Goal: Task Accomplishment & Management: Complete application form

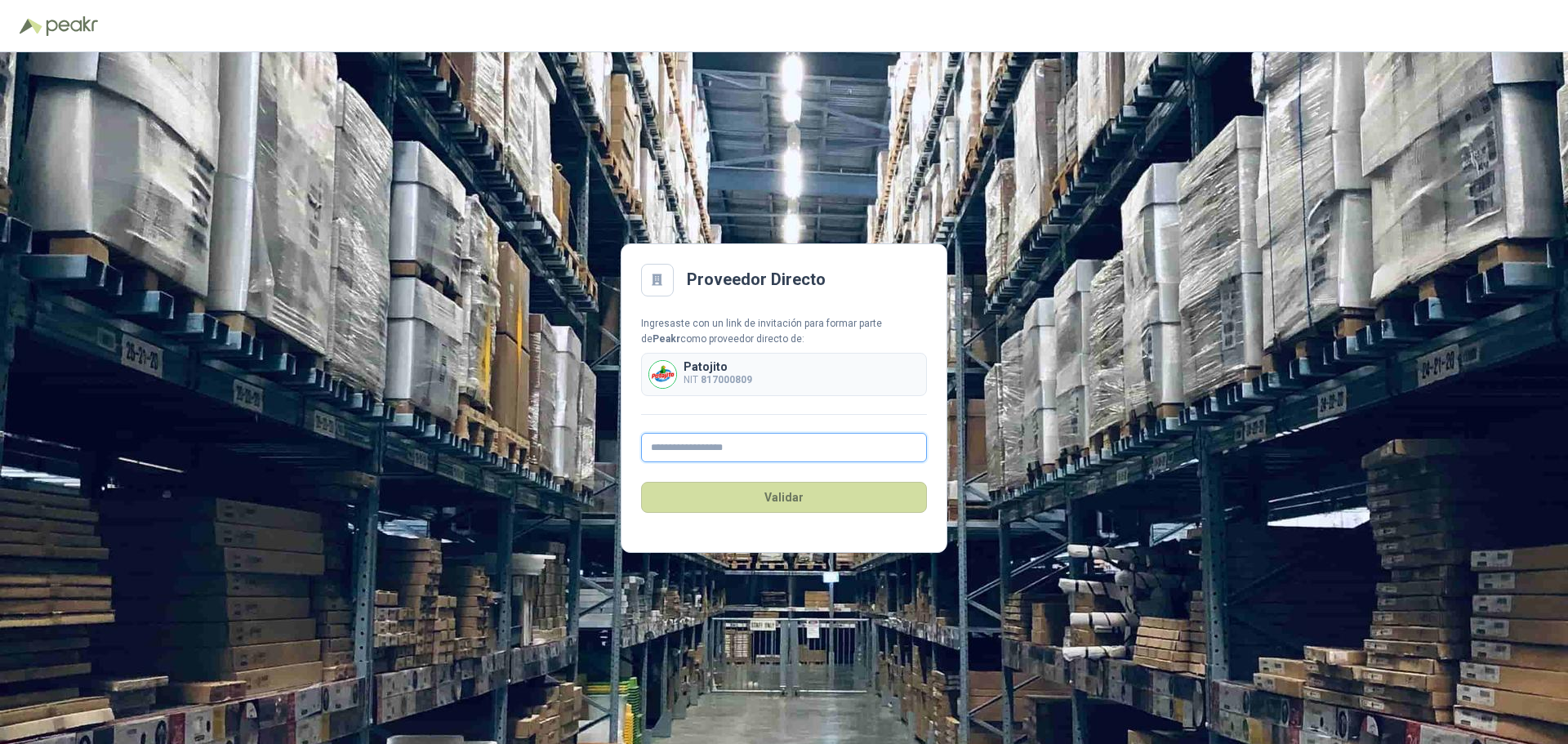
click at [784, 448] on input "text" at bounding box center [784, 448] width 286 height 30
type input "**********"
click at [795, 498] on button "Validar" at bounding box center [784, 497] width 286 height 31
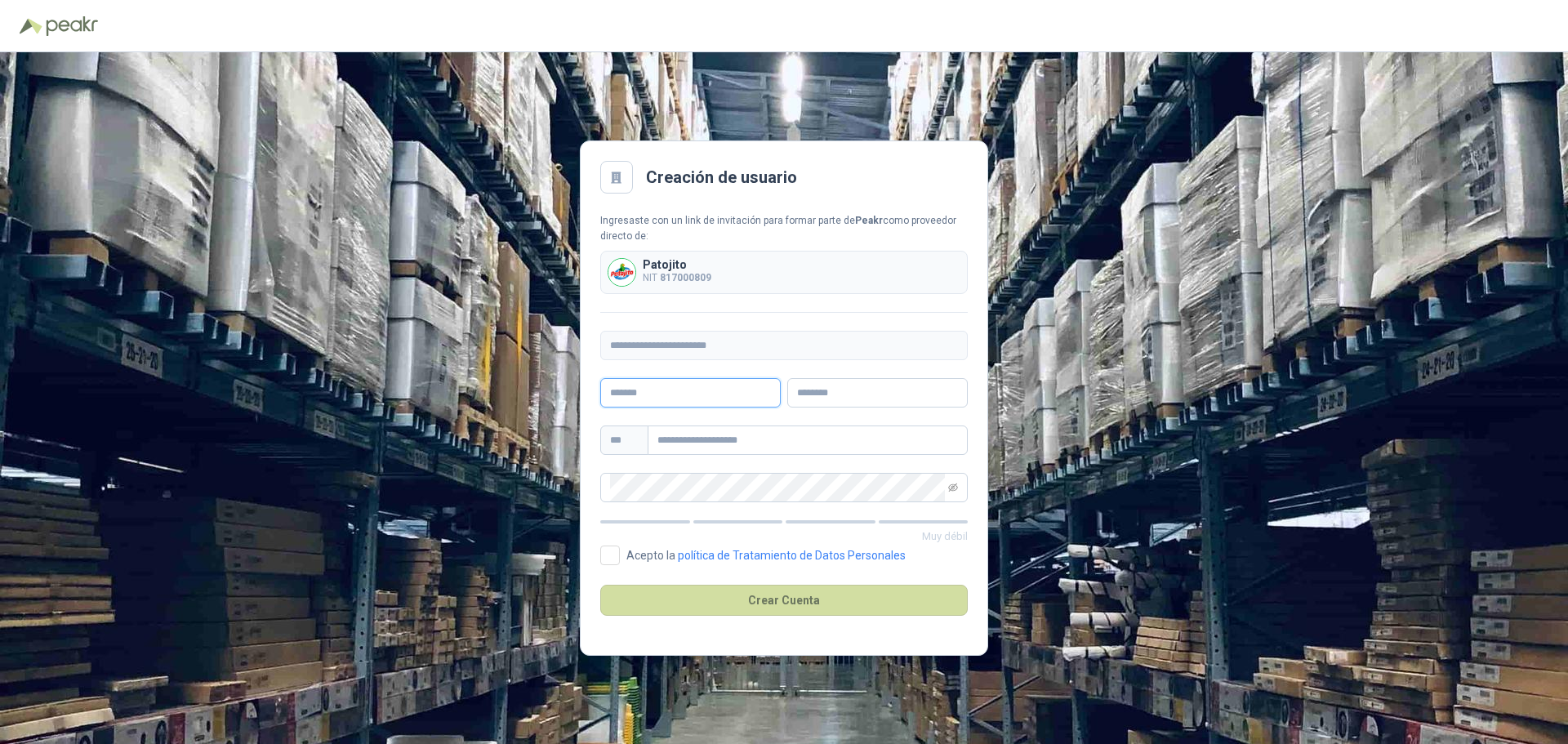
click at [741, 397] on input "text" at bounding box center [690, 393] width 180 height 30
type input "******"
click at [861, 395] on input "text" at bounding box center [877, 393] width 180 height 30
type input "*******"
click at [805, 446] on input "text" at bounding box center [807, 441] width 320 height 30
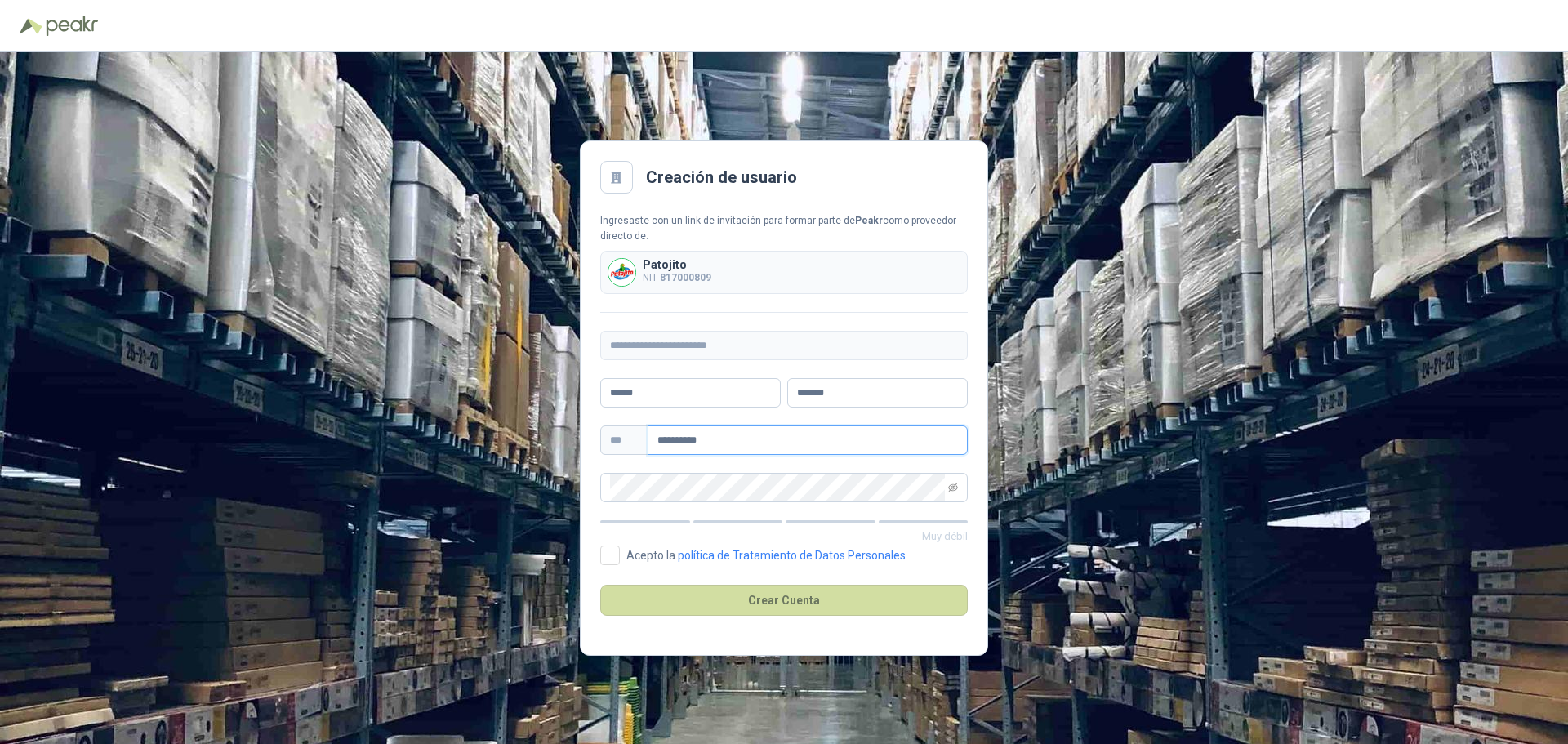
type input "**********"
click at [951, 492] on icon "eye-invisible" at bounding box center [953, 487] width 10 height 10
click at [751, 606] on button "Crear Cuenta" at bounding box center [784, 600] width 368 height 31
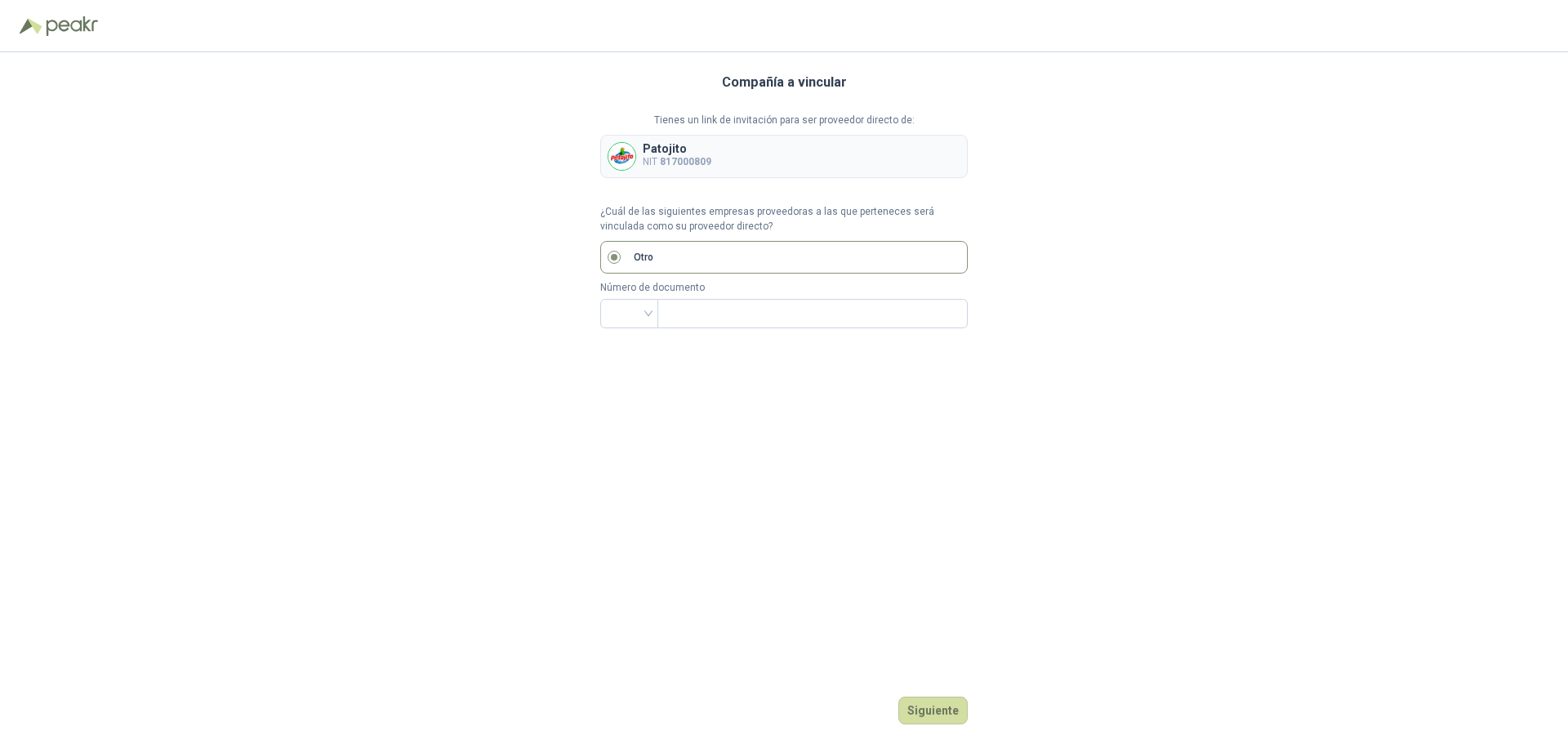
click at [651, 252] on p "Otro" at bounding box center [643, 258] width 20 height 16
click at [646, 260] on p "Otro" at bounding box center [643, 258] width 20 height 16
click at [941, 709] on button "Siguiente" at bounding box center [933, 711] width 69 height 28
click at [607, 260] on label "Otro" at bounding box center [784, 257] width 368 height 33
click at [653, 316] on div at bounding box center [629, 314] width 58 height 30
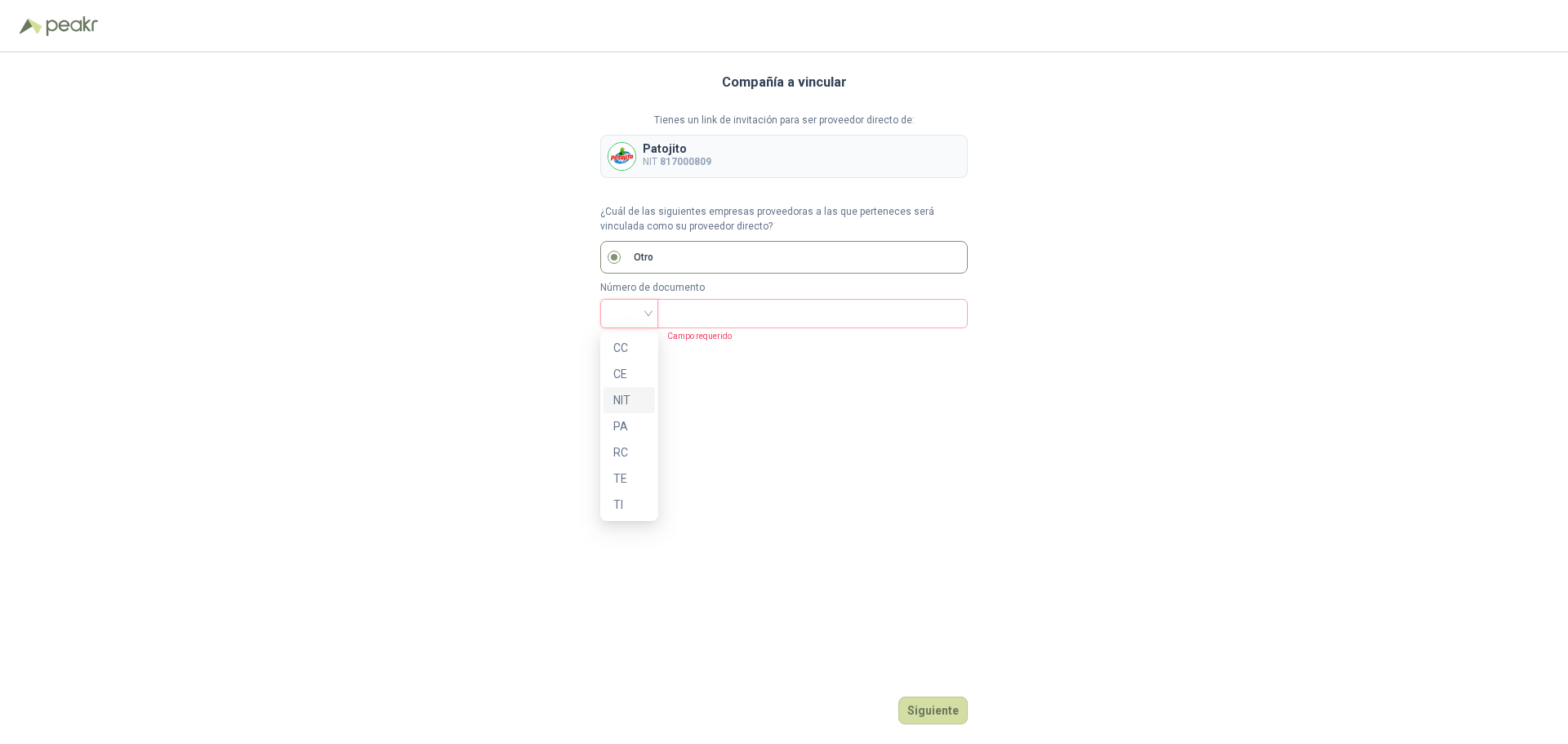
click at [636, 401] on div "NIT" at bounding box center [629, 400] width 32 height 18
click at [707, 302] on input "text" at bounding box center [811, 314] width 287 height 28
type input "**********"
click at [915, 707] on button "Siguiente" at bounding box center [933, 711] width 69 height 28
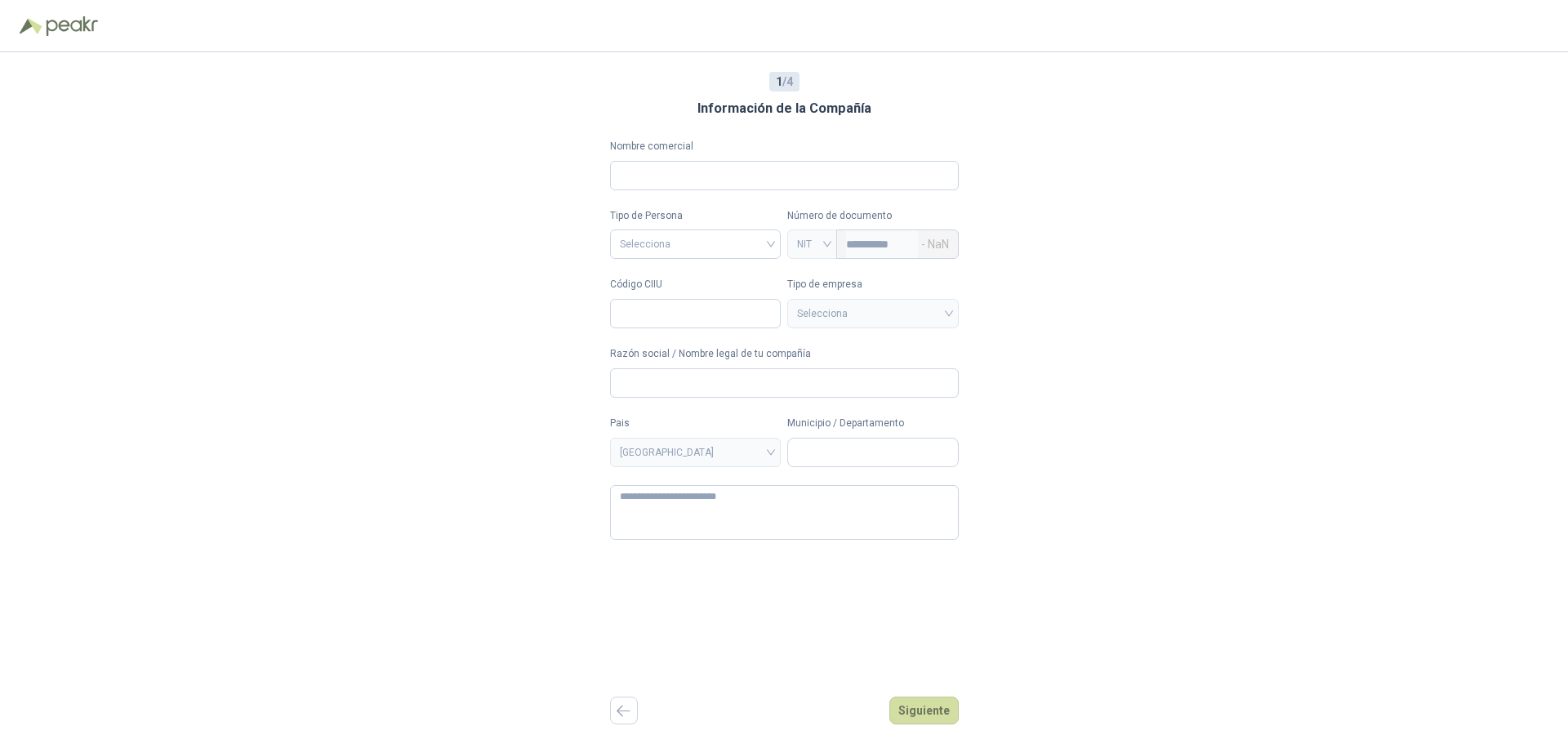
click at [955, 316] on div "Selecciona" at bounding box center [874, 314] width 172 height 30
click at [821, 180] on input "Nombre comercial" at bounding box center [785, 175] width 349 height 30
type input "**********"
click at [720, 245] on input "search" at bounding box center [695, 243] width 152 height 24
click at [679, 304] on div "Natural" at bounding box center [693, 304] width 149 height 18
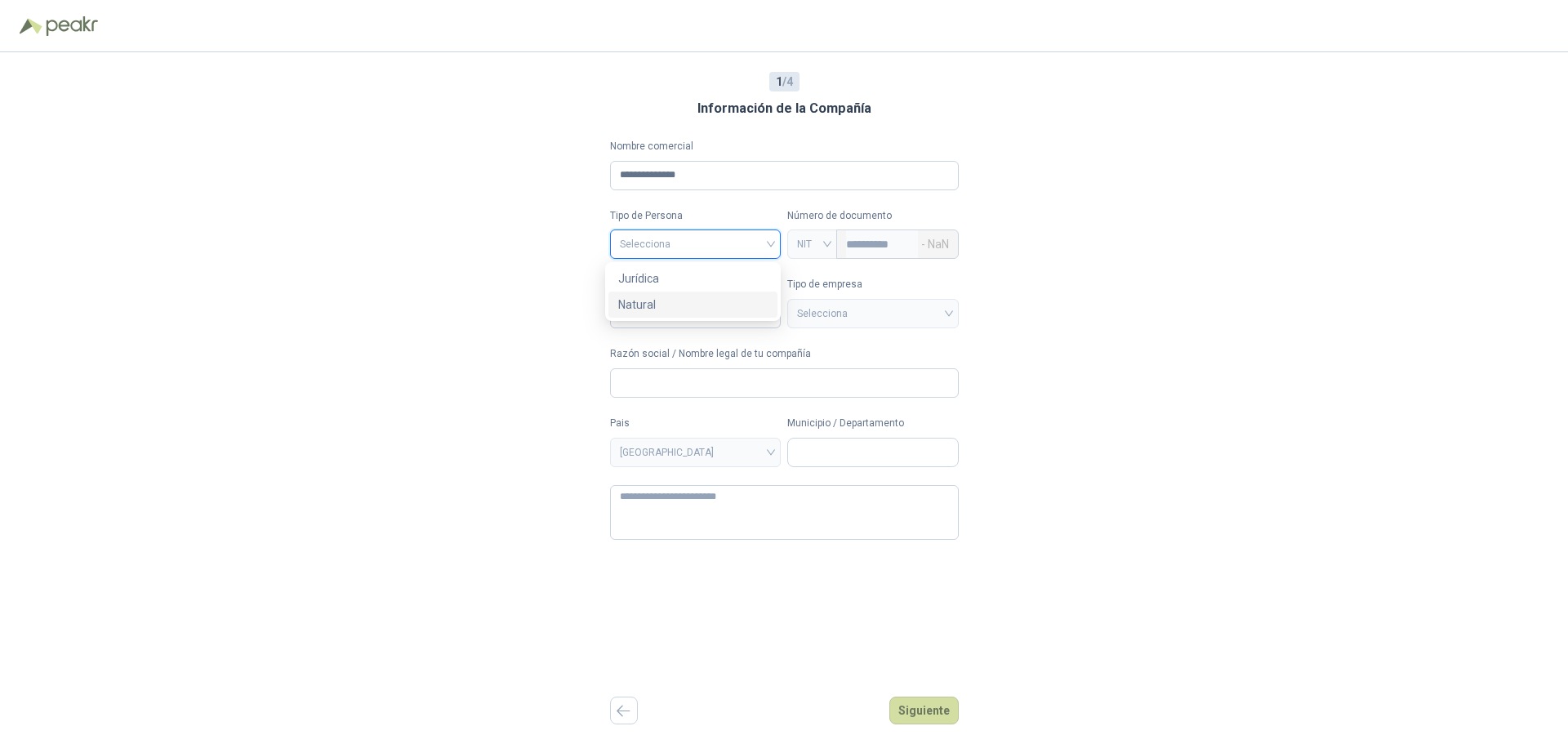
type input "**********"
click at [827, 246] on span "NIT" at bounding box center [812, 245] width 30 height 24
click at [806, 246] on span "NIT" at bounding box center [812, 245] width 30 height 24
click at [776, 245] on div "Natural" at bounding box center [696, 245] width 172 height 30
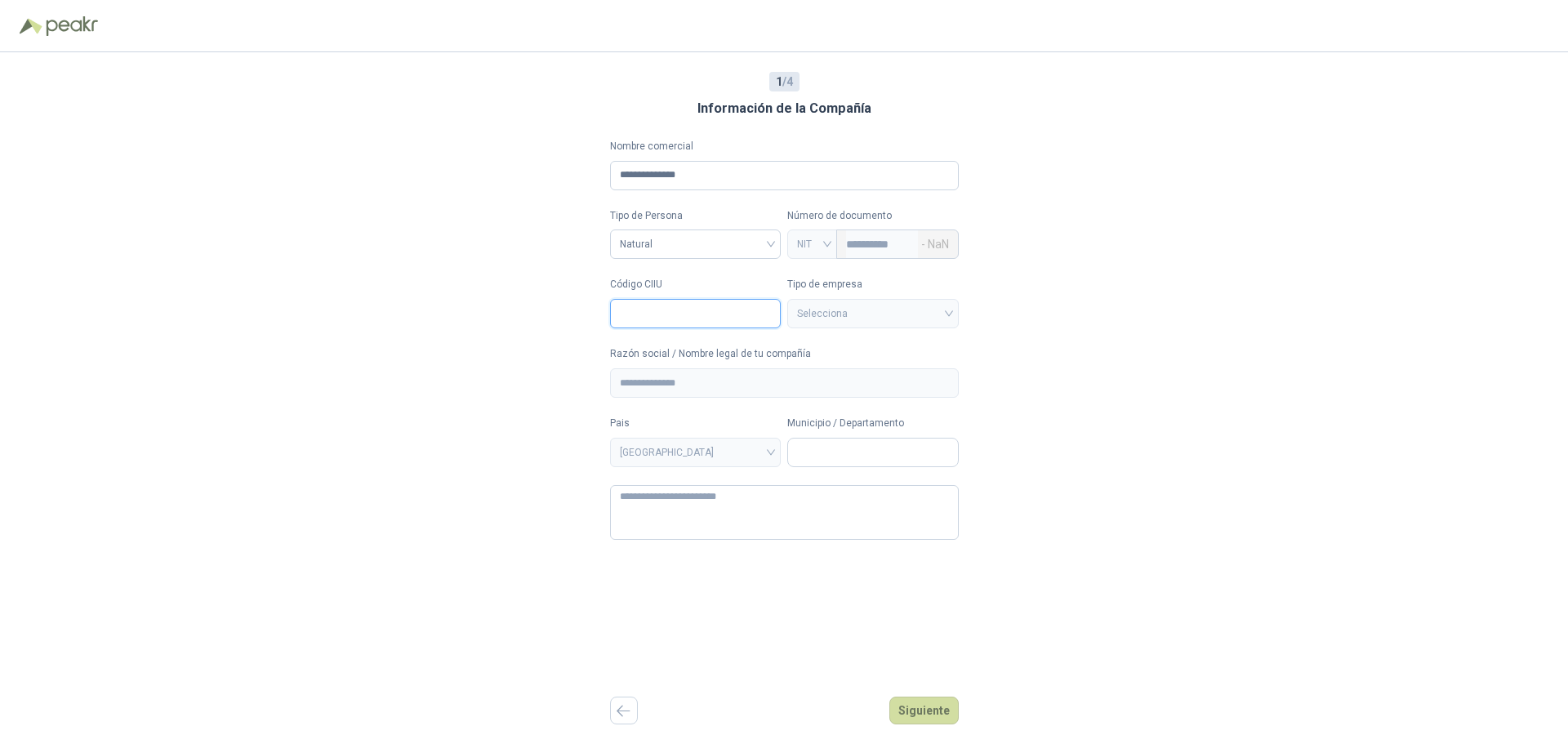
click at [763, 316] on input "Código CIIU" at bounding box center [696, 314] width 172 height 30
type input "****"
click at [822, 459] on input "Municipio / Departamento" at bounding box center [874, 453] width 170 height 28
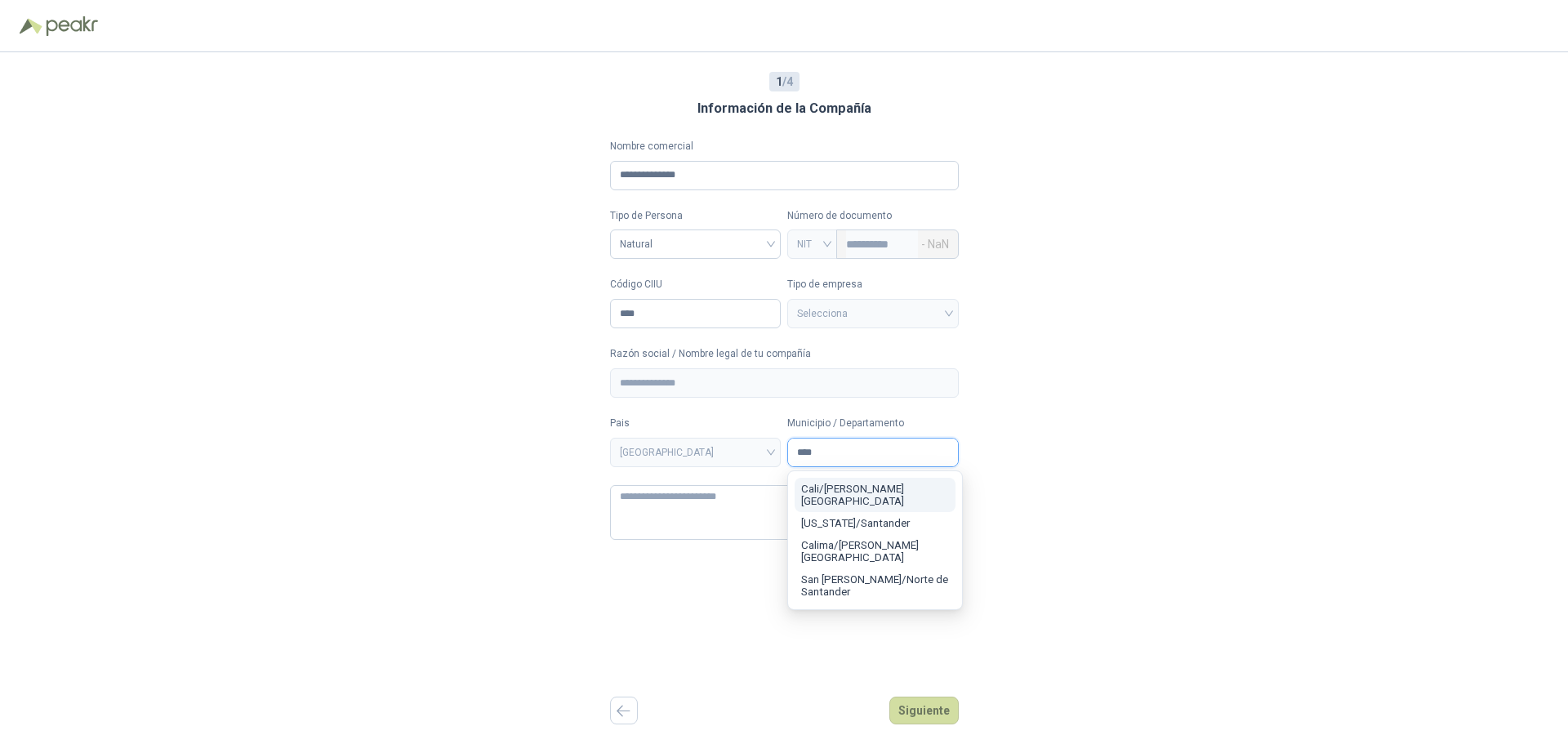
type input "****"
click at [841, 490] on span "Cali / [PERSON_NAME][GEOGRAPHIC_DATA]" at bounding box center [853, 495] width 103 height 24
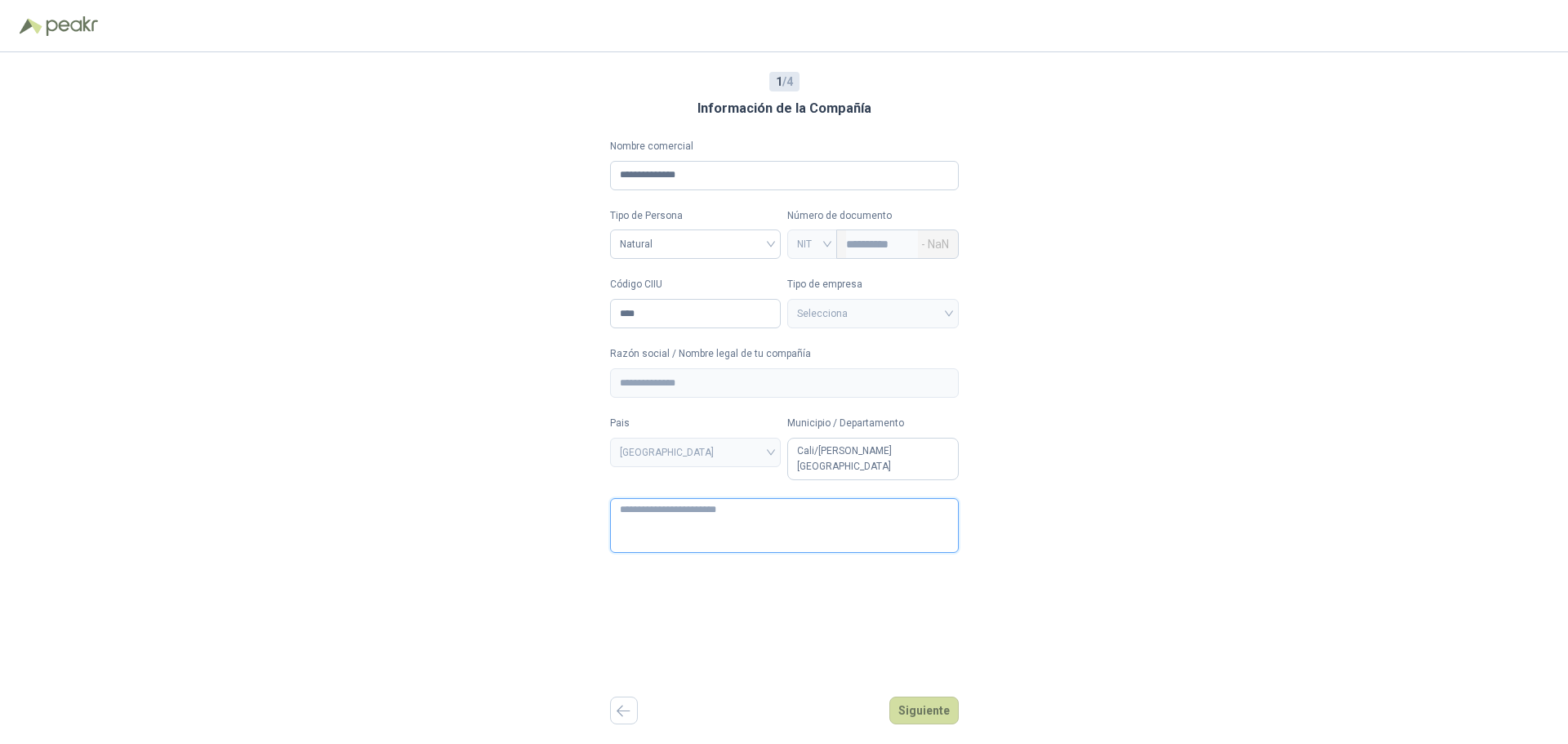
click at [681, 509] on textarea at bounding box center [785, 526] width 349 height 55
type textarea "*"
type textarea "**"
type textarea "***"
type textarea "****"
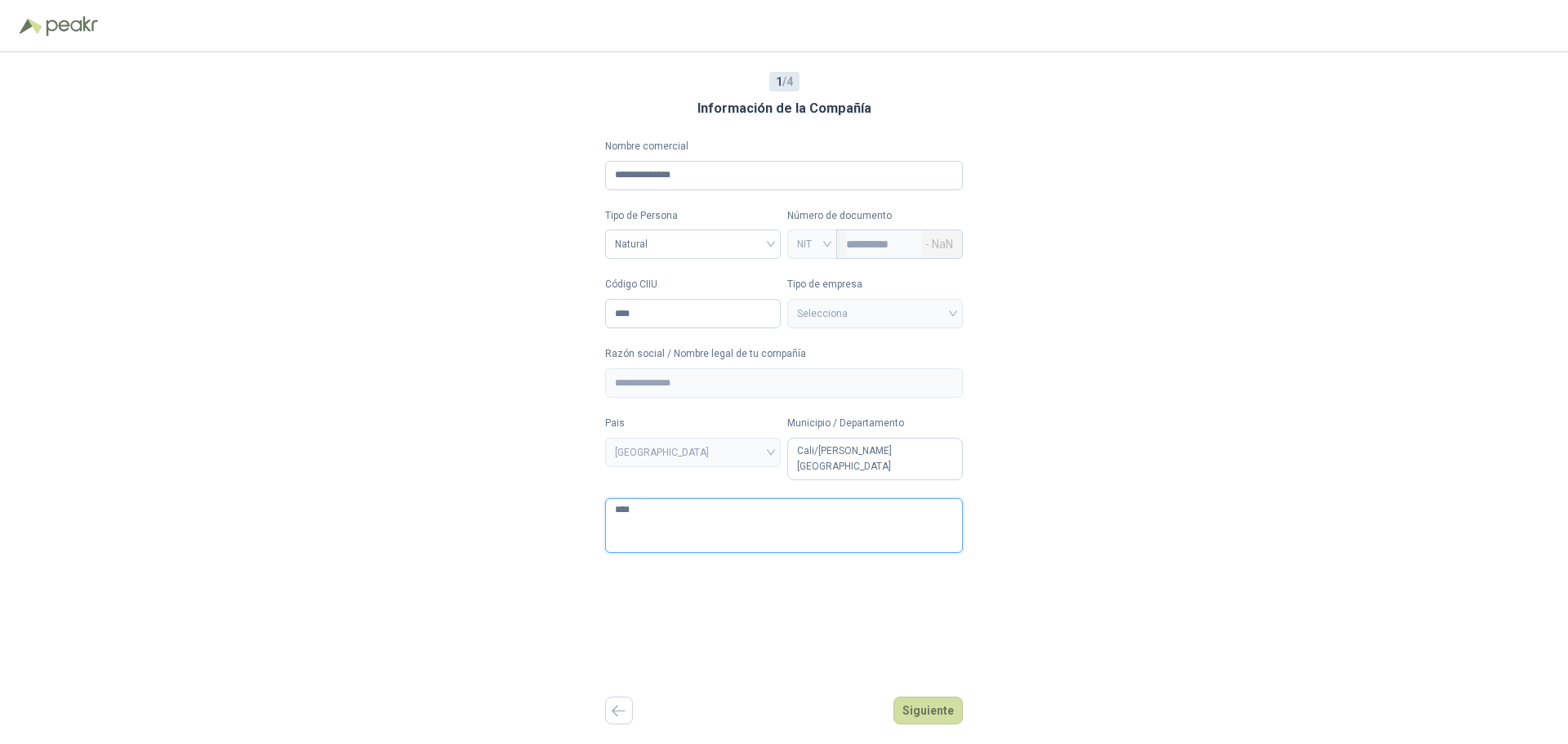
type textarea "*****"
type textarea "******"
type textarea "*****"
type textarea "****"
type textarea "***"
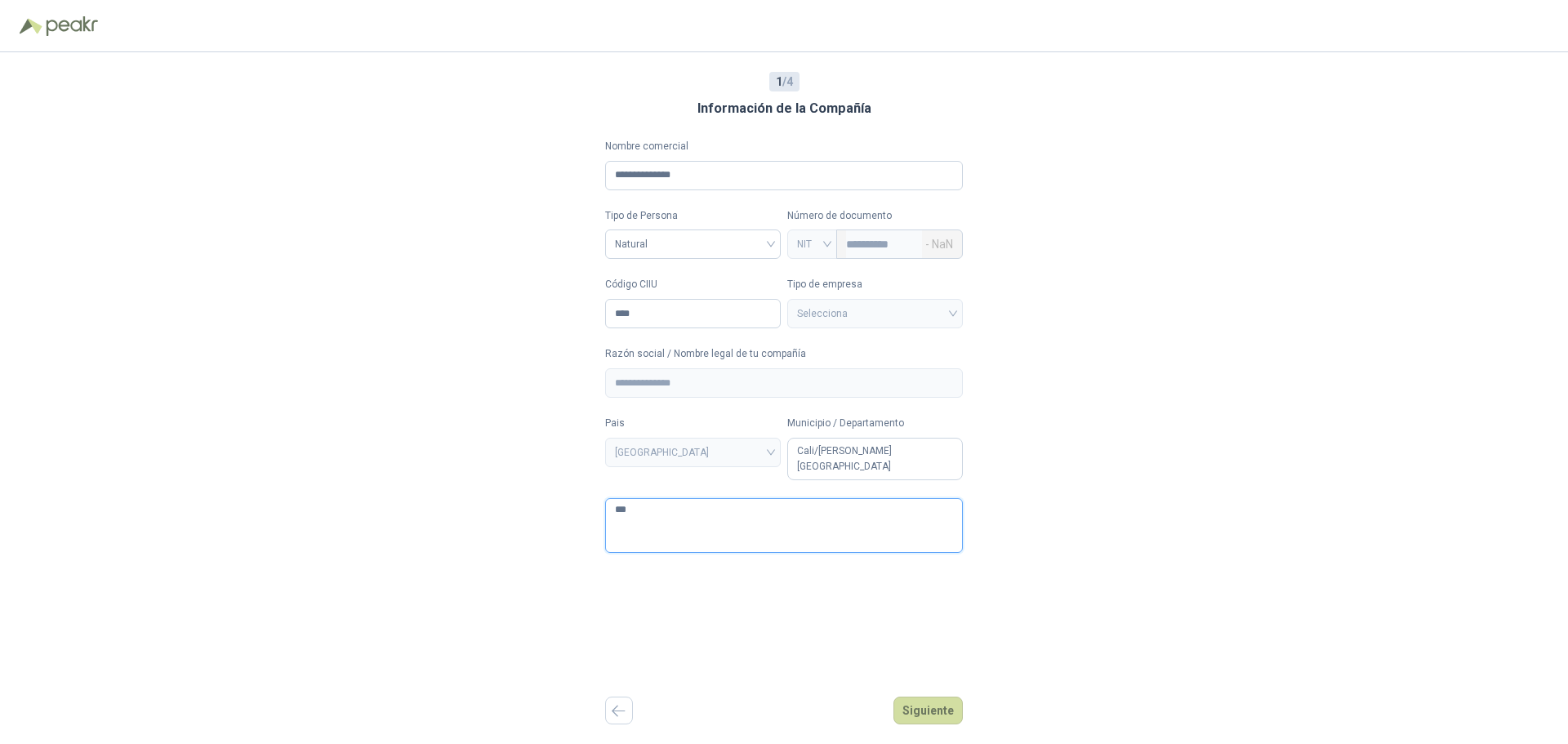
type textarea "**"
type textarea "*"
type textarea "**"
type textarea "***"
type textarea "****"
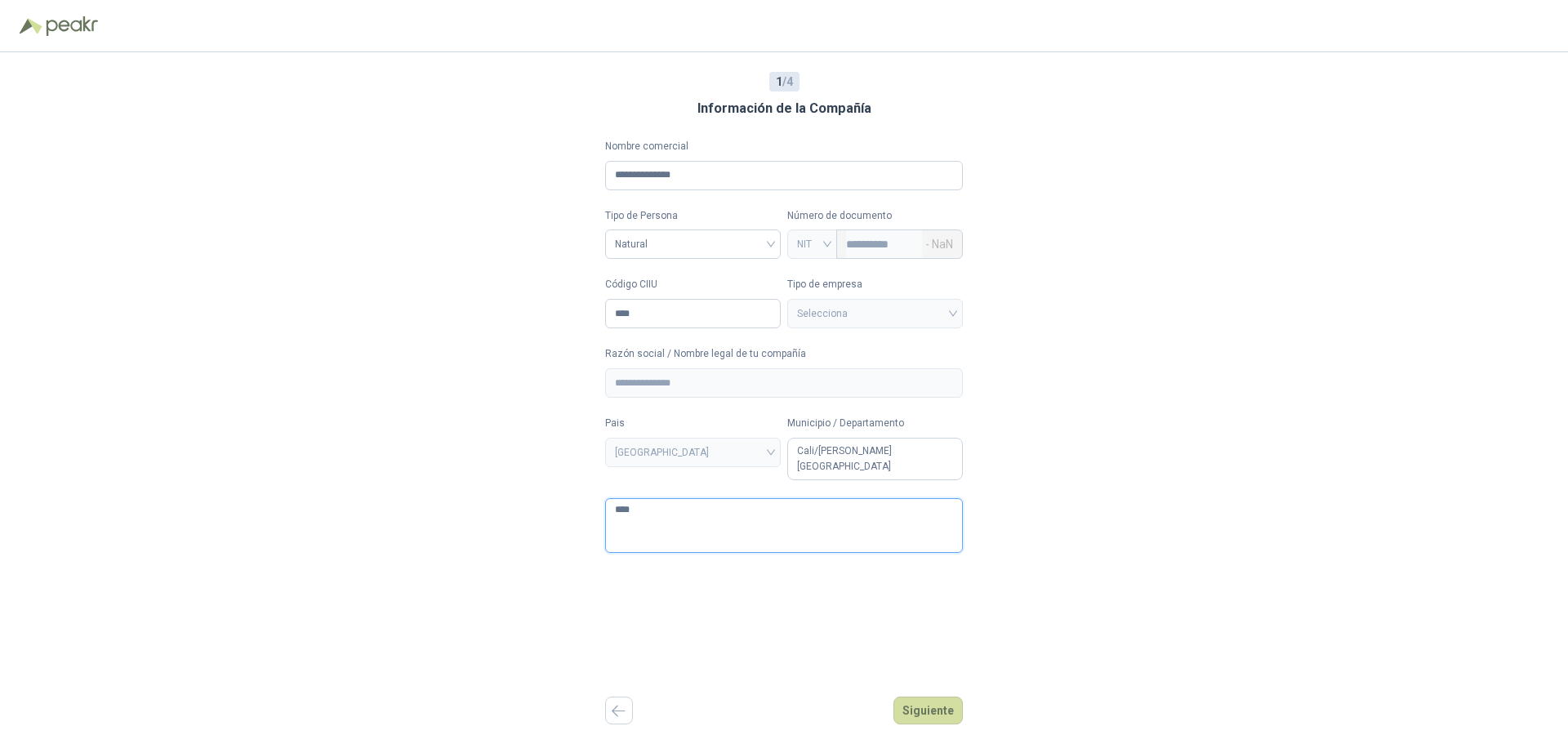
type textarea "*****"
type textarea "******"
type textarea "*******"
type textarea "*********"
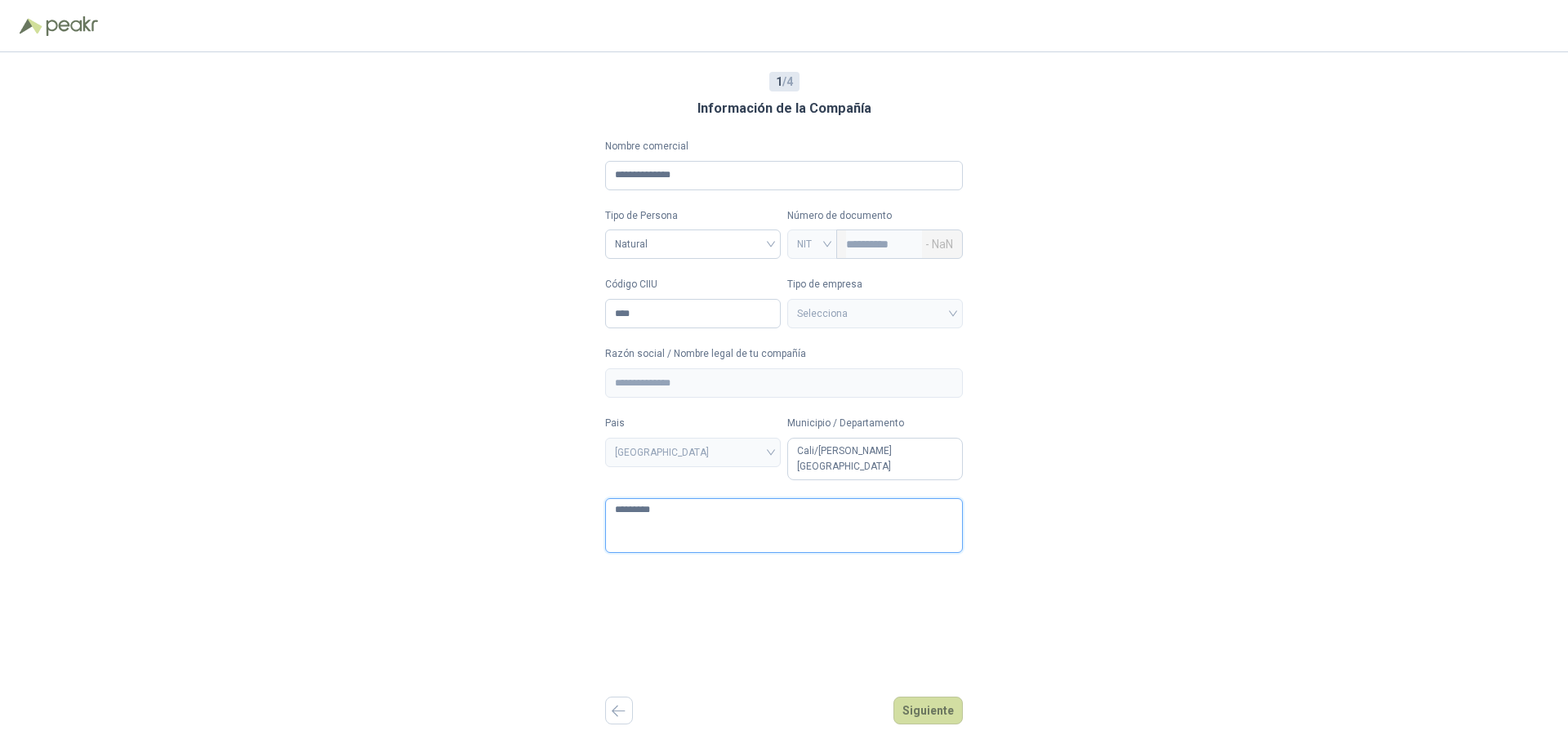
type textarea "**********"
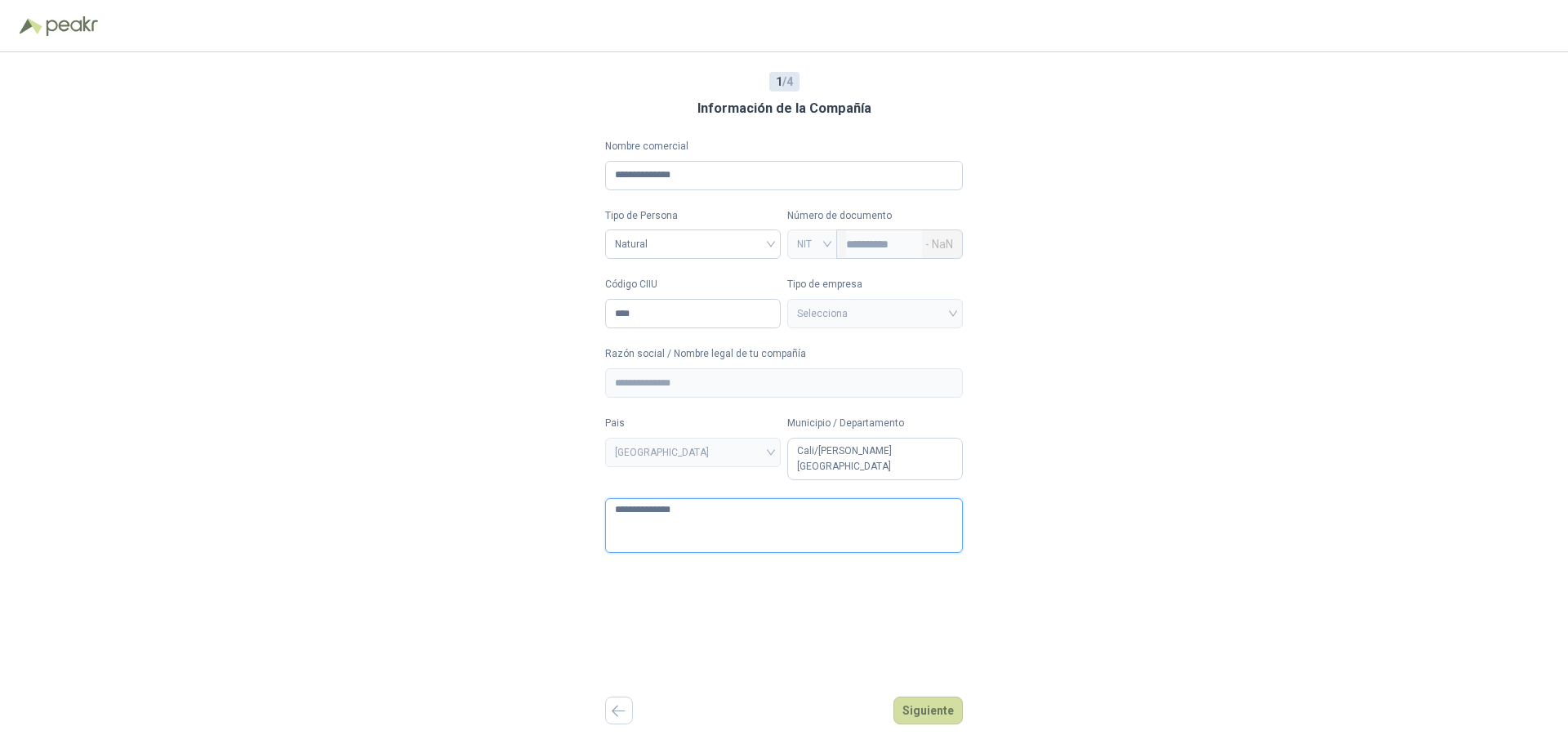
type textarea "**********"
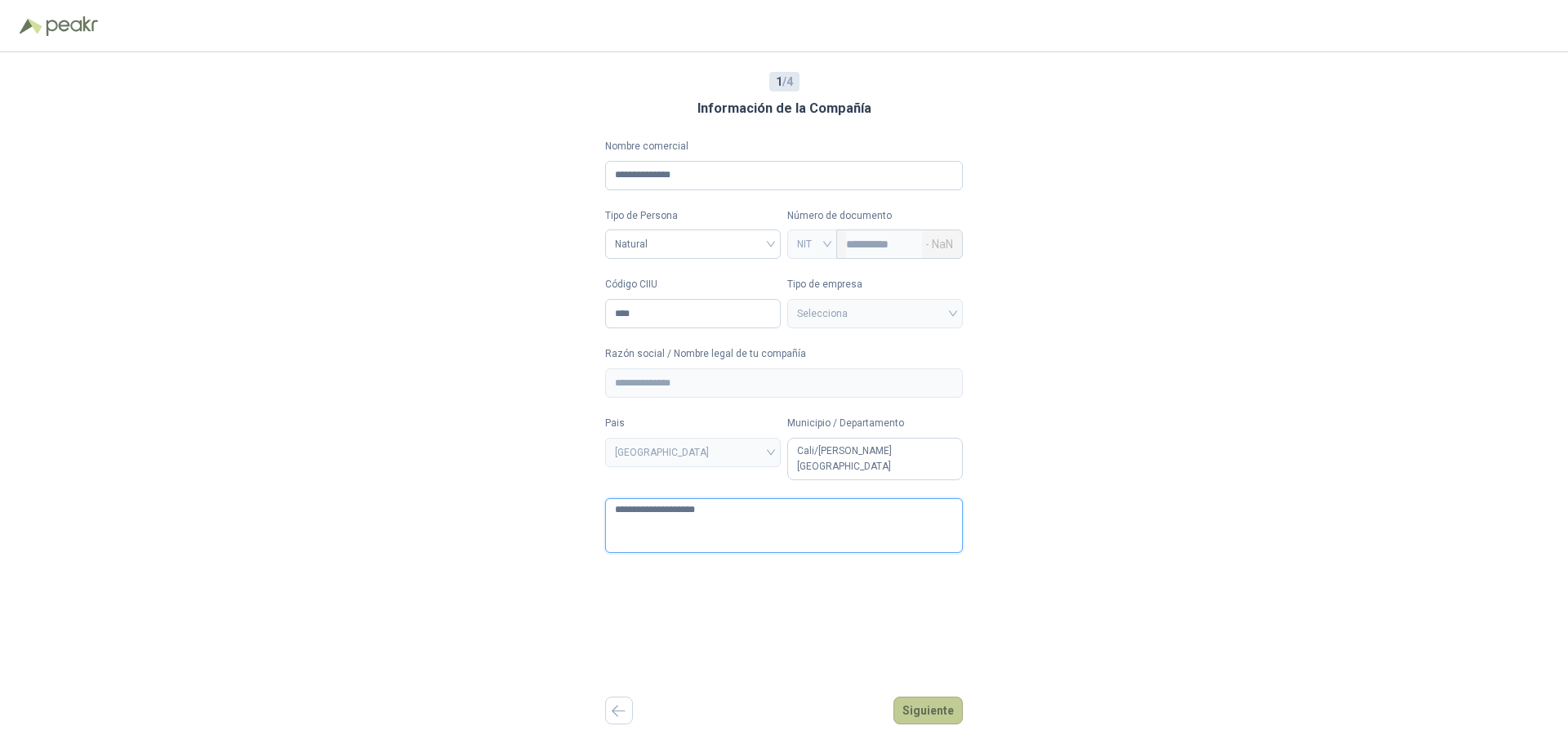
type textarea "**********"
click at [914, 715] on button "Siguiente" at bounding box center [928, 711] width 69 height 28
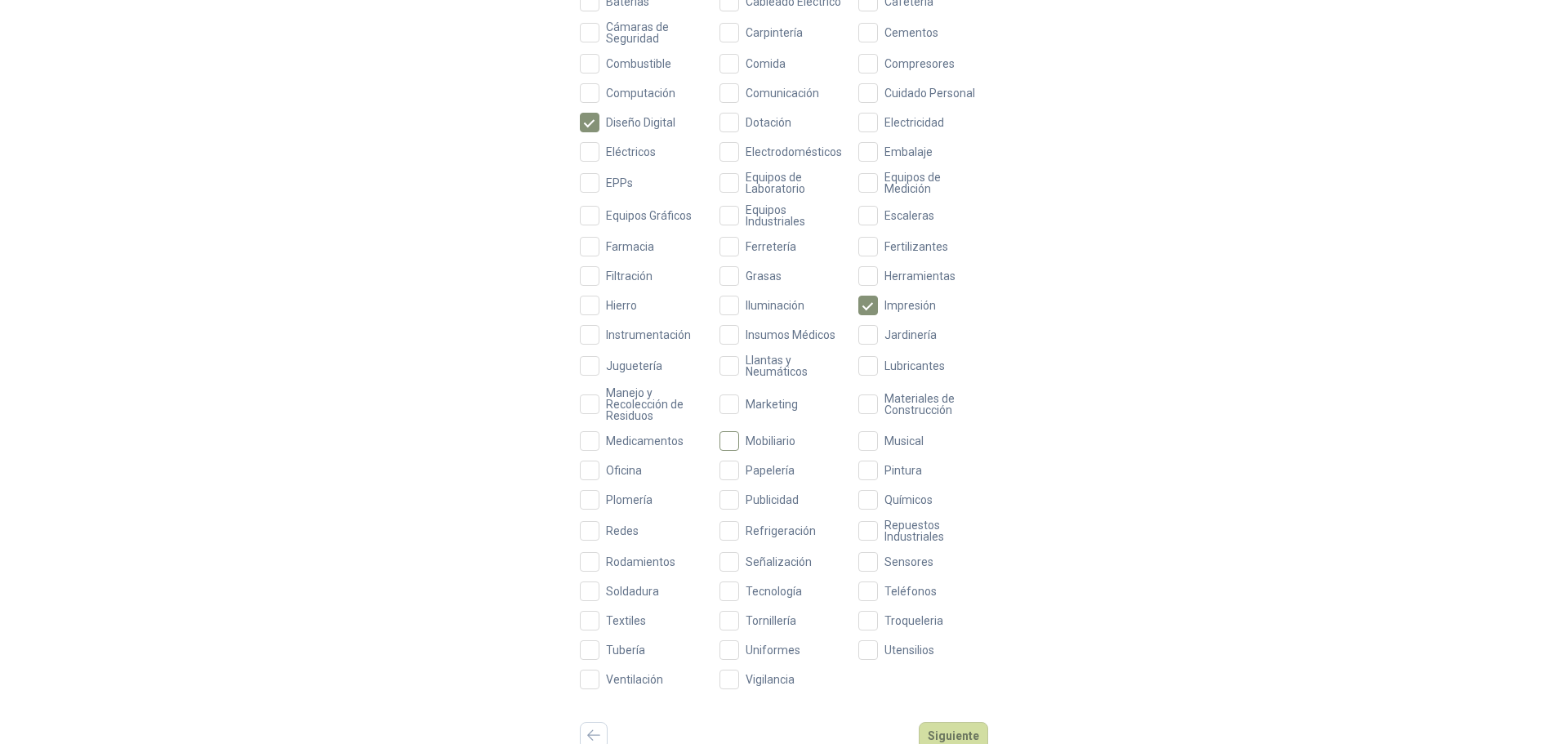
scroll to position [351, 0]
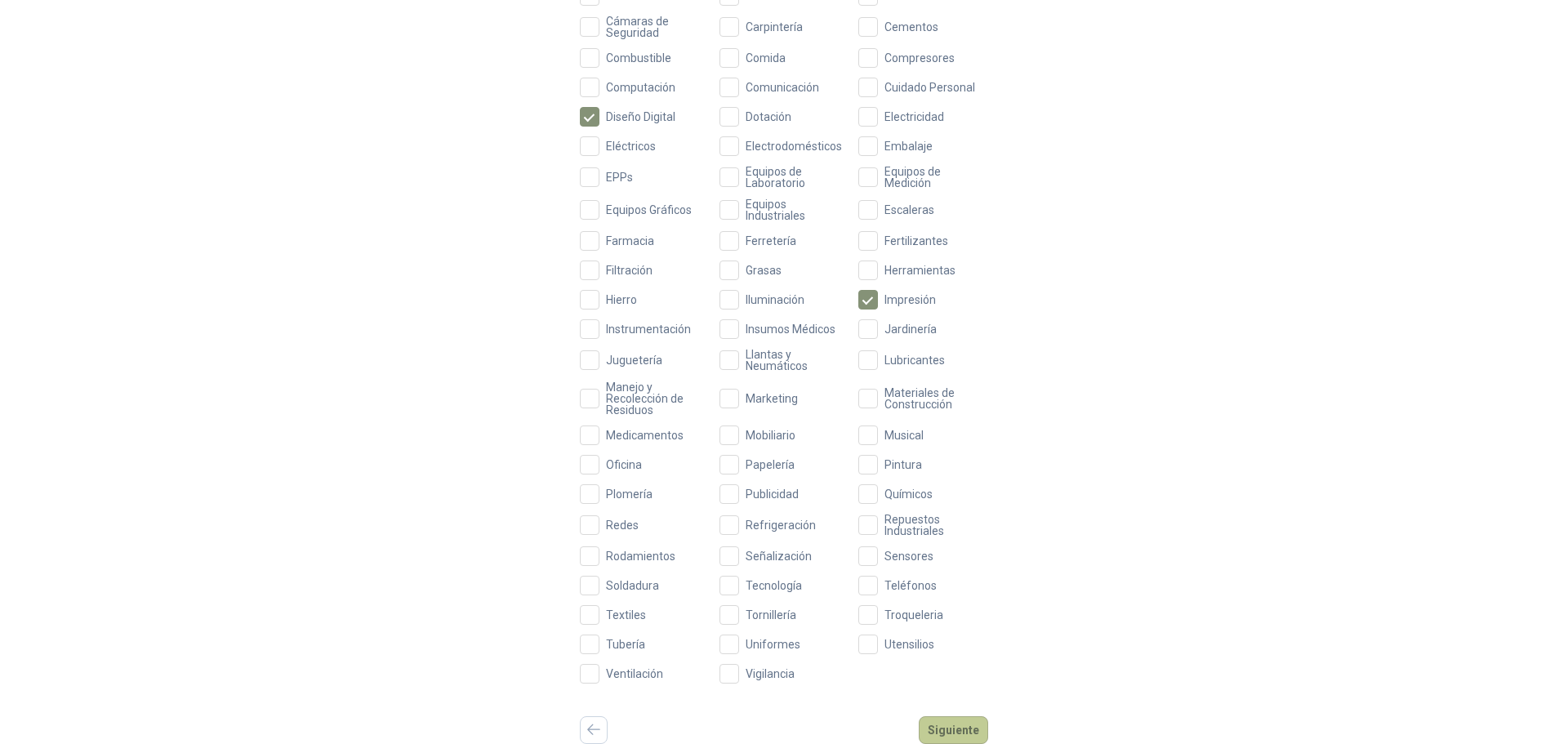
click at [952, 731] on button "Siguiente" at bounding box center [954, 731] width 69 height 28
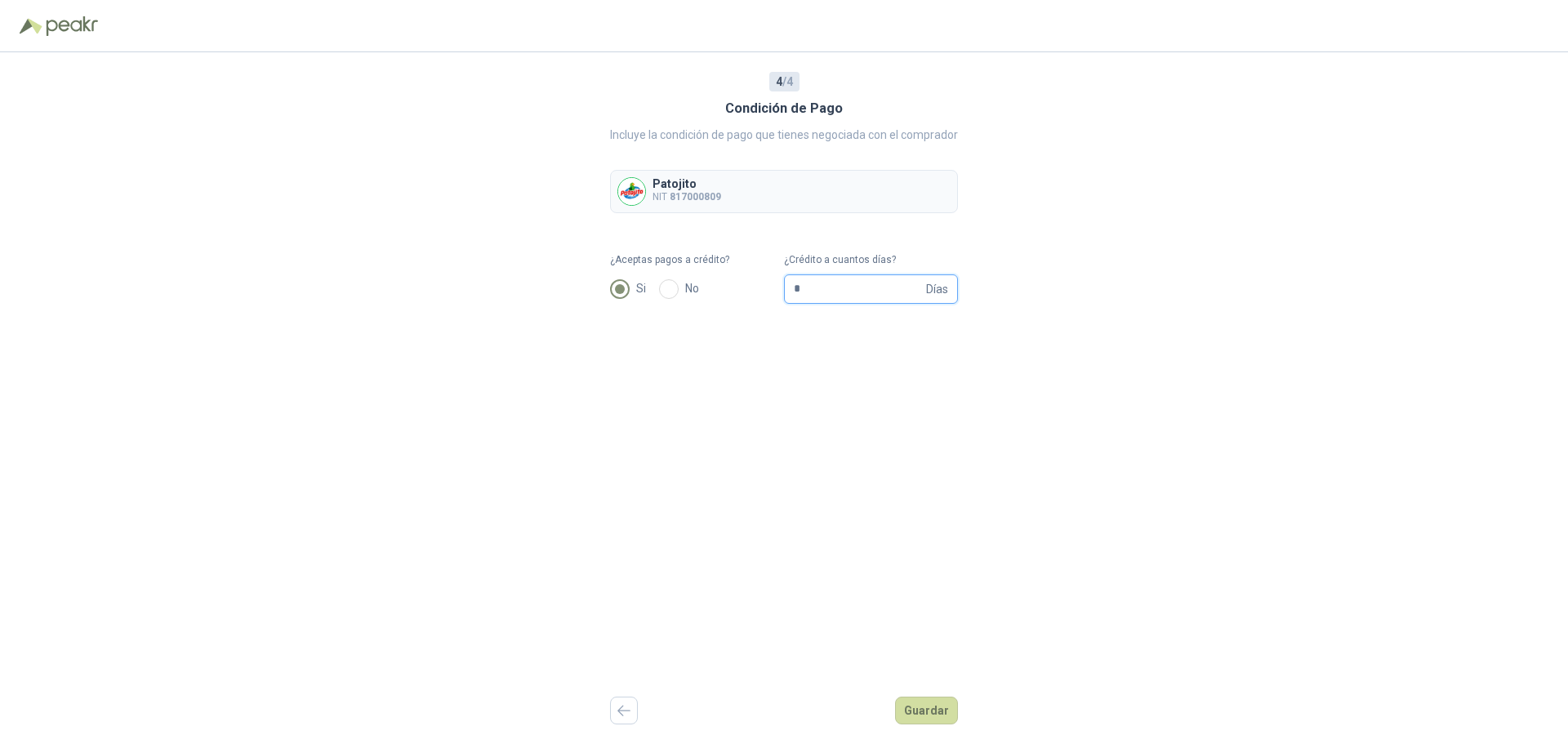
drag, startPoint x: 861, startPoint y: 286, endPoint x: 761, endPoint y: 286, distance: 100.0
click at [761, 286] on form "¿Aceptas pagos a crédito? Si No ¿Crédito a cuantos días? * Días" at bounding box center [784, 277] width 348 height 51
type input "*"
click at [933, 712] on button "Guardar" at bounding box center [926, 711] width 63 height 28
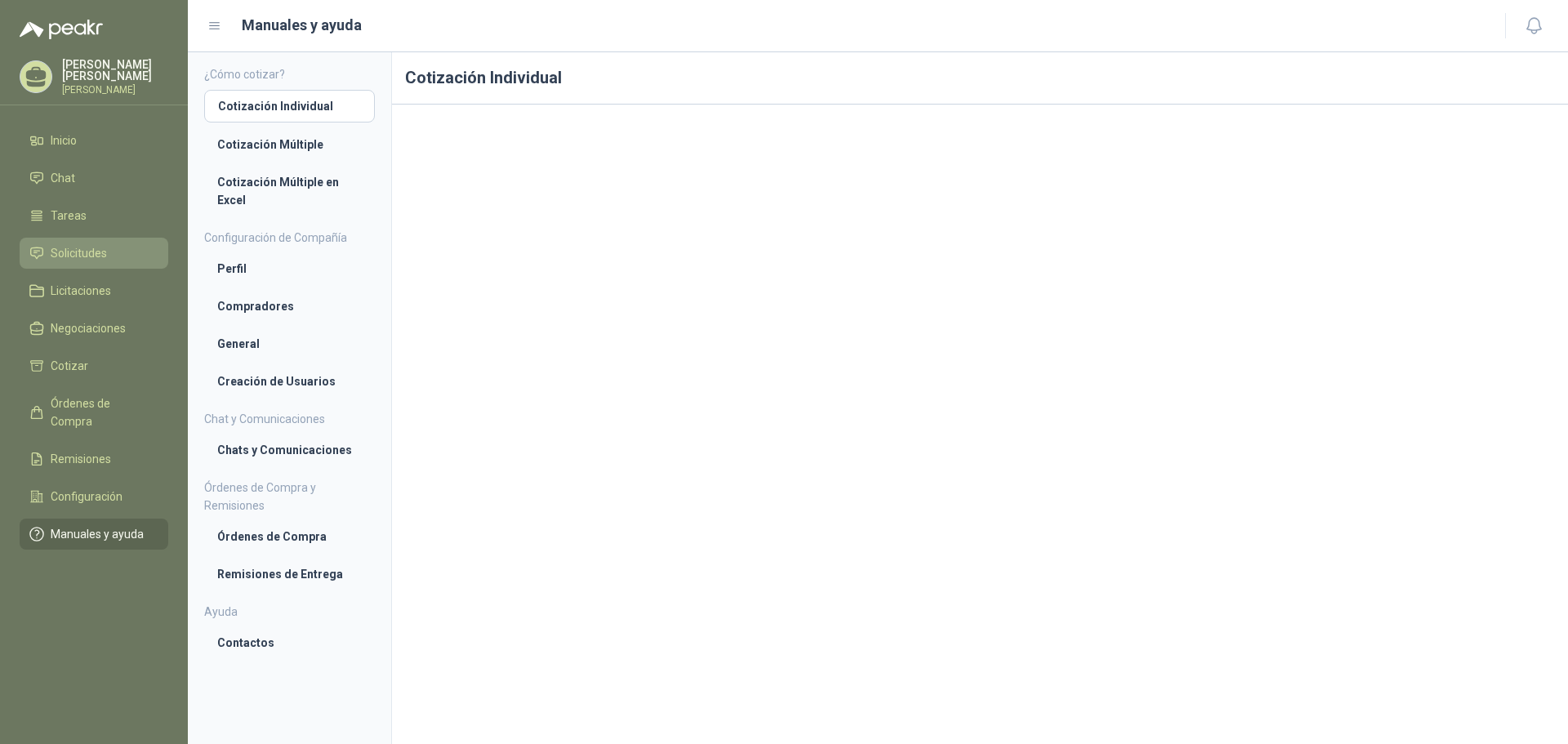
click at [75, 252] on span "Solicitudes" at bounding box center [78, 253] width 56 height 18
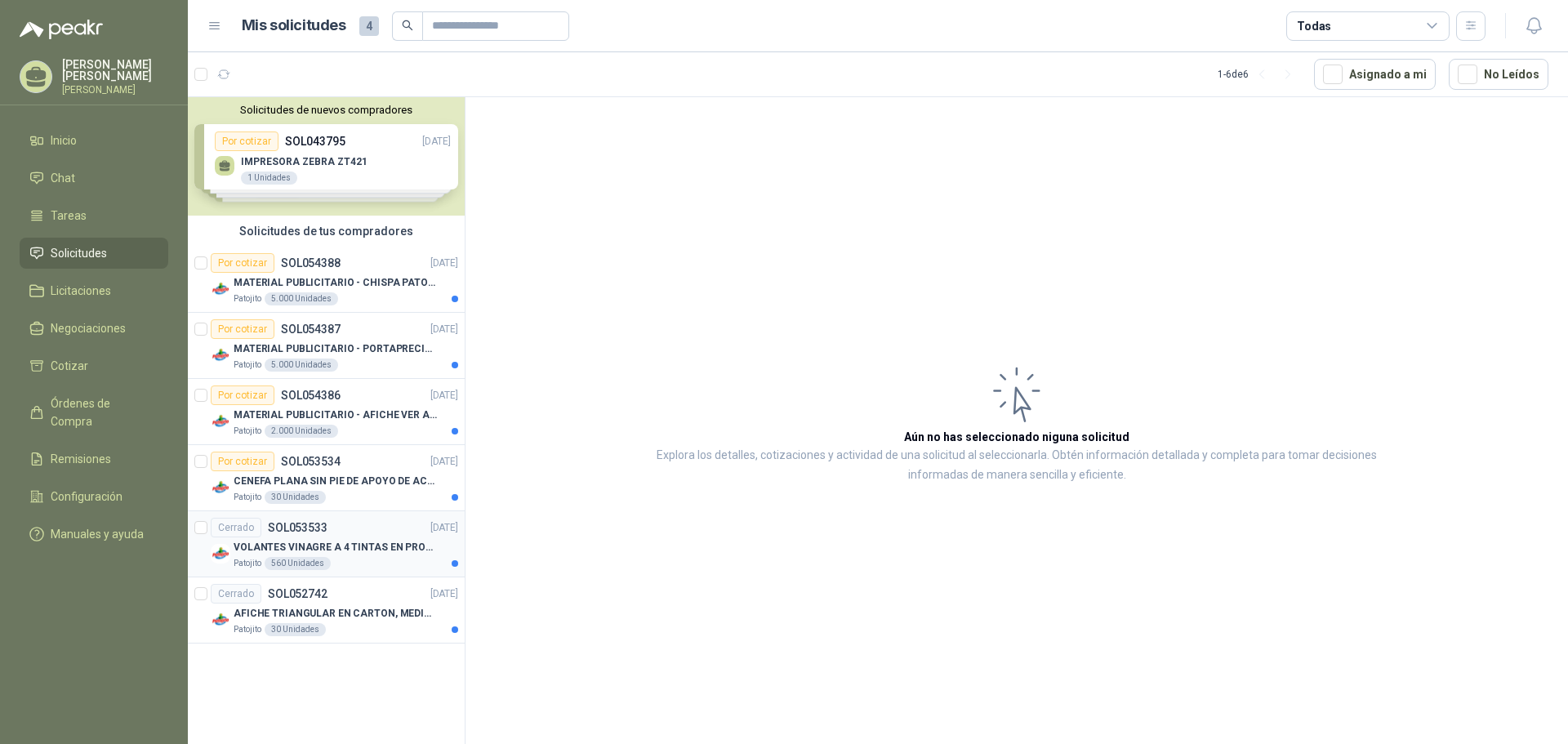
click at [377, 541] on p "VOLANTES VINAGRE A 4 TINTAS EN PROPALCOTE VER ARCHIVO ADJUNTO" at bounding box center [335, 548] width 203 height 16
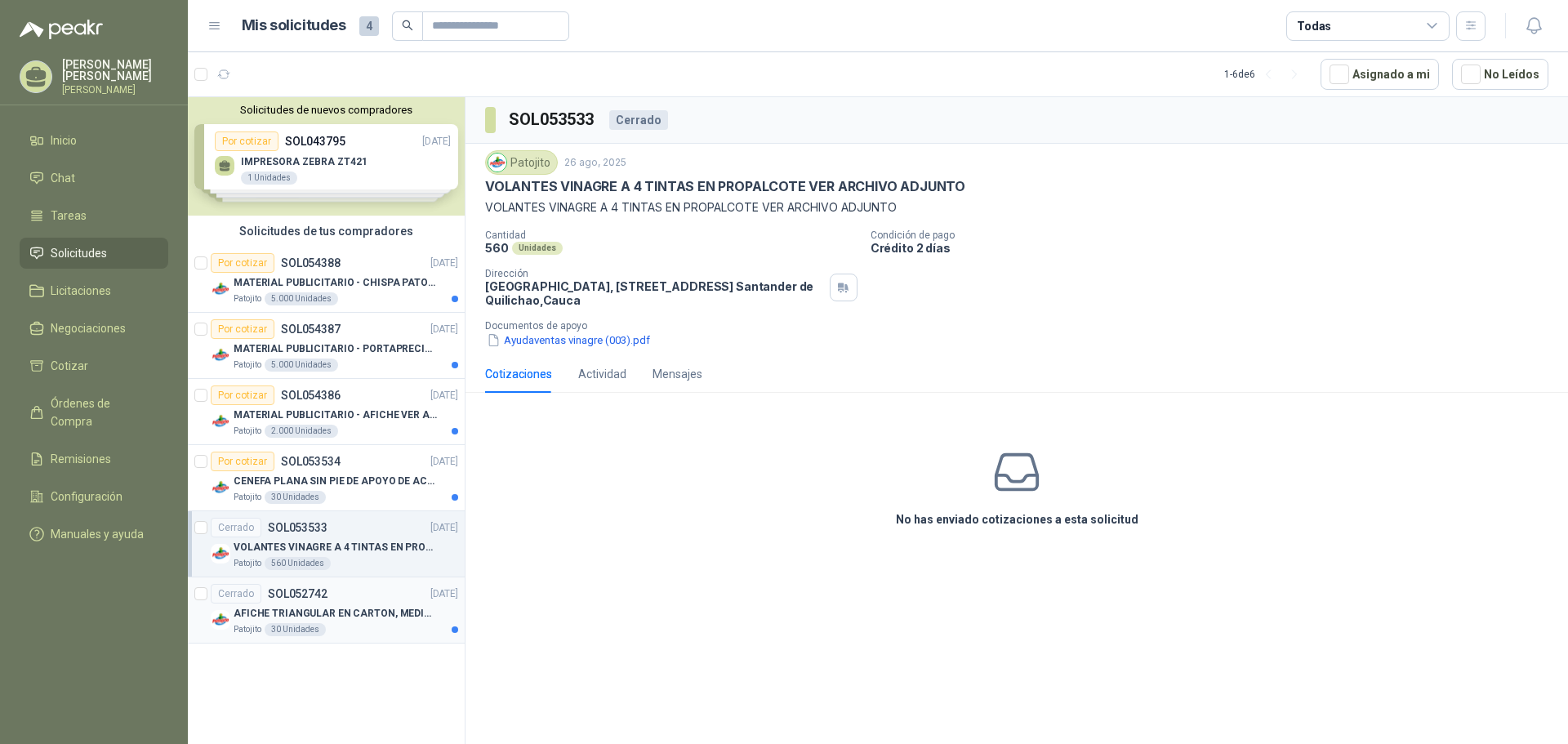
click at [354, 601] on div "Cerrado SOL052742 [DATE]" at bounding box center [334, 594] width 247 height 20
click at [370, 411] on p "MATERIAL PUBLICITARIO - AFICHE VER ADJUNTO" at bounding box center [335, 415] width 203 height 16
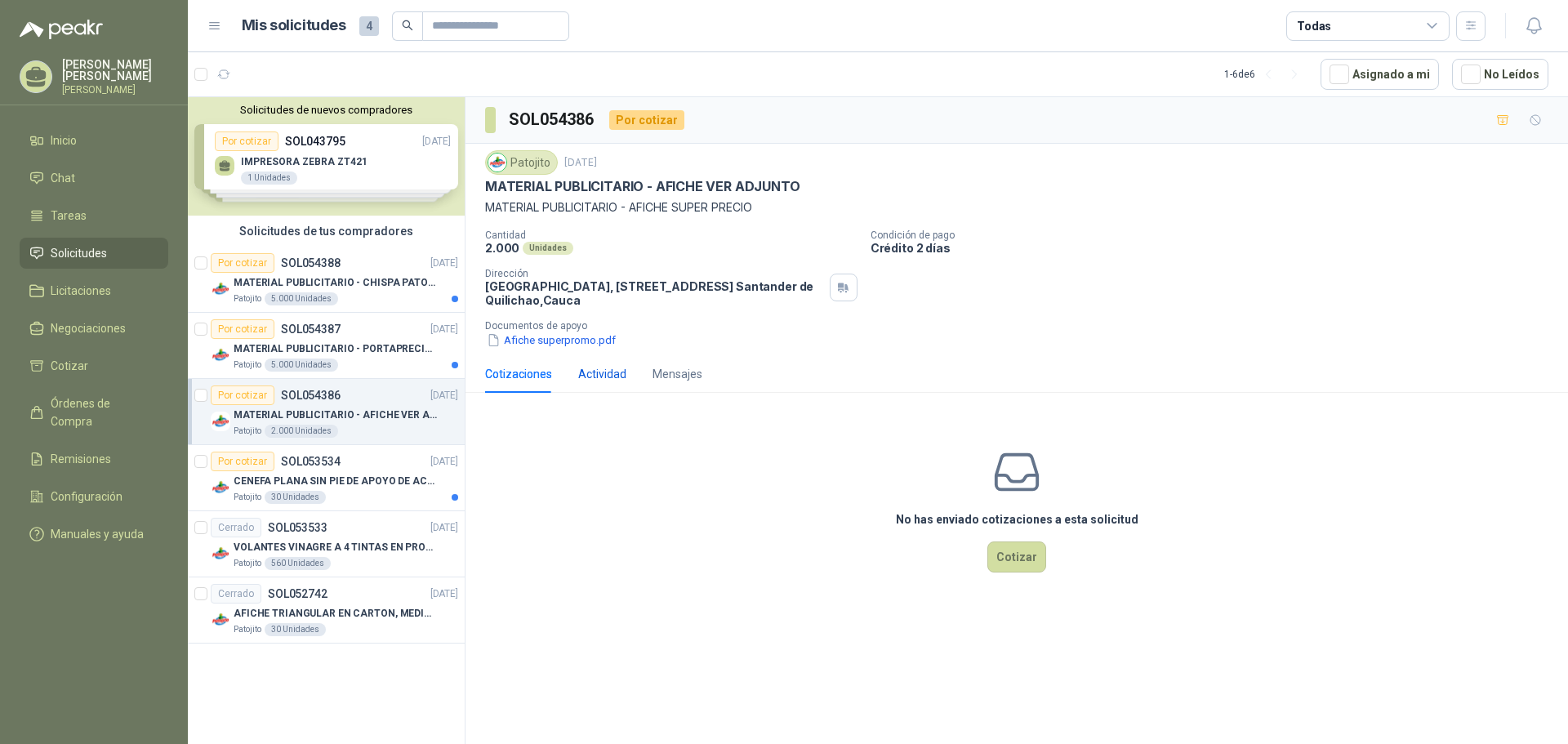
click at [585, 372] on div "Actividad" at bounding box center [603, 373] width 49 height 18
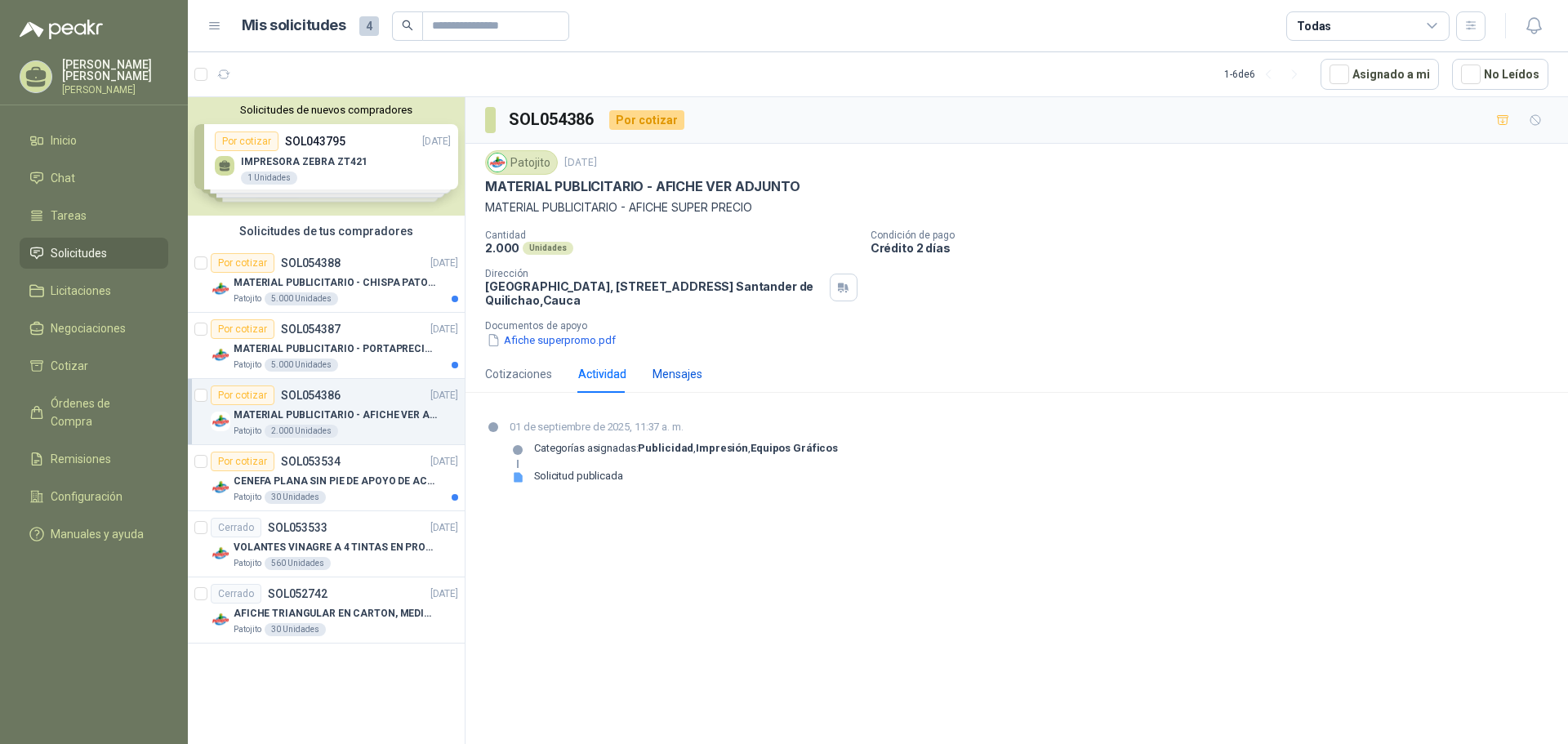
click at [656, 372] on div "Mensajes" at bounding box center [677, 373] width 49 height 18
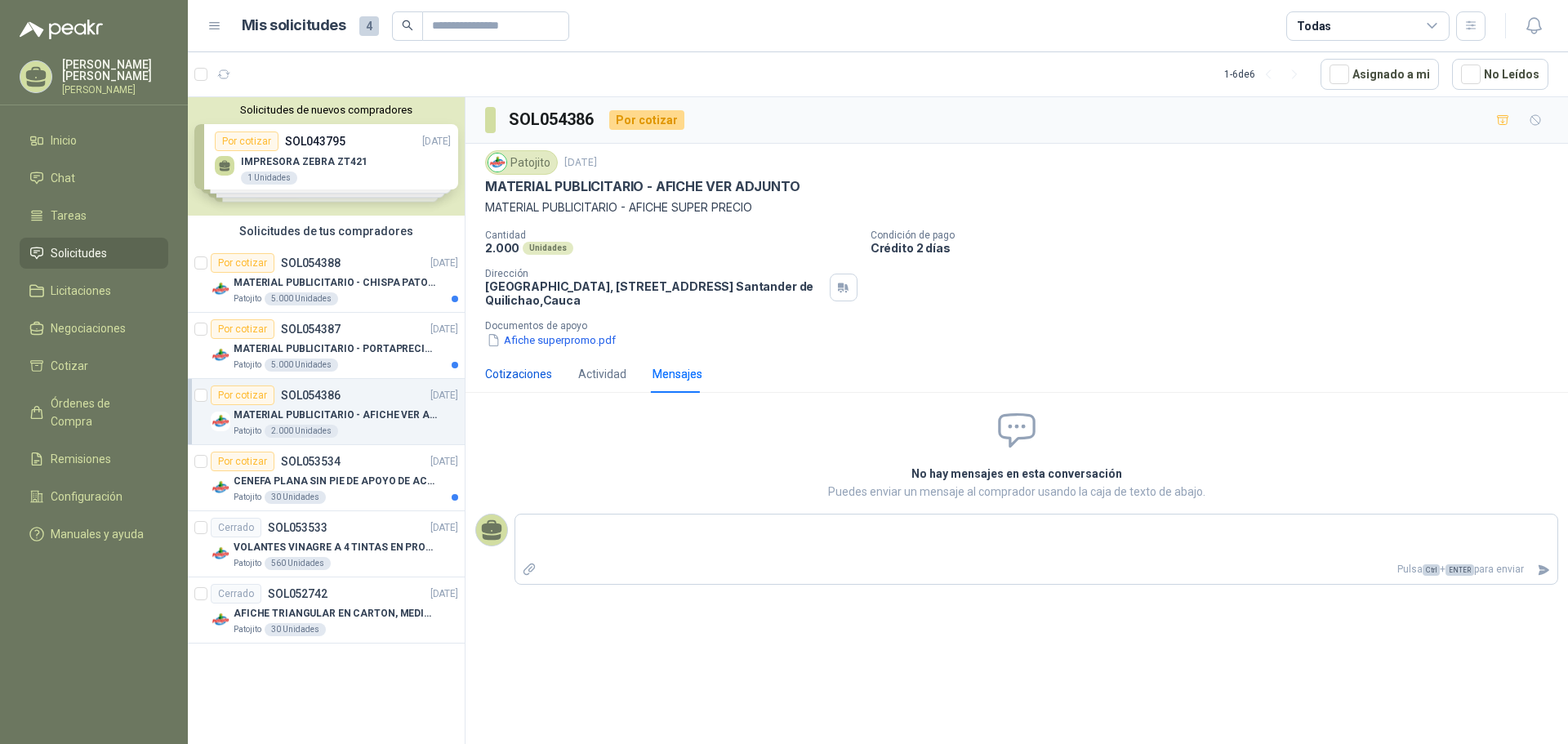
click at [509, 373] on div "Cotizaciones" at bounding box center [519, 373] width 67 height 18
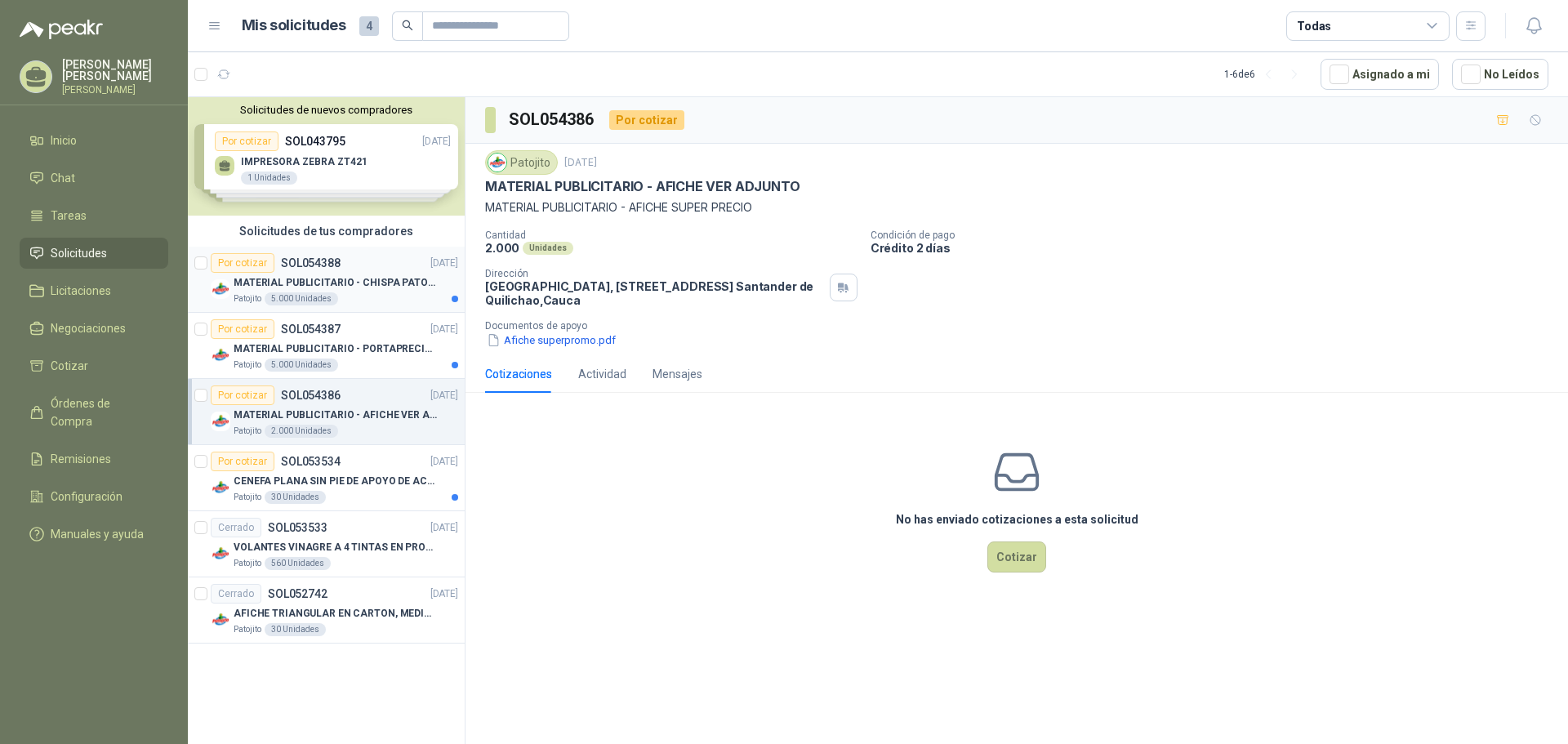
click at [354, 285] on p "MATERIAL PUBLICITARIO - CHISPA PATOJITO VER ADJUNTO" at bounding box center [335, 283] width 203 height 16
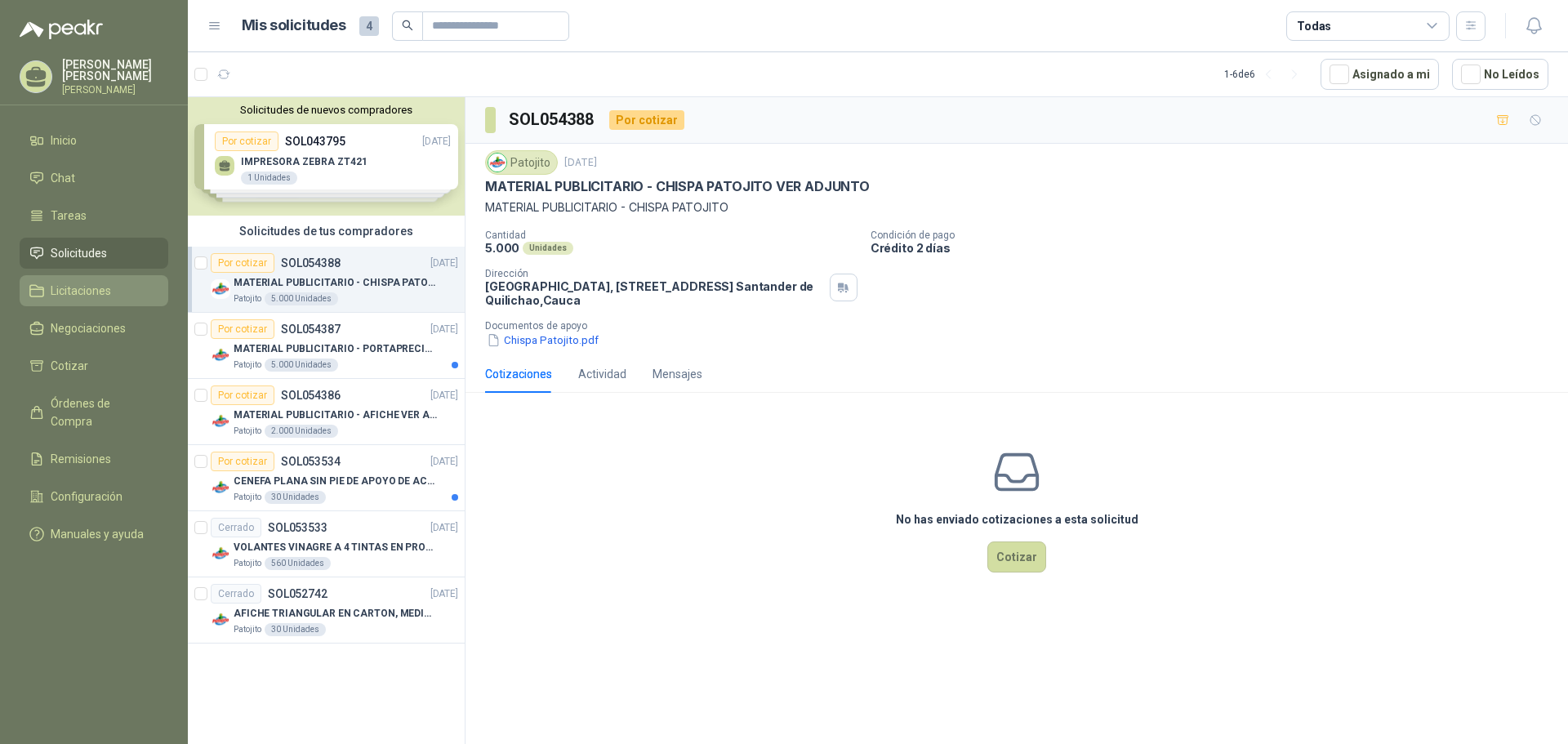
click at [100, 290] on span "Licitaciones" at bounding box center [80, 290] width 61 height 18
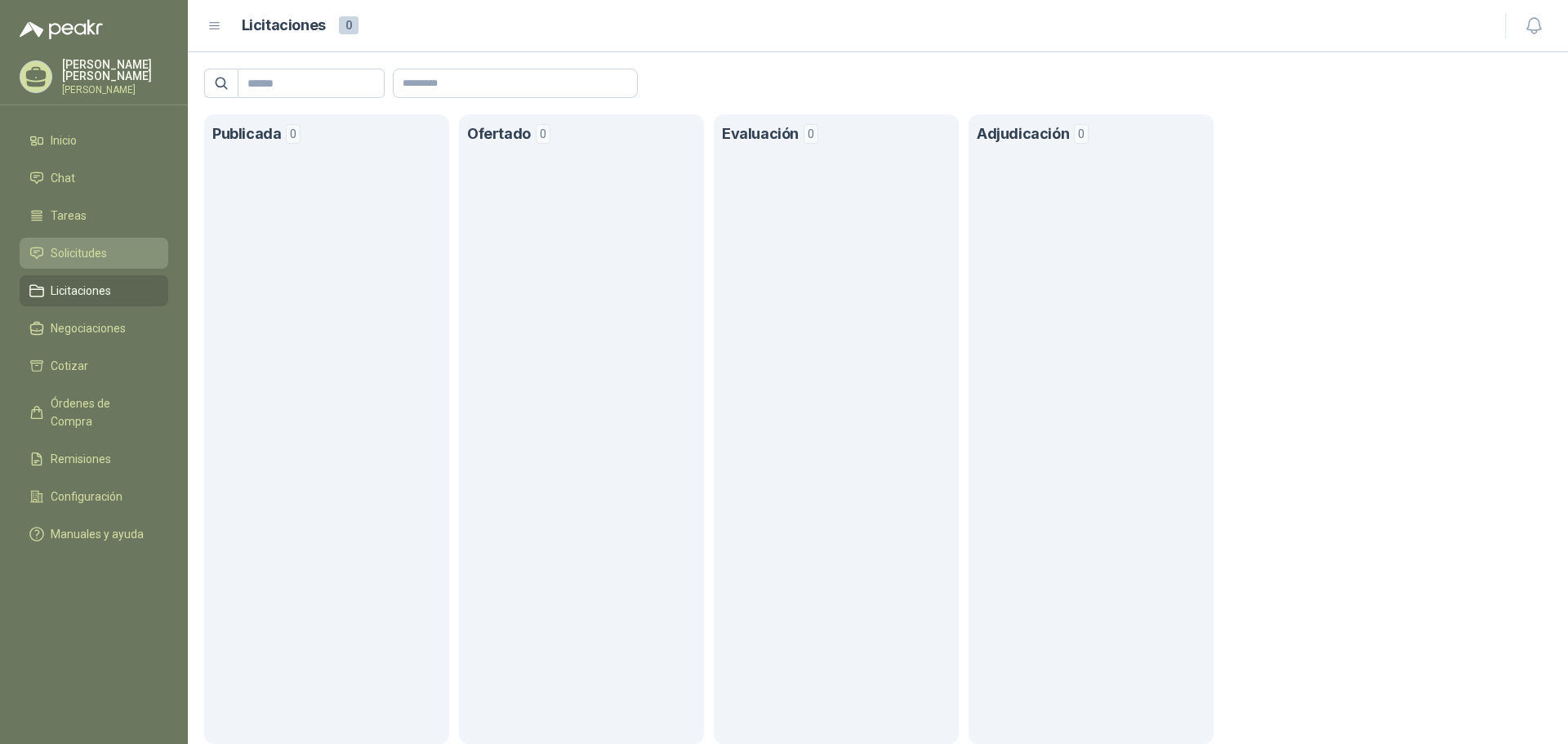
click at [107, 251] on li "Solicitudes" at bounding box center [94, 253] width 129 height 18
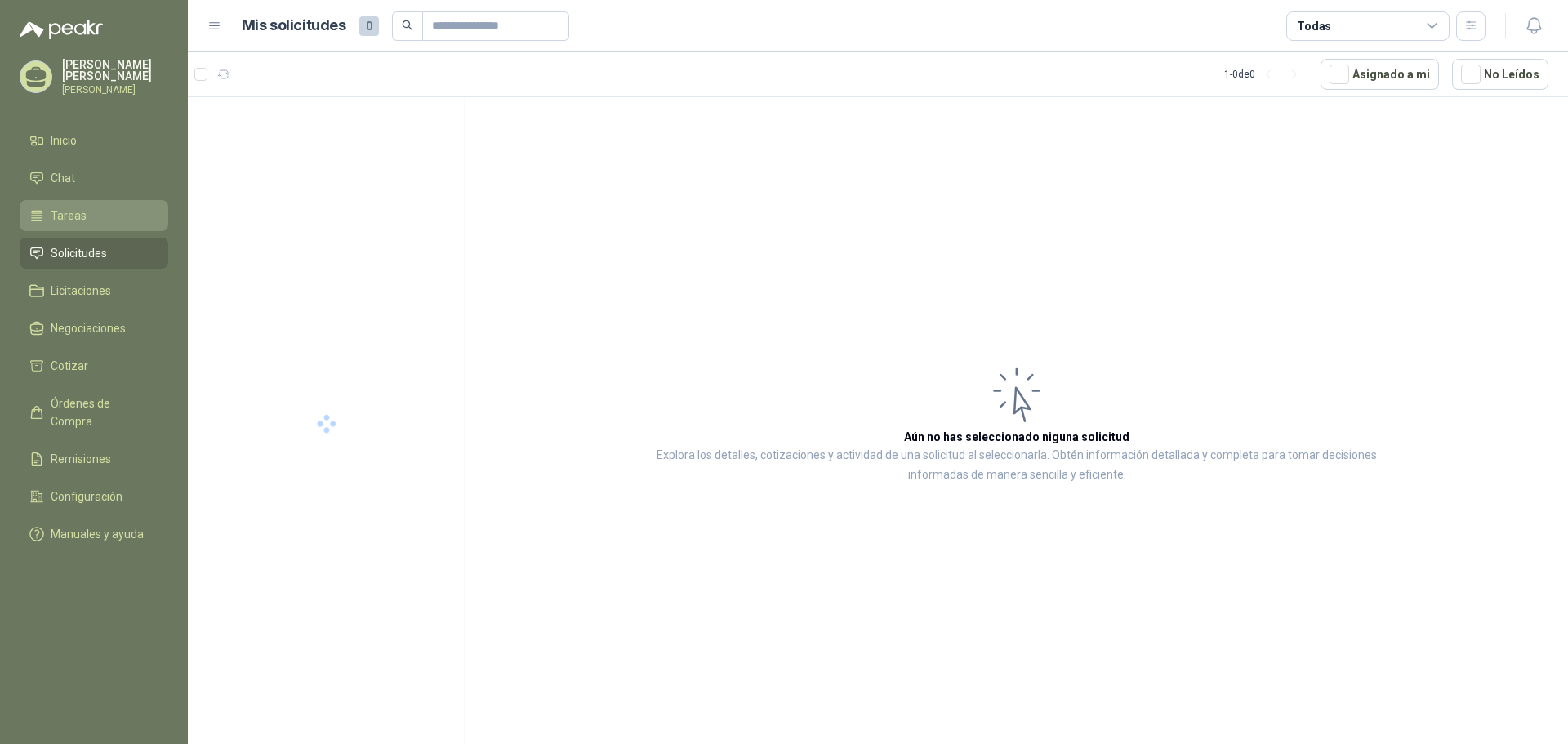
click at [107, 215] on li "Tareas" at bounding box center [94, 215] width 129 height 18
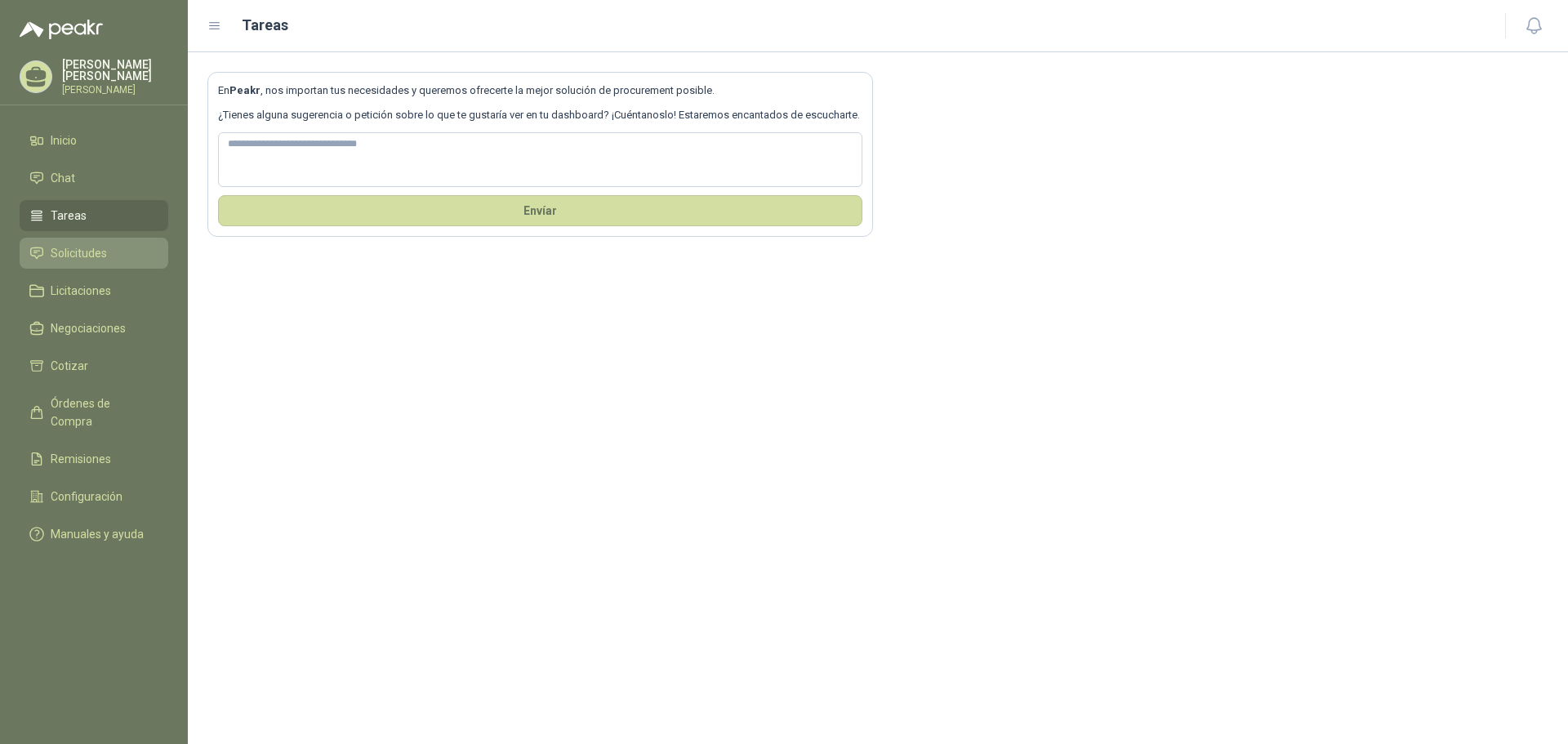
click at [107, 250] on li "Solicitudes" at bounding box center [94, 253] width 129 height 18
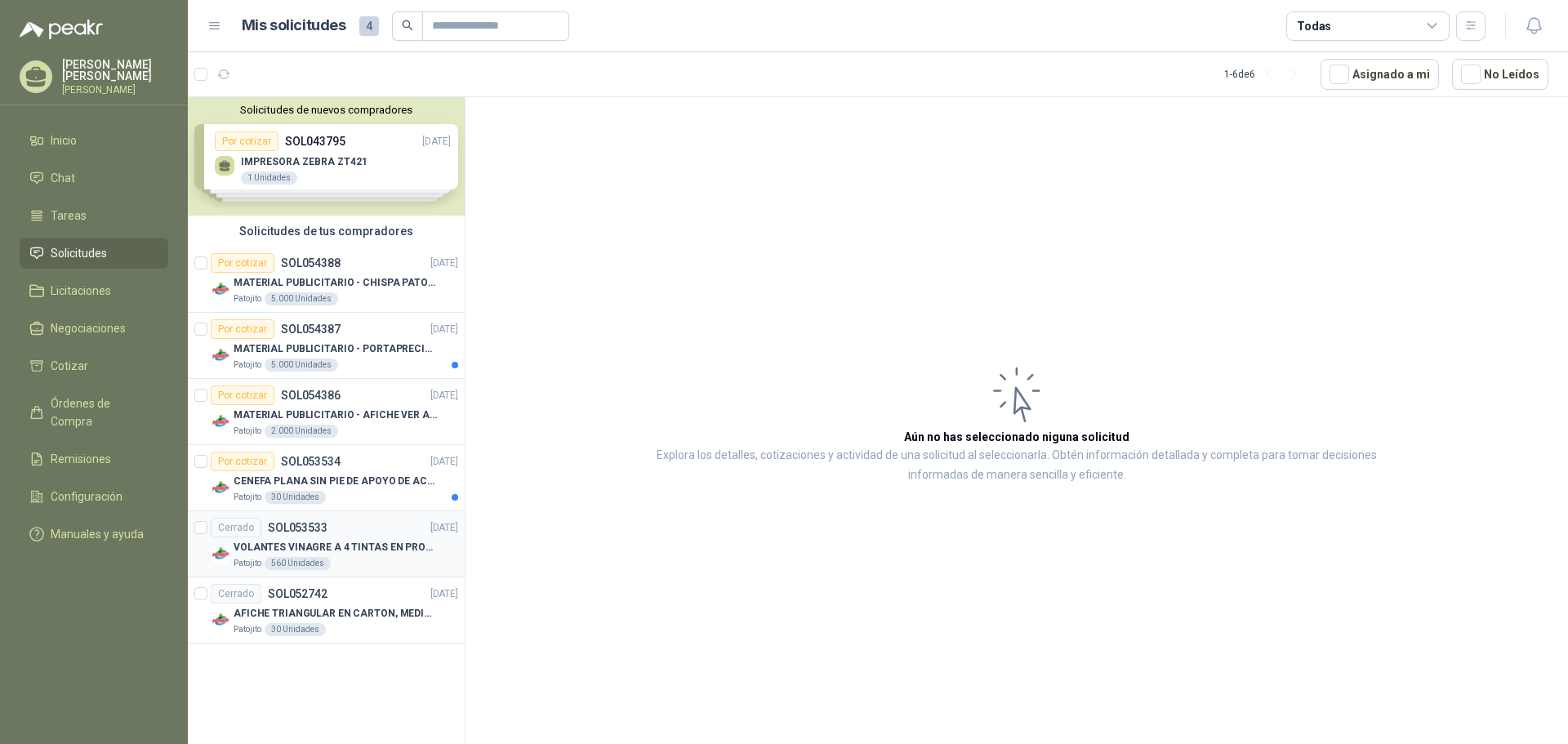
click at [357, 530] on div "Cerrado SOL053533 [DATE]" at bounding box center [334, 527] width 247 height 20
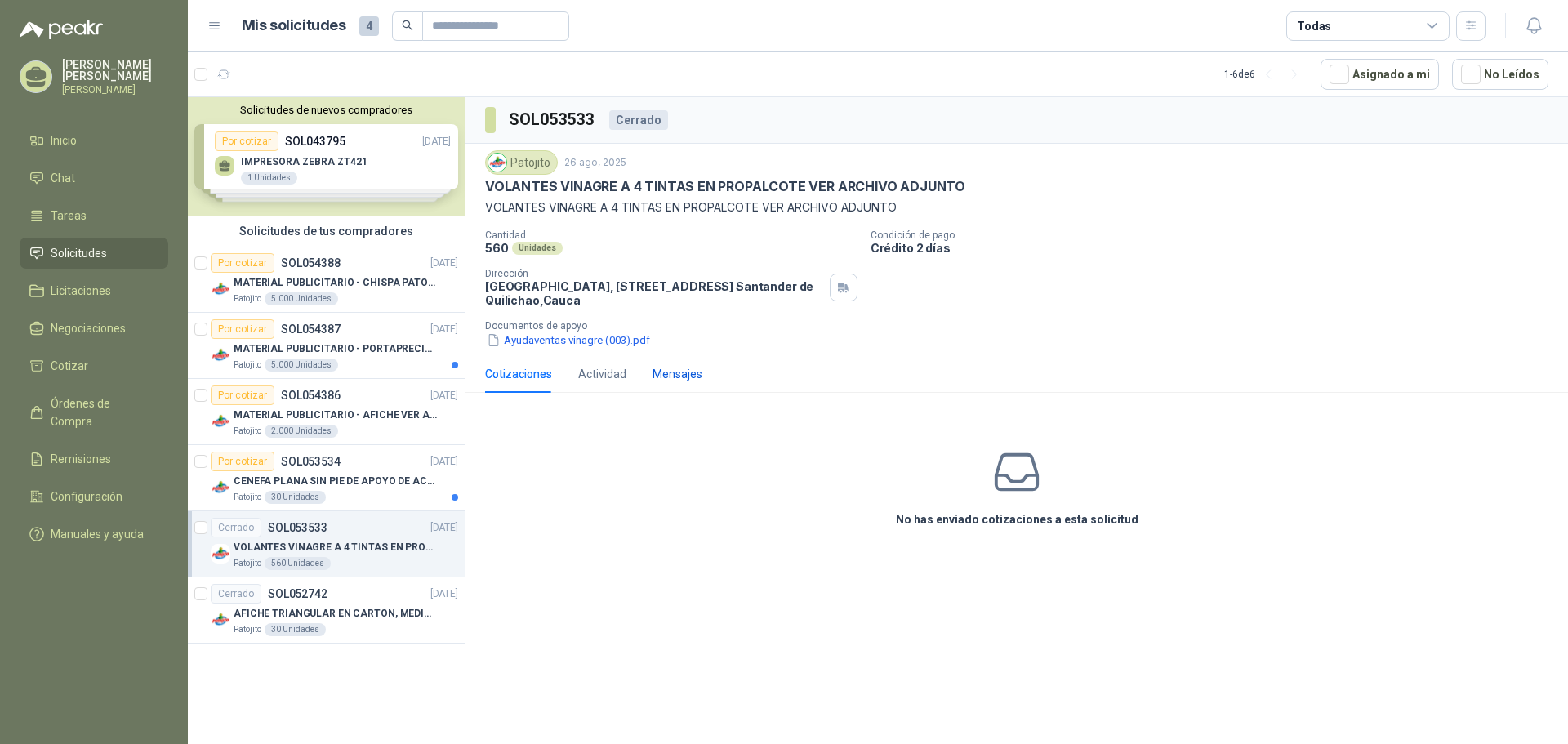
click at [665, 370] on div "Mensajes" at bounding box center [677, 373] width 49 height 18
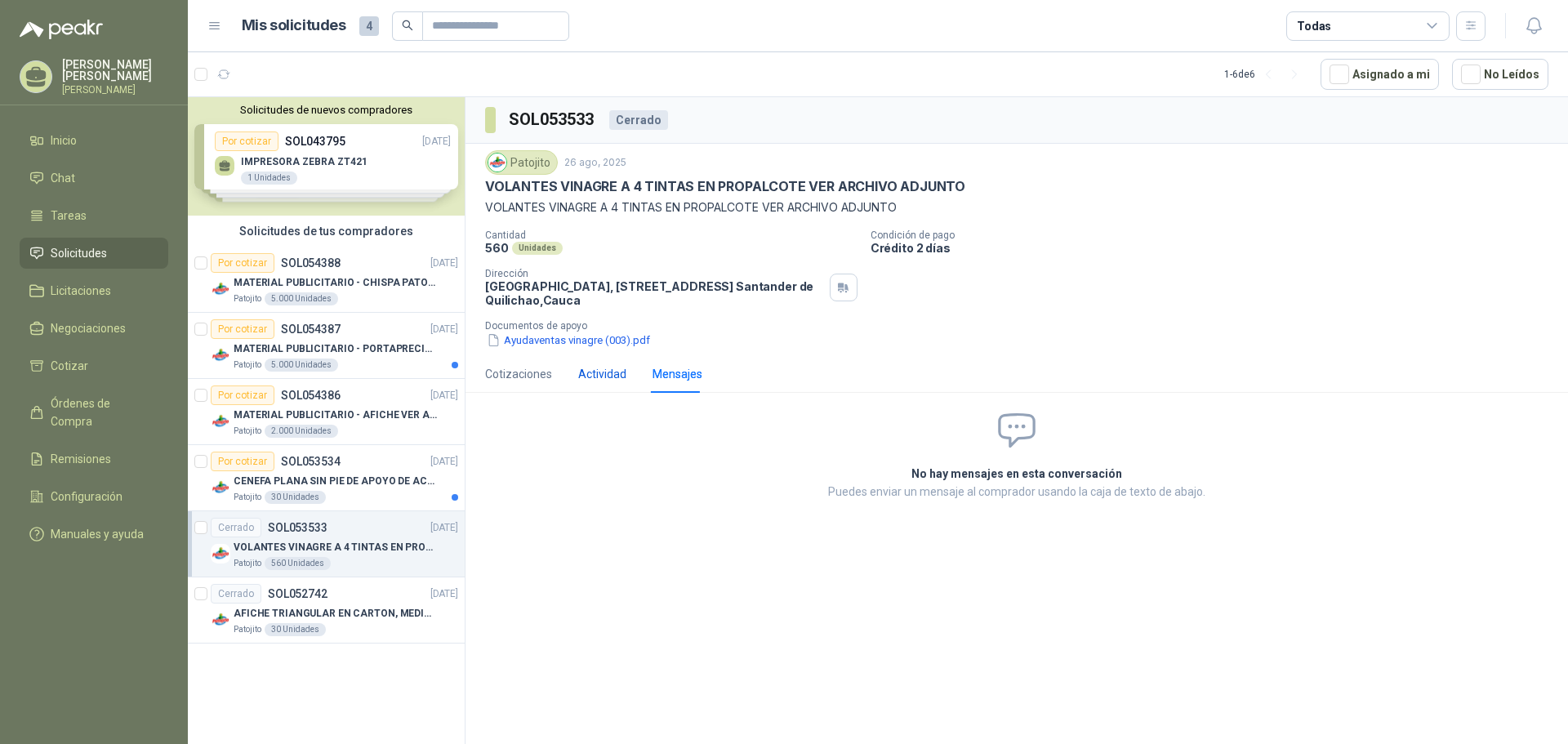
click at [607, 373] on div "Actividad" at bounding box center [603, 373] width 49 height 18
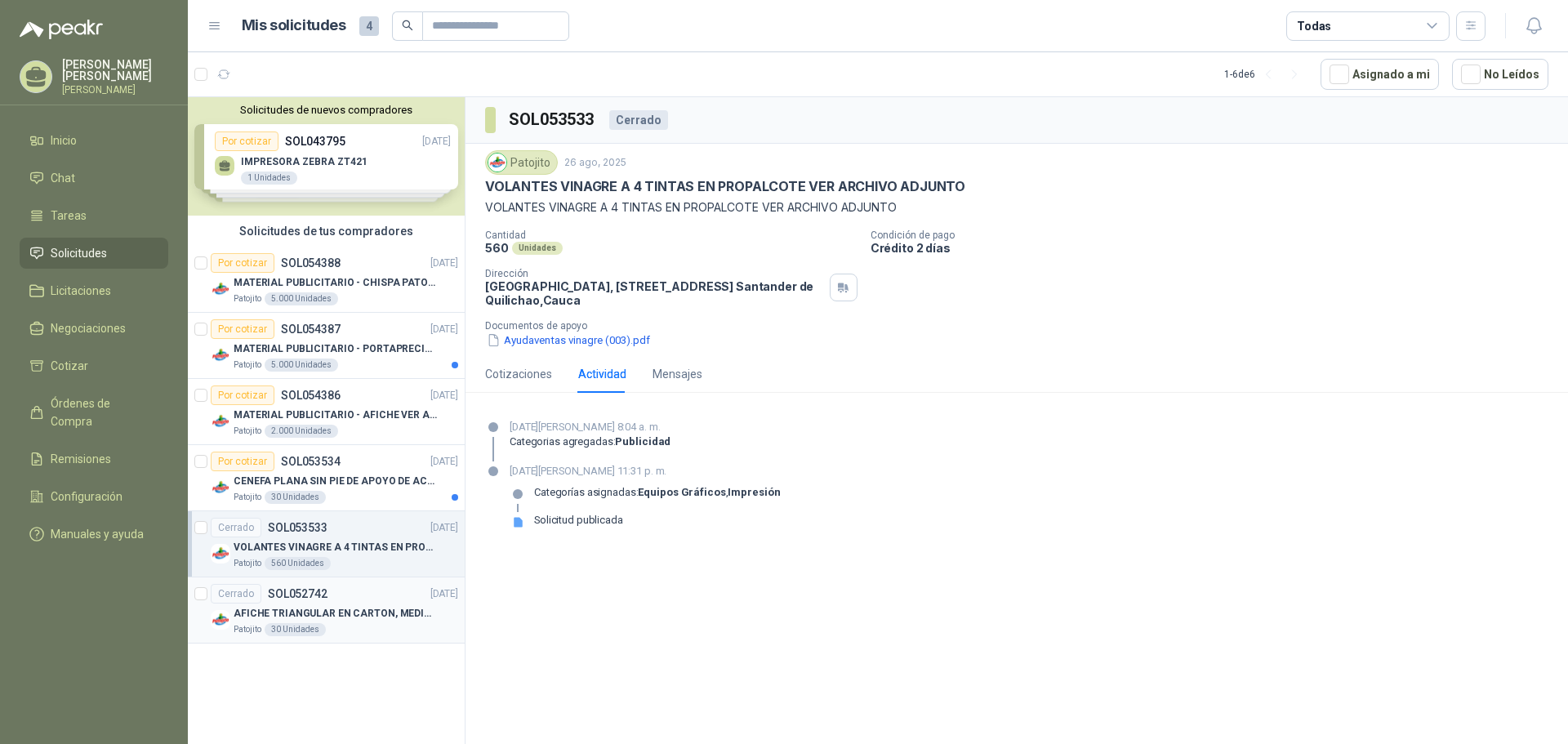
click at [369, 600] on div "Cerrado SOL052742 [DATE]" at bounding box center [334, 594] width 247 height 20
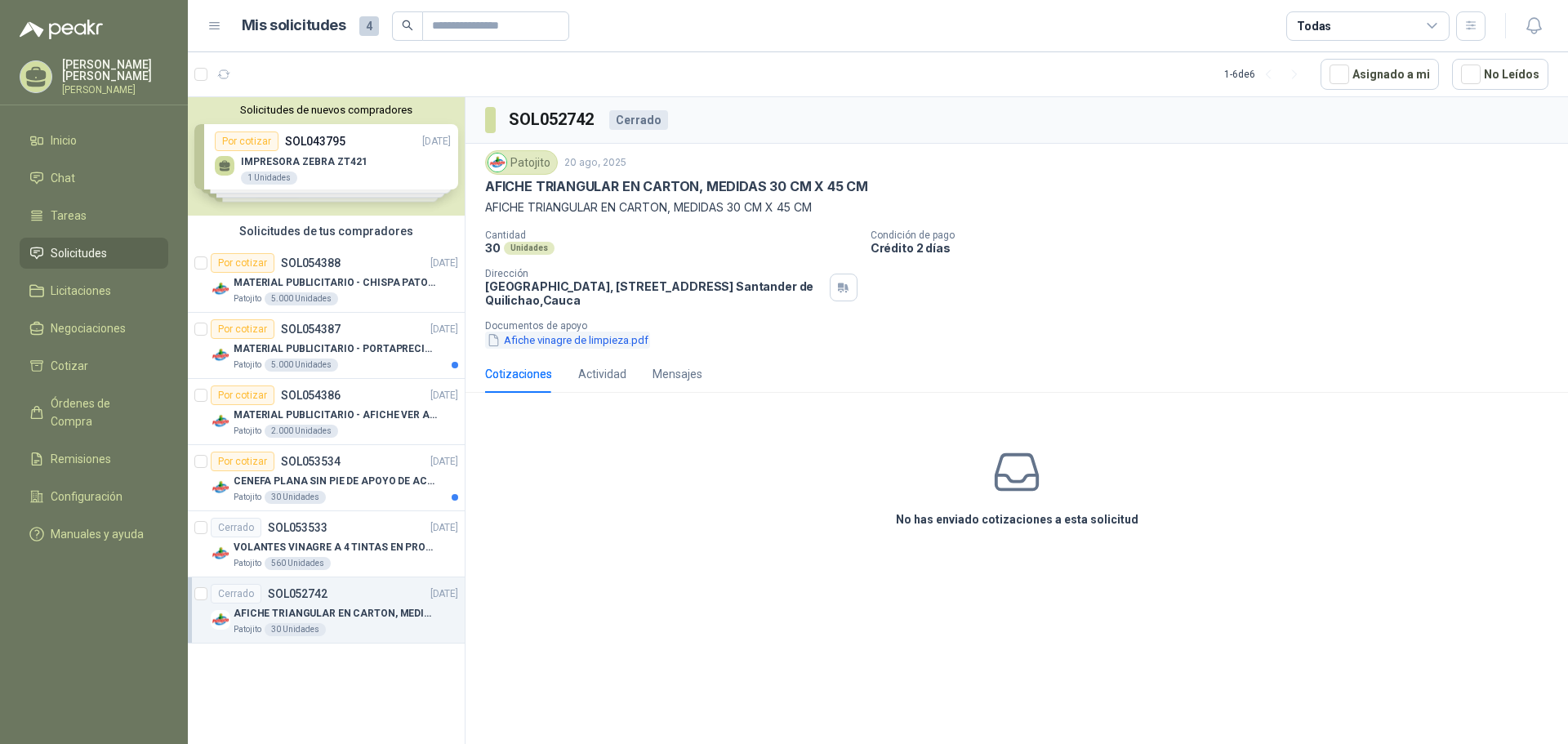
click at [597, 344] on button "Afiche vinagre de limpieza.pdf" at bounding box center [567, 340] width 165 height 17
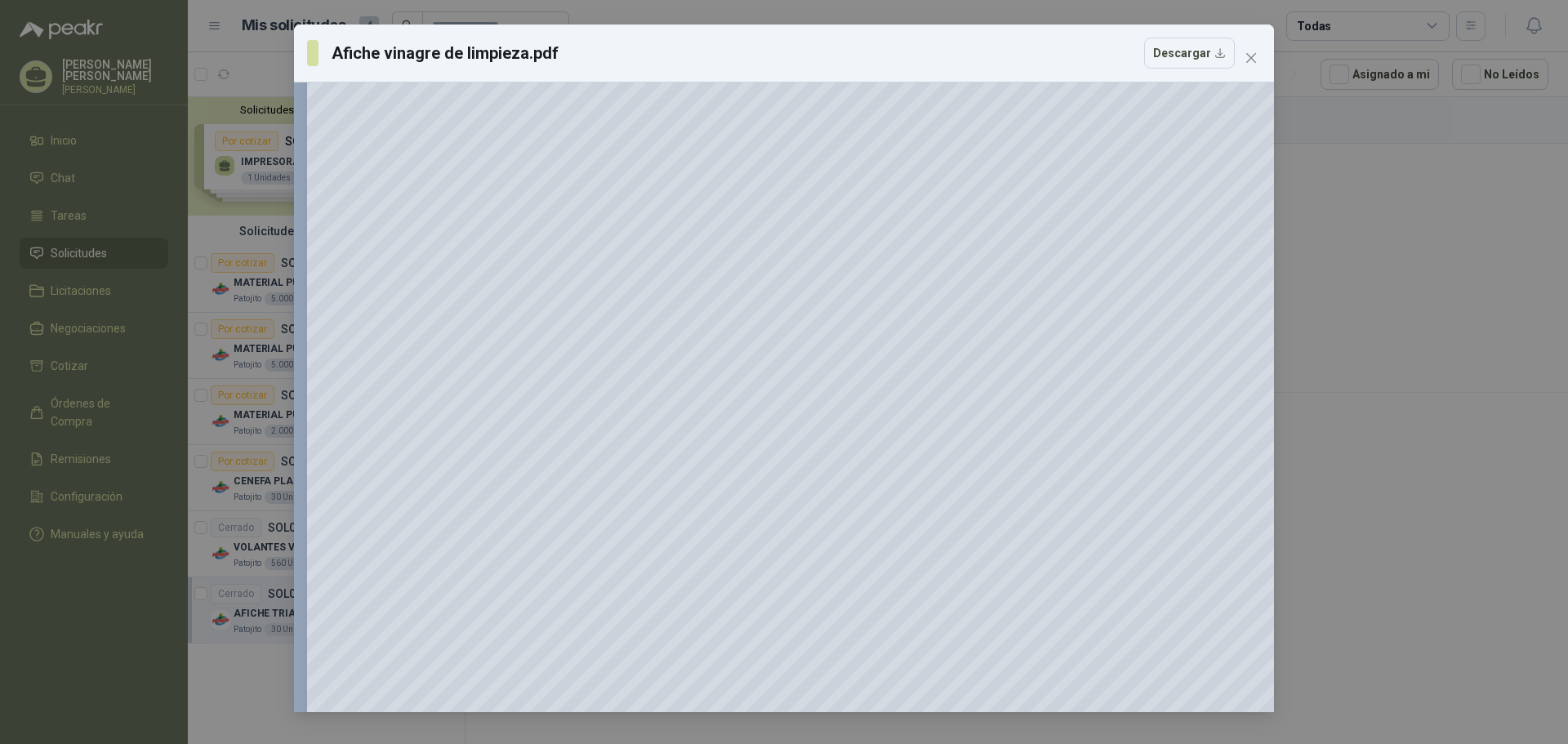
scroll to position [75, 0]
click at [1250, 56] on icon "close" at bounding box center [1252, 58] width 10 height 10
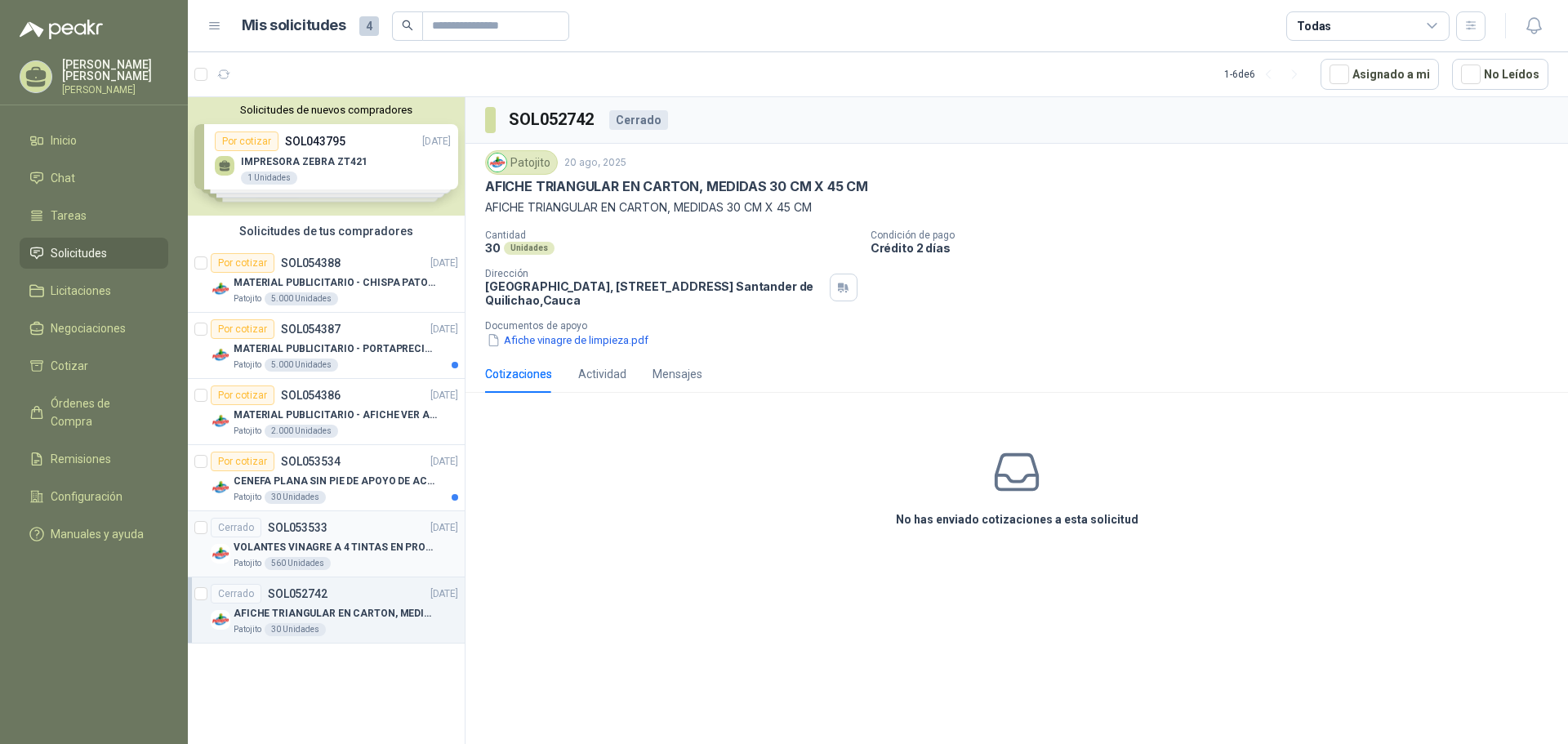
click at [357, 554] on p "VOLANTES VINAGRE A 4 TINTAS EN PROPALCOTE VER ARCHIVO ADJUNTO" at bounding box center [335, 548] width 203 height 16
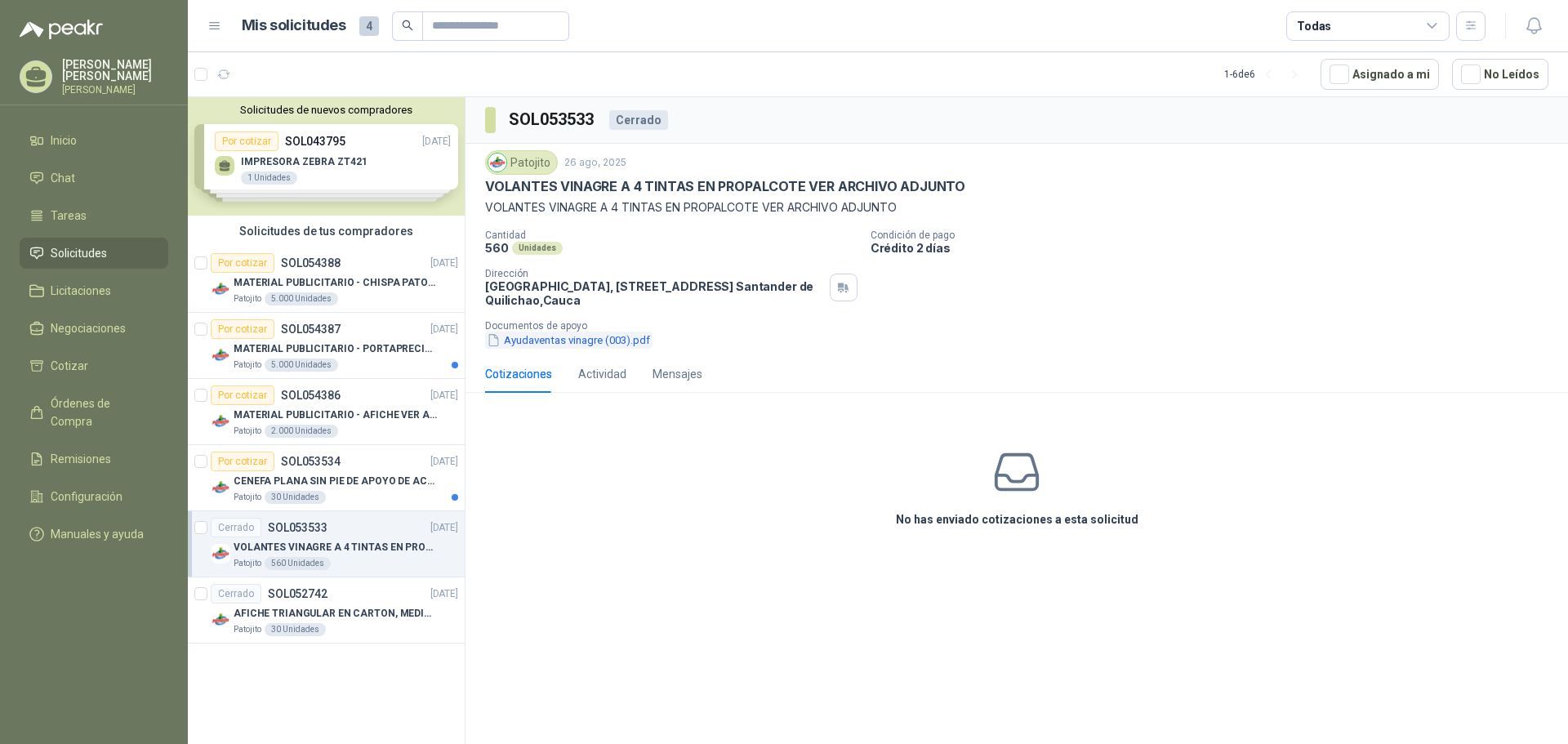
click at [585, 343] on button "Ayudaventas vinagre (003).pdf" at bounding box center [568, 340] width 167 height 17
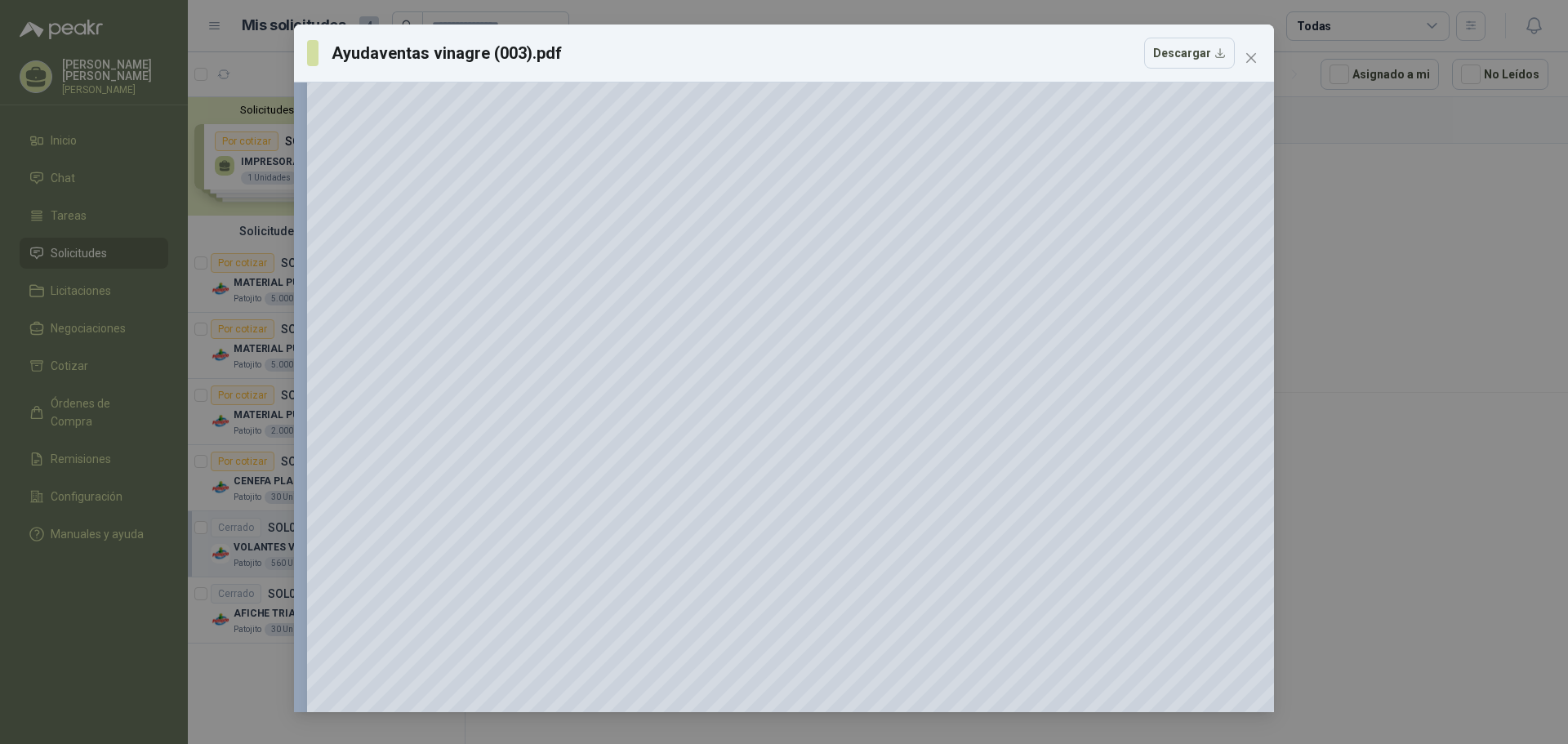
scroll to position [505, 0]
click at [1255, 54] on icon "close" at bounding box center [1252, 58] width 10 height 10
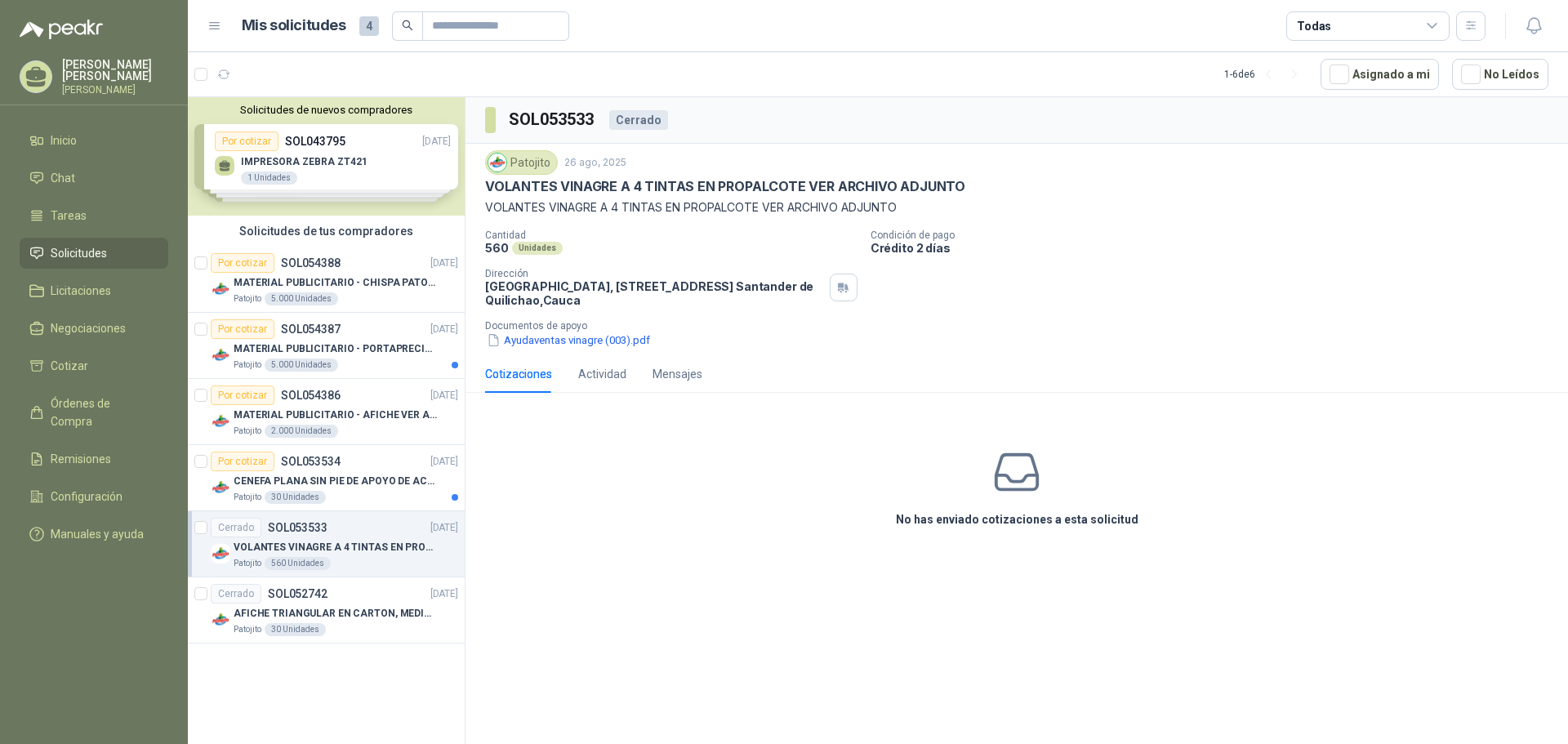
click at [521, 370] on div "Cotizaciones" at bounding box center [519, 373] width 67 height 18
click at [343, 472] on div "CENEFA PLANA SIN PIE DE APOYO DE ACUERDO A LA IMAGEN ADJUNTA" at bounding box center [345, 481] width 225 height 20
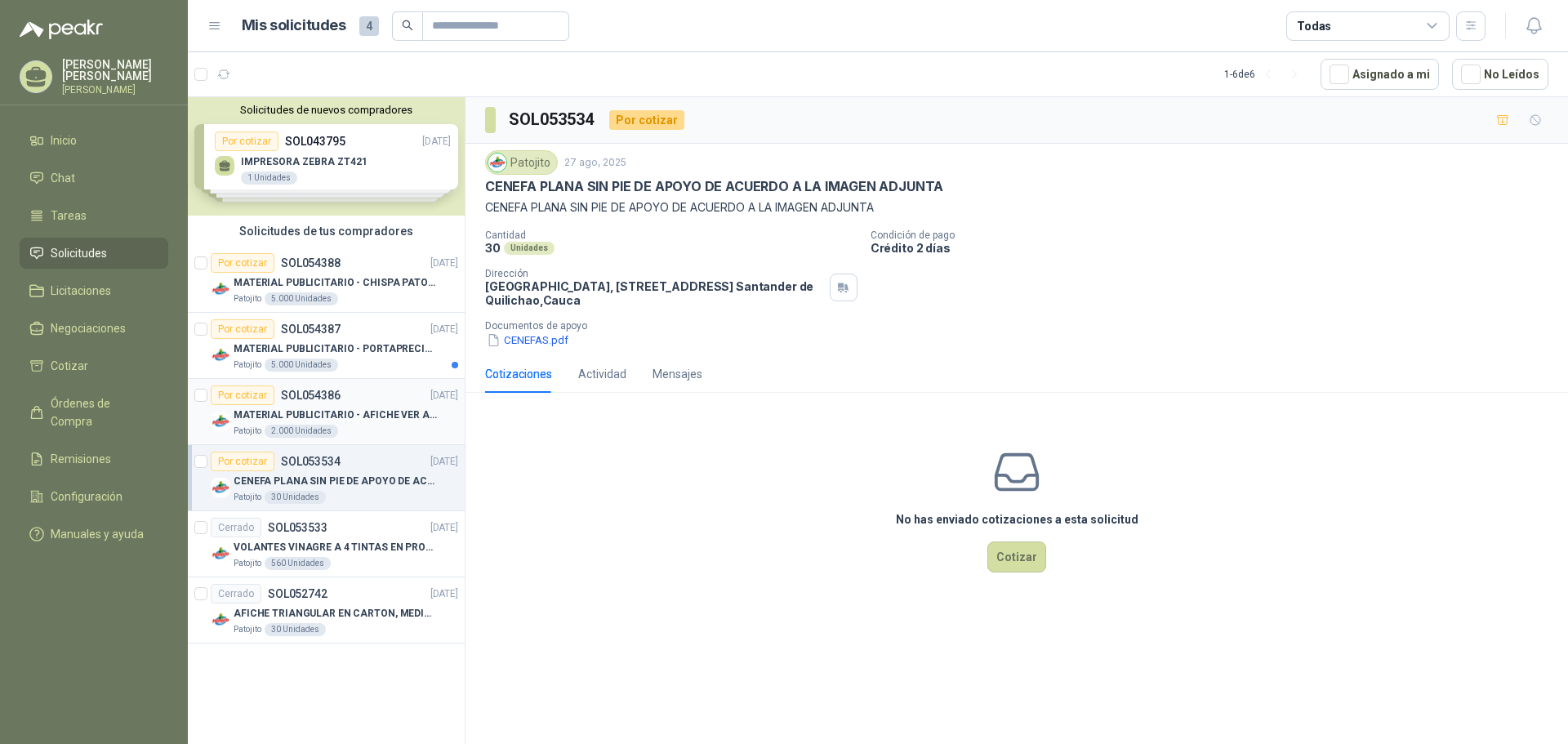
click at [395, 406] on div "MATERIAL PUBLICITARIO - AFICHE VER ADJUNTO" at bounding box center [345, 414] width 225 height 20
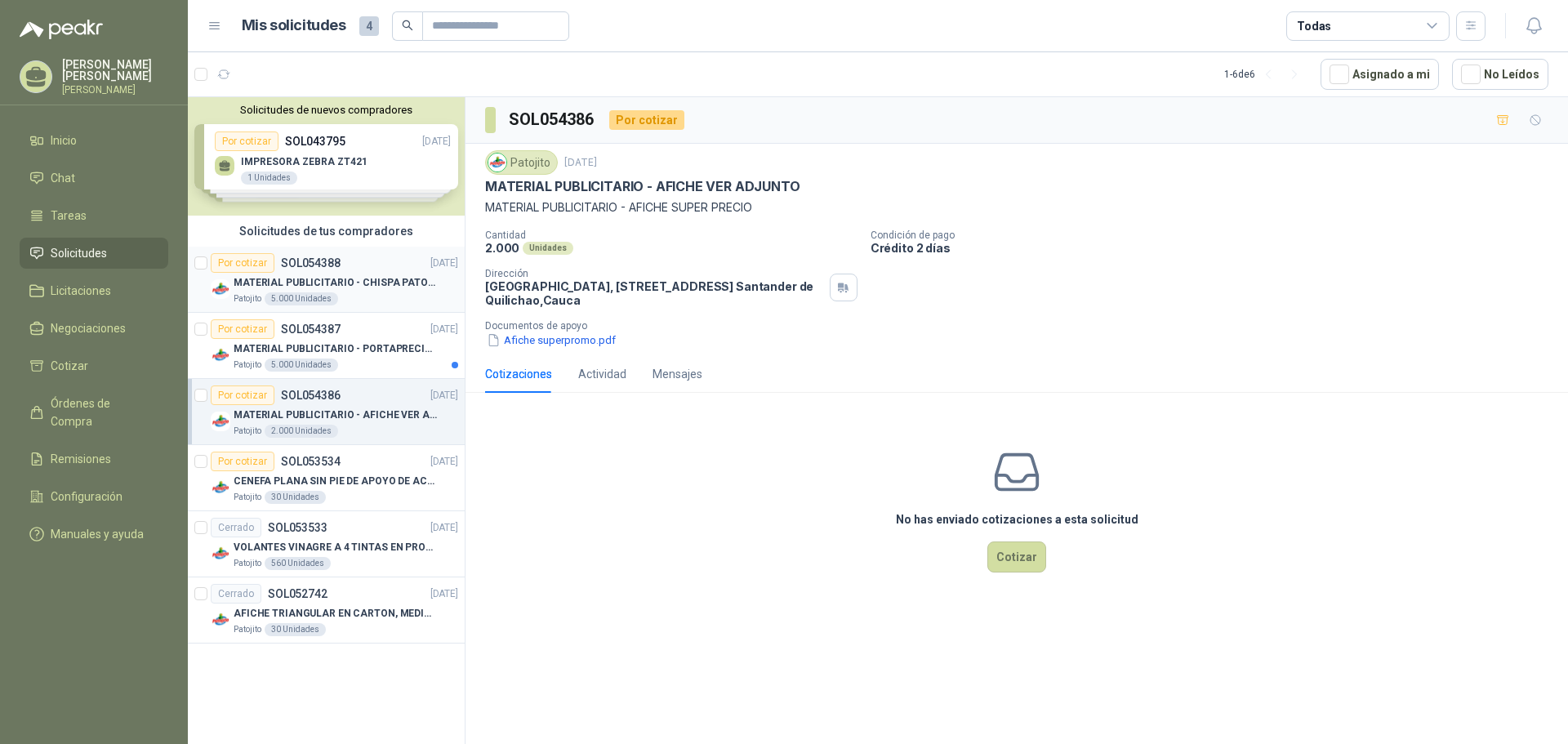
click at [376, 286] on p "MATERIAL PUBLICITARIO - CHISPA PATOJITO VER ADJUNTO" at bounding box center [335, 283] width 203 height 16
click at [375, 175] on div "Solicitudes de nuevos compradores Por cotizar SOL043795 [DATE] IMPRESORA ZEBRA …" at bounding box center [326, 156] width 277 height 119
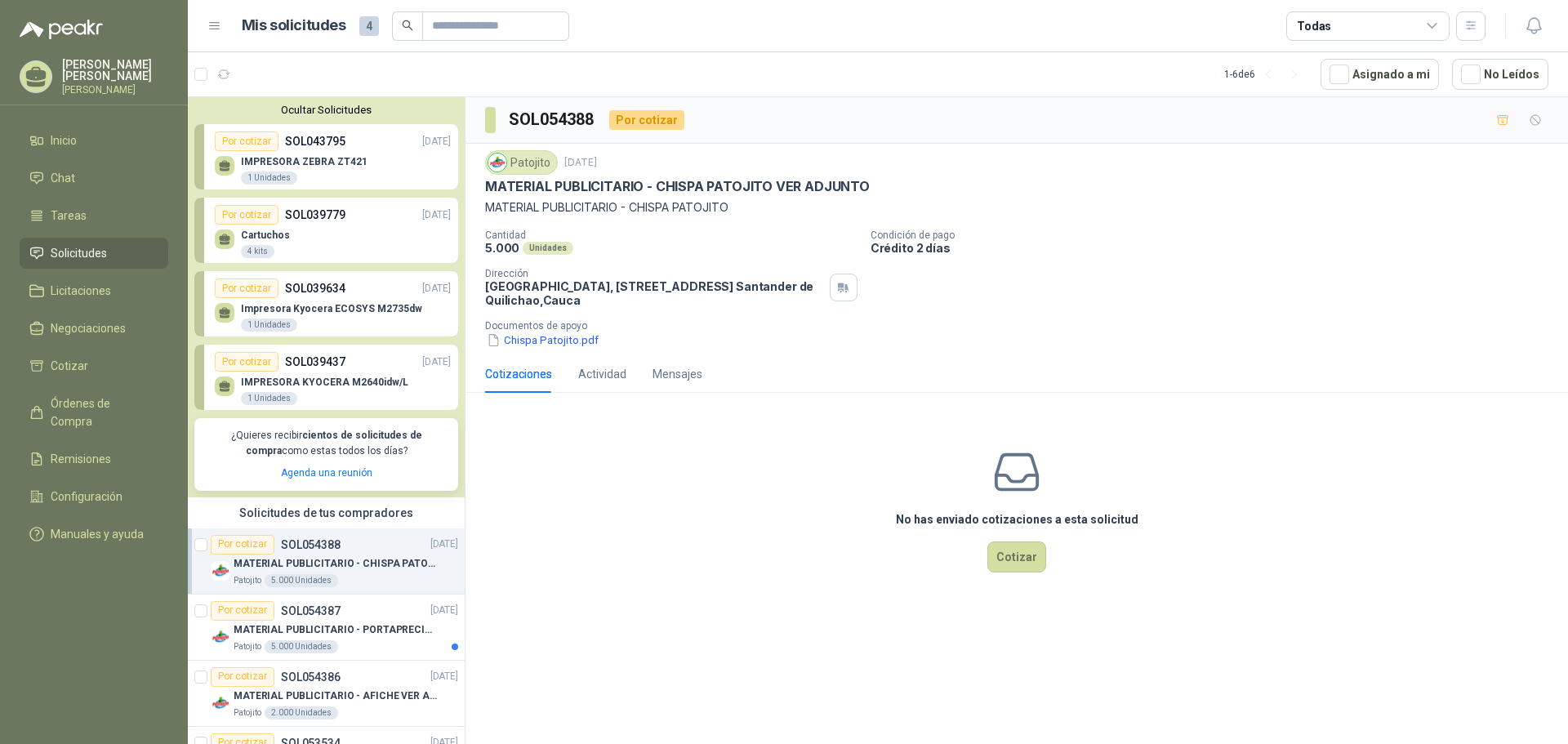
click at [375, 175] on div "IMPRESORA ZEBRA ZT421 1 Unidades" at bounding box center [332, 168] width 236 height 35
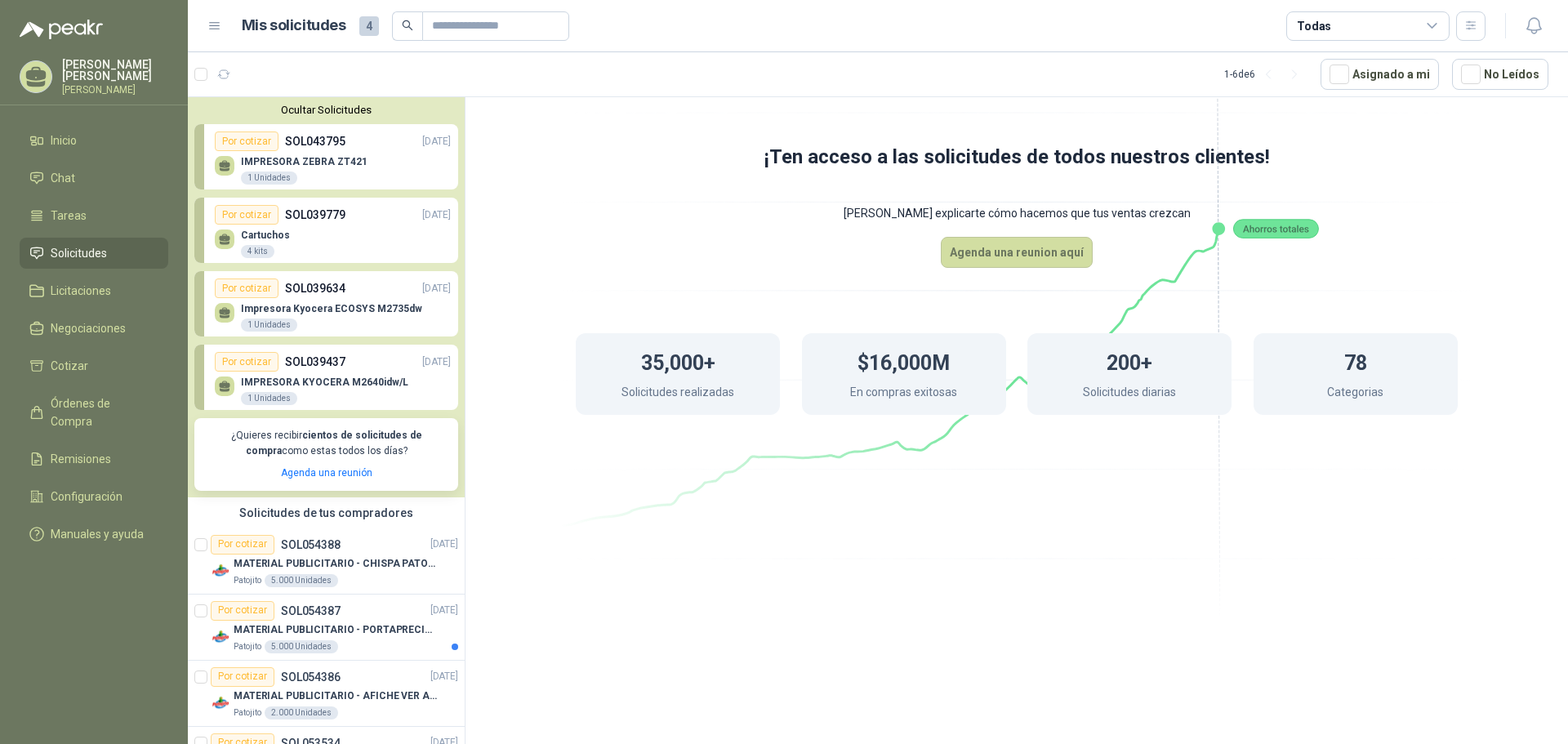
click at [385, 108] on button "Ocultar Solicitudes" at bounding box center [326, 109] width 264 height 12
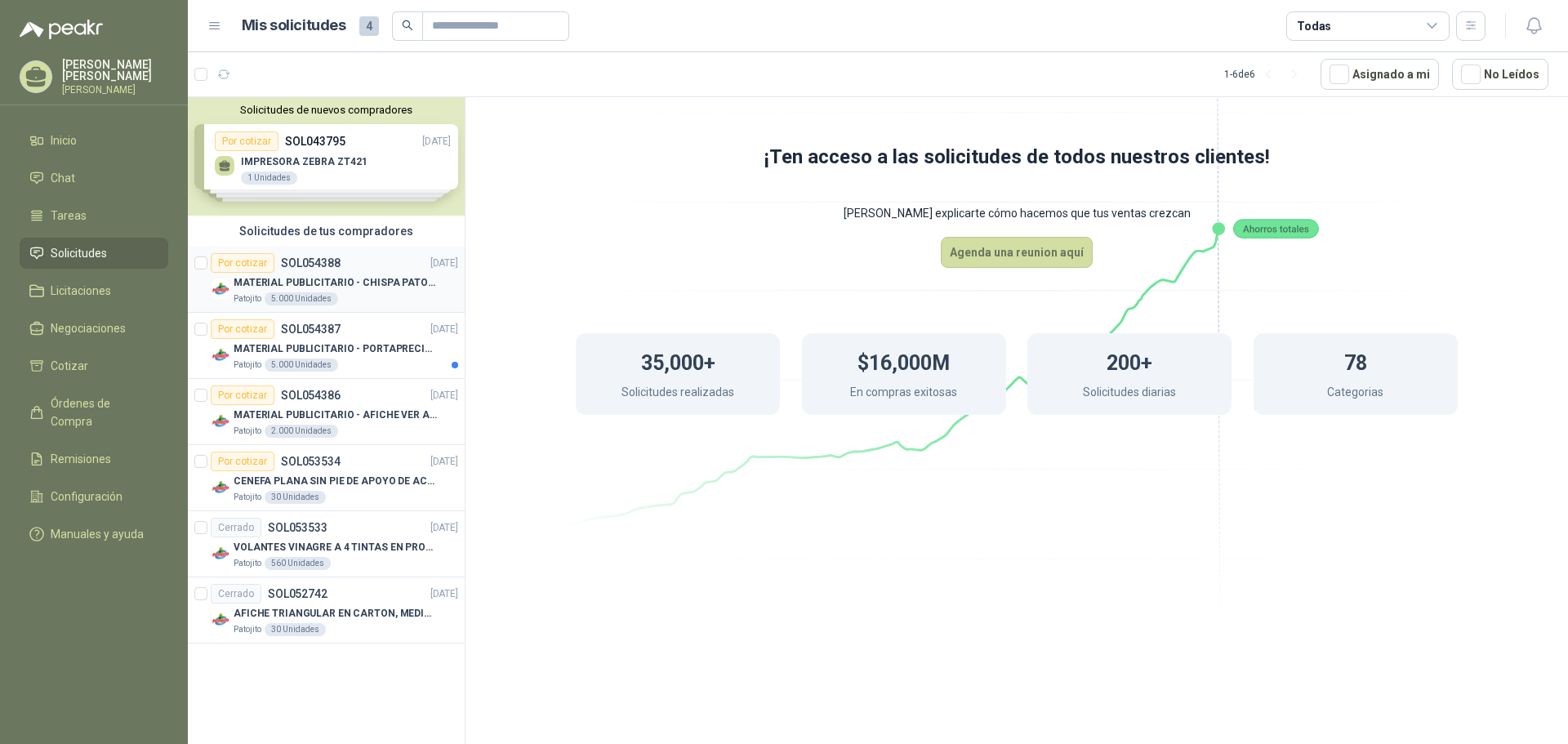
click at [396, 298] on div "Patojito 5.000 Unidades" at bounding box center [345, 299] width 225 height 13
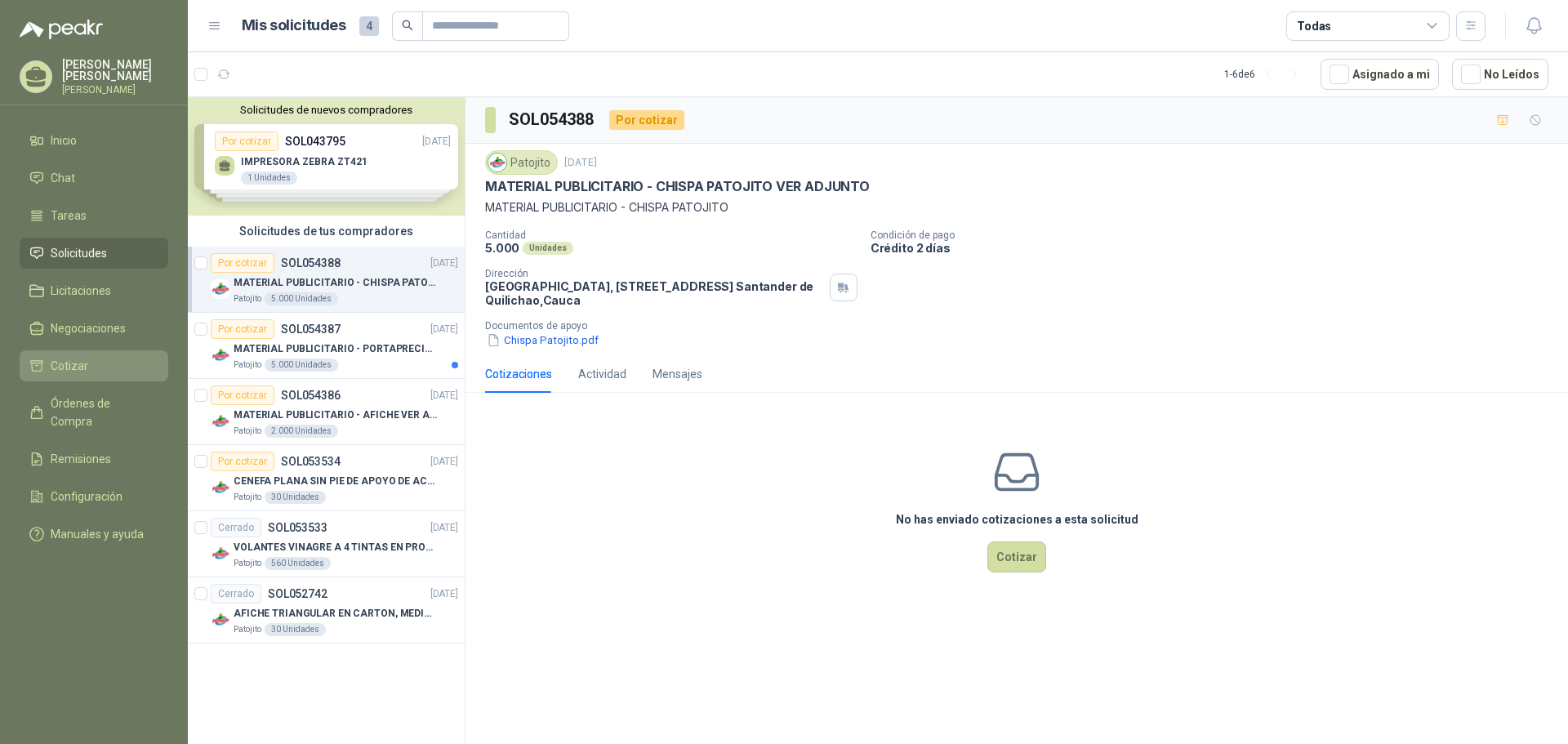
click at [72, 369] on span "Cotizar" at bounding box center [69, 365] width 37 height 18
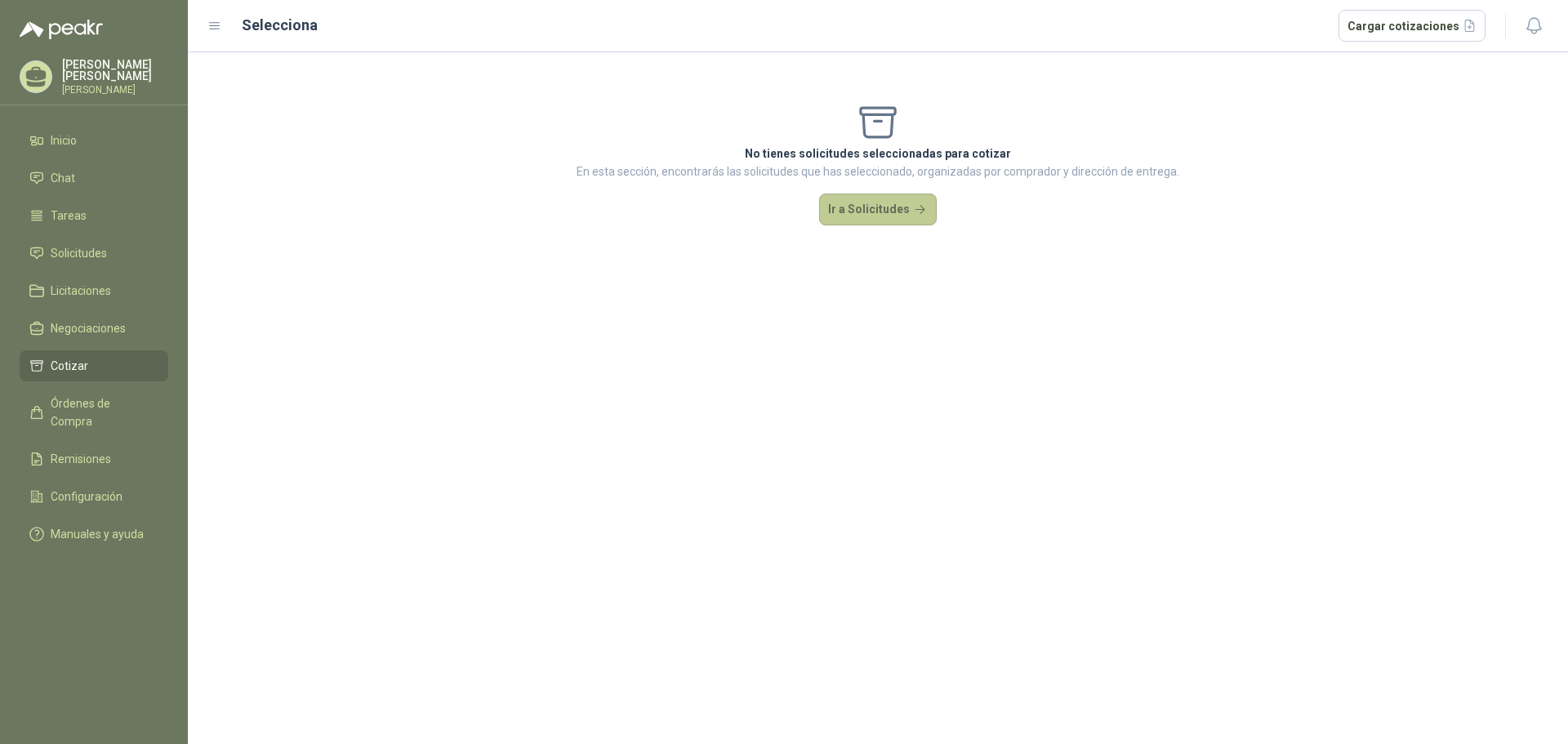
click at [874, 213] on button "Ir a Solicitudes" at bounding box center [878, 209] width 118 height 33
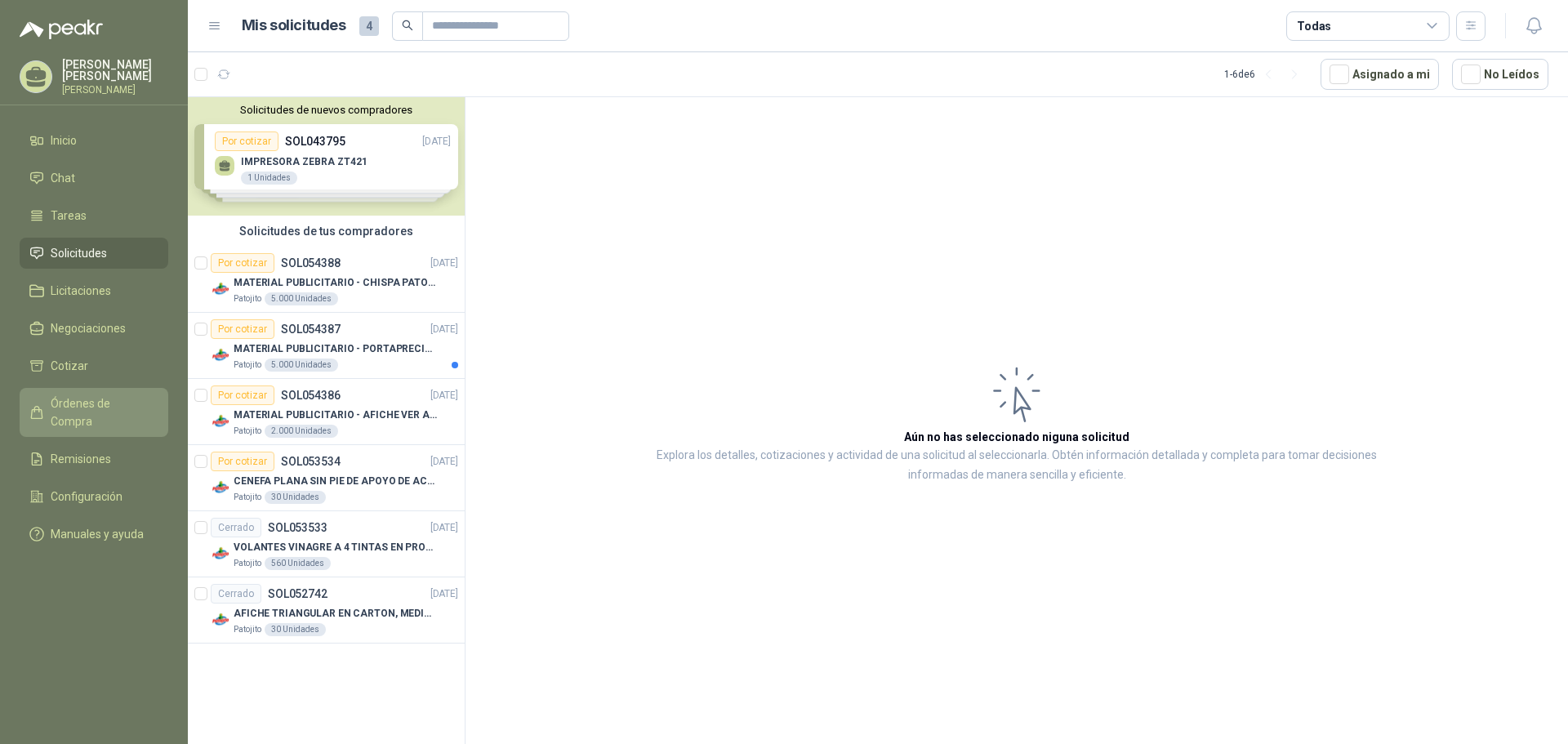
click at [127, 396] on span "Órdenes de Compra" at bounding box center [101, 413] width 102 height 36
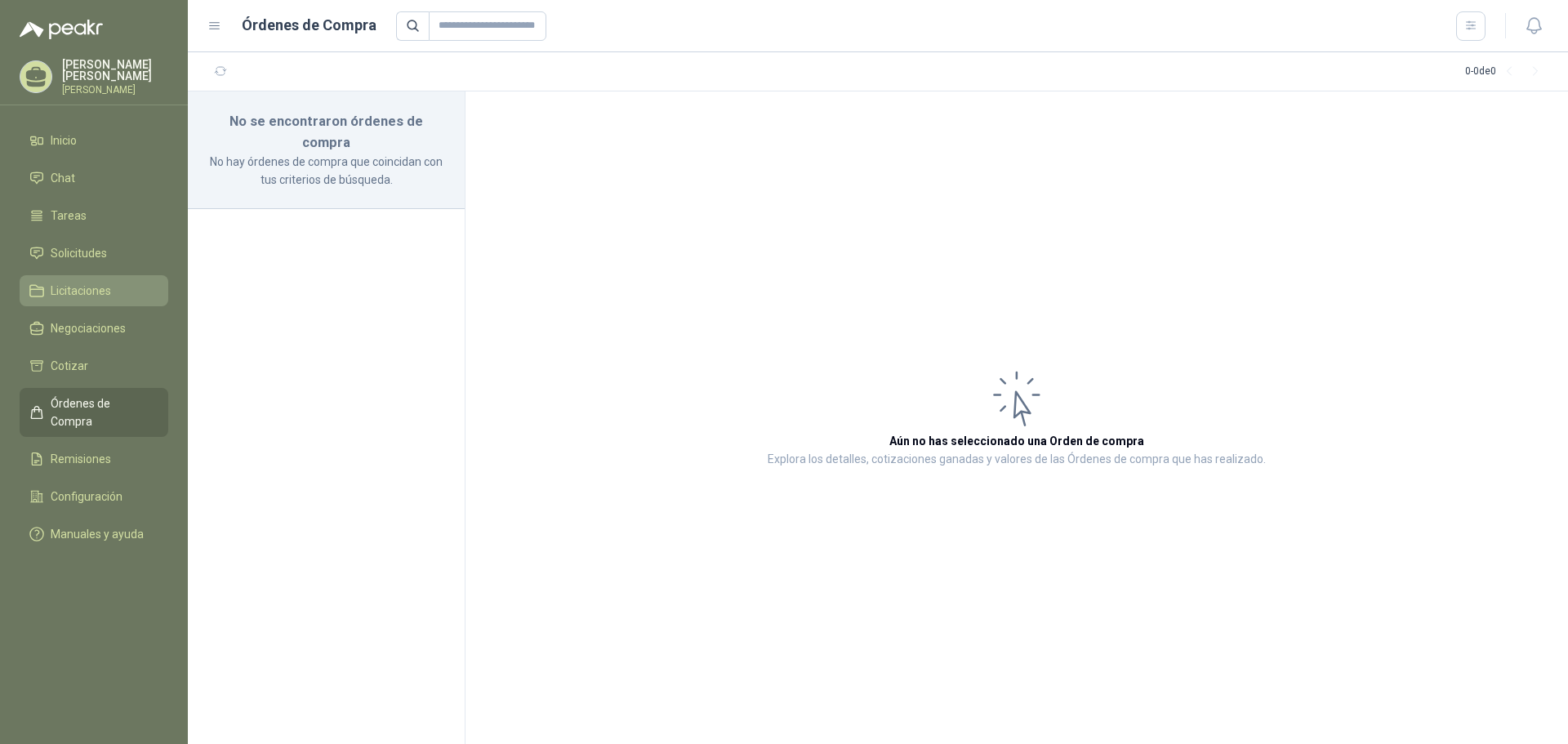
click at [100, 284] on span "Licitaciones" at bounding box center [80, 290] width 61 height 18
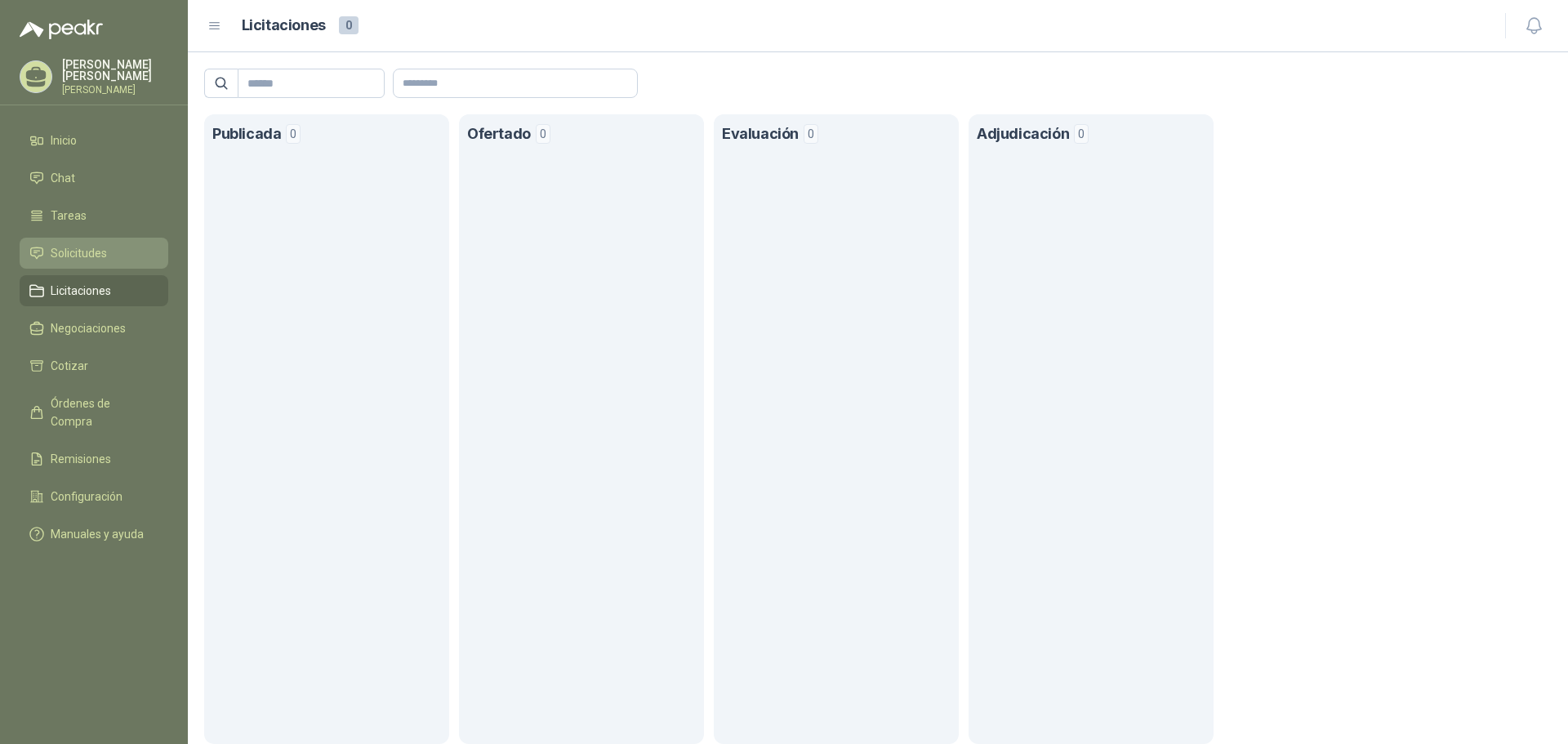
click at [108, 245] on li "Solicitudes" at bounding box center [94, 253] width 129 height 18
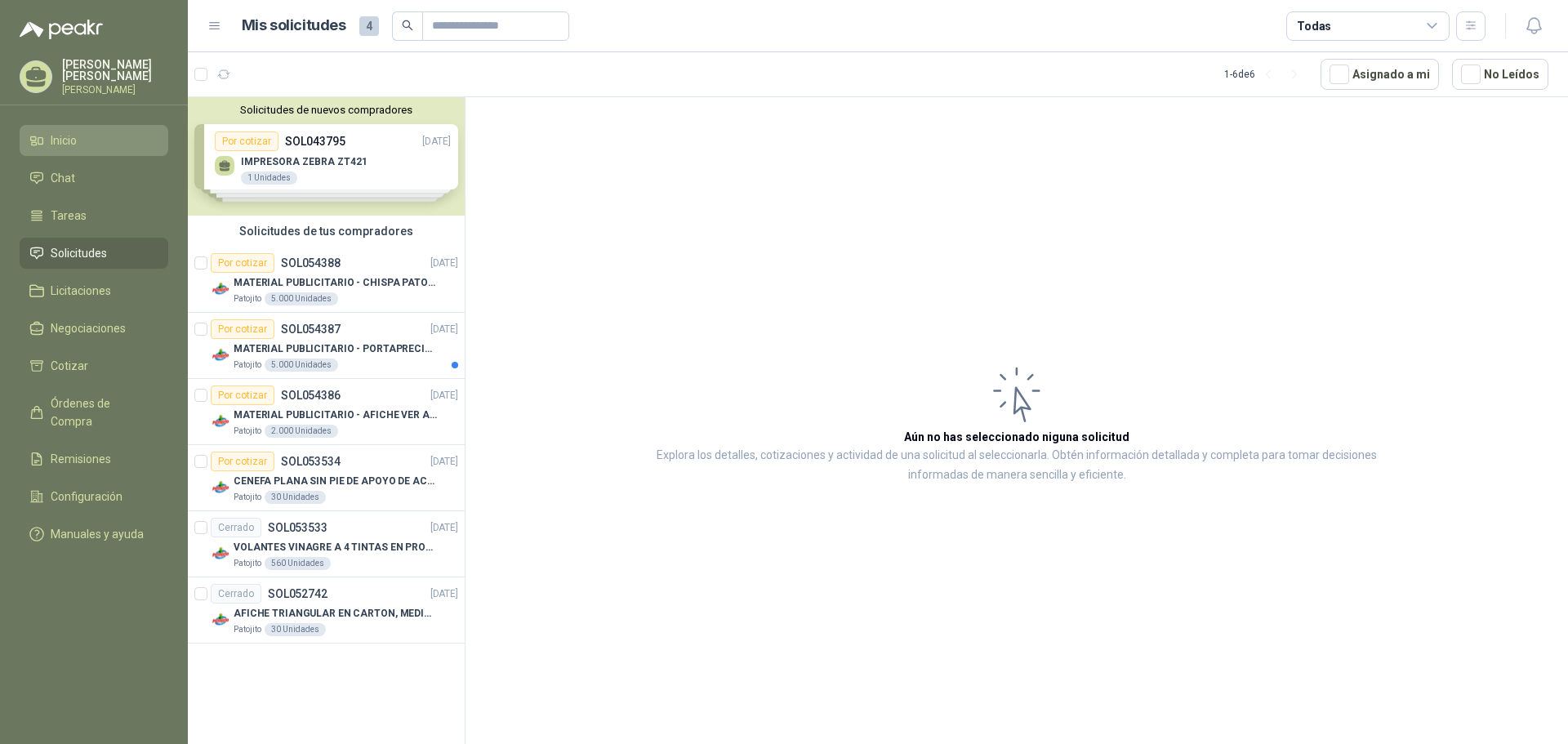
click at [115, 135] on li "Inicio" at bounding box center [94, 140] width 129 height 18
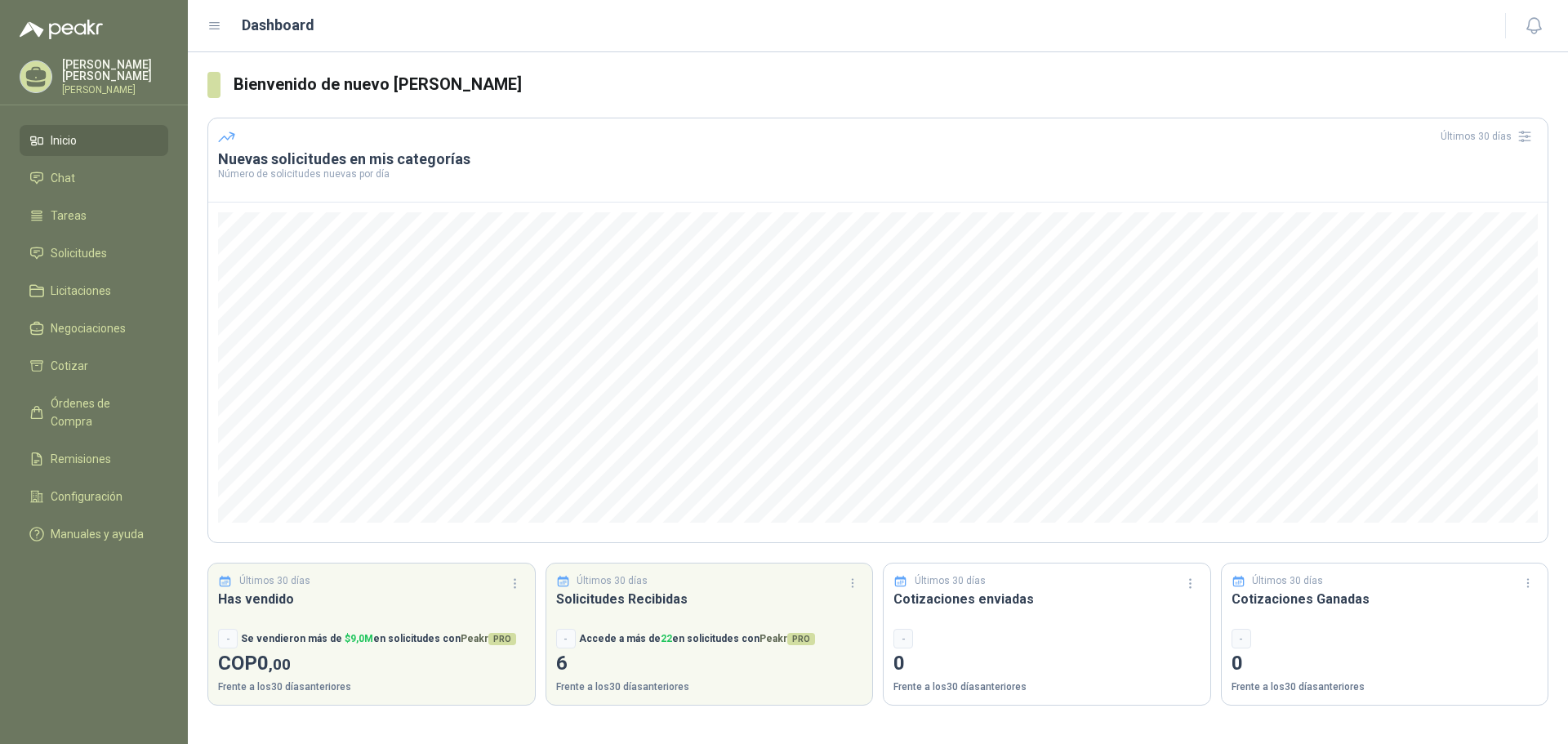
click at [117, 135] on li "Inicio" at bounding box center [94, 140] width 129 height 18
click at [99, 246] on span "Solicitudes" at bounding box center [78, 253] width 56 height 18
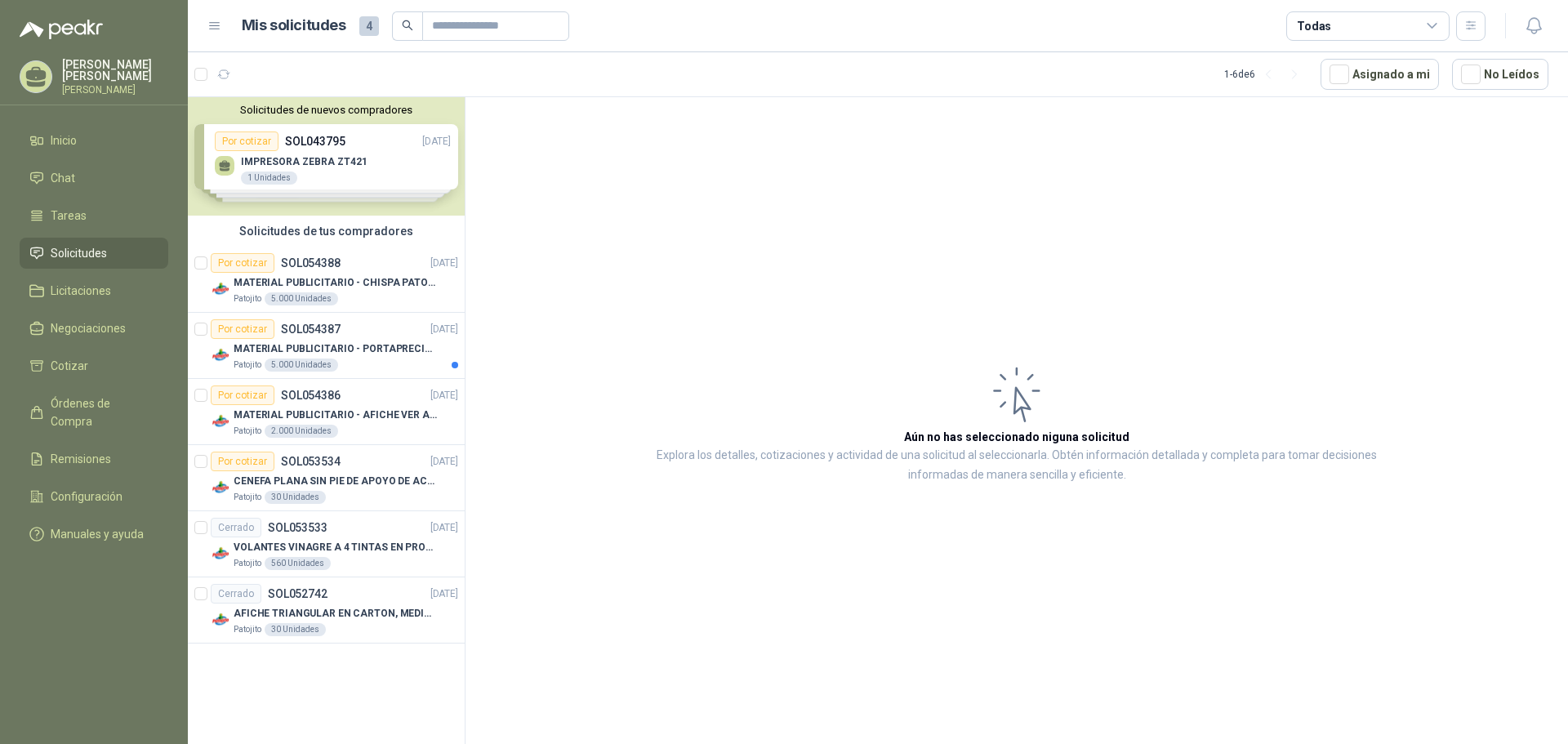
click at [530, 326] on article "Aún no has seleccionado niguna solicitud Explora los detalles, cotizaciones y a…" at bounding box center [1017, 423] width 1103 height 653
click at [371, 462] on div "Por cotizar SOL053534 [DATE]" at bounding box center [334, 461] width 247 height 20
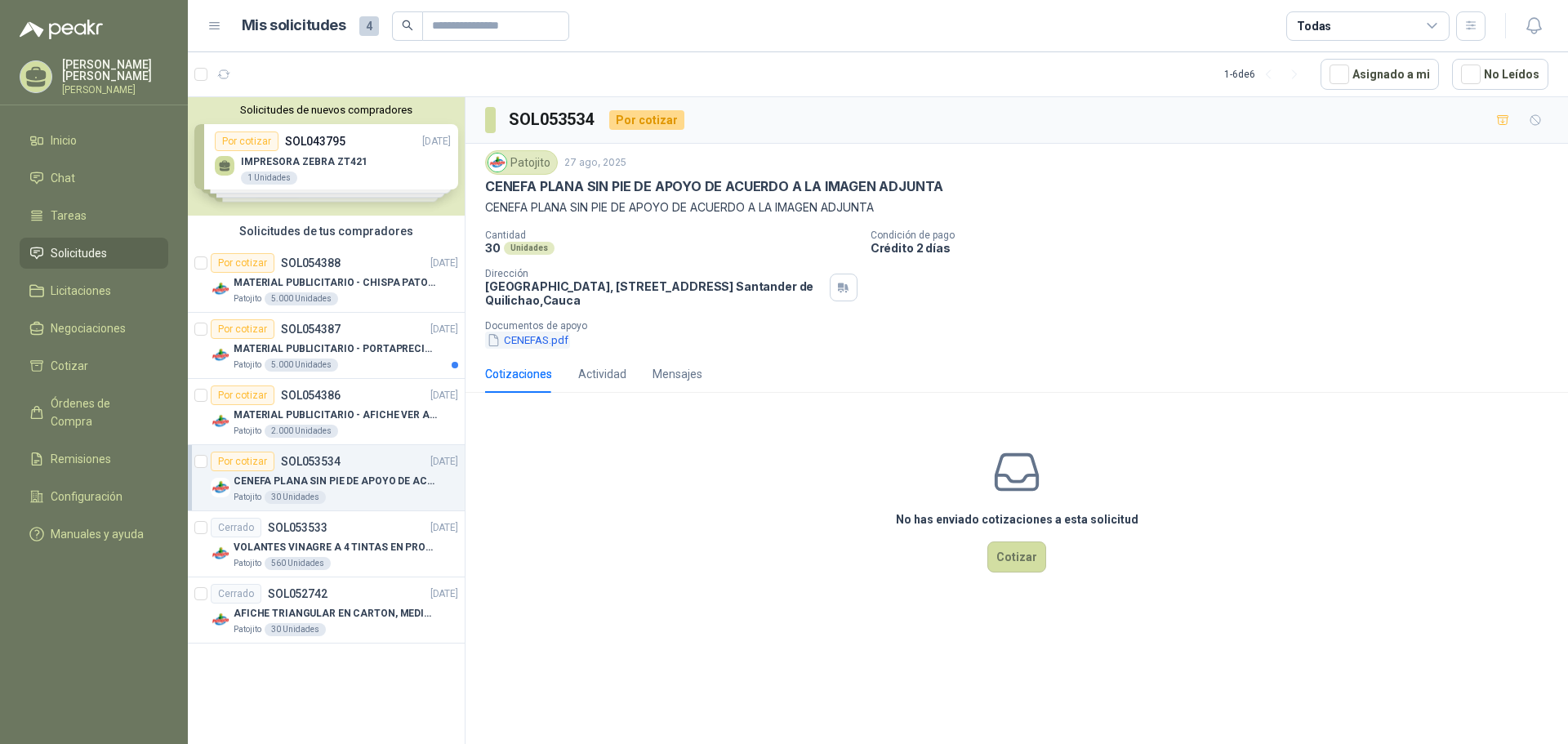
click at [539, 339] on button "CENEFAS.pdf" at bounding box center [527, 340] width 85 height 17
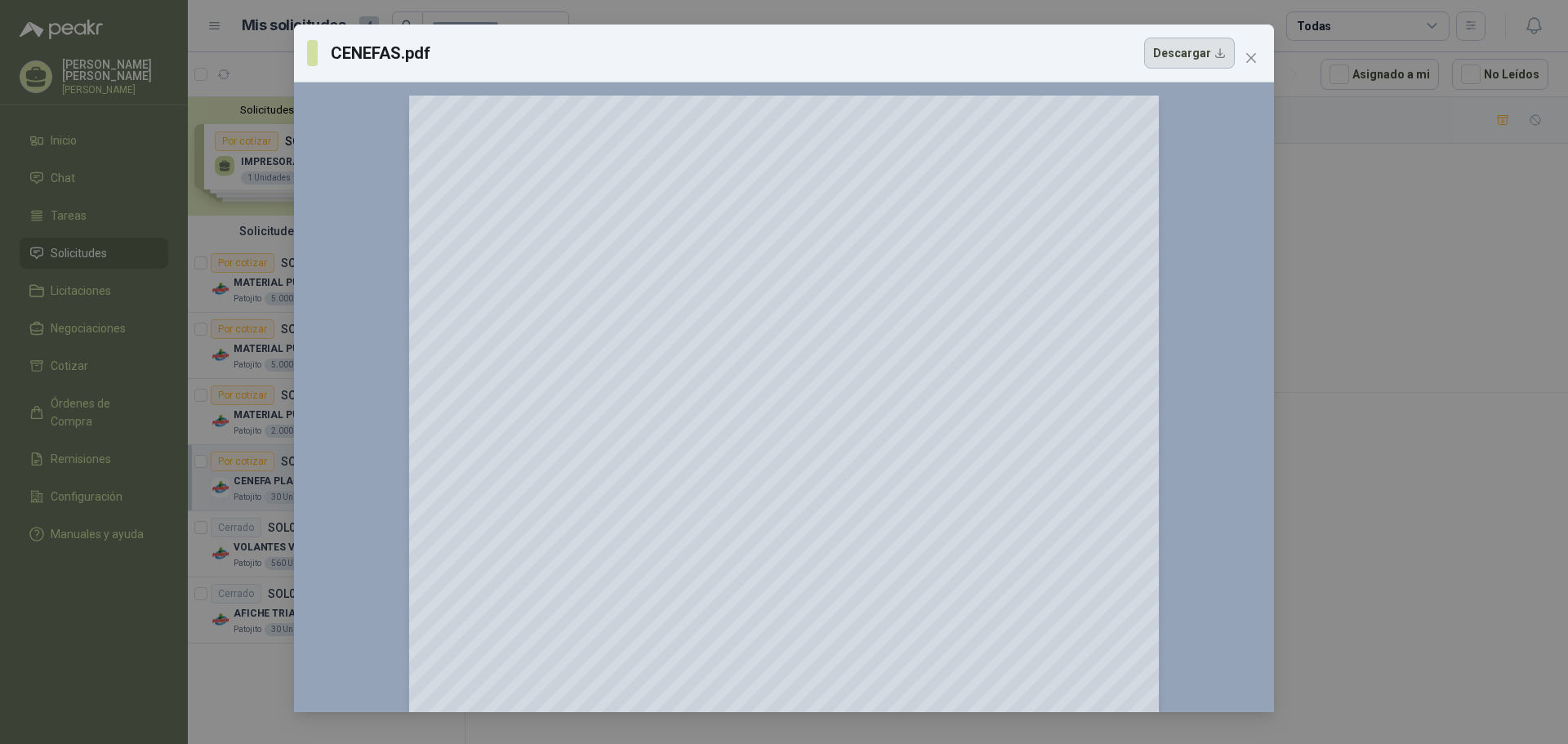
click at [1216, 55] on button "Descargar" at bounding box center [1189, 52] width 91 height 31
click at [1253, 60] on icon "close" at bounding box center [1252, 58] width 10 height 10
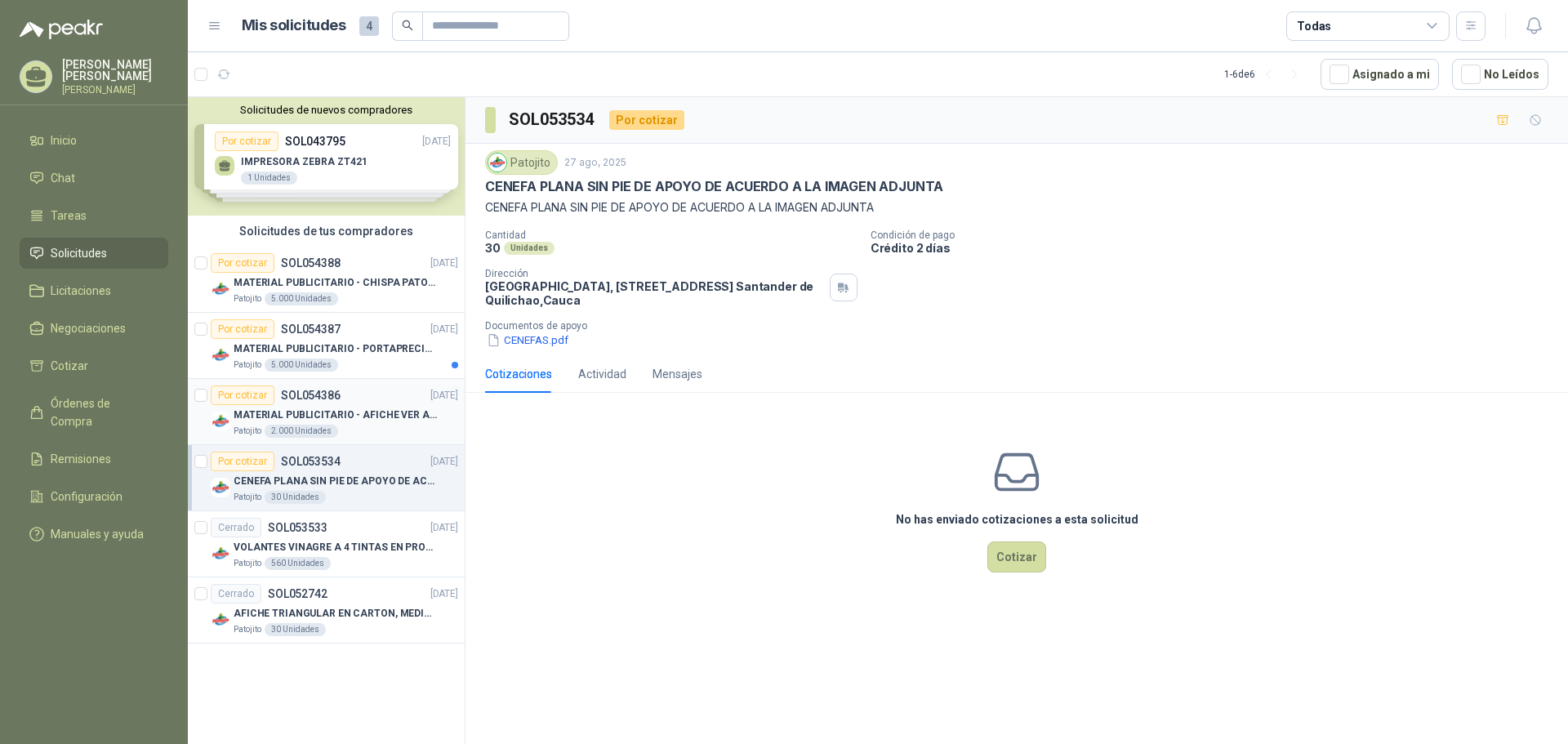
click at [370, 406] on div "MATERIAL PUBLICITARIO - AFICHE VER ADJUNTO" at bounding box center [345, 414] width 225 height 20
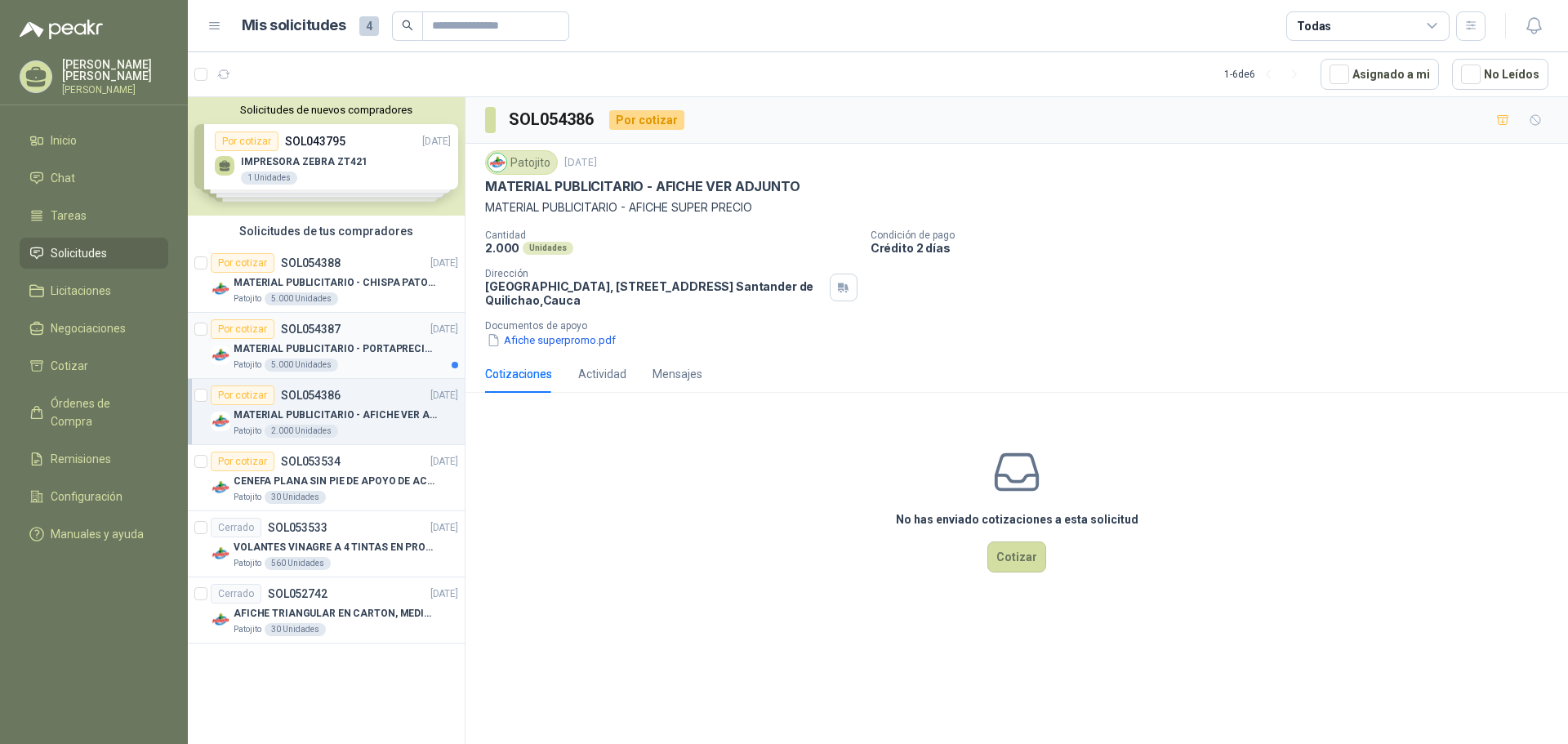
click at [407, 344] on p "MATERIAL PUBLICITARIO - PORTAPRECIOS VER ADJUNTO" at bounding box center [335, 349] width 203 height 16
click at [516, 342] on button "Portaprecio.pdf" at bounding box center [534, 340] width 97 height 17
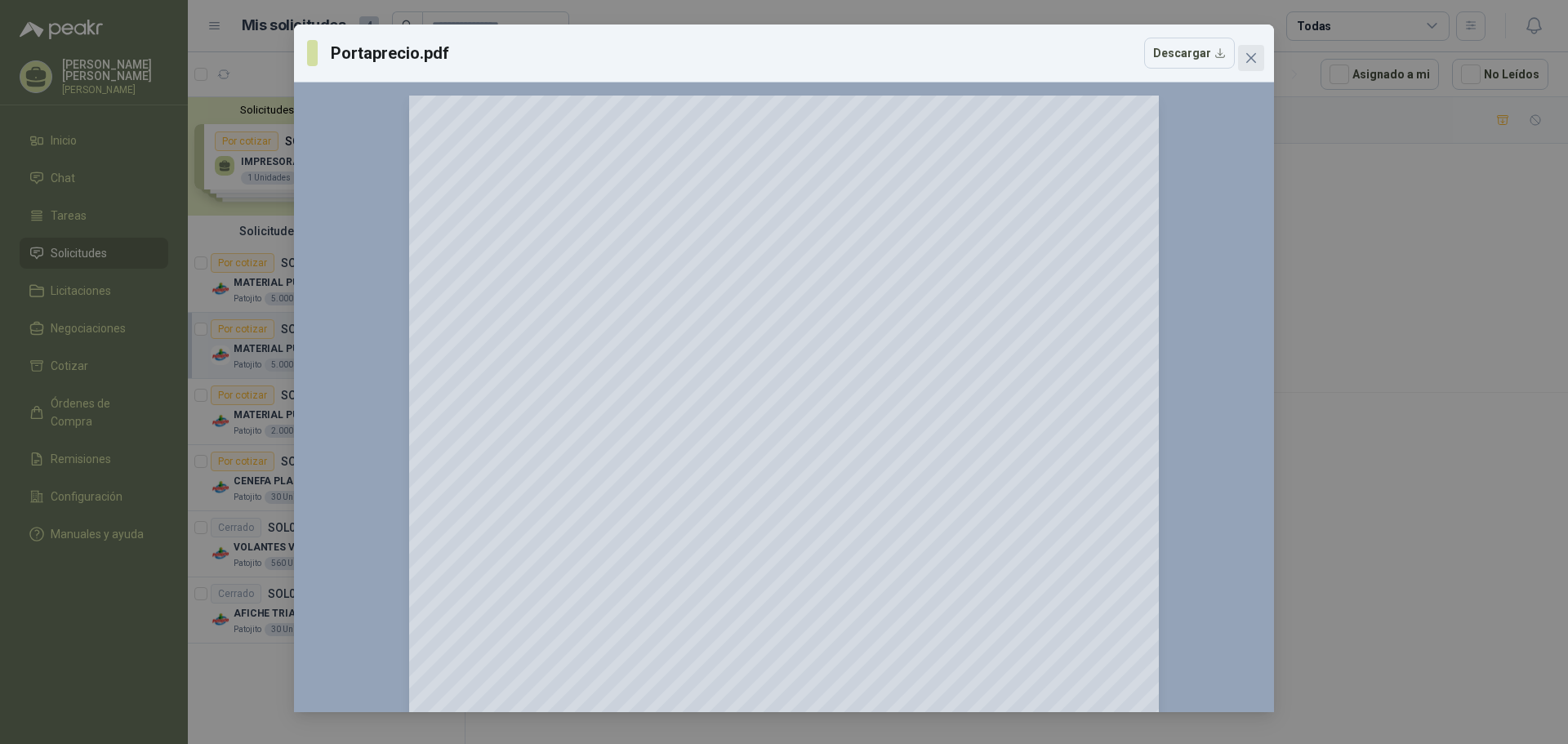
click at [1253, 55] on icon "close" at bounding box center [1252, 58] width 13 height 13
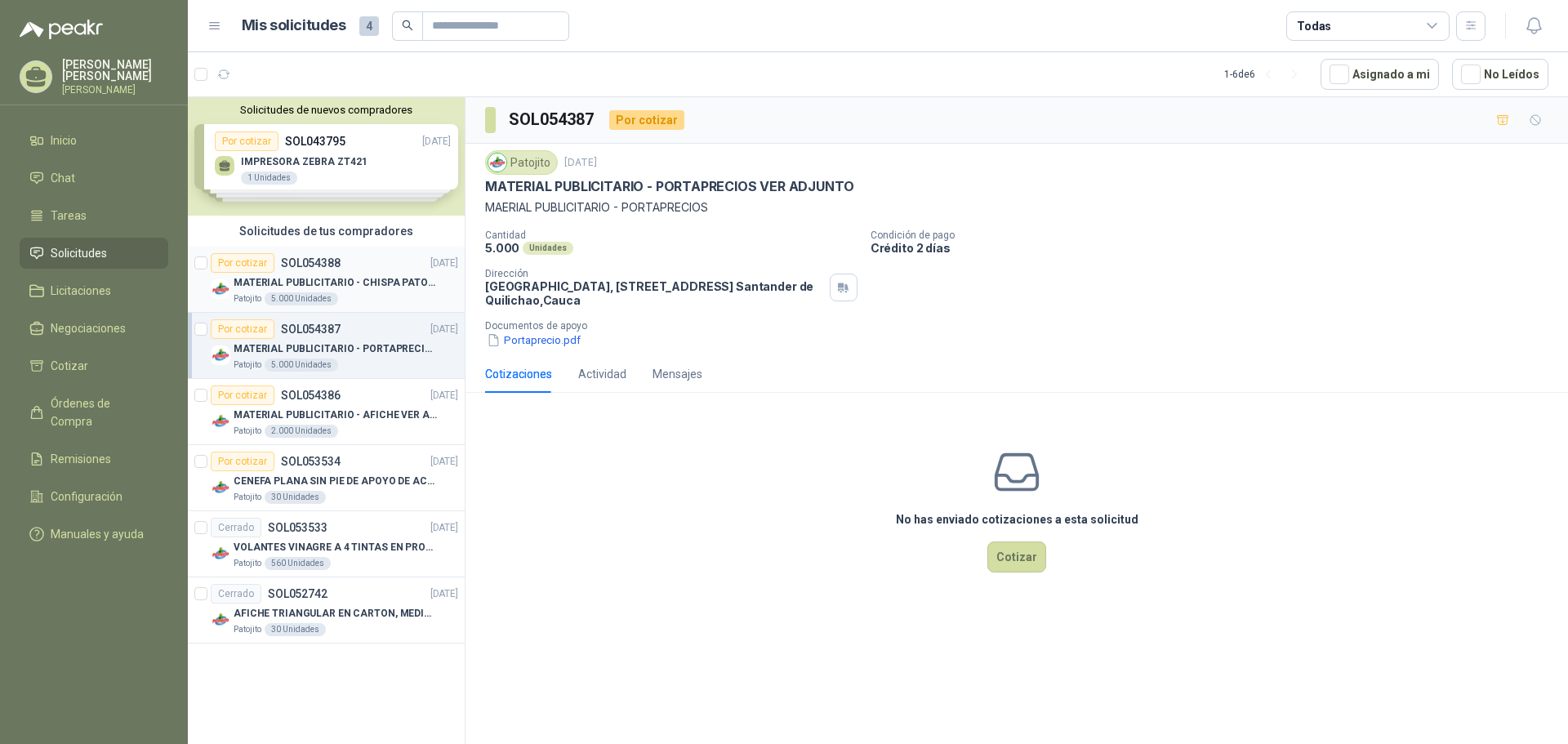
click at [385, 288] on p "MATERIAL PUBLICITARIO - CHISPA PATOJITO VER ADJUNTO" at bounding box center [335, 283] width 203 height 16
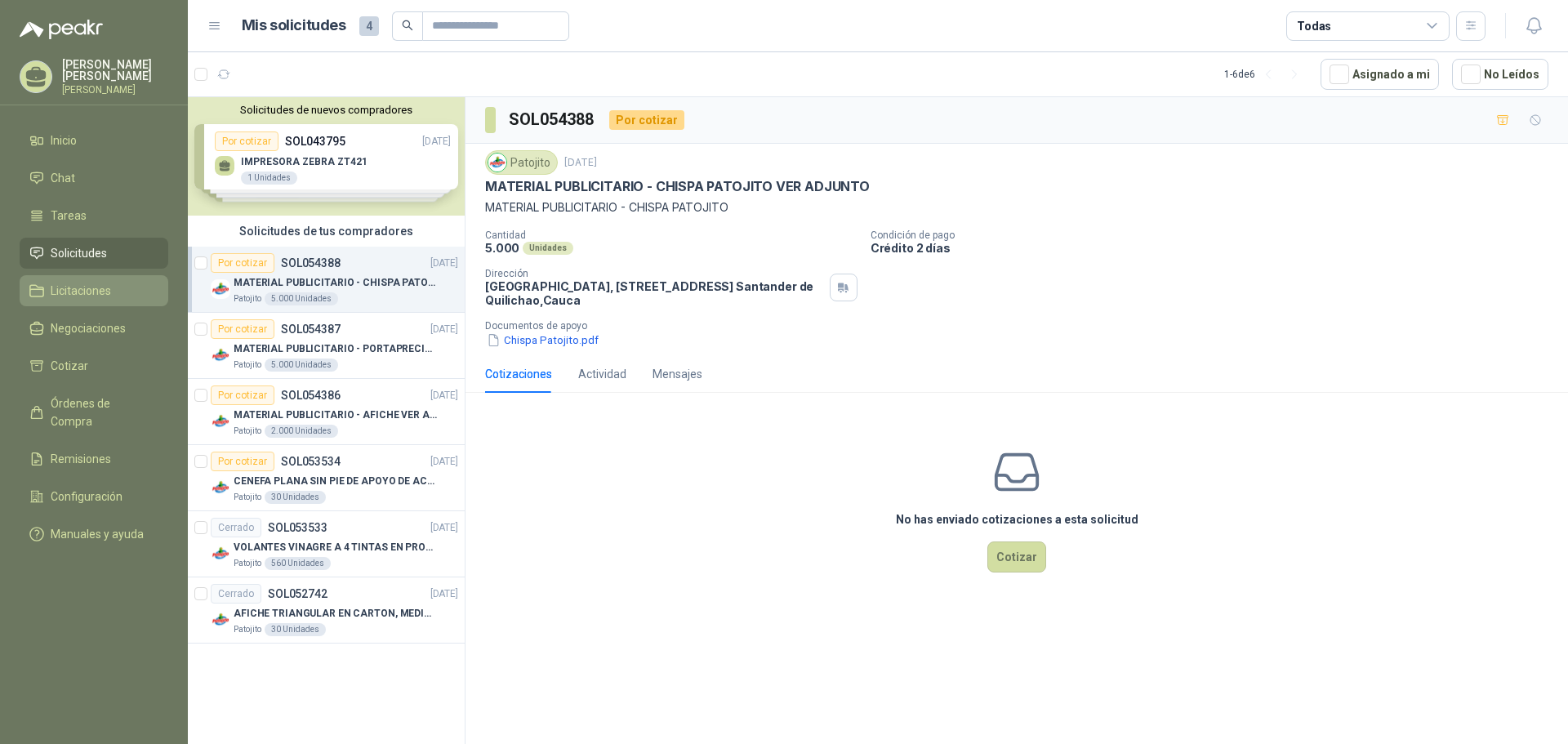
click at [94, 289] on span "Licitaciones" at bounding box center [80, 290] width 61 height 18
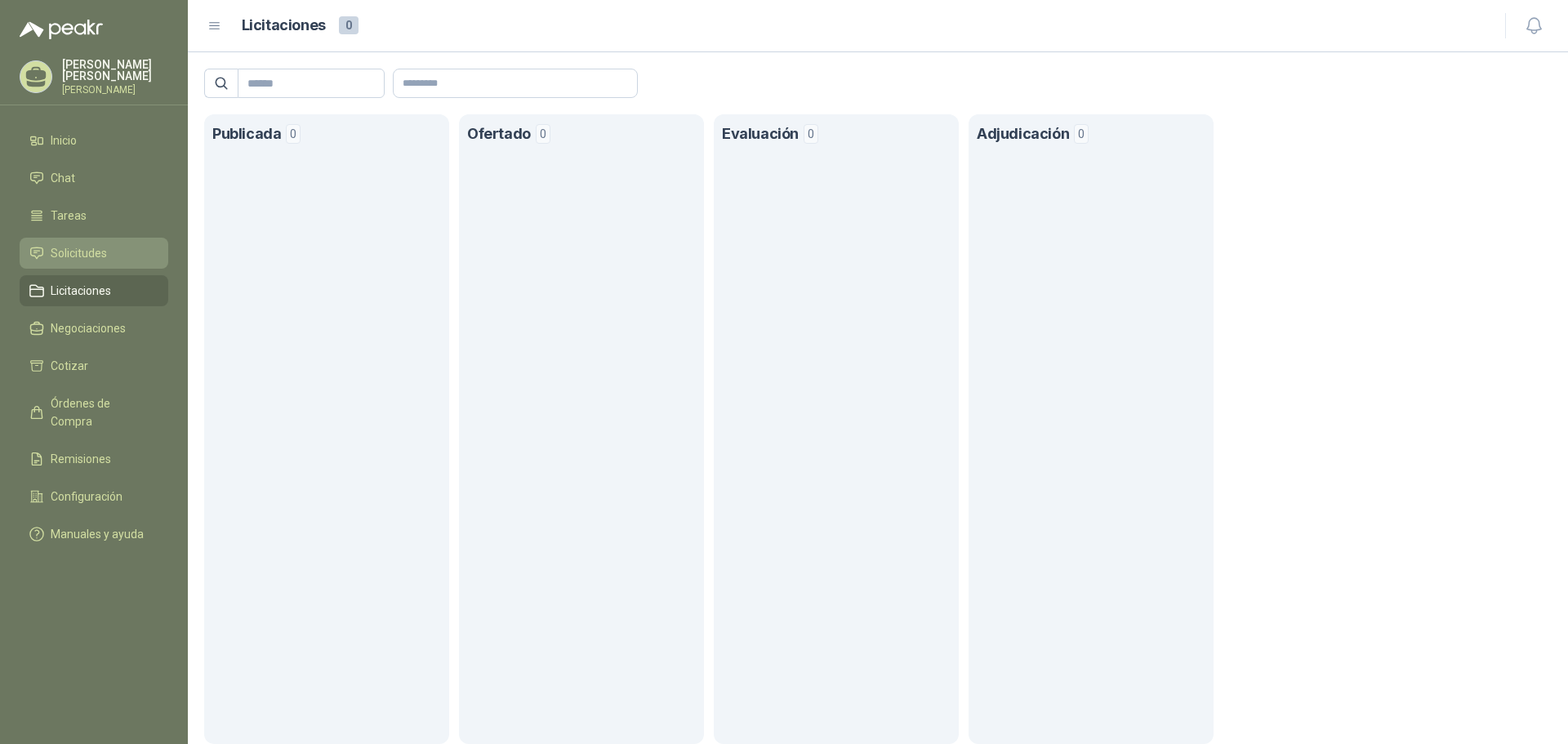
click at [102, 250] on span "Solicitudes" at bounding box center [78, 253] width 56 height 18
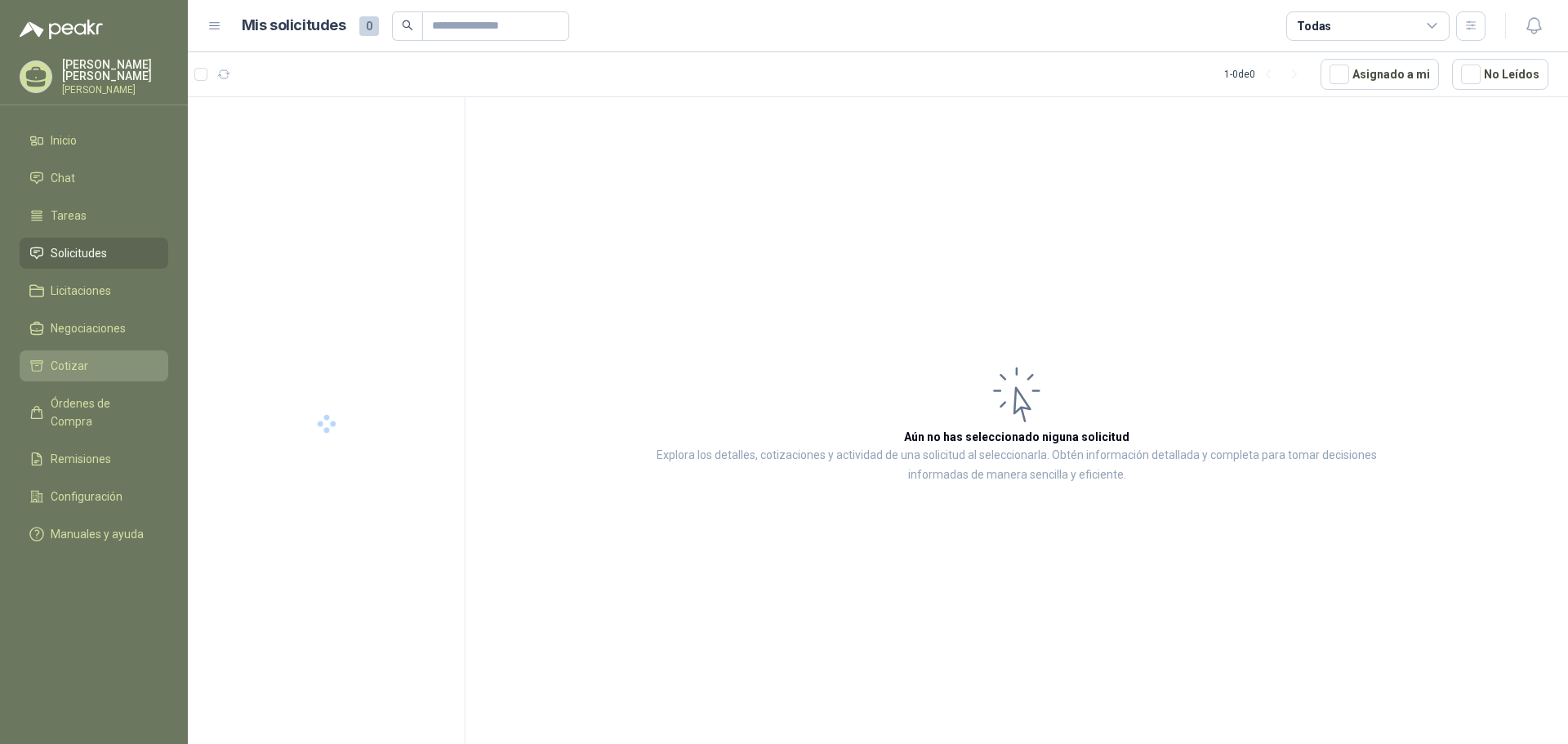
click at [102, 357] on li "Cotizar" at bounding box center [94, 365] width 129 height 18
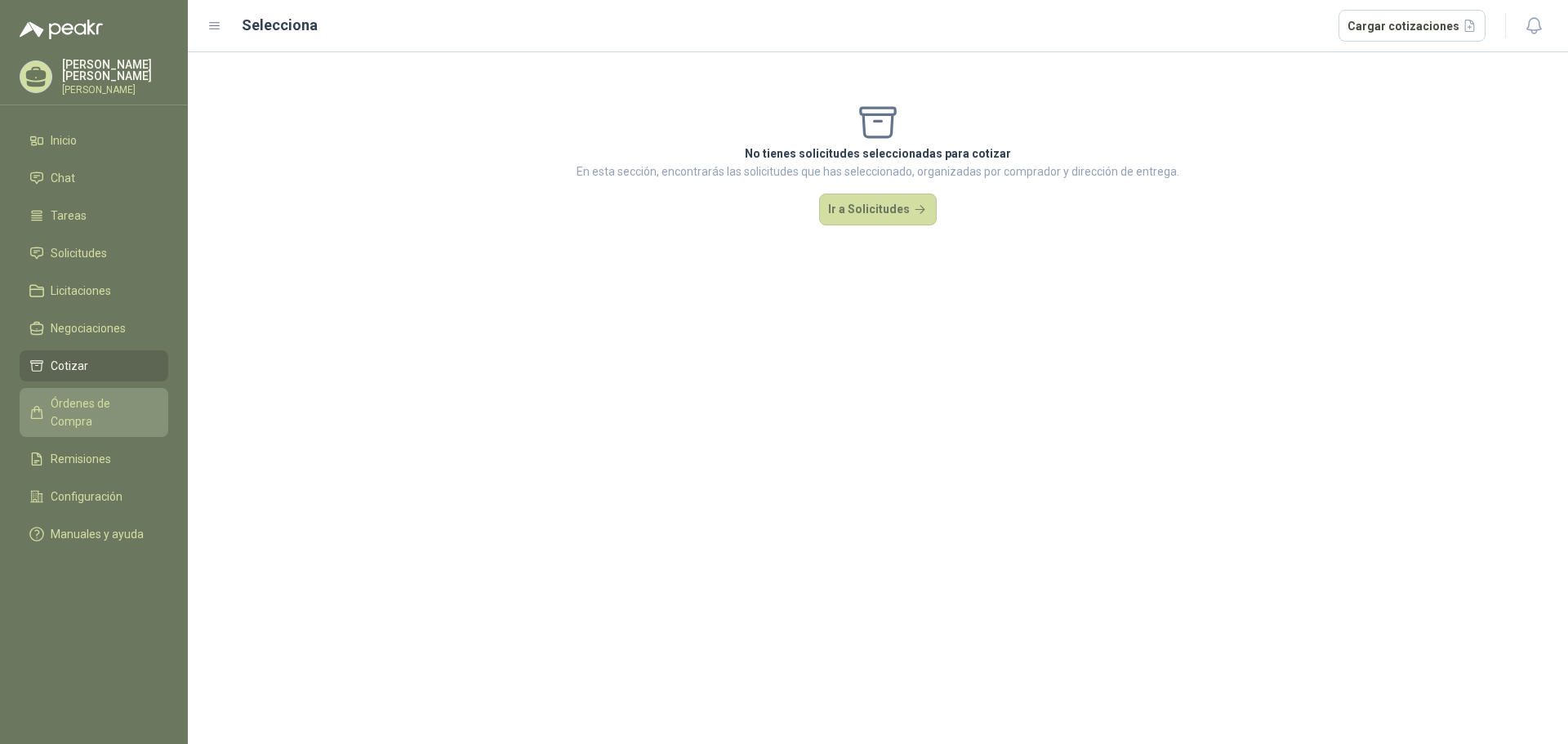
click at [89, 414] on link "Órdenes de Compra" at bounding box center [93, 413] width 148 height 49
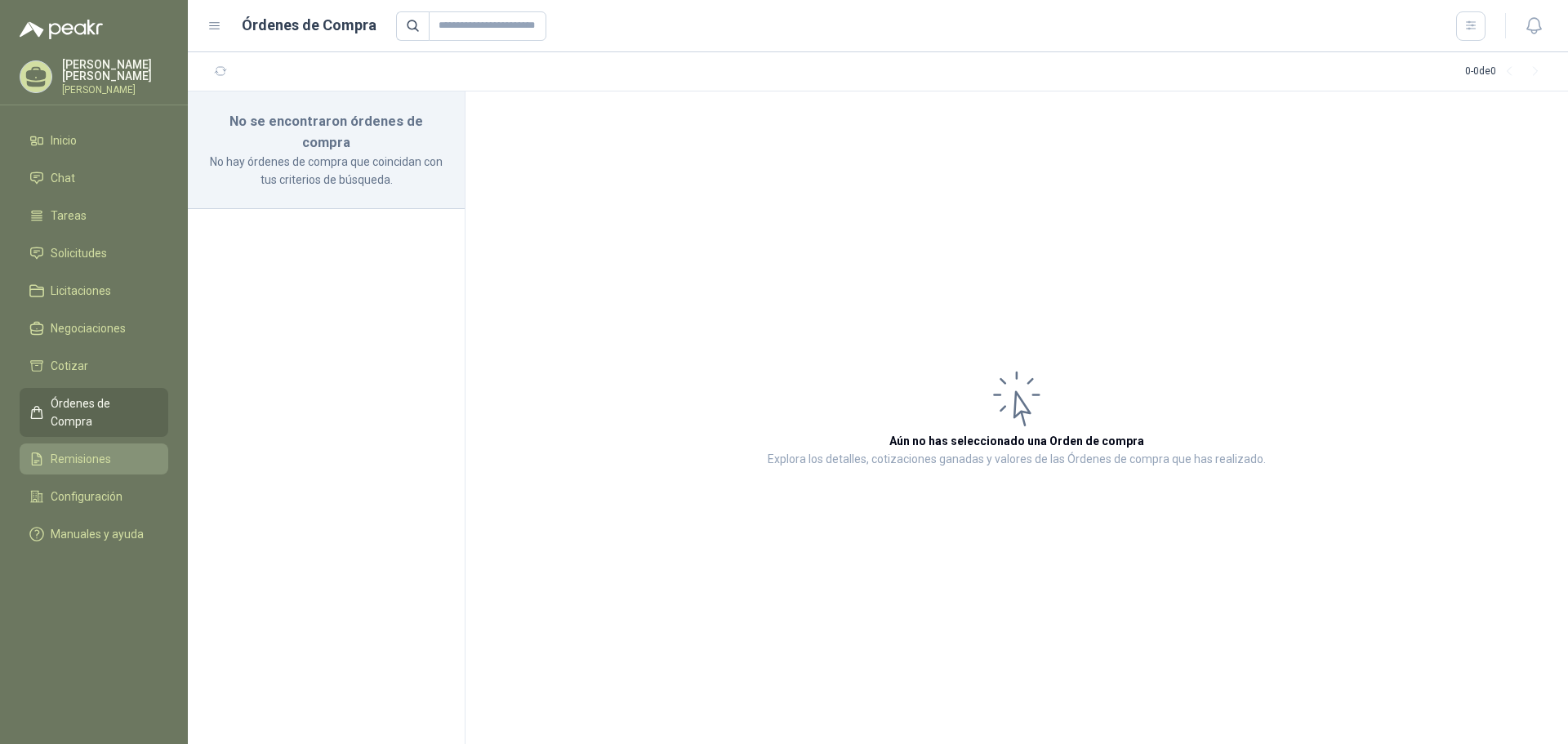
click at [116, 450] on li "Remisiones" at bounding box center [94, 458] width 129 height 18
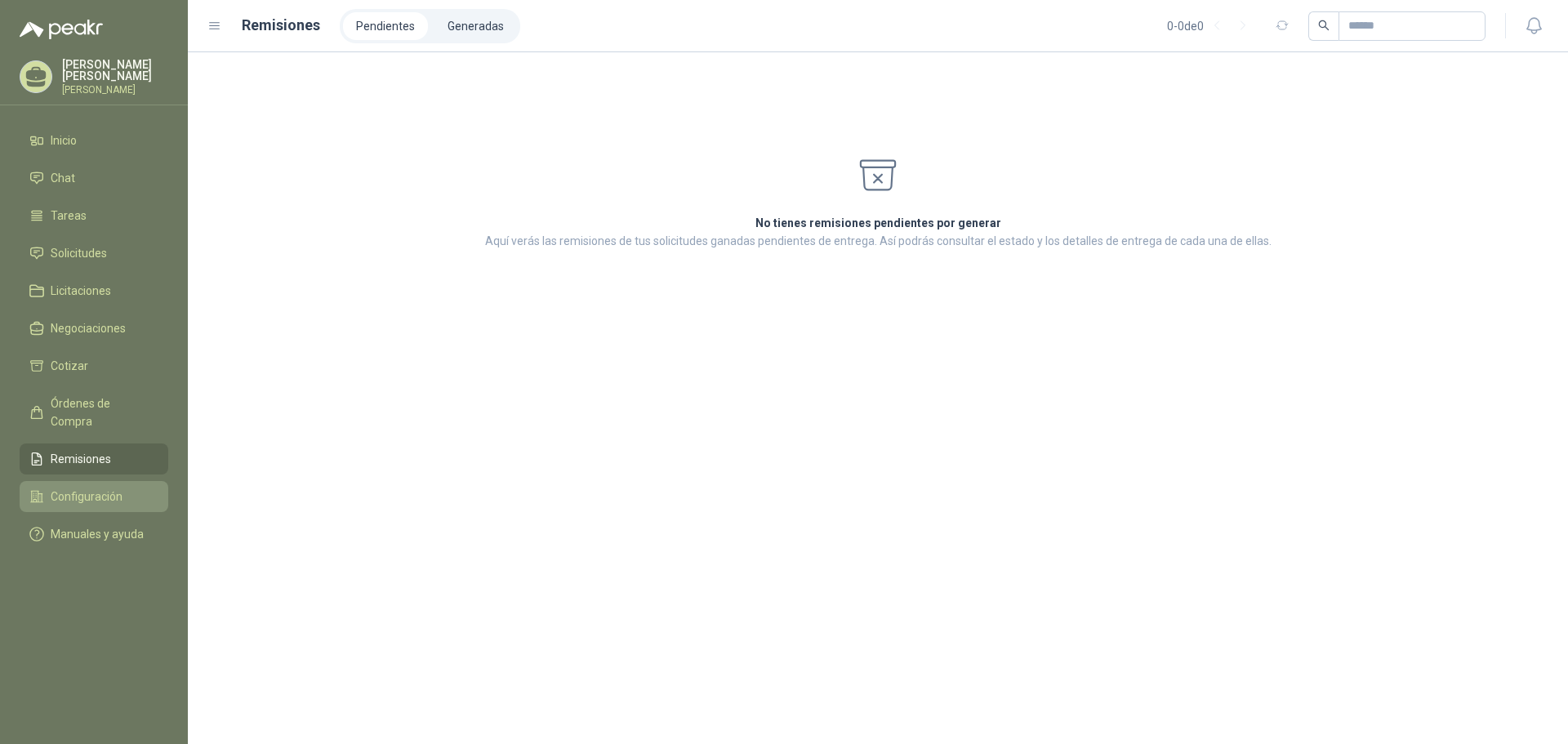
click at [107, 488] on span "Configuración" at bounding box center [86, 497] width 72 height 18
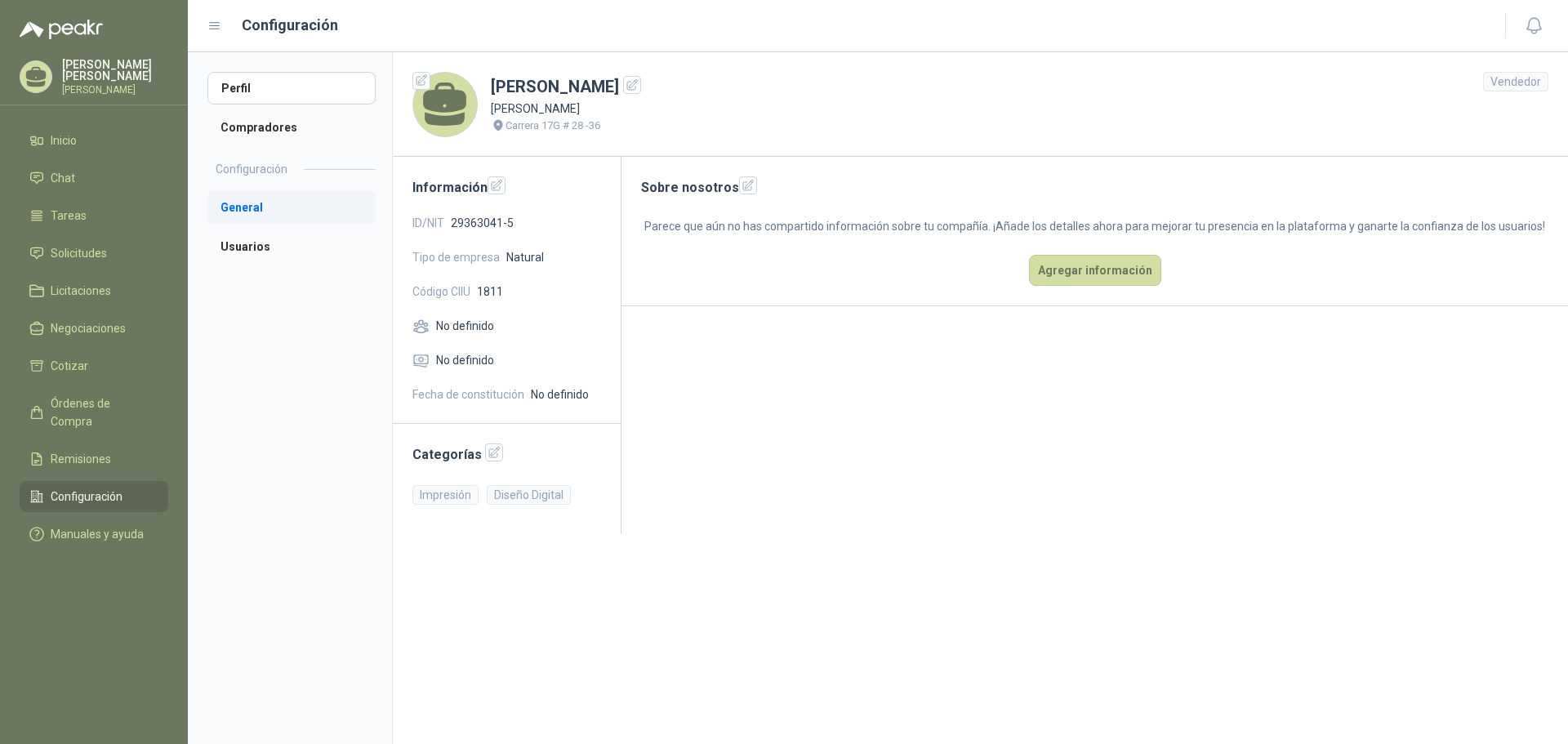
click at [288, 202] on li "General" at bounding box center [291, 207] width 168 height 33
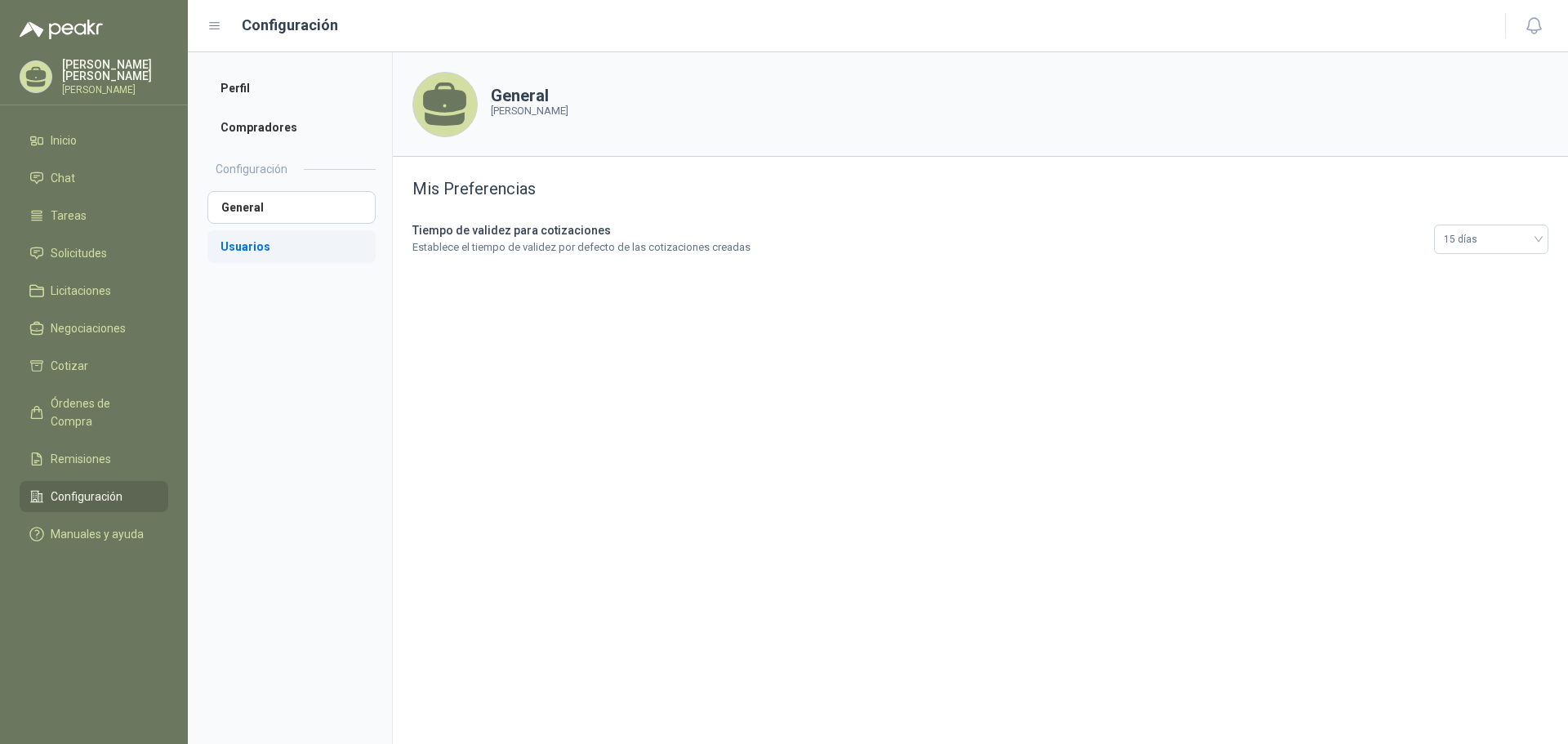
click at [273, 244] on li "Usuarios" at bounding box center [291, 246] width 168 height 33
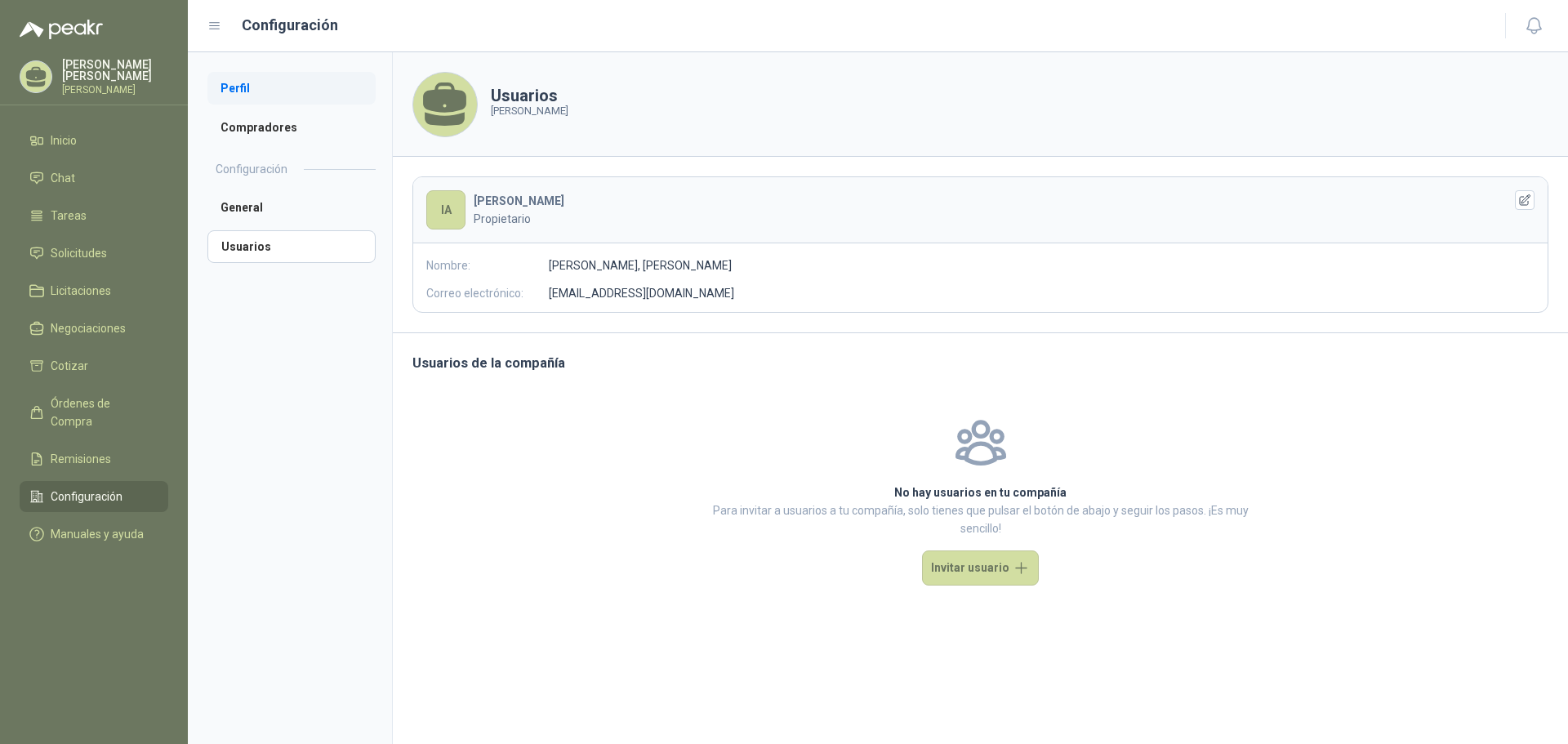
click at [270, 91] on li "Perfil" at bounding box center [291, 88] width 168 height 33
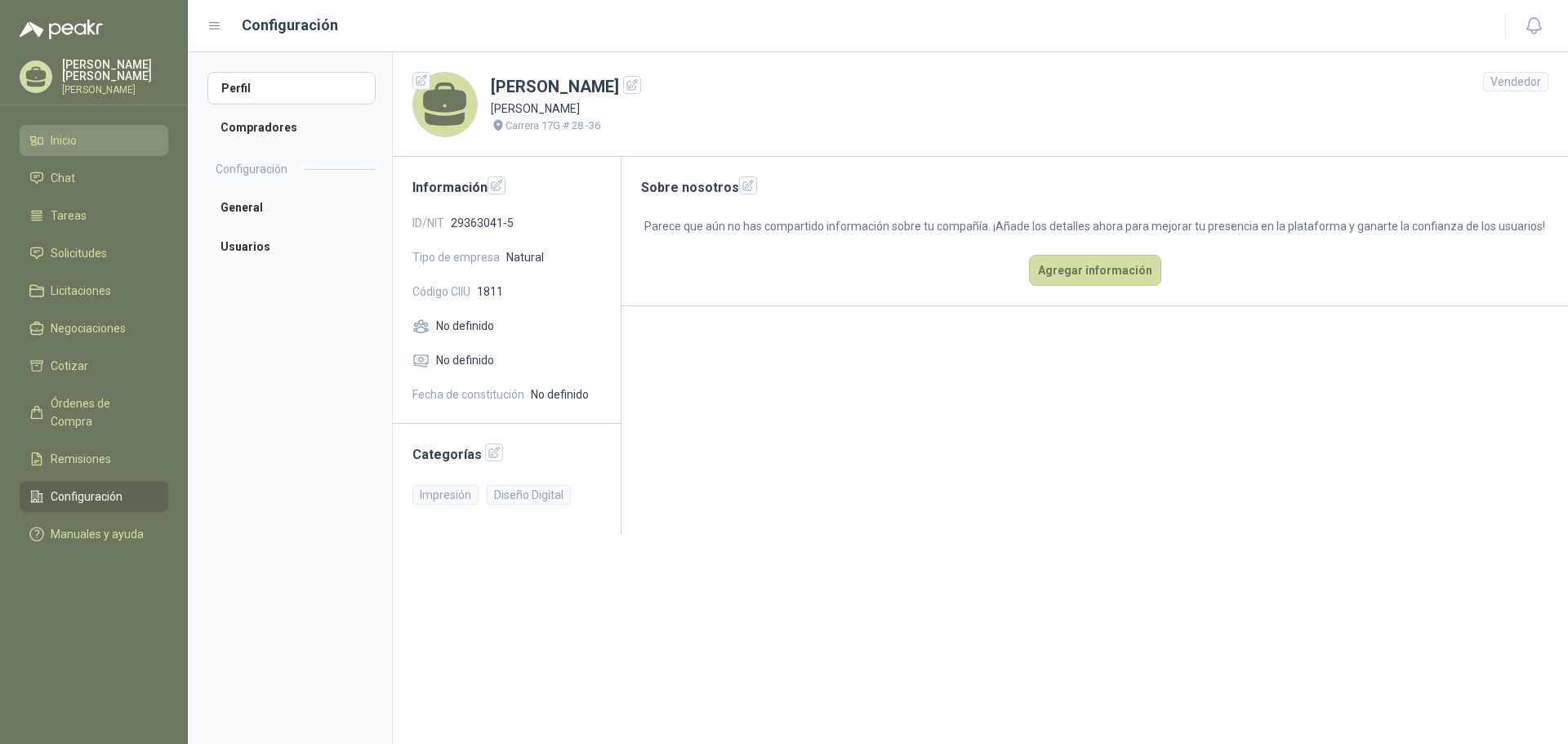
click at [113, 140] on li "Inicio" at bounding box center [94, 140] width 129 height 18
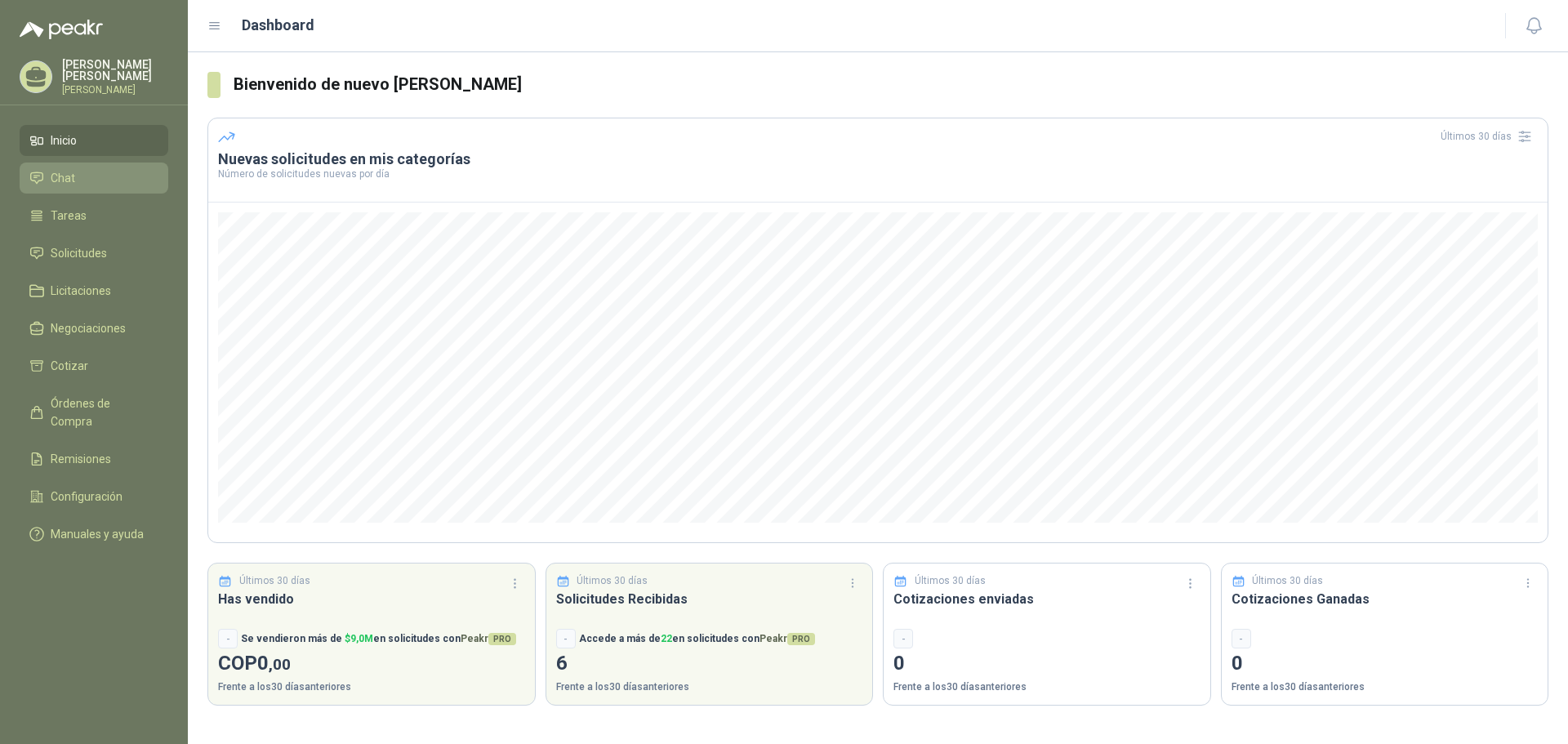
click at [102, 169] on li "Chat" at bounding box center [94, 177] width 129 height 18
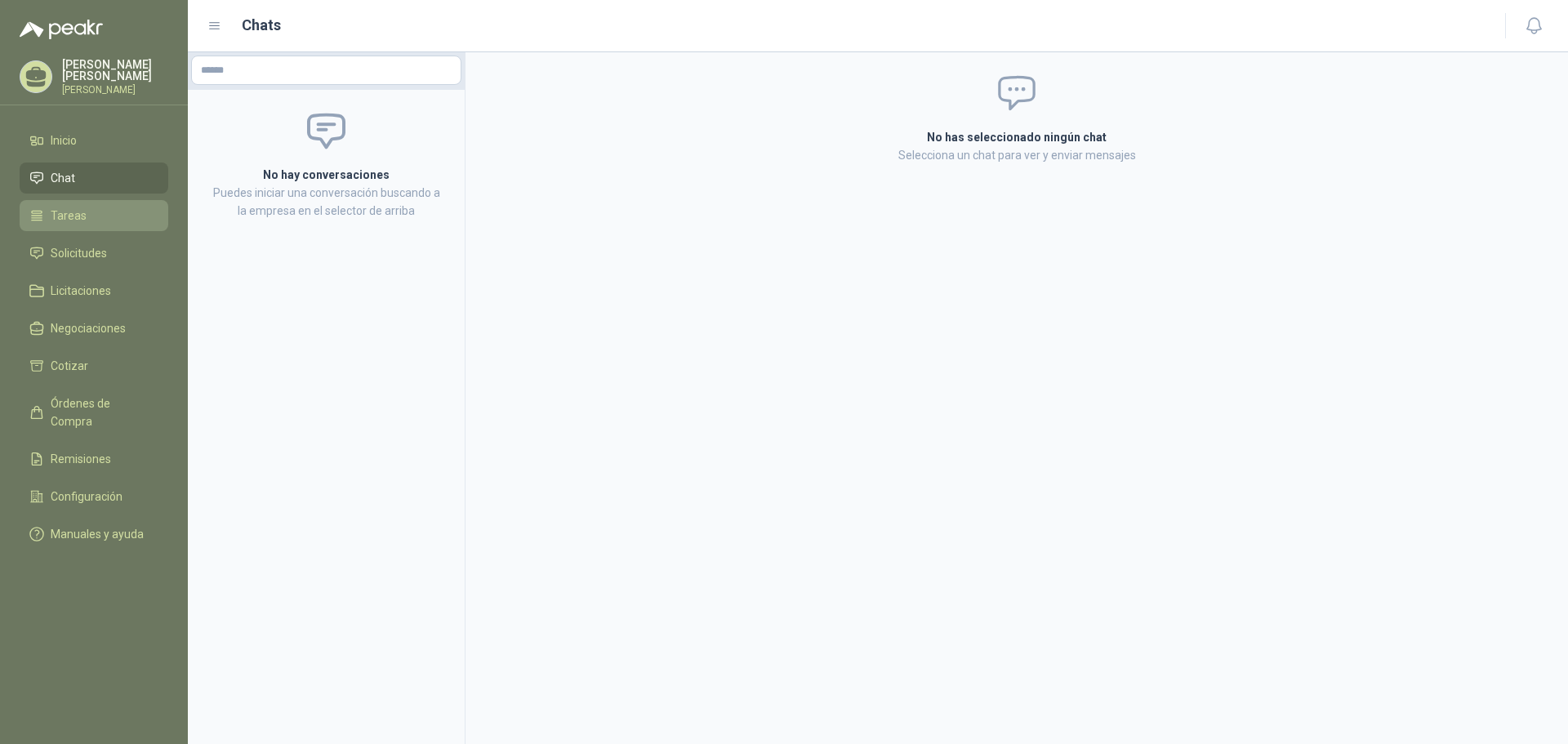
click at [102, 211] on li "Tareas" at bounding box center [94, 215] width 129 height 18
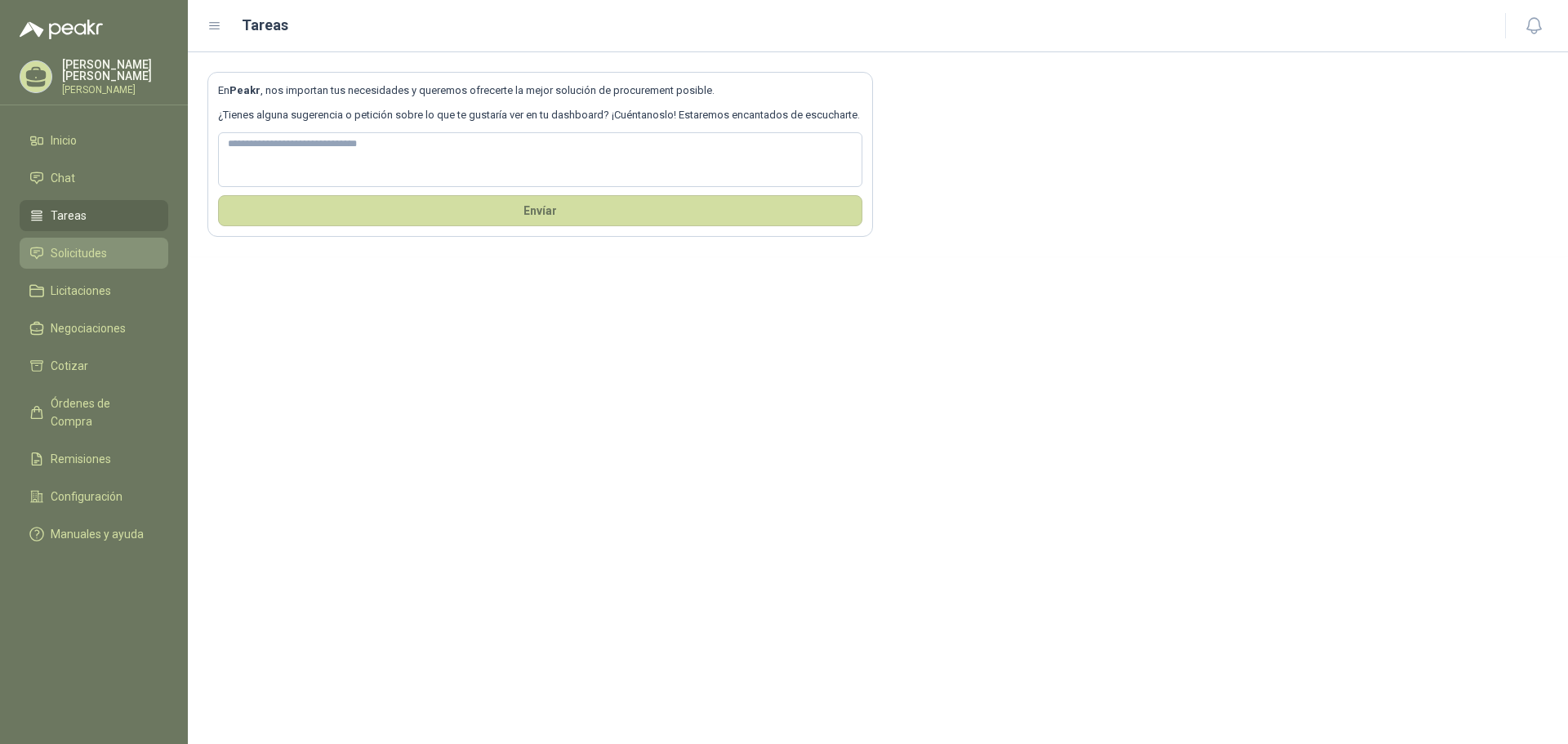
click at [97, 258] on span "Solicitudes" at bounding box center [78, 253] width 56 height 18
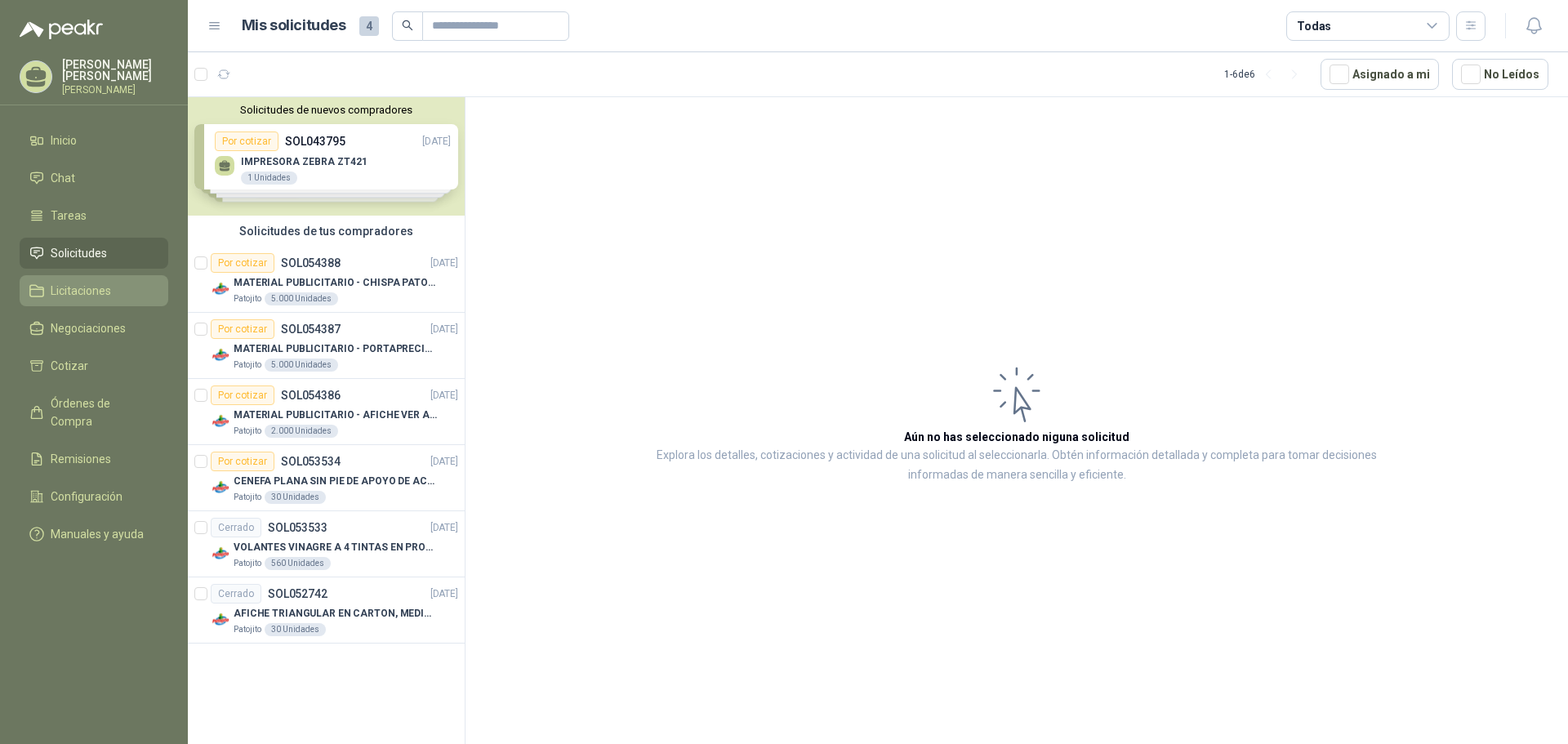
click at [100, 284] on span "Licitaciones" at bounding box center [80, 290] width 61 height 18
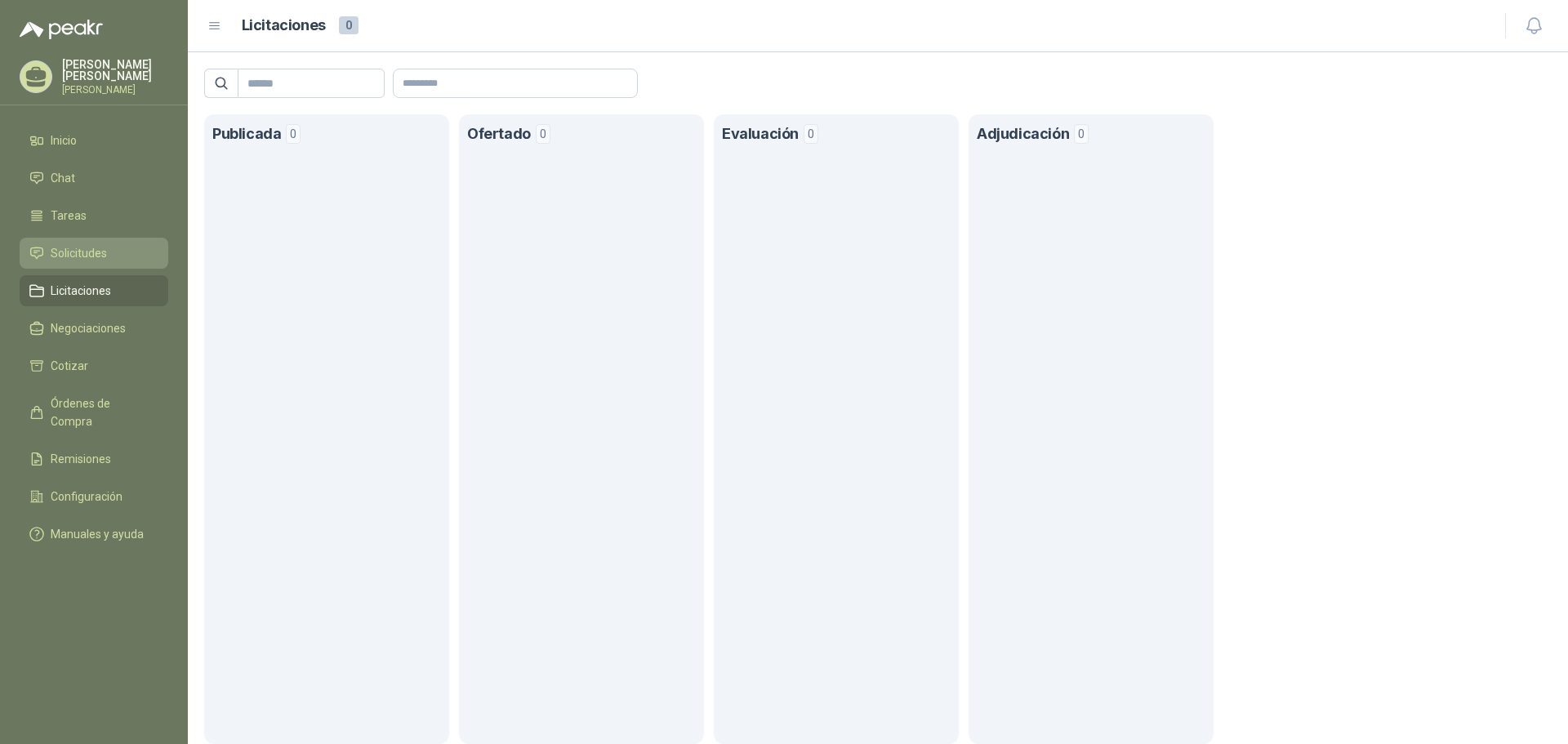
click at [96, 245] on span "Solicitudes" at bounding box center [78, 253] width 56 height 18
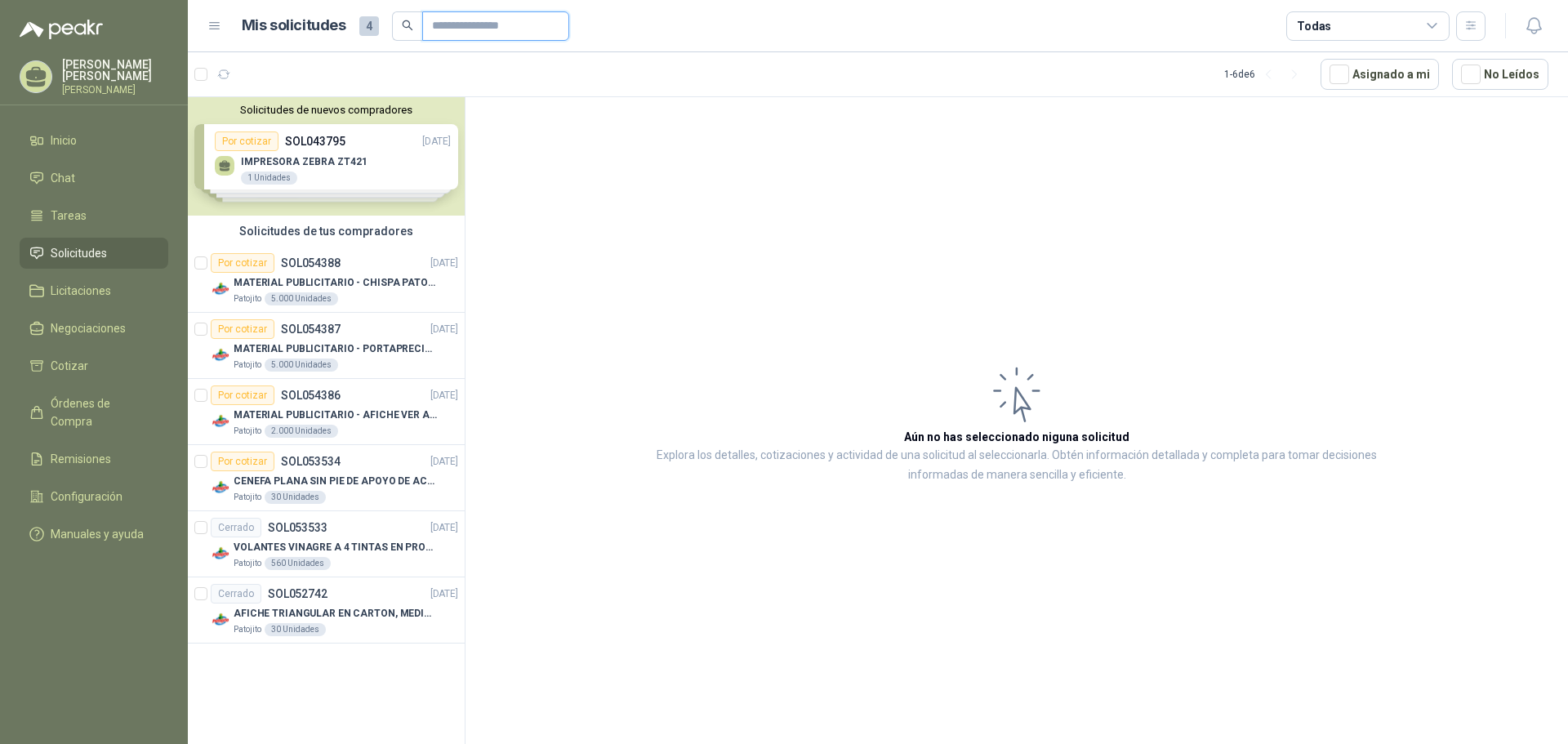
click at [474, 21] on input "text" at bounding box center [489, 26] width 115 height 28
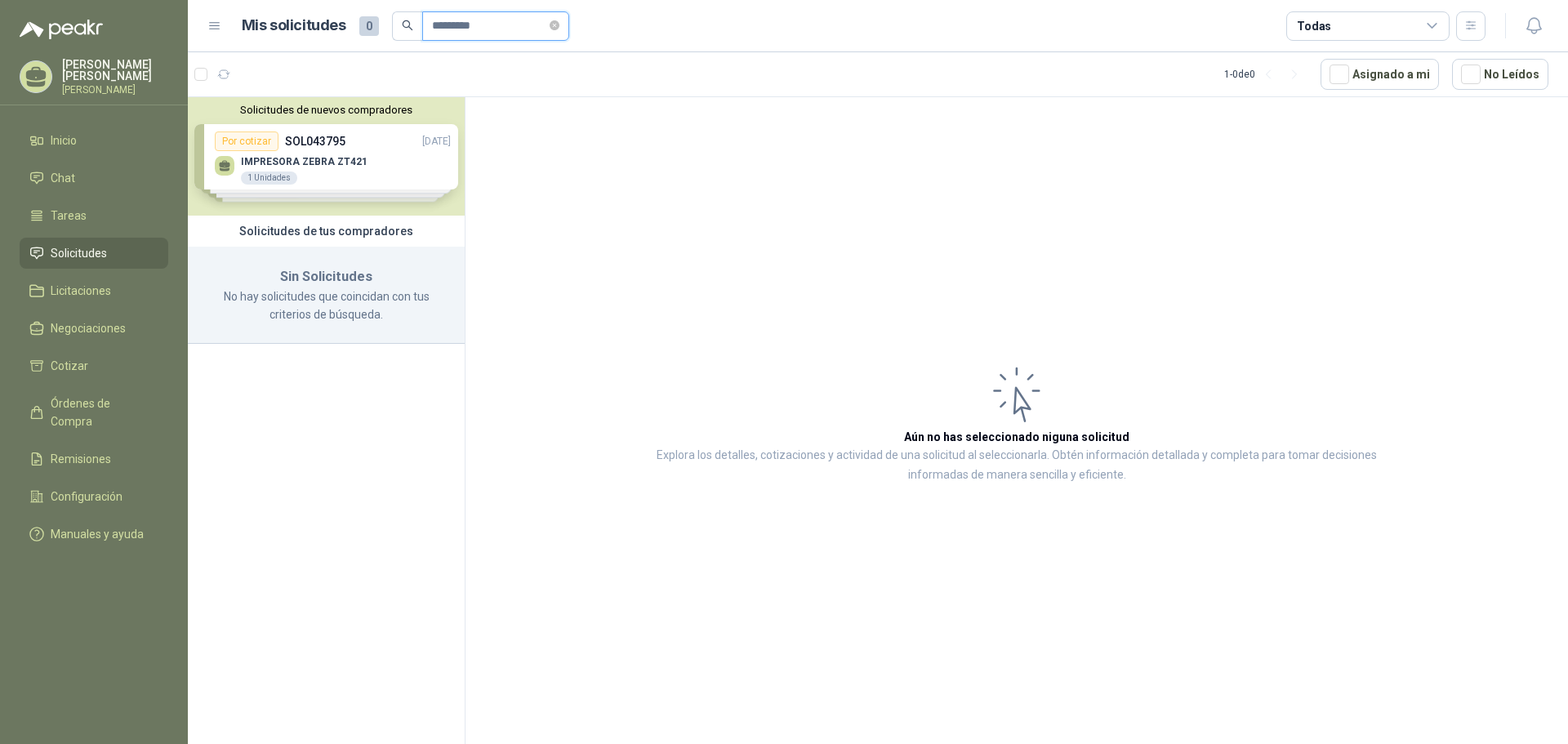
drag, startPoint x: 497, startPoint y: 22, endPoint x: 399, endPoint y: 23, distance: 98.0
click at [399, 23] on span "*********" at bounding box center [481, 26] width 177 height 30
type input "******"
click at [99, 251] on span "Solicitudes" at bounding box center [78, 253] width 56 height 18
click at [109, 488] on span "Configuración" at bounding box center [86, 497] width 72 height 18
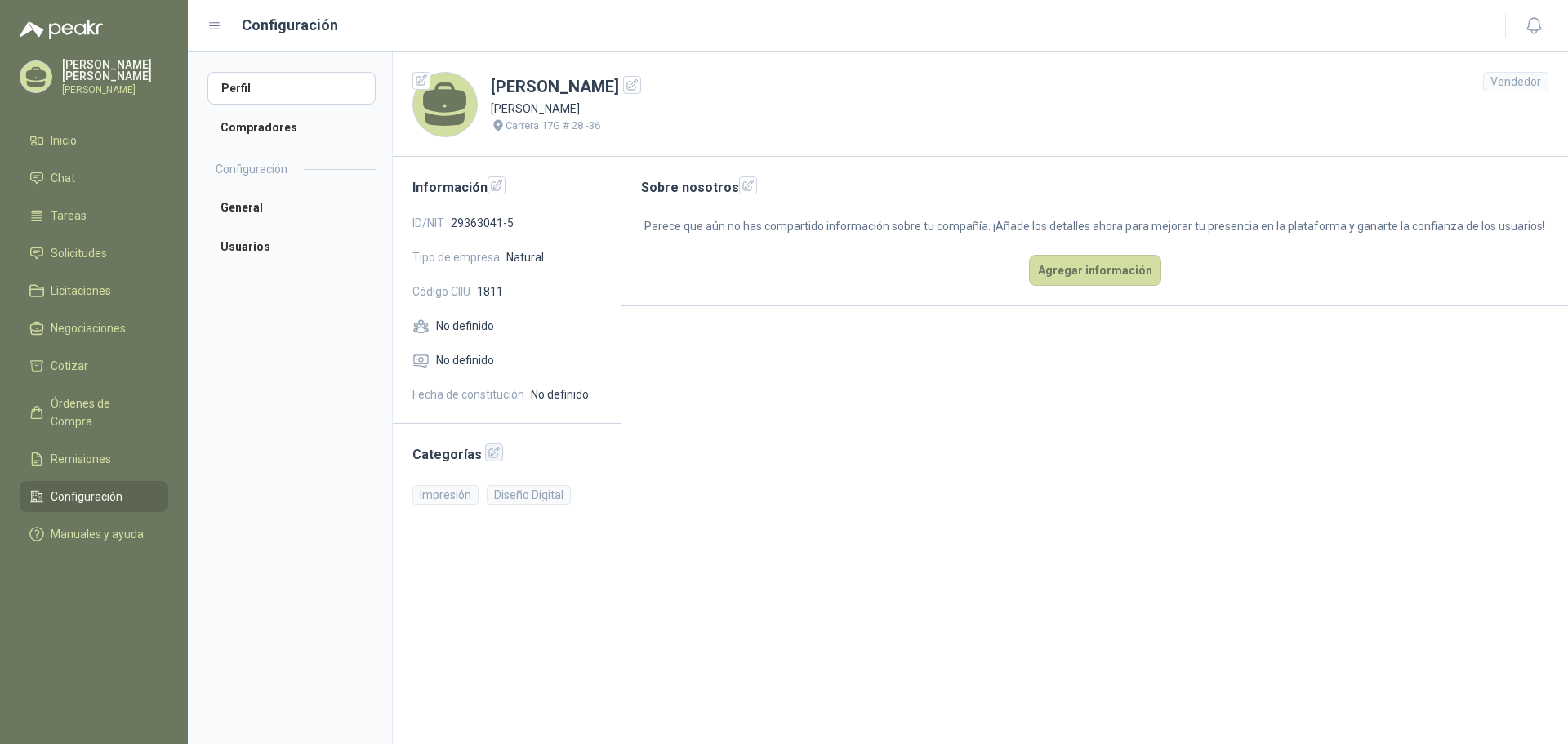
click at [489, 455] on icon "button" at bounding box center [494, 453] width 10 height 10
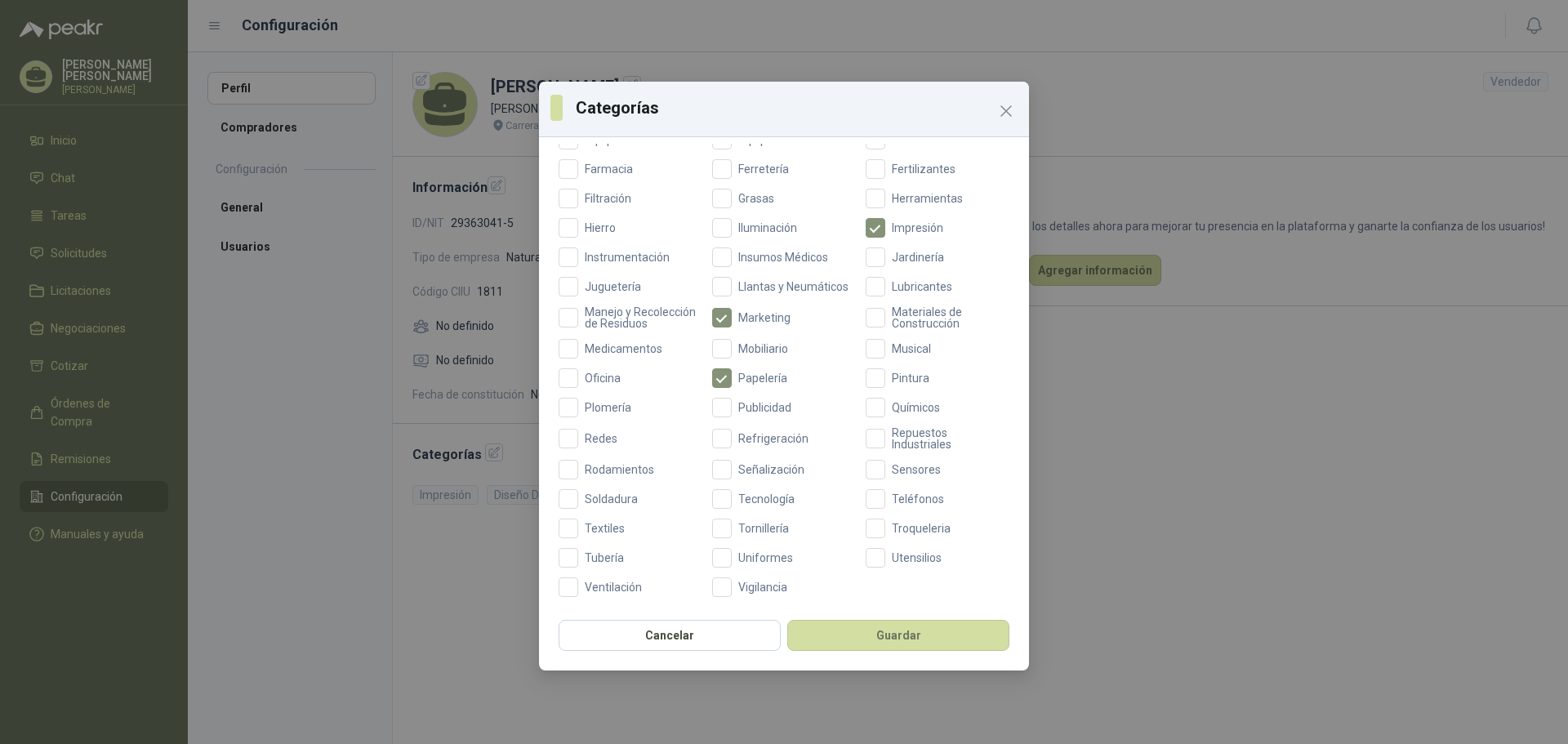
scroll to position [469, 0]
click at [858, 635] on button "Guardar" at bounding box center [899, 635] width 222 height 31
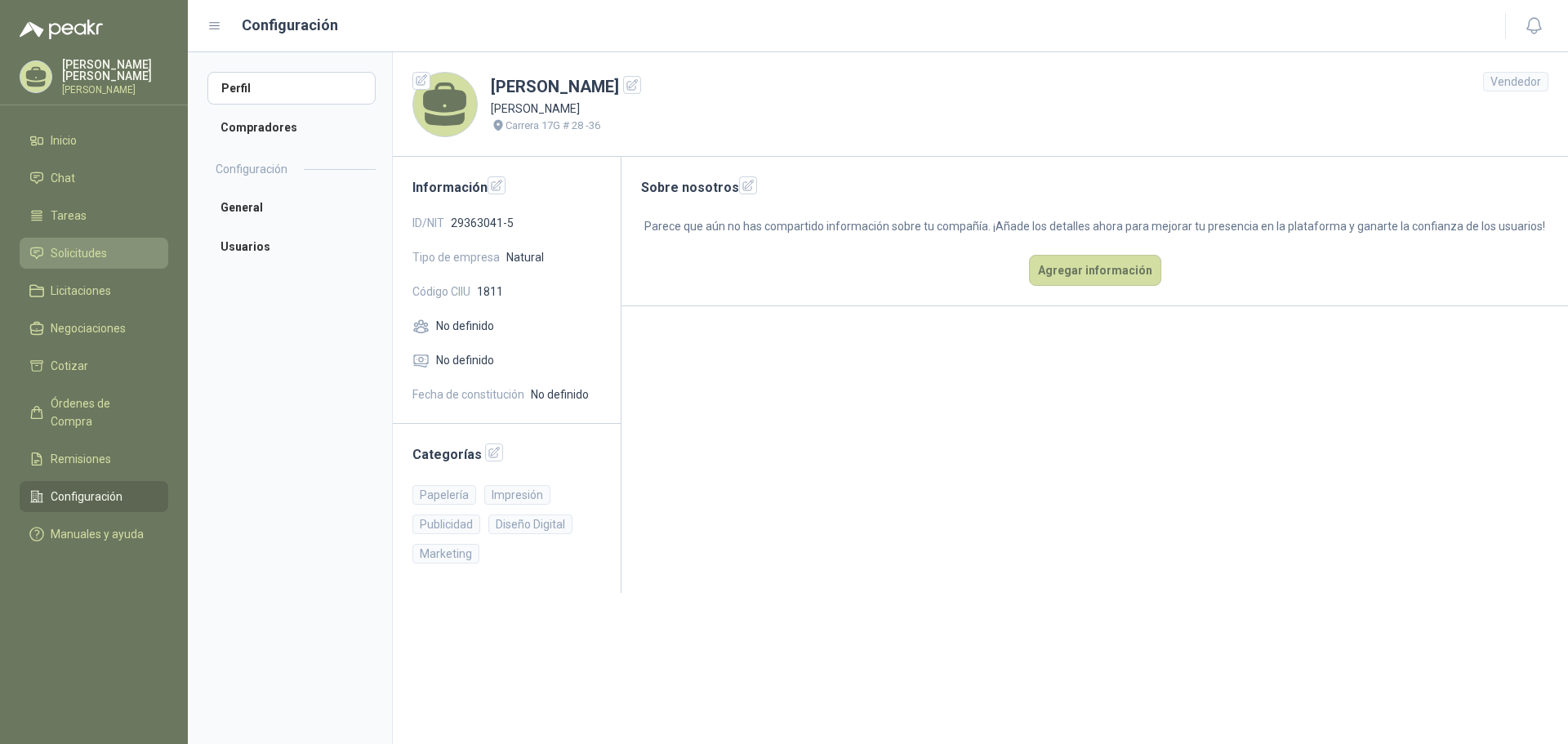
click at [91, 245] on span "Solicitudes" at bounding box center [78, 253] width 56 height 18
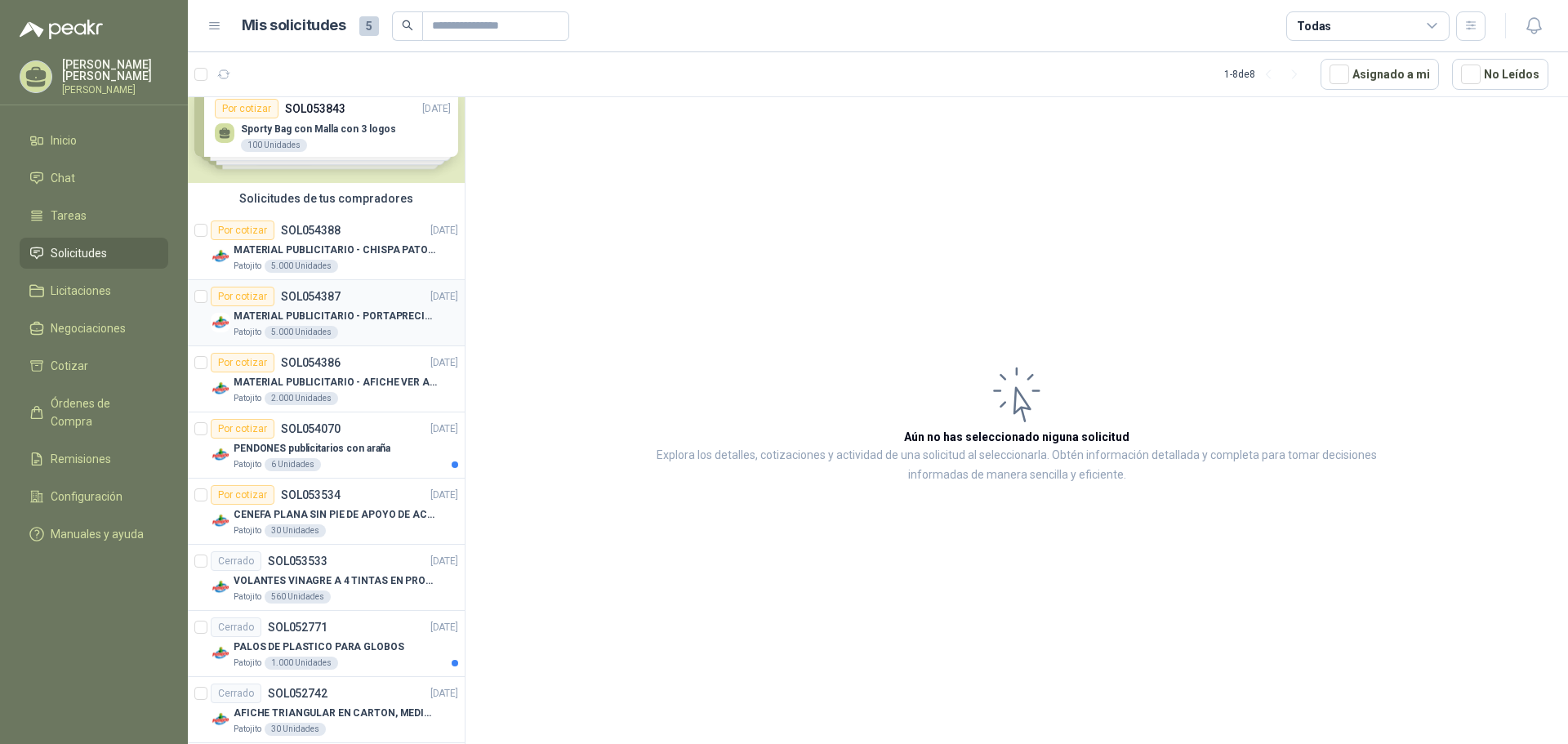
scroll to position [49, 0]
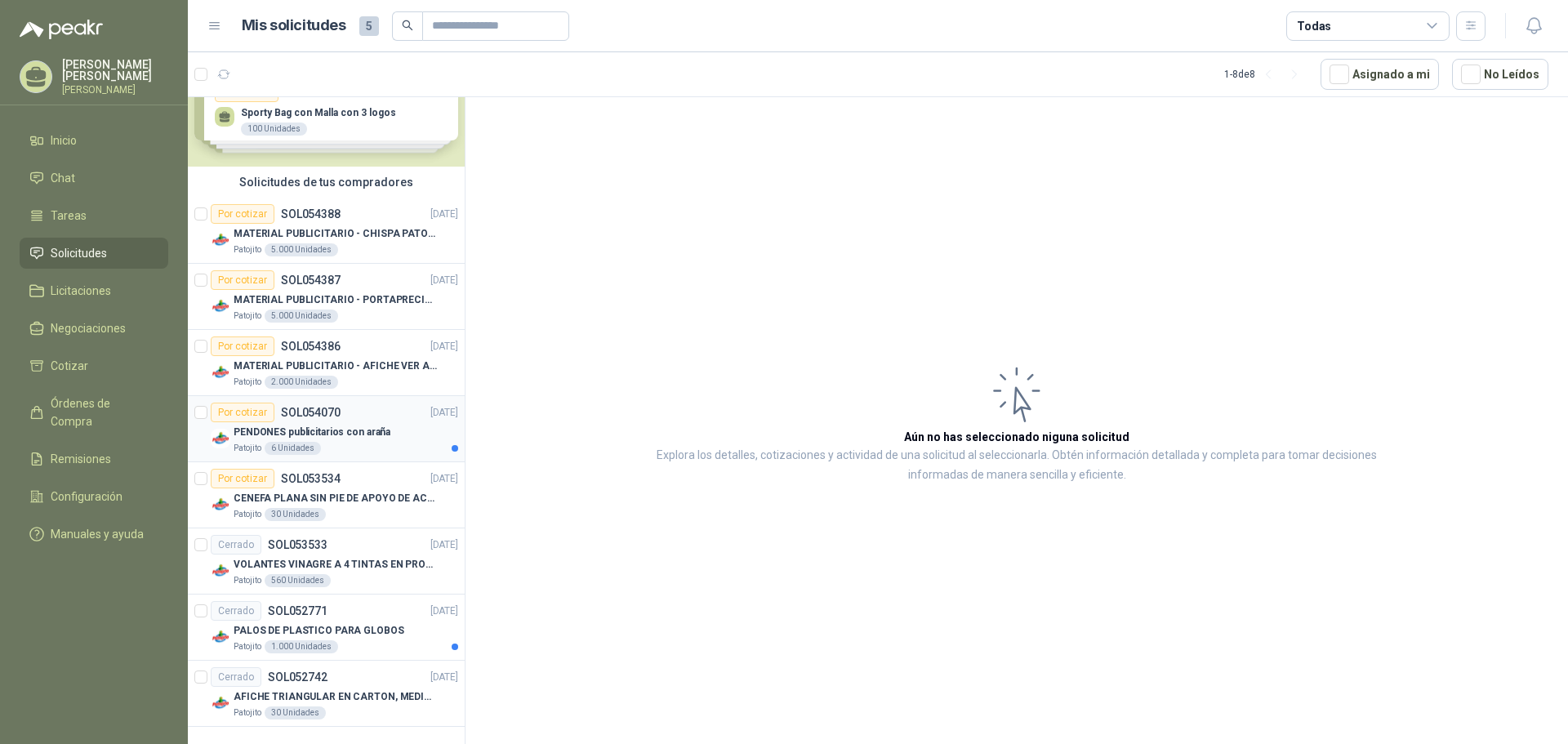
click at [360, 423] on div "PENDONES publicitarios con araña" at bounding box center [345, 431] width 225 height 20
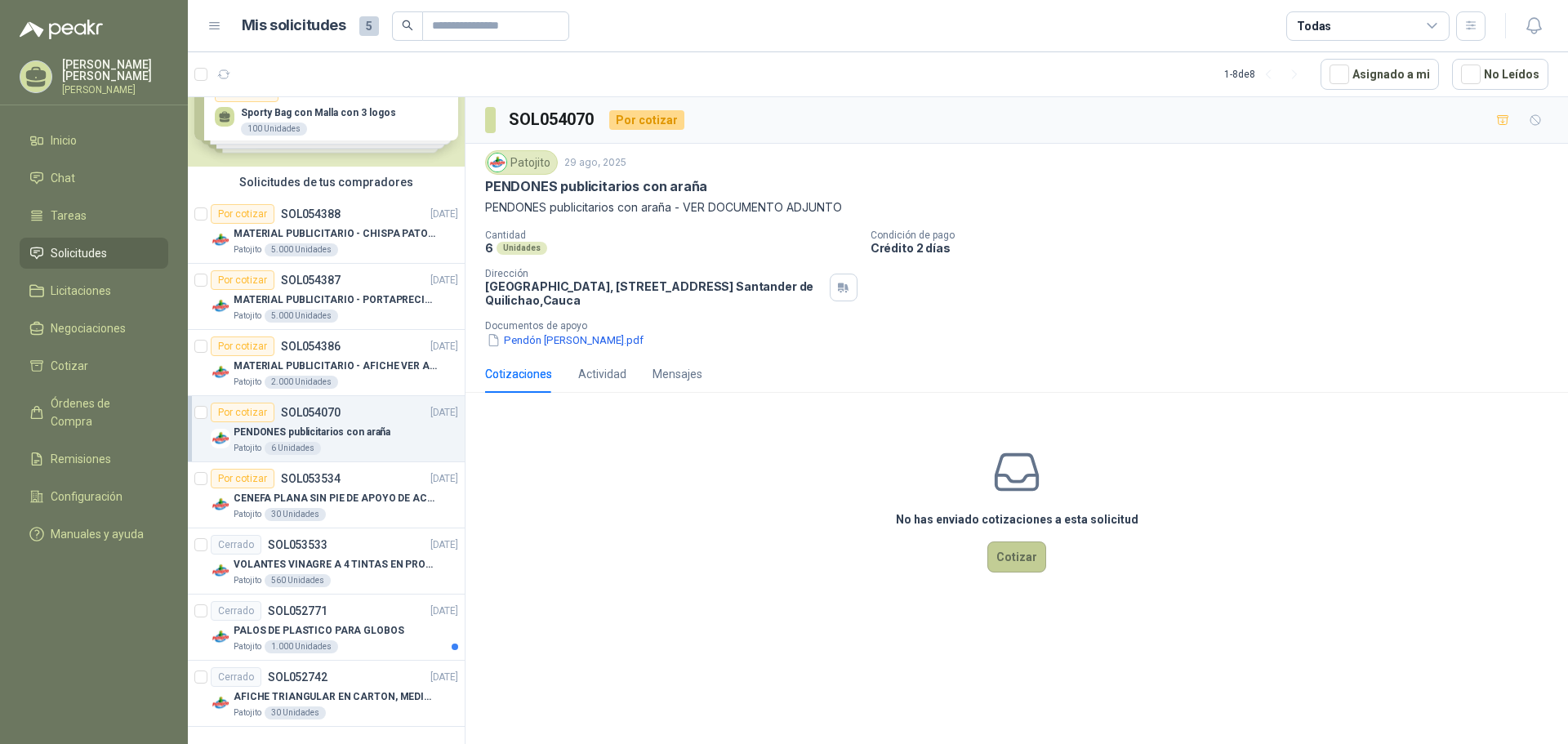
click at [1015, 563] on button "Cotizar" at bounding box center [1016, 556] width 59 height 31
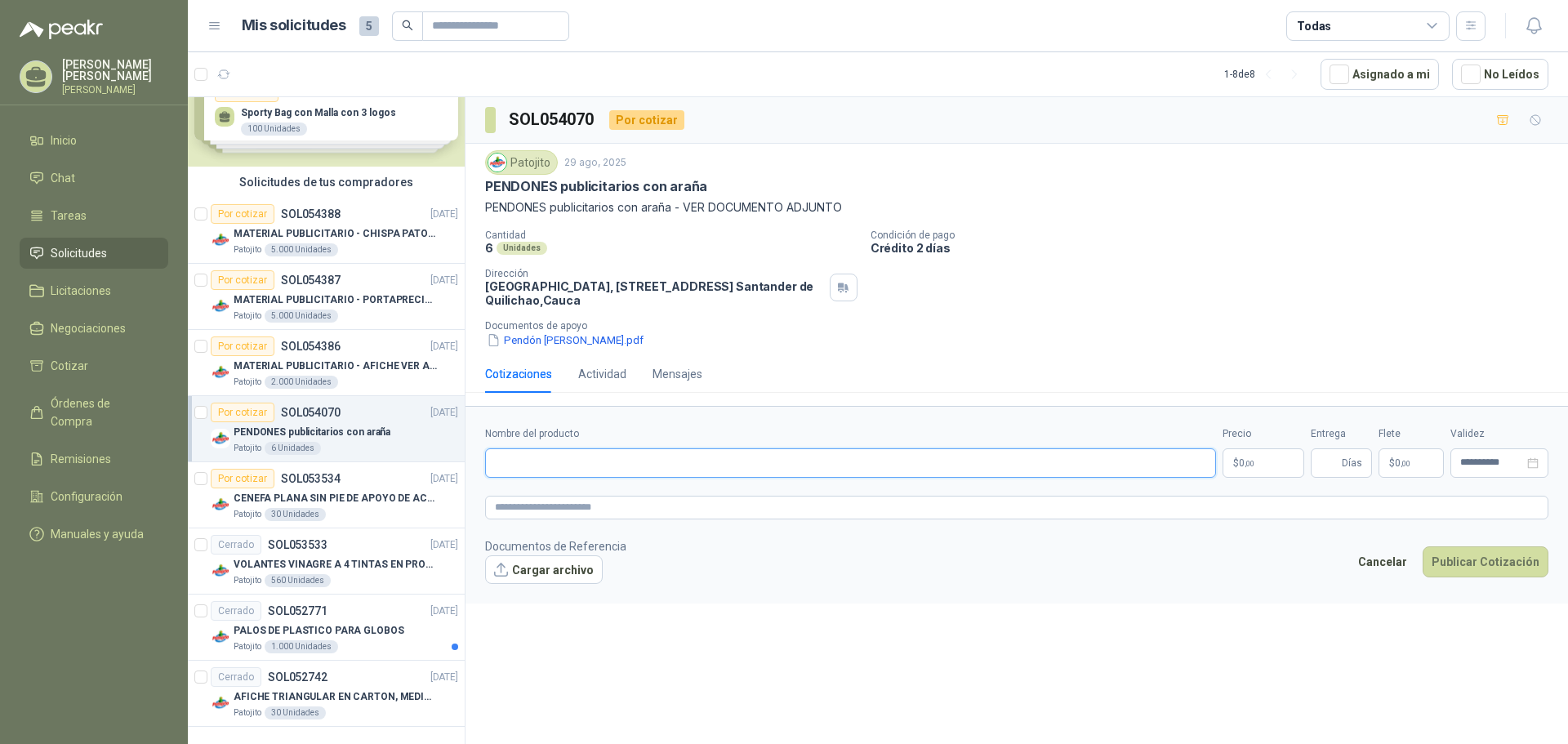
click at [594, 465] on input "Nombre del producto" at bounding box center [850, 463] width 731 height 30
drag, startPoint x: 483, startPoint y: 206, endPoint x: 677, endPoint y: 219, distance: 194.4
click at [677, 219] on div "Patojito [DATE] PENDONES publicitarios con araña PENDONES publicitarios con ara…" at bounding box center [1017, 249] width 1103 height 212
click at [663, 462] on input "Nombre del producto" at bounding box center [850, 463] width 731 height 30
type input "*"
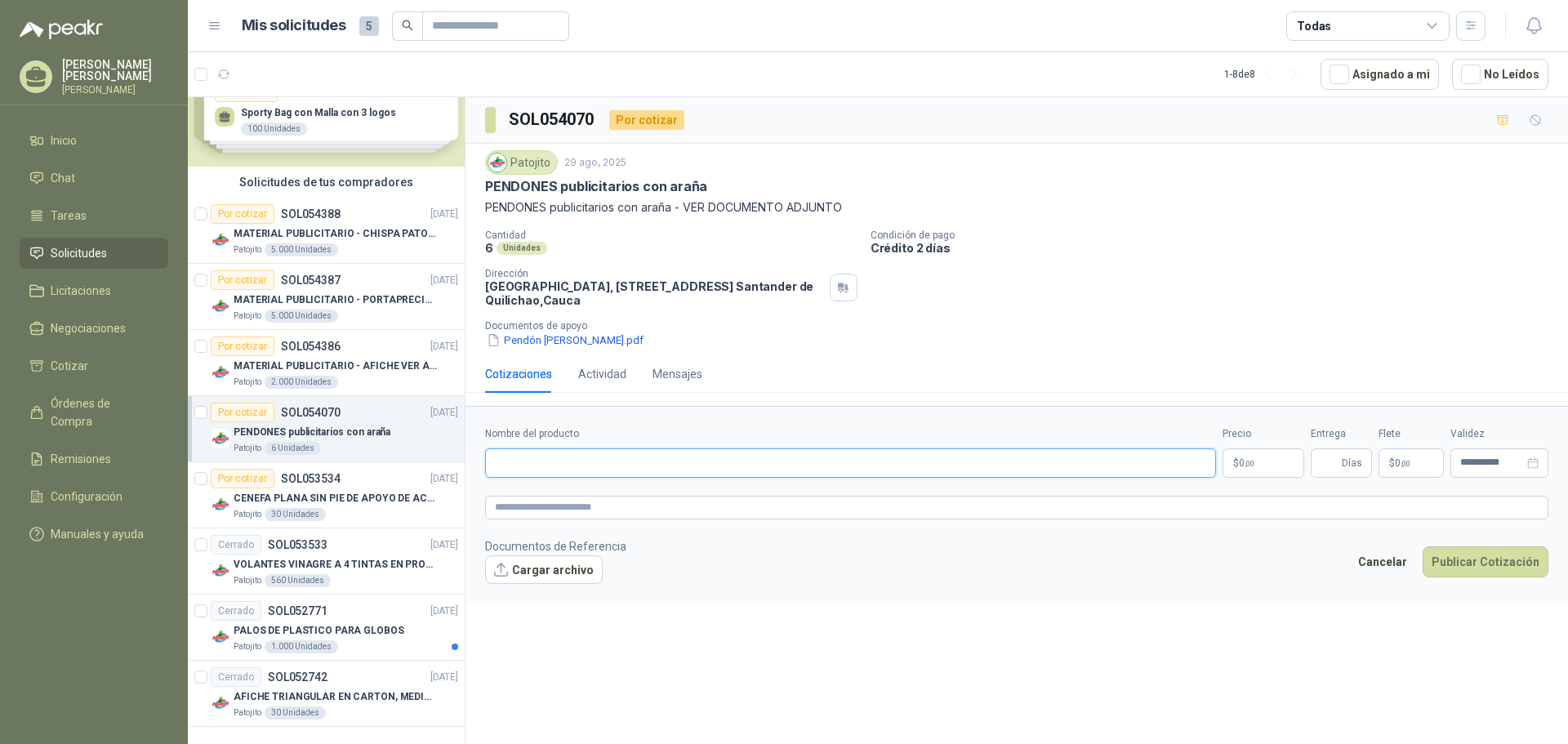
paste input "*"
type input "**********"
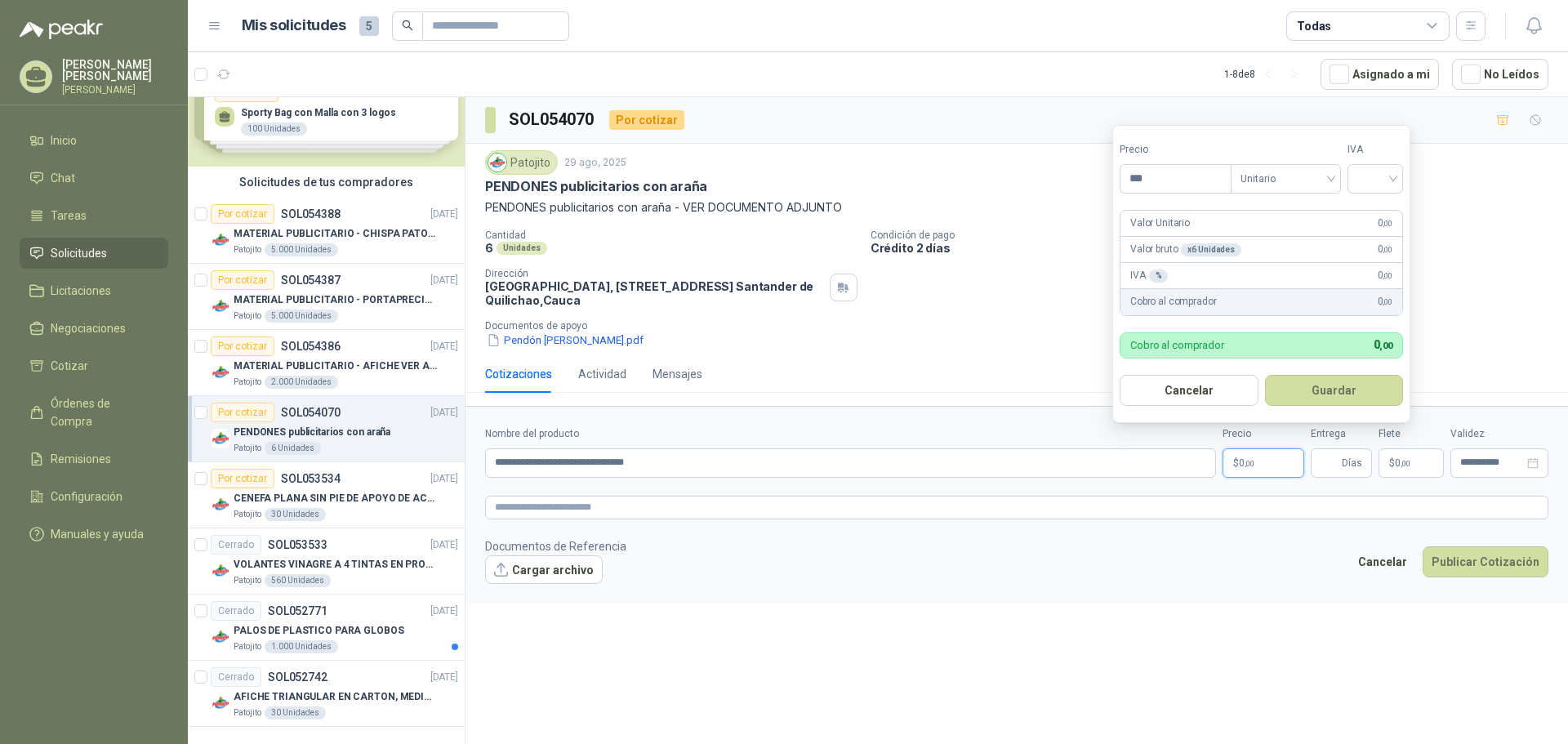
click at [1258, 463] on p "$ 0 ,00" at bounding box center [1264, 463] width 82 height 30
click at [1332, 180] on span "Unitario" at bounding box center [1285, 179] width 91 height 24
type input "*********"
click at [1332, 180] on span "Unitario" at bounding box center [1285, 179] width 91 height 24
click at [1398, 180] on div at bounding box center [1376, 179] width 56 height 30
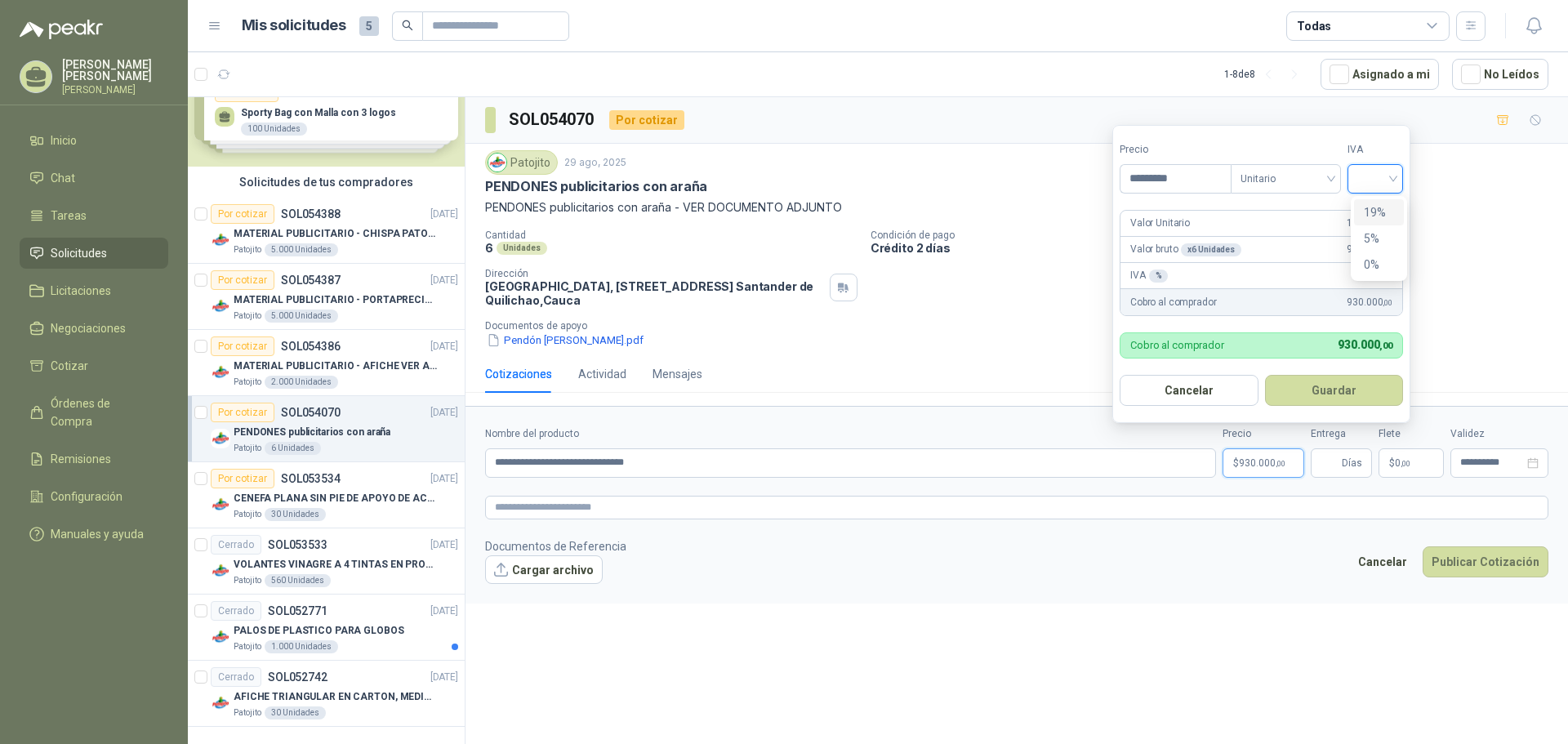
click at [1398, 180] on div at bounding box center [1376, 179] width 56 height 30
click at [1337, 393] on button "Guardar" at bounding box center [1335, 390] width 139 height 31
click at [1403, 176] on div at bounding box center [1376, 179] width 56 height 30
click at [1384, 237] on div "5%" at bounding box center [1379, 238] width 30 height 18
click at [1358, 389] on button "Guardar" at bounding box center [1337, 390] width 141 height 31
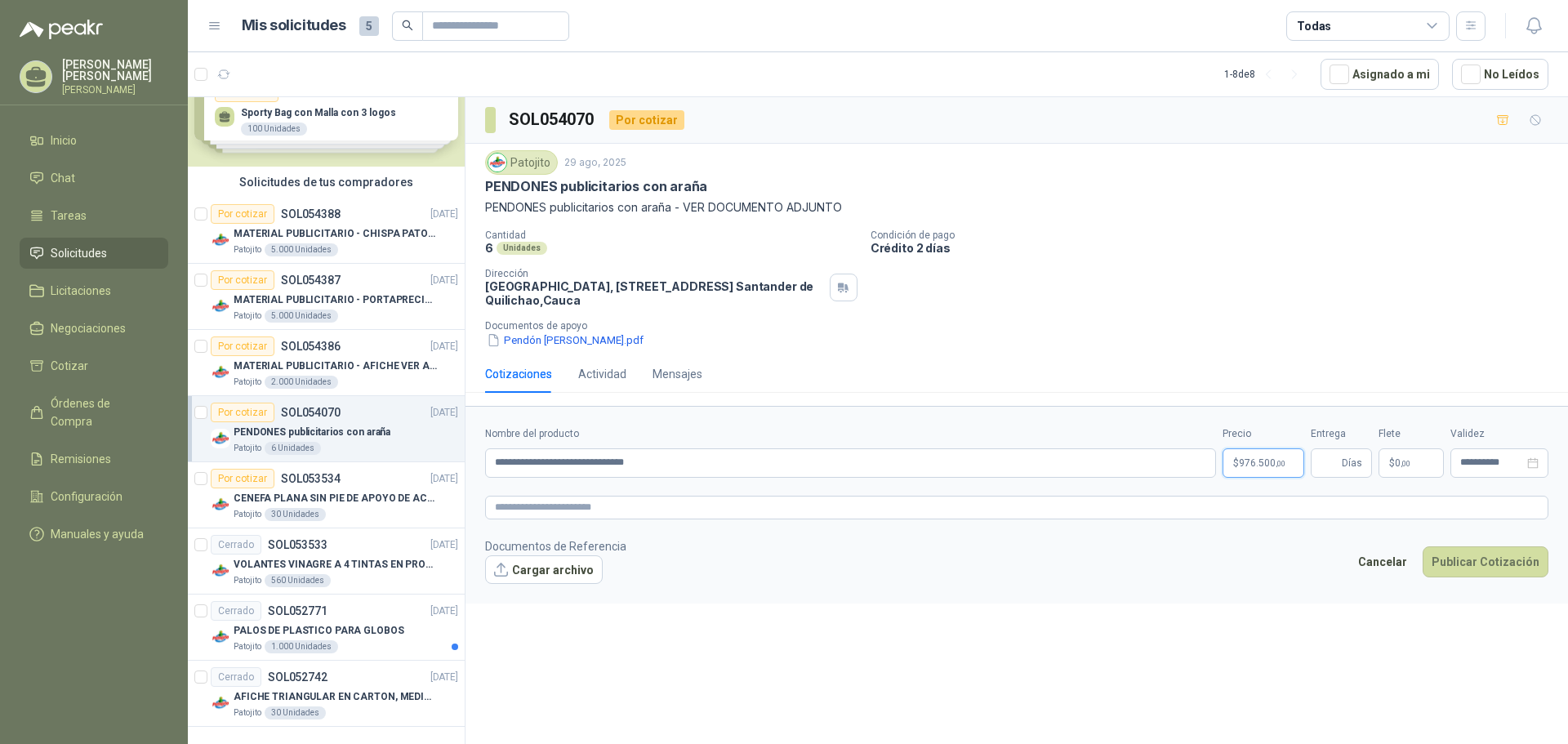
click at [1274, 457] on p "$ 976.500 ,00" at bounding box center [1264, 463] width 82 height 30
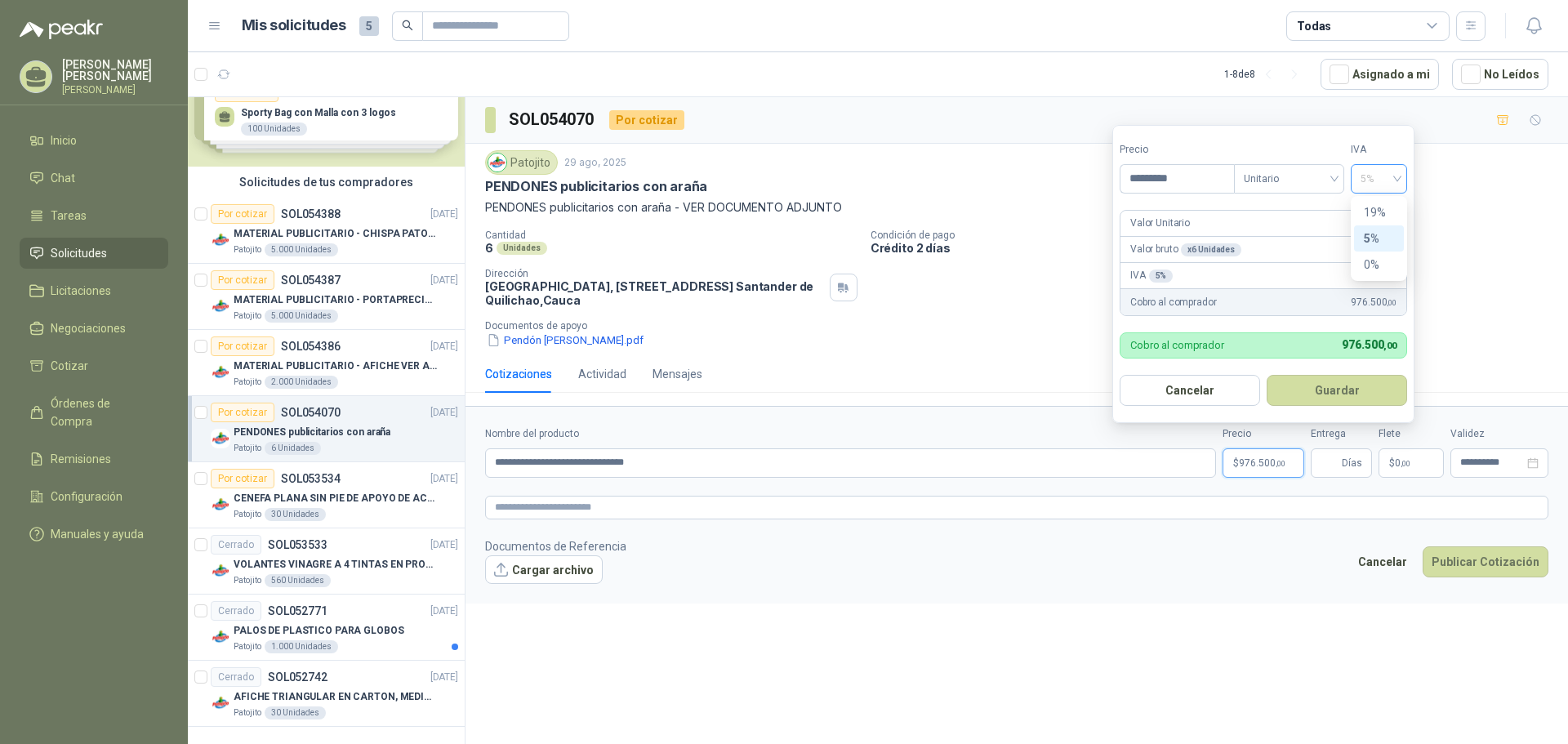
click at [1394, 180] on span "5%" at bounding box center [1379, 179] width 36 height 24
click at [1302, 393] on button "Guardar" at bounding box center [1337, 390] width 141 height 31
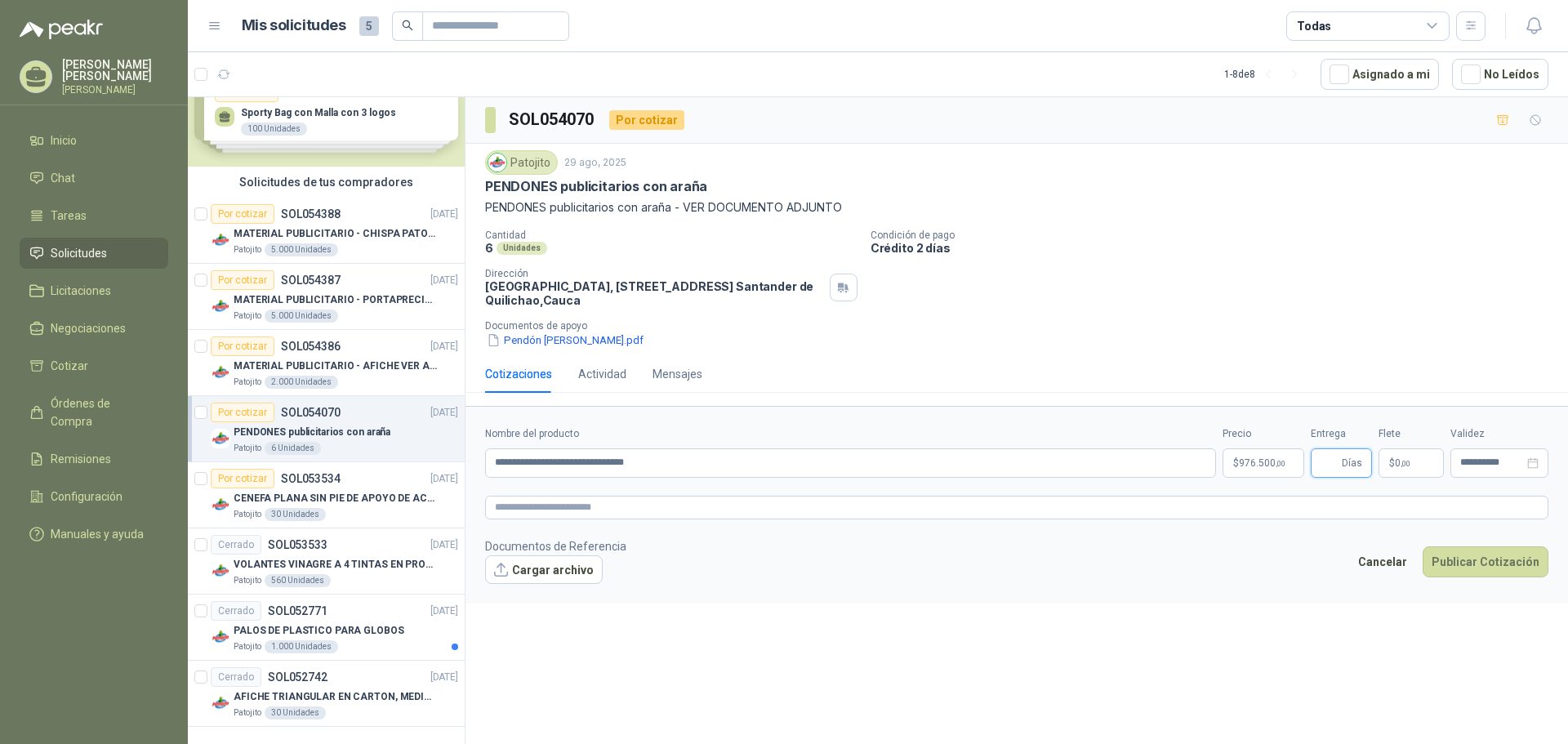
click at [1332, 462] on input "Entrega" at bounding box center [1329, 463] width 18 height 28
type input "*"
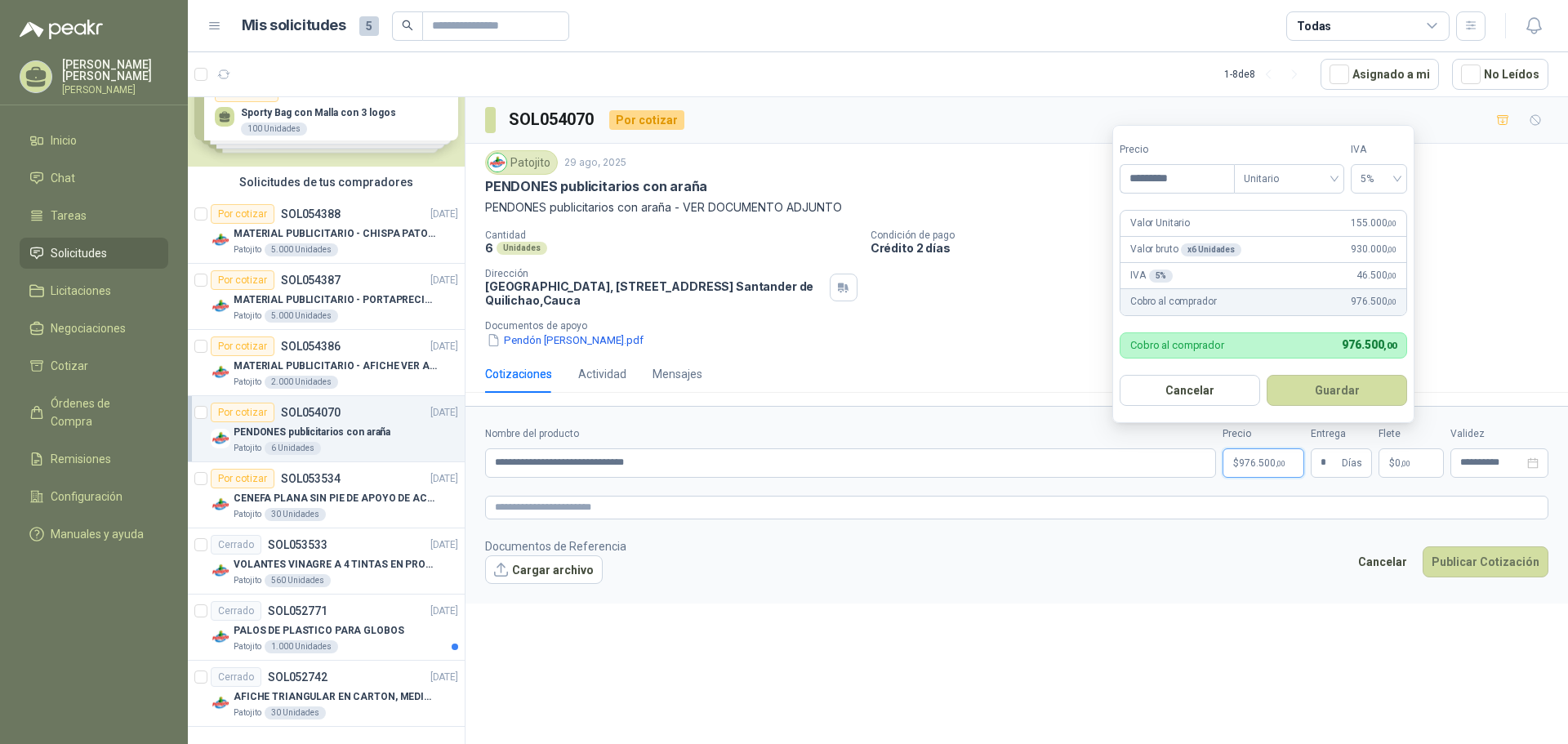
click at [1266, 463] on span "976.500 ,00" at bounding box center [1263, 463] width 47 height 10
click at [1402, 176] on div "5%" at bounding box center [1379, 179] width 56 height 30
click at [1379, 260] on div "0%" at bounding box center [1379, 264] width 30 height 18
click at [1405, 175] on div "0%" at bounding box center [1379, 179] width 56 height 30
click at [1402, 180] on div "0%" at bounding box center [1379, 179] width 56 height 30
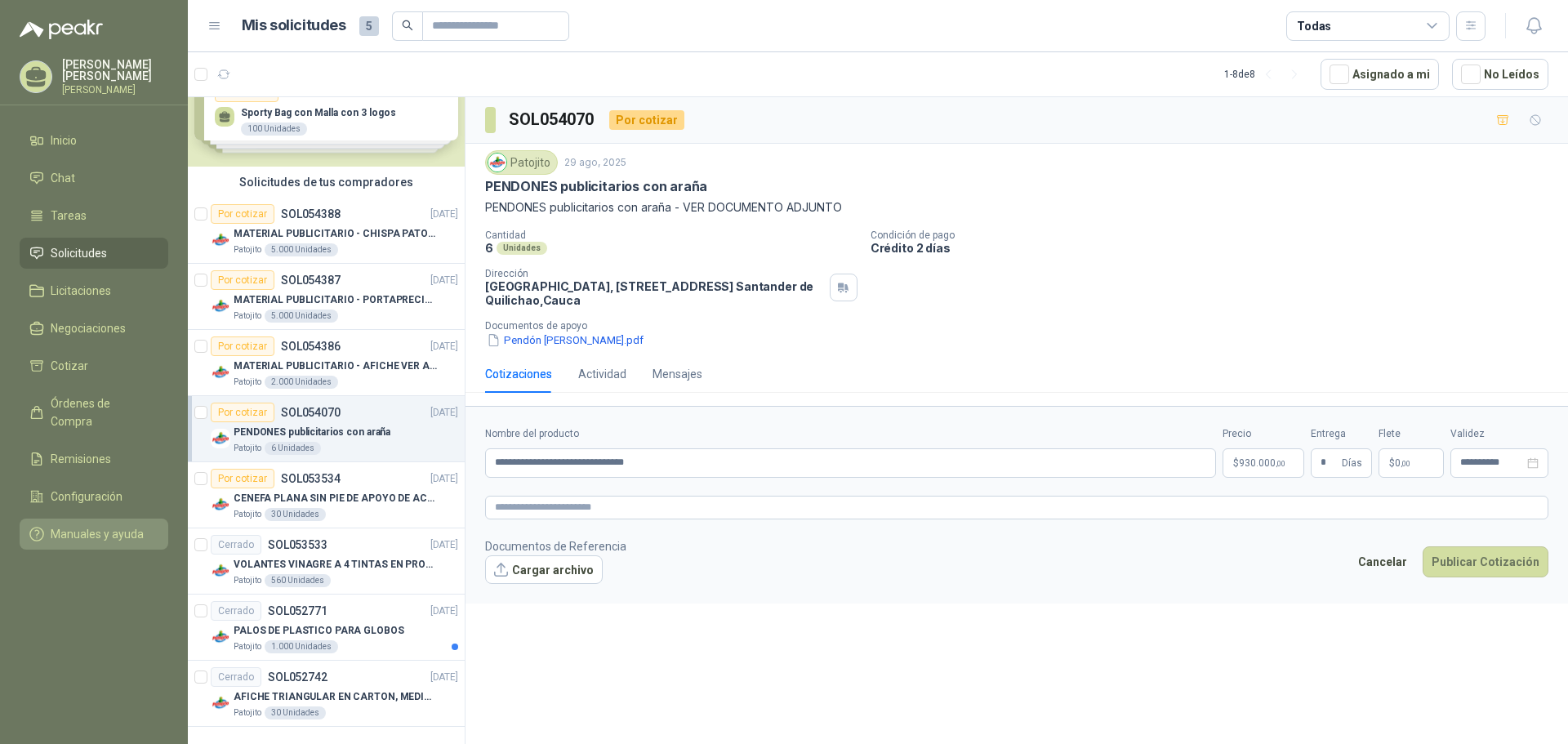
click at [92, 526] on span "Manuales y ayuda" at bounding box center [97, 534] width 93 height 18
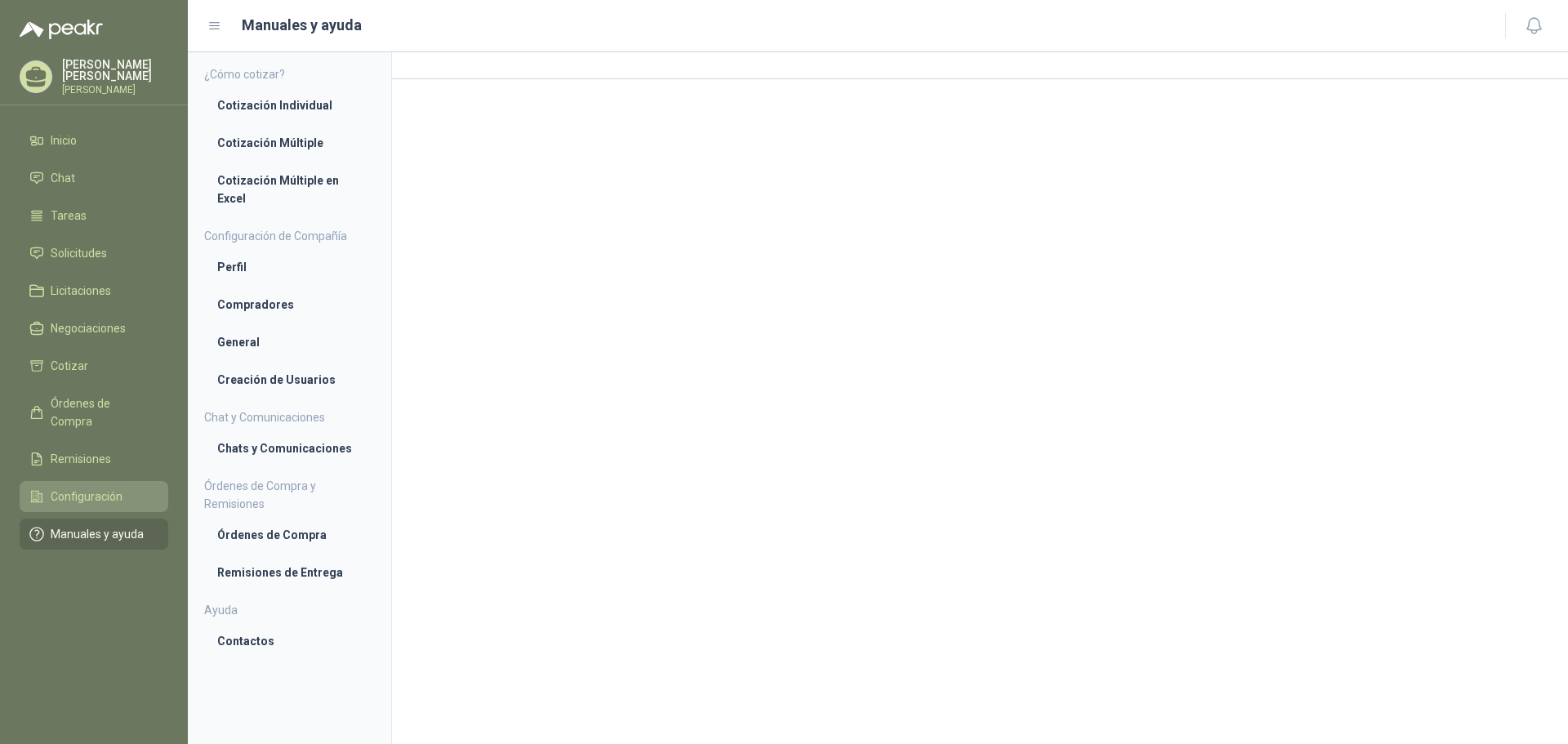
click at [119, 488] on span "Configuración" at bounding box center [86, 497] width 72 height 18
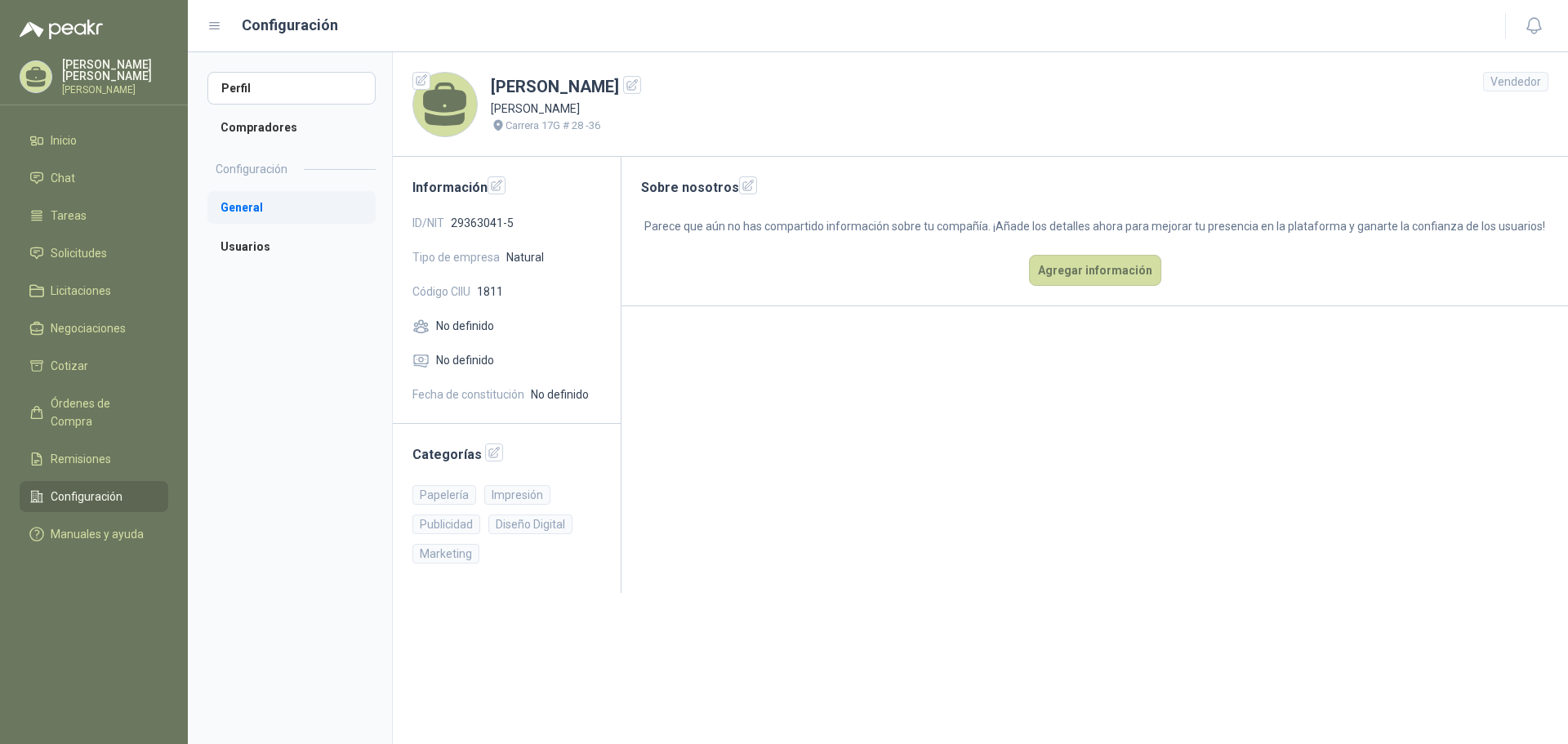
click at [259, 212] on li "General" at bounding box center [291, 207] width 168 height 33
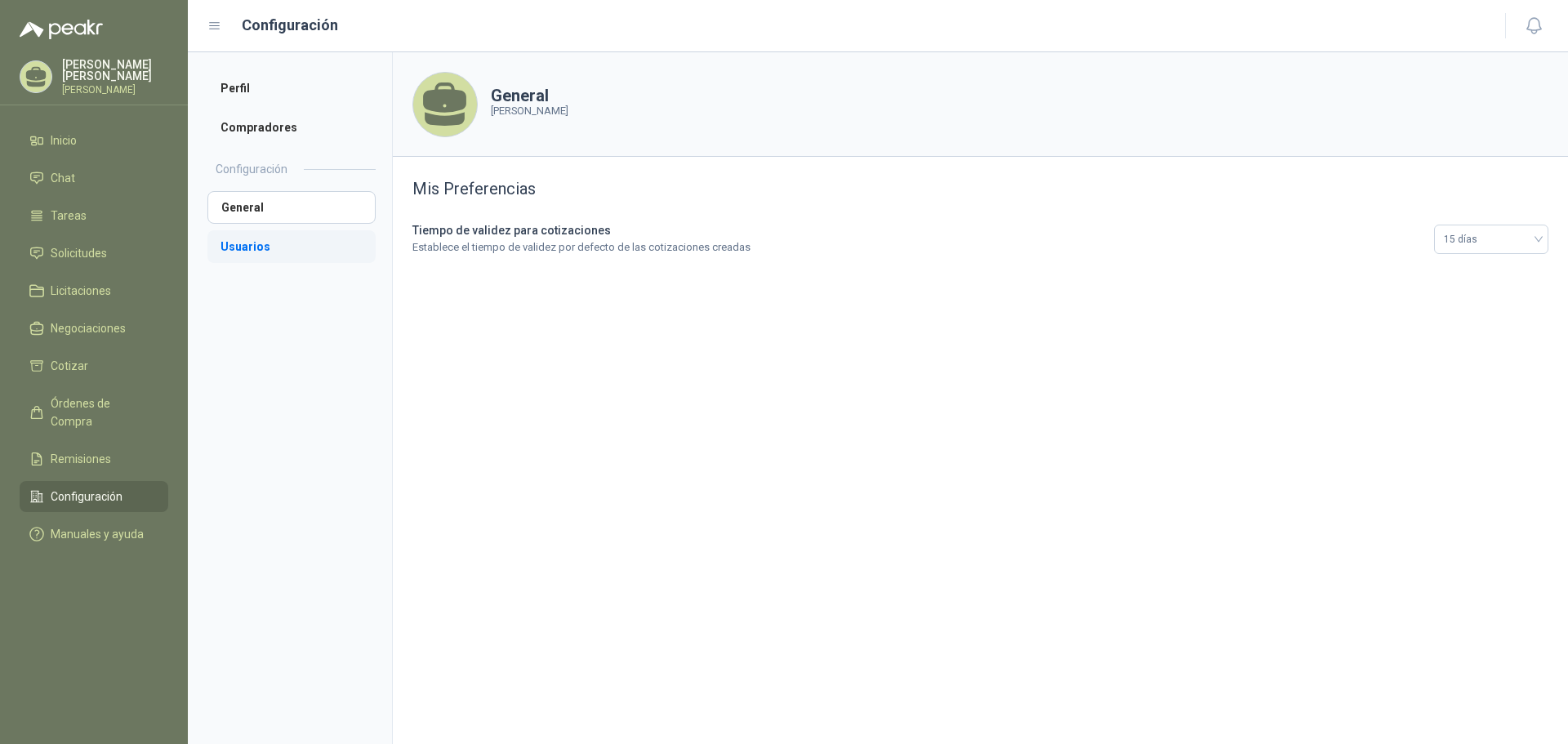
click at [262, 244] on li "Usuarios" at bounding box center [291, 246] width 168 height 33
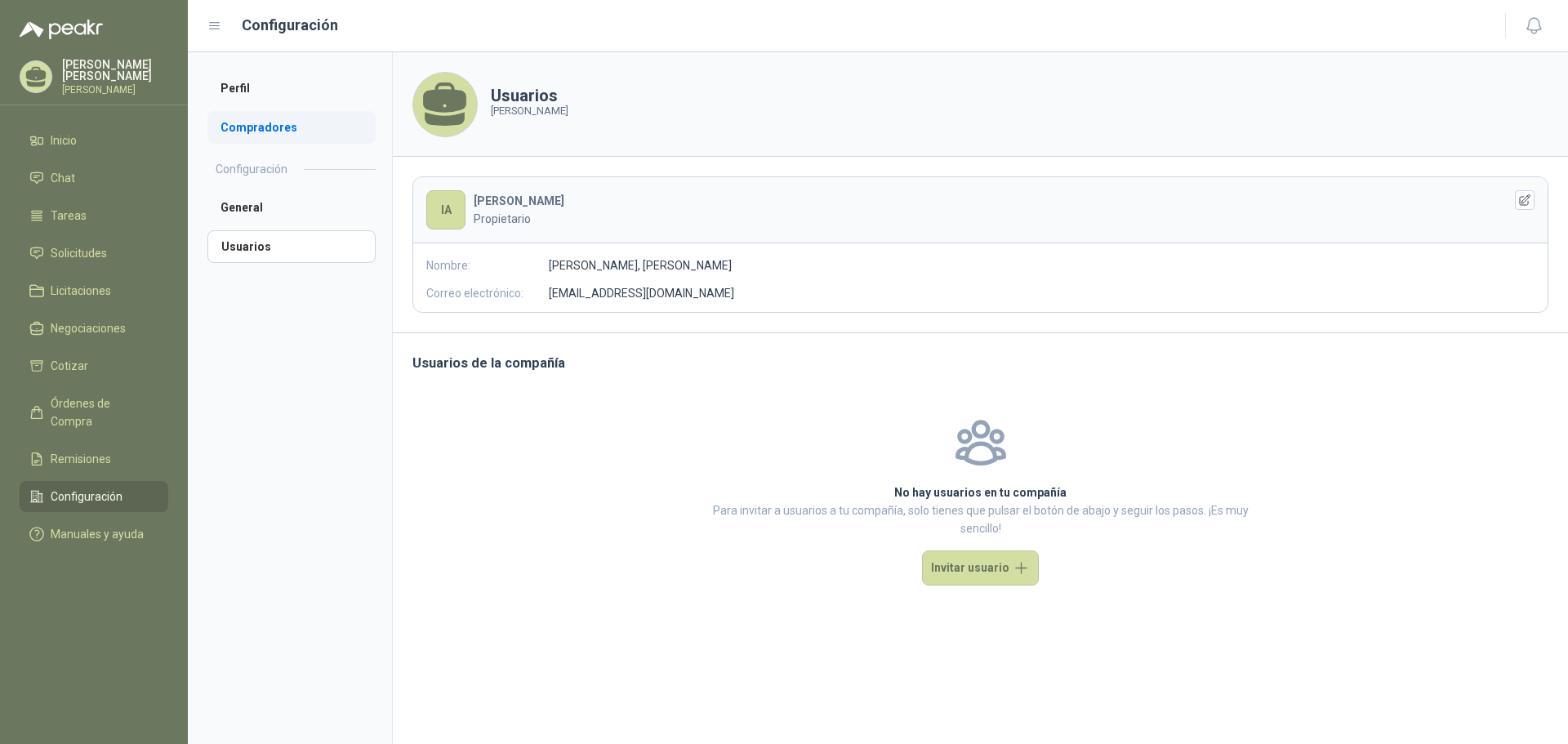
click at [268, 128] on li "Compradores" at bounding box center [291, 127] width 168 height 33
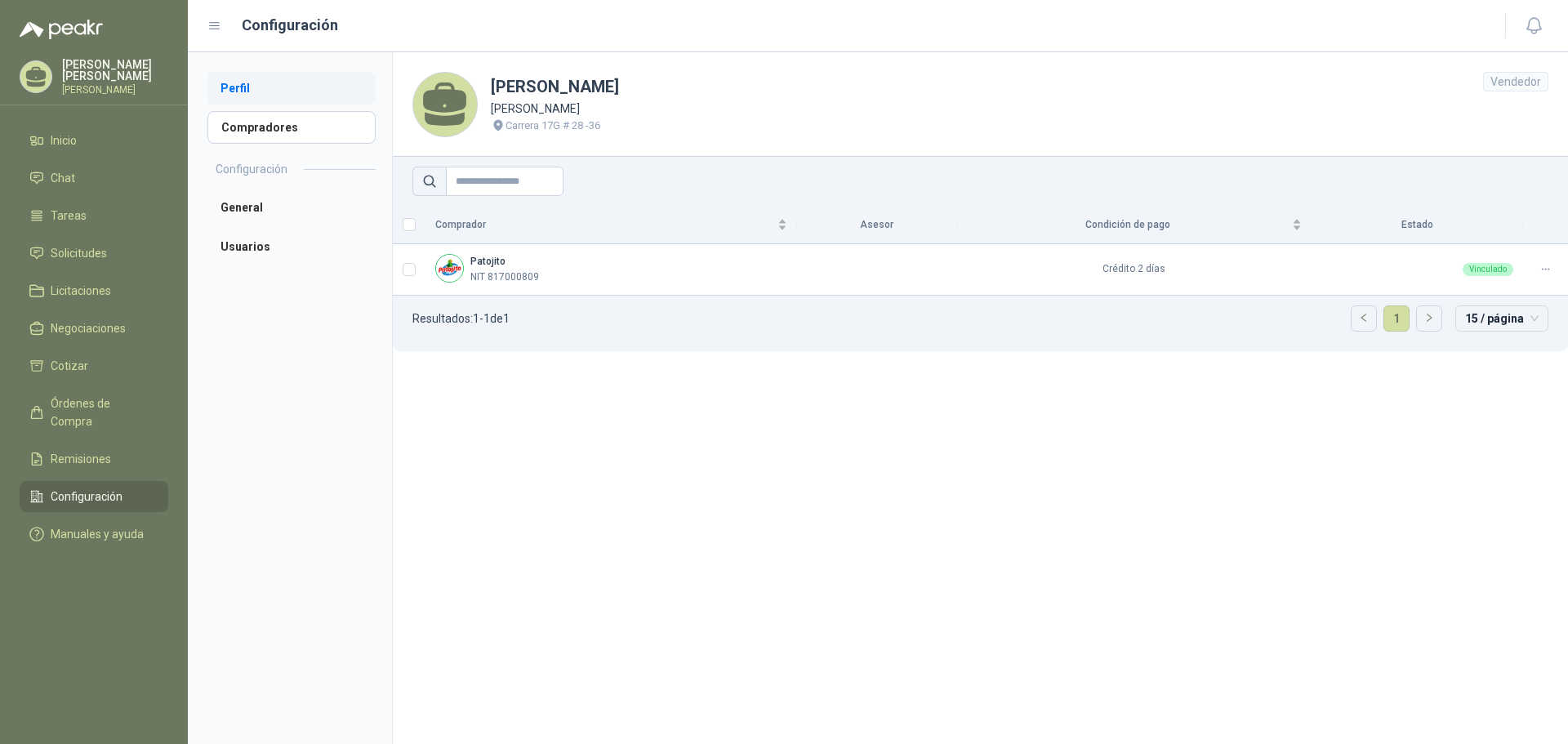
click at [249, 91] on li "Perfil" at bounding box center [291, 88] width 168 height 33
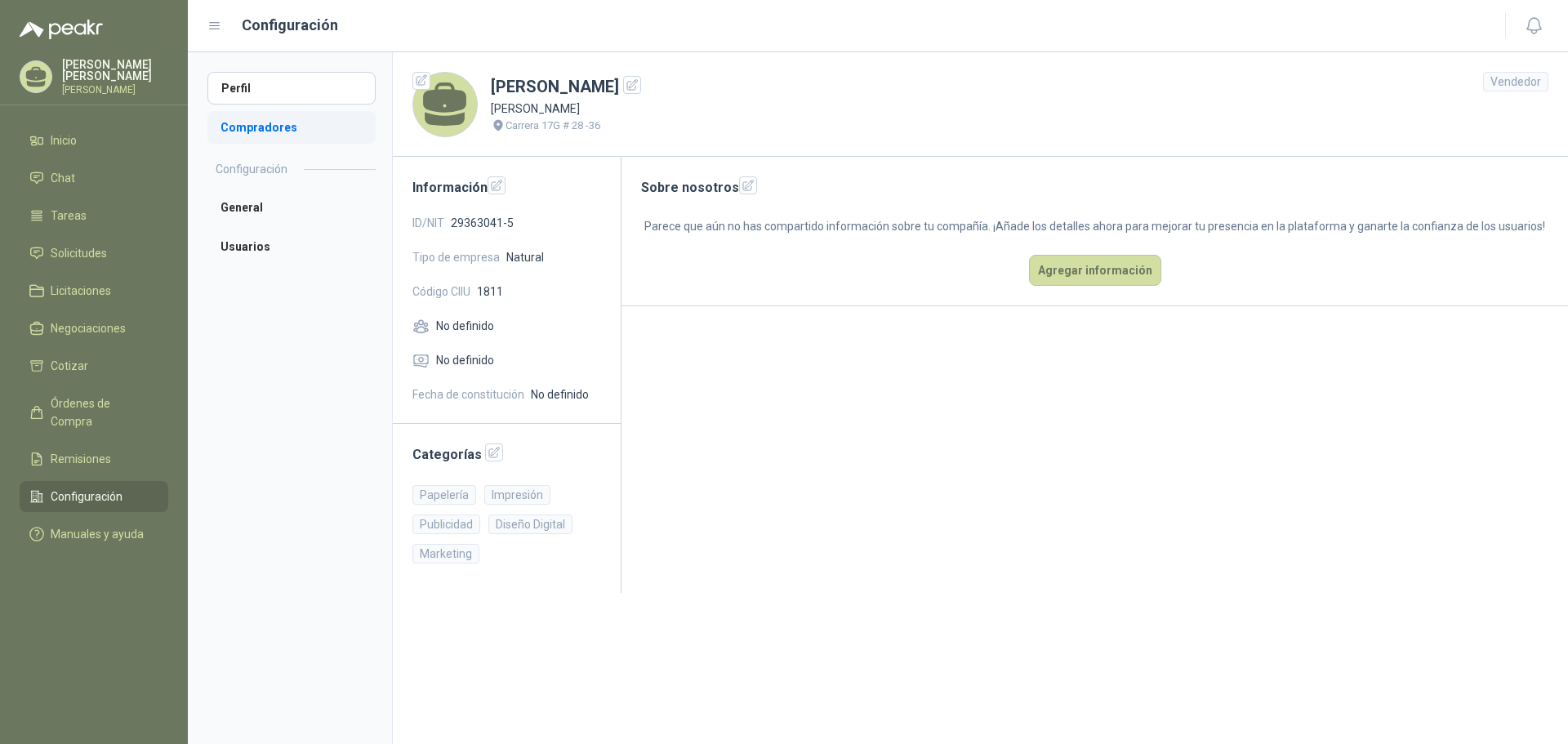
click at [260, 130] on li "Compradores" at bounding box center [291, 127] width 168 height 33
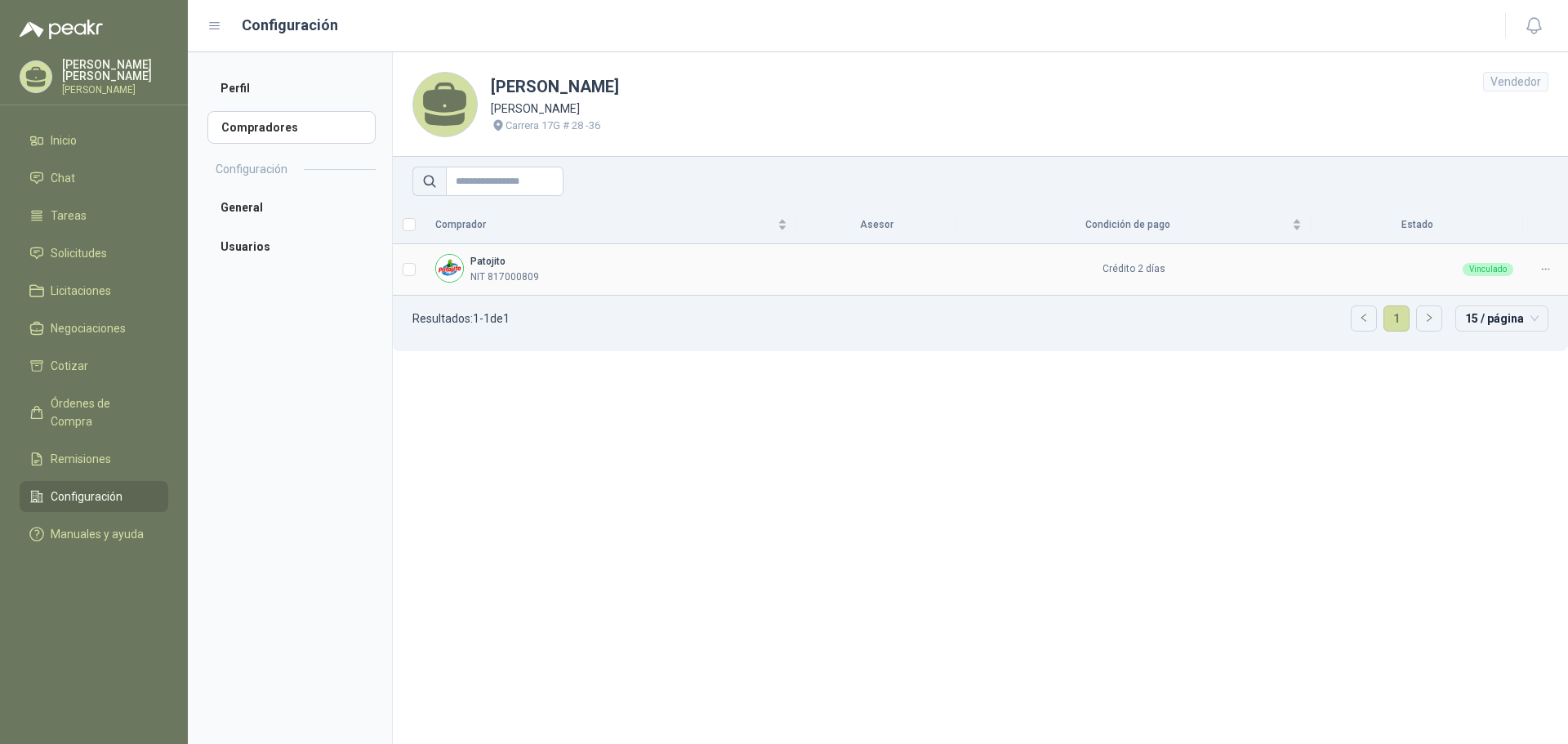
click at [1151, 271] on td "Crédito 2 días" at bounding box center [1135, 270] width 355 height 51
click at [1478, 269] on div "Vinculado" at bounding box center [1489, 270] width 50 height 13
click at [1541, 324] on div "15 / página" at bounding box center [1503, 318] width 93 height 26
click at [1407, 416] on section "[PERSON_NAME] [PERSON_NAME] 17G # 28 -36 Vendedor Comprador Asesor Condición de…" at bounding box center [980, 398] width 1176 height 692
click at [77, 247] on span "Solicitudes" at bounding box center [78, 253] width 56 height 18
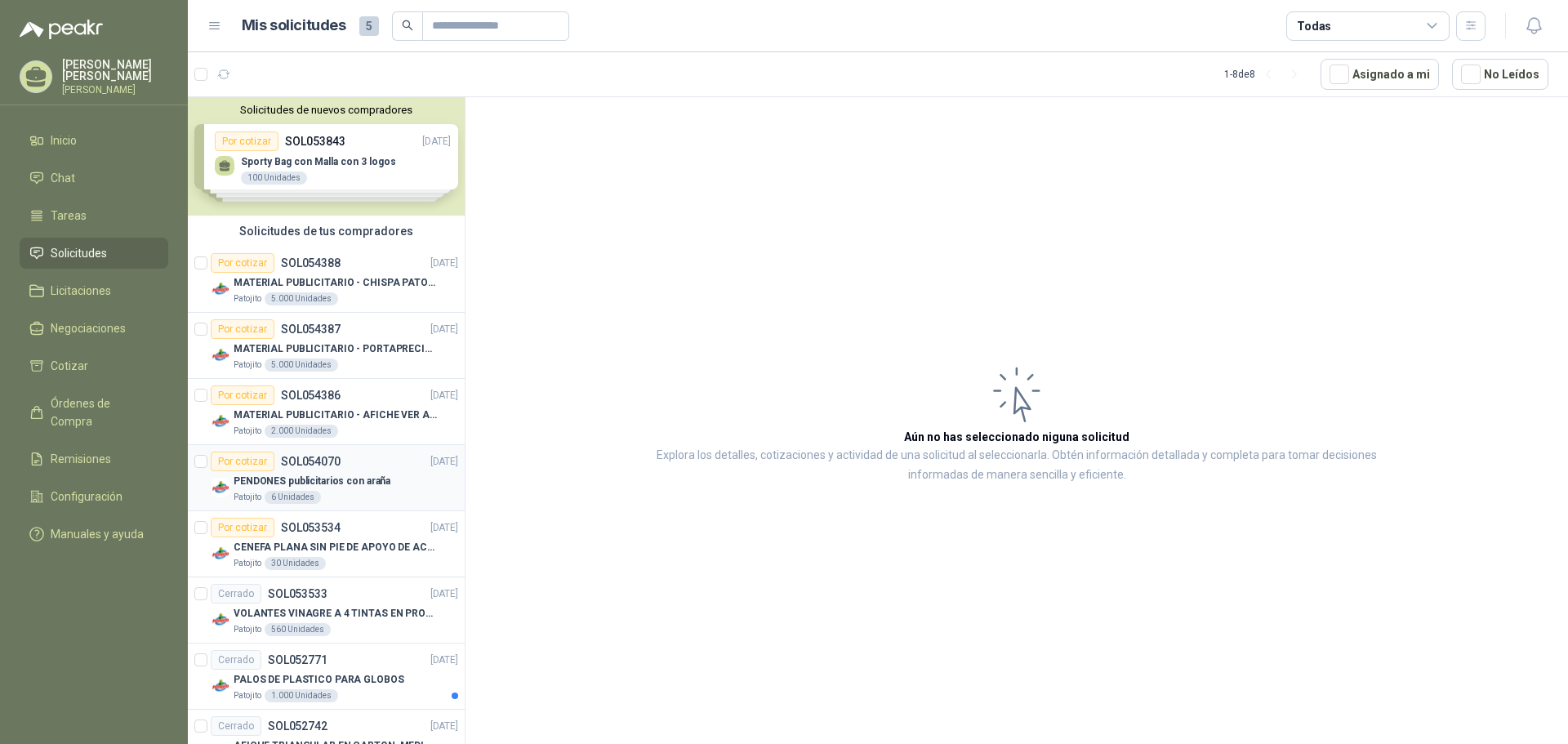
click at [385, 481] on div "PENDONES publicitarios con araña" at bounding box center [345, 481] width 225 height 20
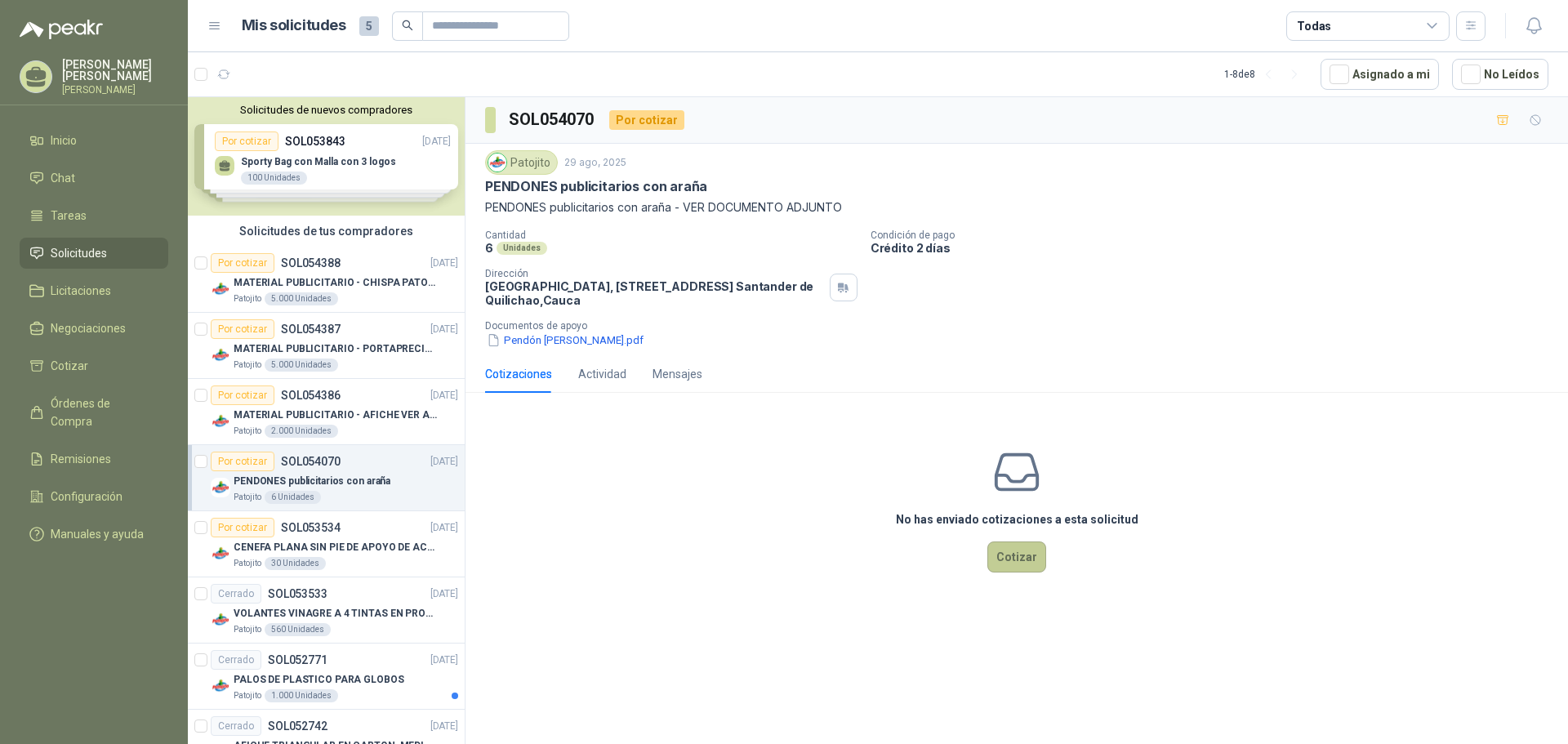
click at [1009, 565] on button "Cotizar" at bounding box center [1016, 556] width 59 height 31
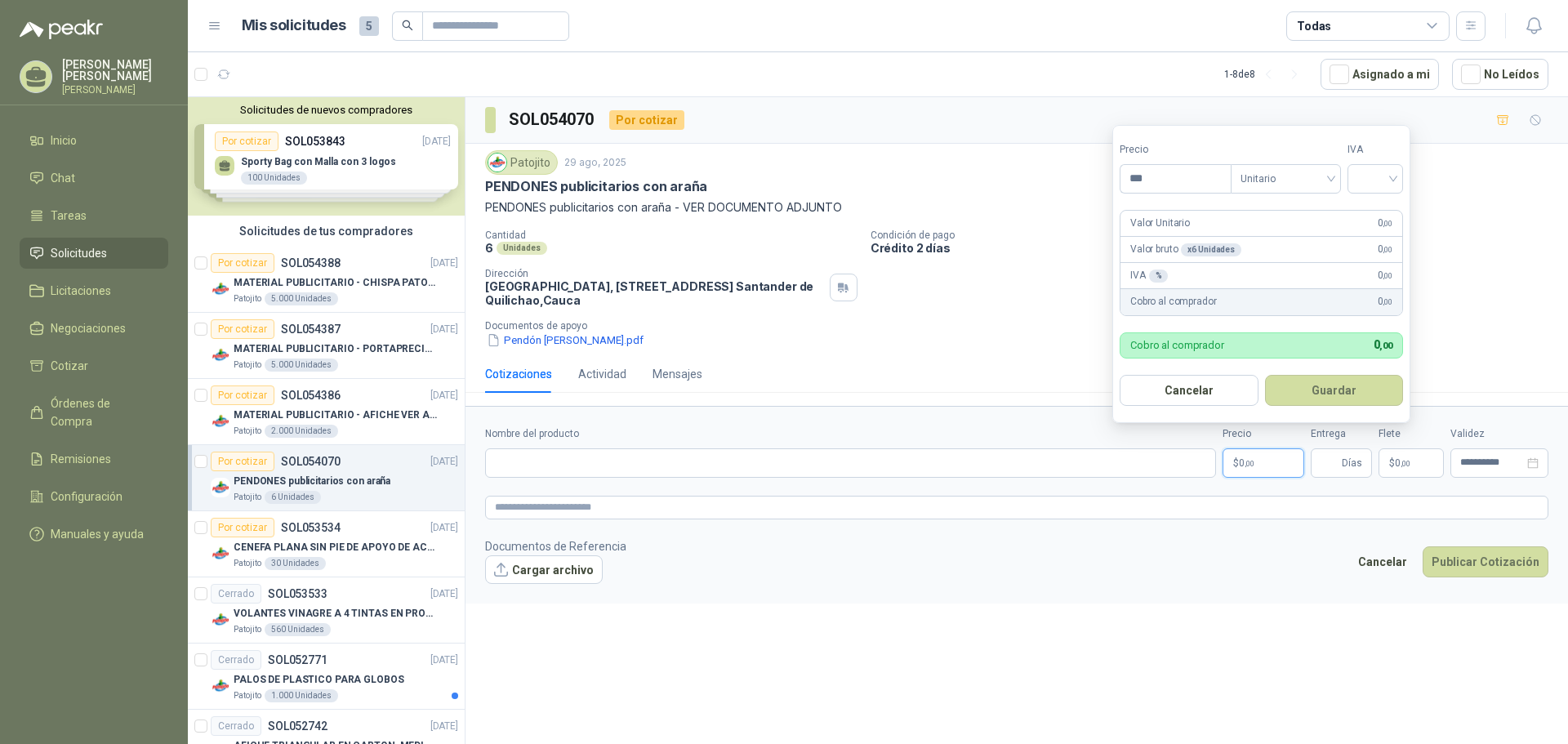
click at [1240, 467] on span "0 ,00" at bounding box center [1247, 463] width 16 height 10
click at [1332, 177] on span "Unitario" at bounding box center [1285, 179] width 91 height 24
type input "*********"
click at [1332, 177] on span "Unitario" at bounding box center [1285, 179] width 91 height 24
click at [1398, 180] on div at bounding box center [1376, 179] width 56 height 30
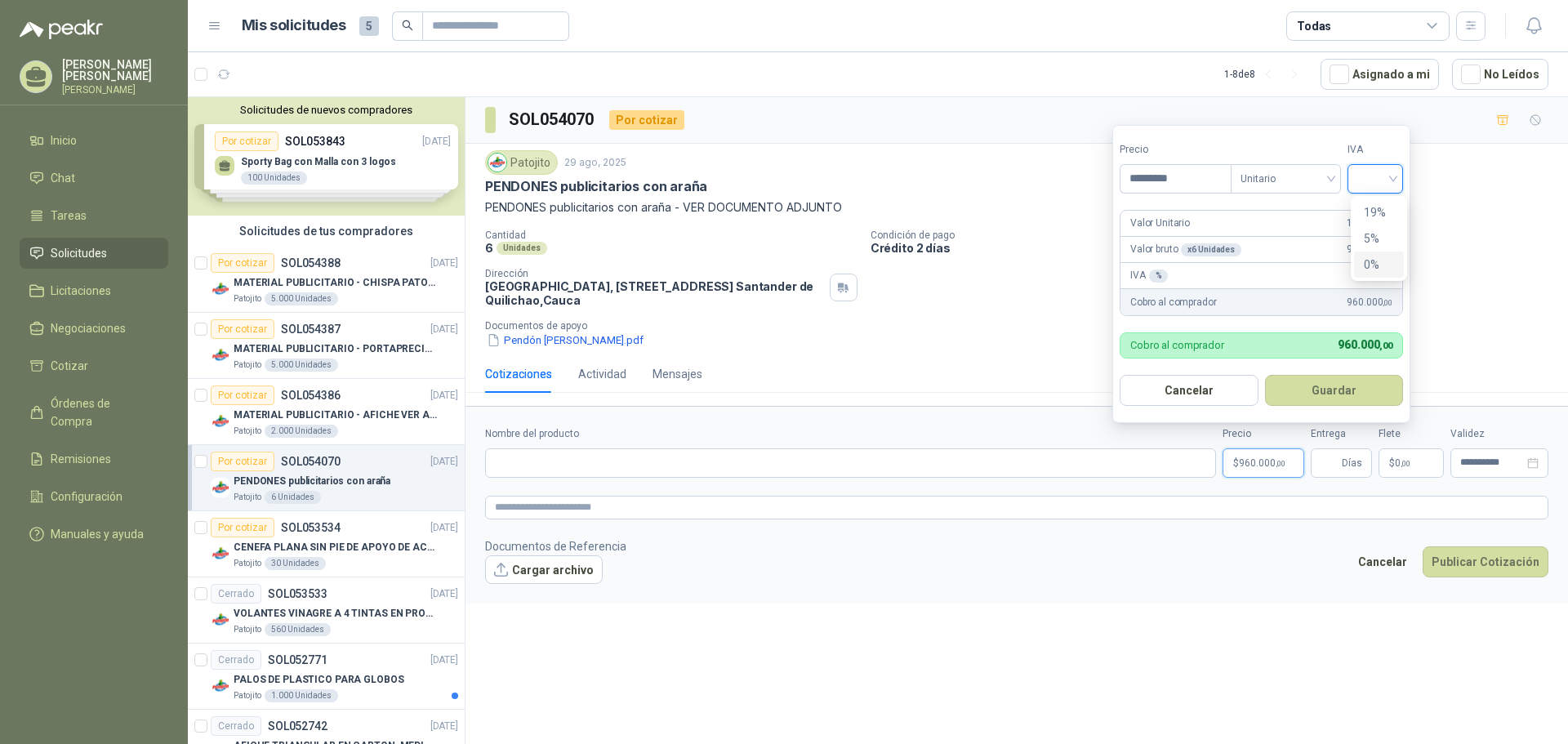
click at [1375, 261] on div "0%" at bounding box center [1379, 264] width 30 height 18
drag, startPoint x: 1332, startPoint y: 385, endPoint x: 1329, endPoint y: 428, distance: 43.1
click at [1332, 385] on button "Guardar" at bounding box center [1337, 390] width 141 height 31
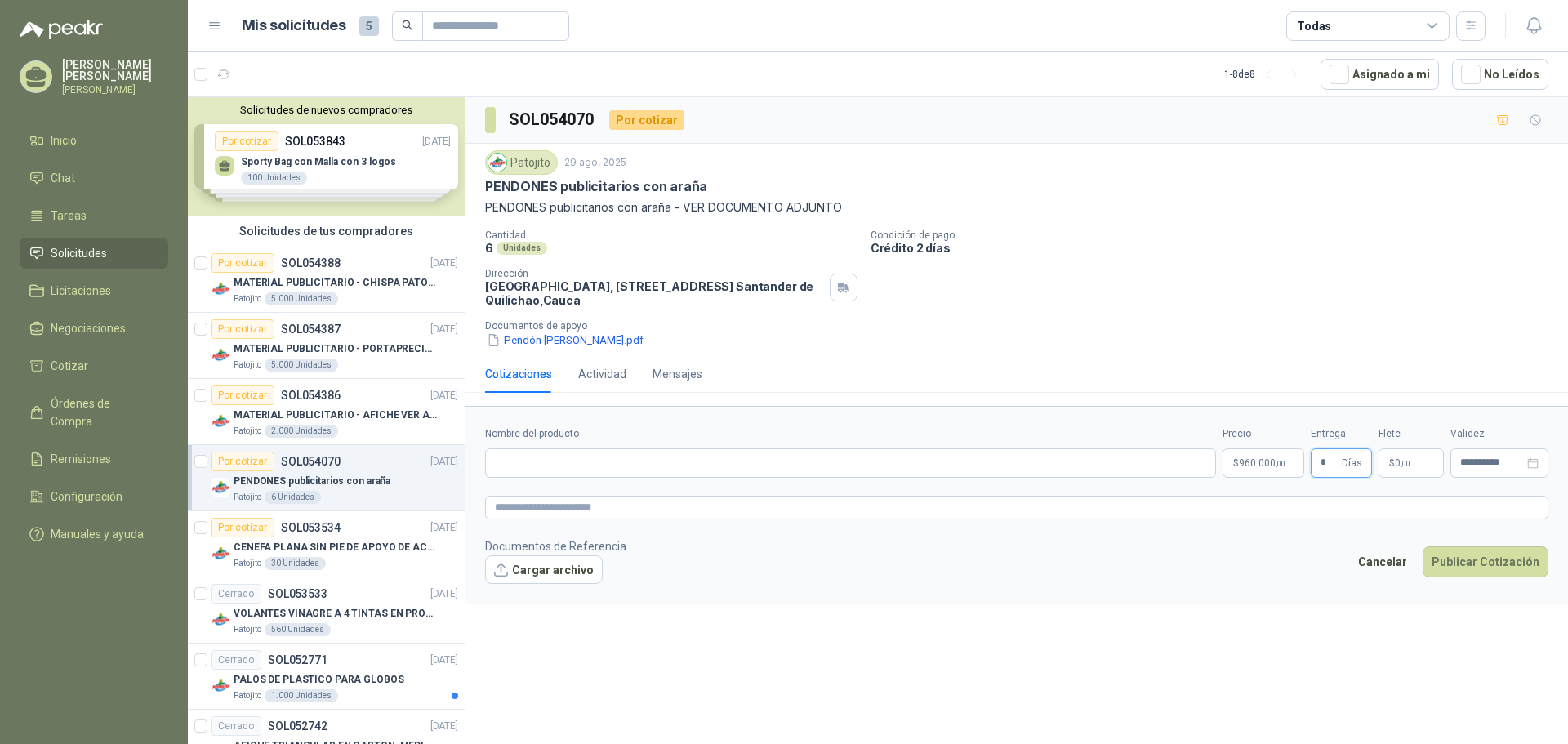
type input "*"
click at [1259, 462] on span "960.000 ,00" at bounding box center [1263, 463] width 47 height 10
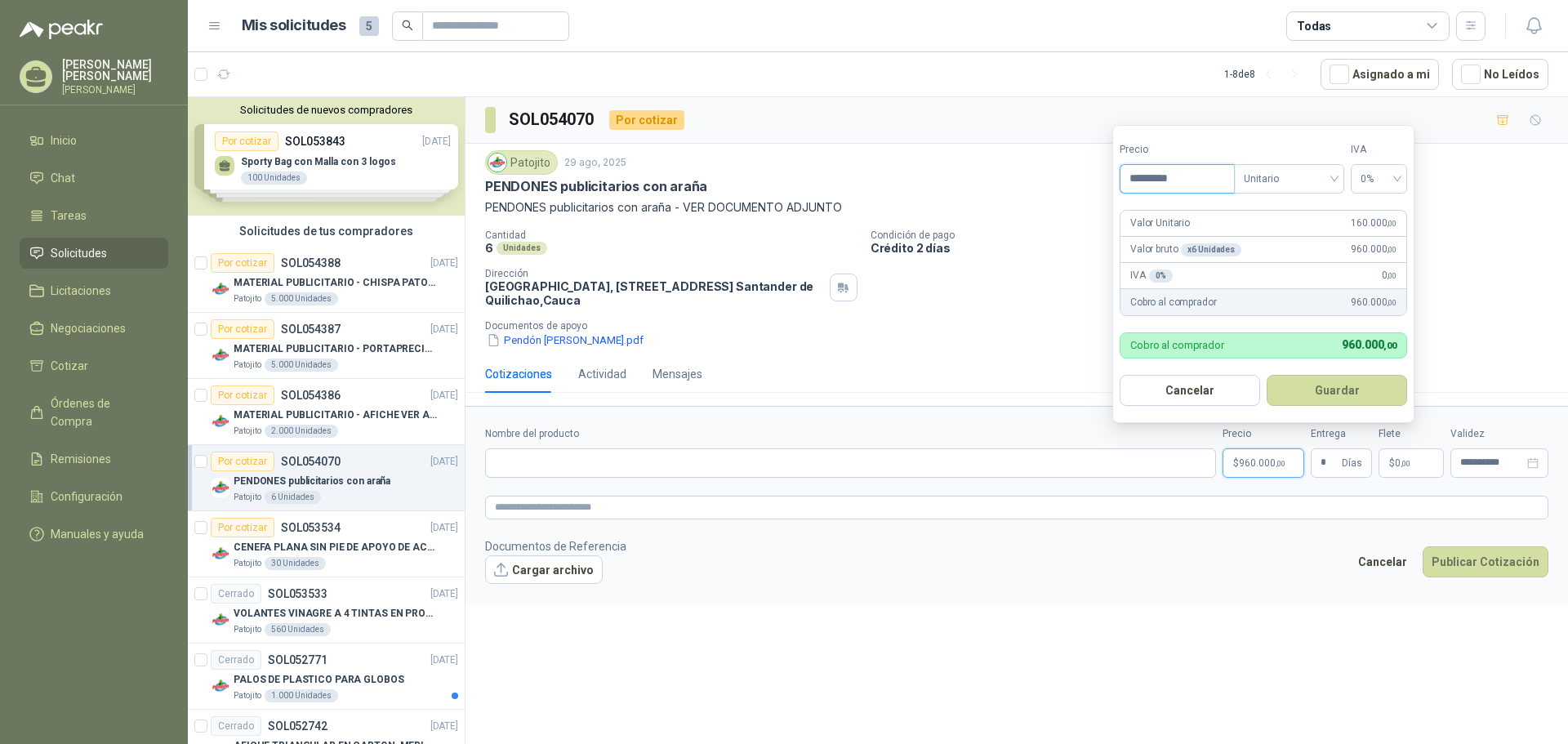
click at [1182, 175] on input "*********" at bounding box center [1178, 179] width 114 height 28
drag, startPoint x: 1182, startPoint y: 175, endPoint x: 1139, endPoint y: 174, distance: 43.0
click at [1139, 174] on input "*********" at bounding box center [1178, 179] width 114 height 28
type input "*********"
click at [1320, 389] on button "Guardar" at bounding box center [1337, 390] width 141 height 31
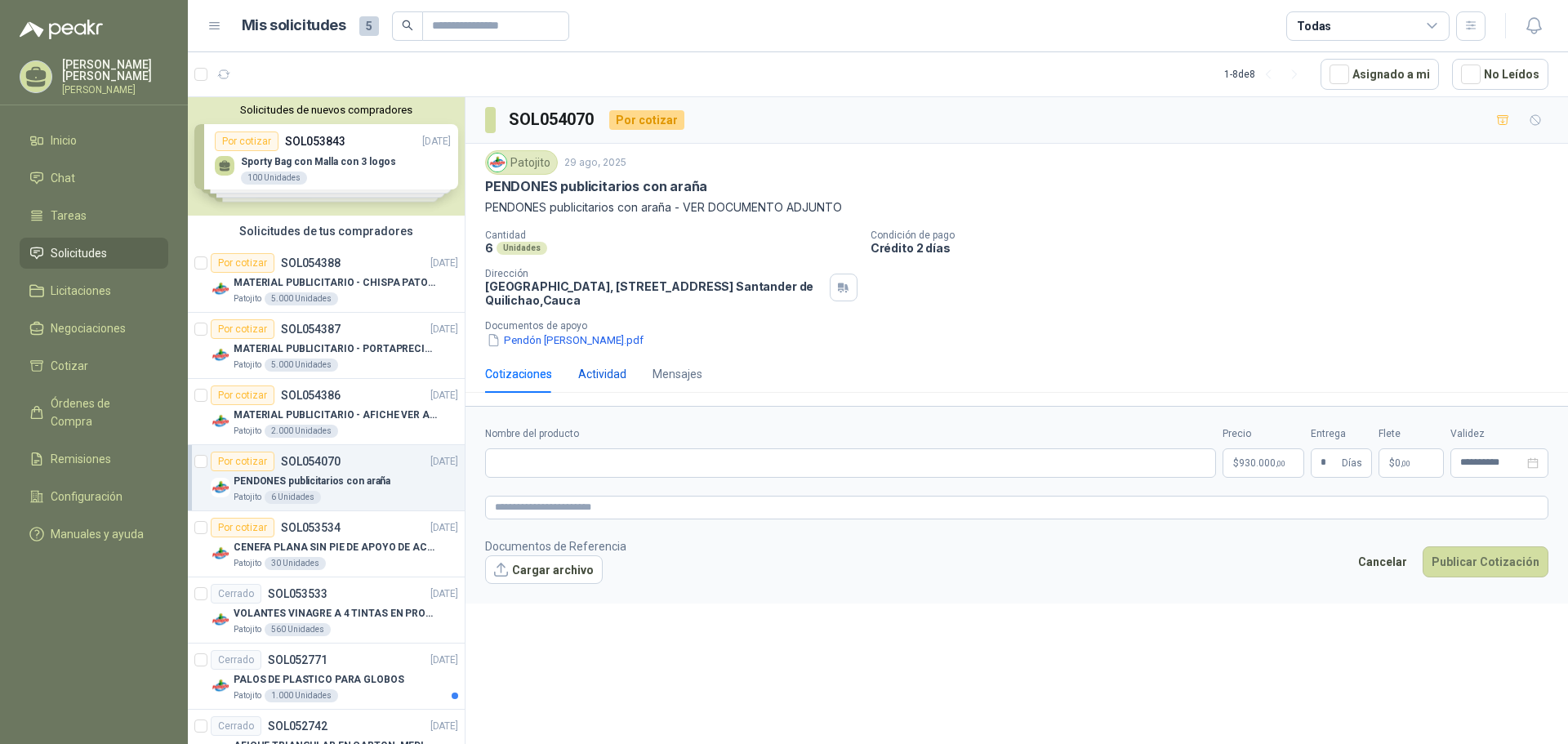
click at [615, 370] on div "Actividad" at bounding box center [603, 373] width 49 height 18
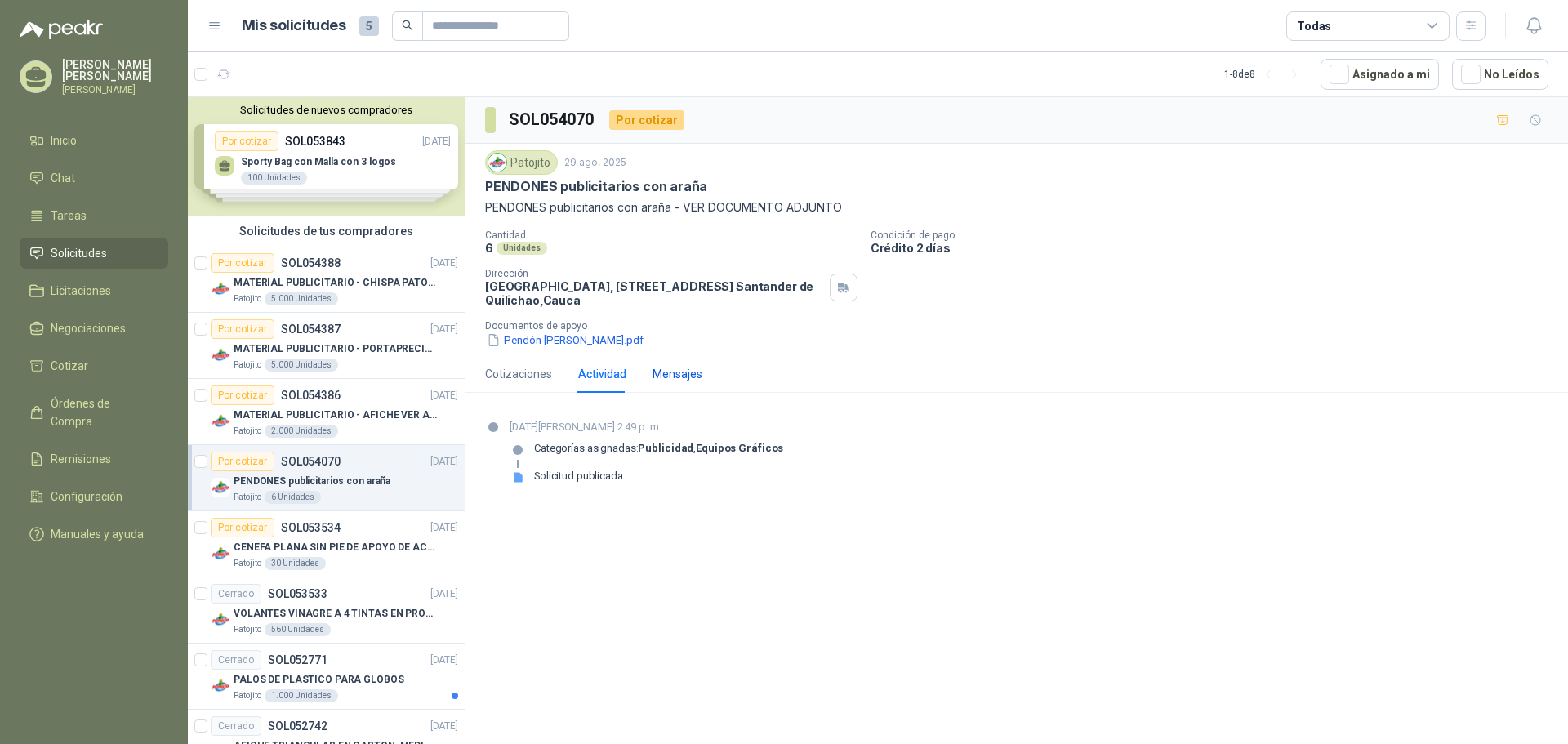
click at [669, 372] on div "Mensajes" at bounding box center [677, 373] width 49 height 18
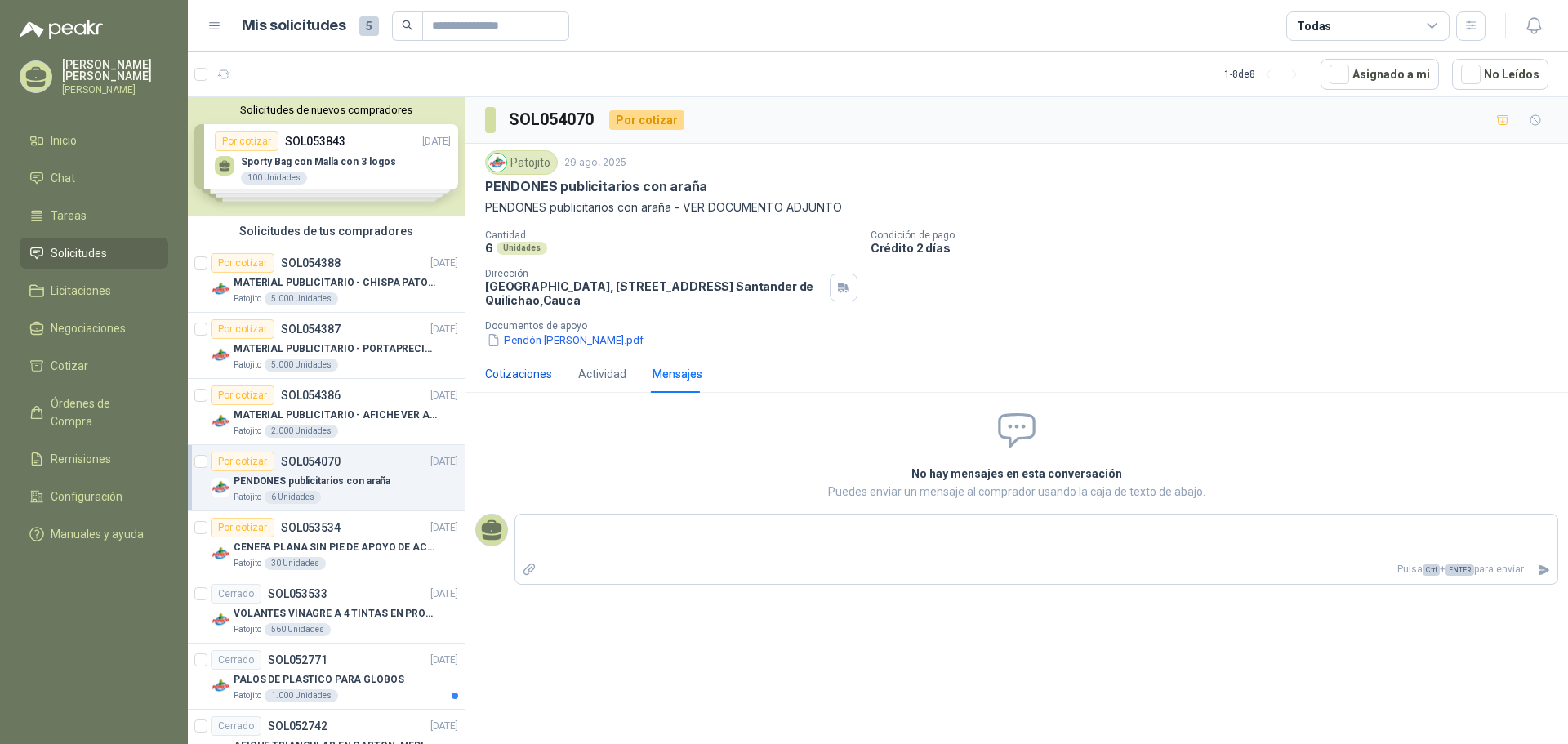
click at [527, 372] on div "Cotizaciones" at bounding box center [519, 373] width 67 height 18
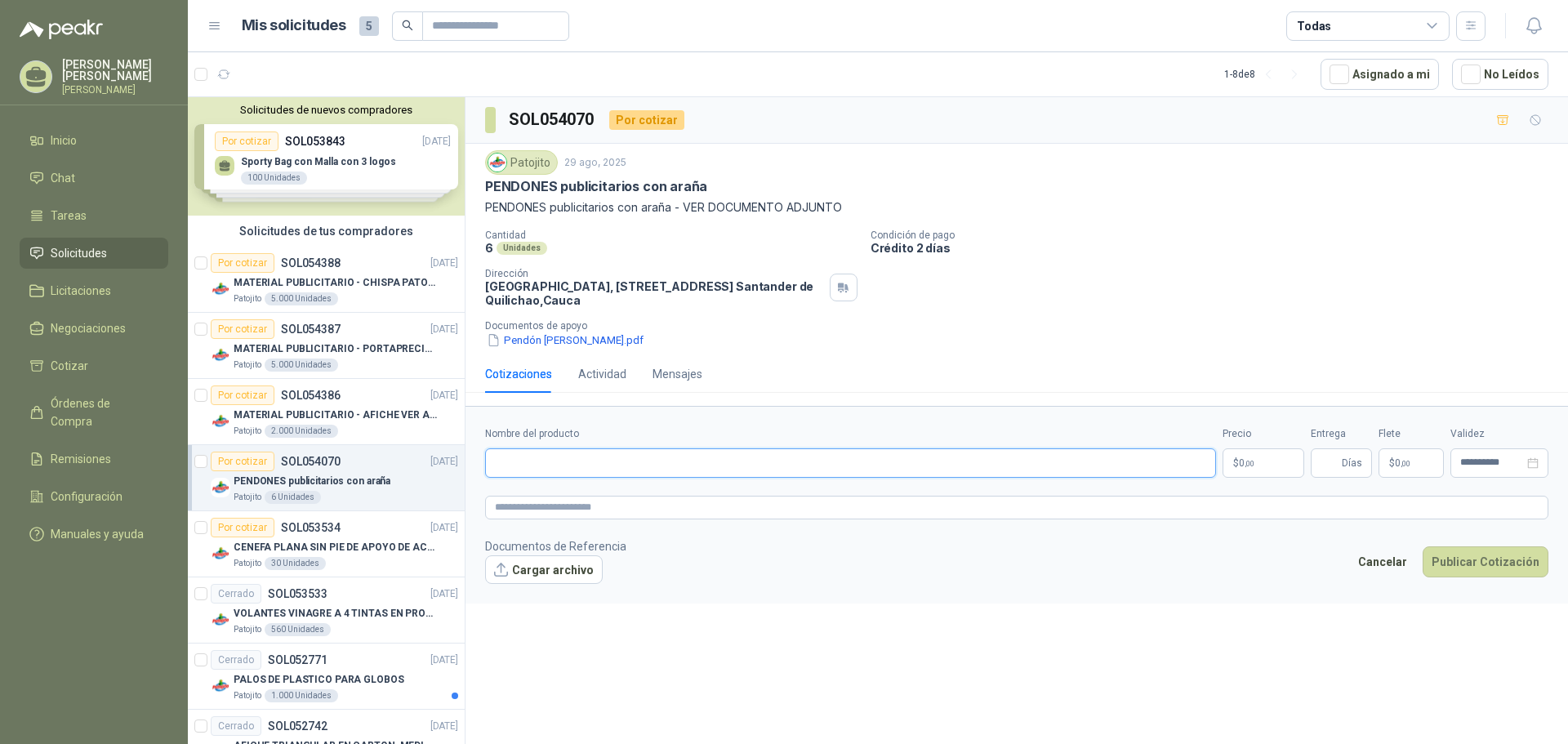
click at [569, 459] on input "Nombre del producto" at bounding box center [850, 463] width 731 height 30
type input "**********"
click at [1261, 466] on p "$ 0 ,00" at bounding box center [1264, 463] width 82 height 30
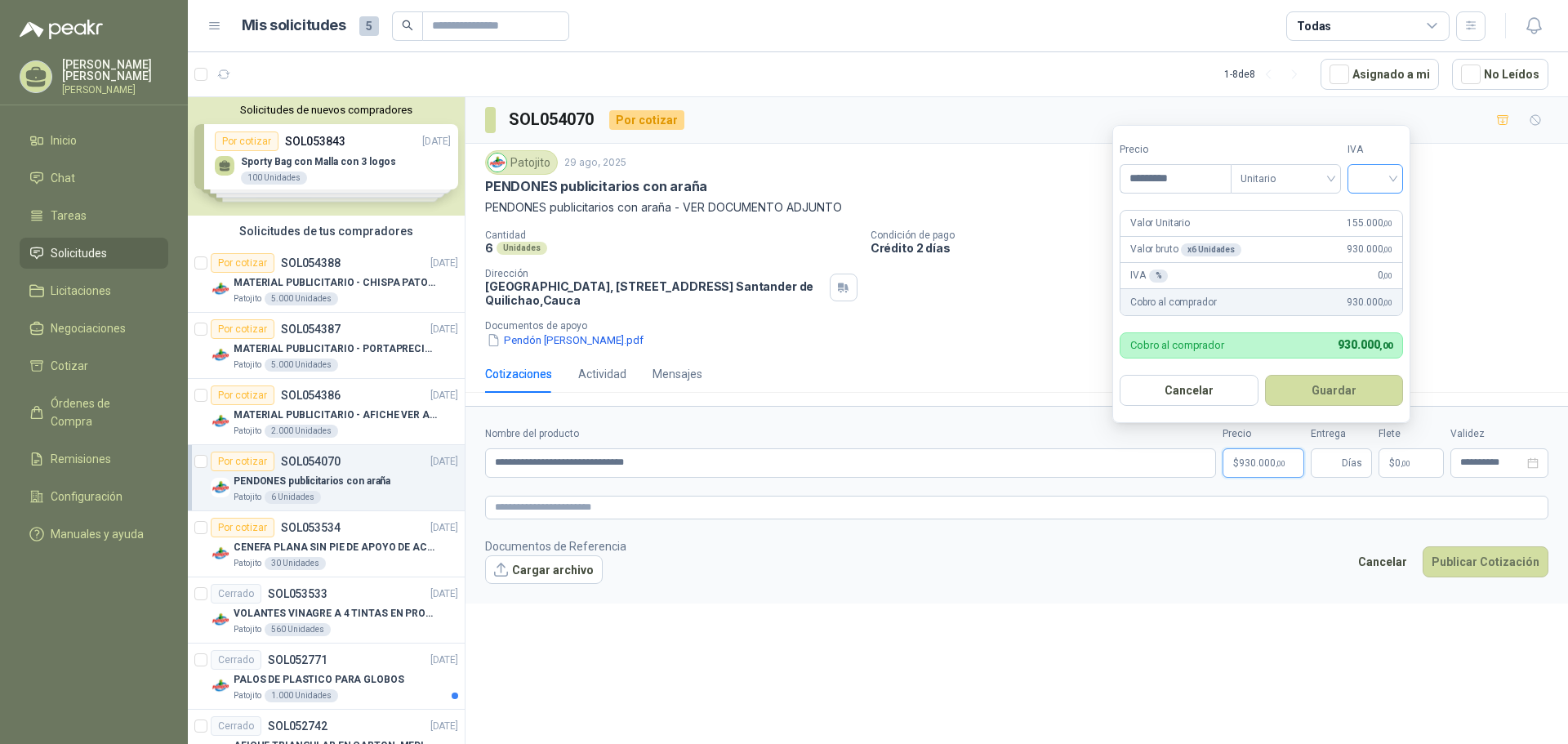
click at [1402, 177] on div at bounding box center [1376, 179] width 56 height 30
type input "*********"
click at [1379, 264] on div "0%" at bounding box center [1379, 264] width 30 height 18
click at [1332, 389] on button "Guardar" at bounding box center [1337, 390] width 141 height 31
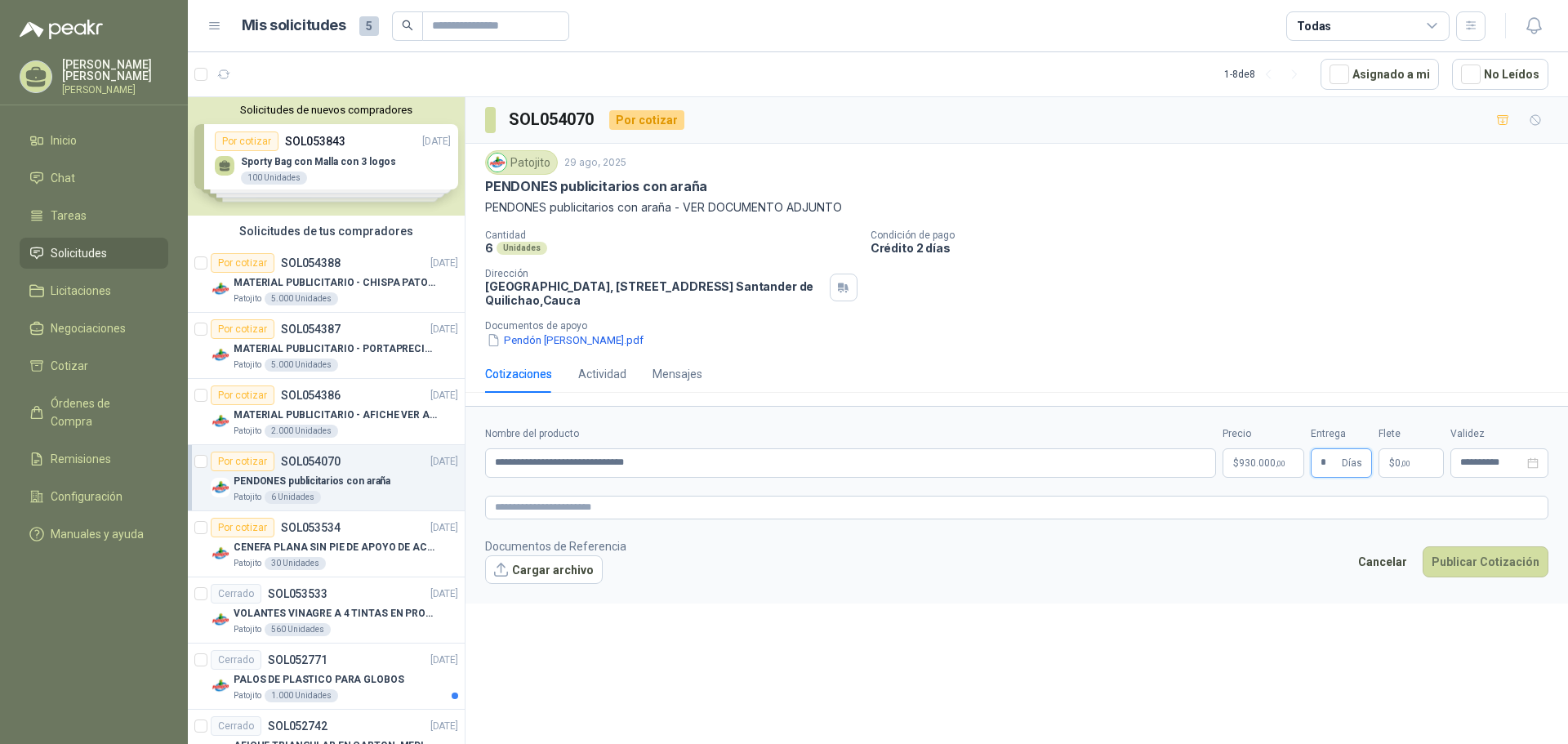
type input "*"
click at [521, 575] on button "Cargar archivo" at bounding box center [544, 570] width 118 height 30
click at [1488, 579] on button "Publicar Cotización" at bounding box center [1486, 583] width 126 height 31
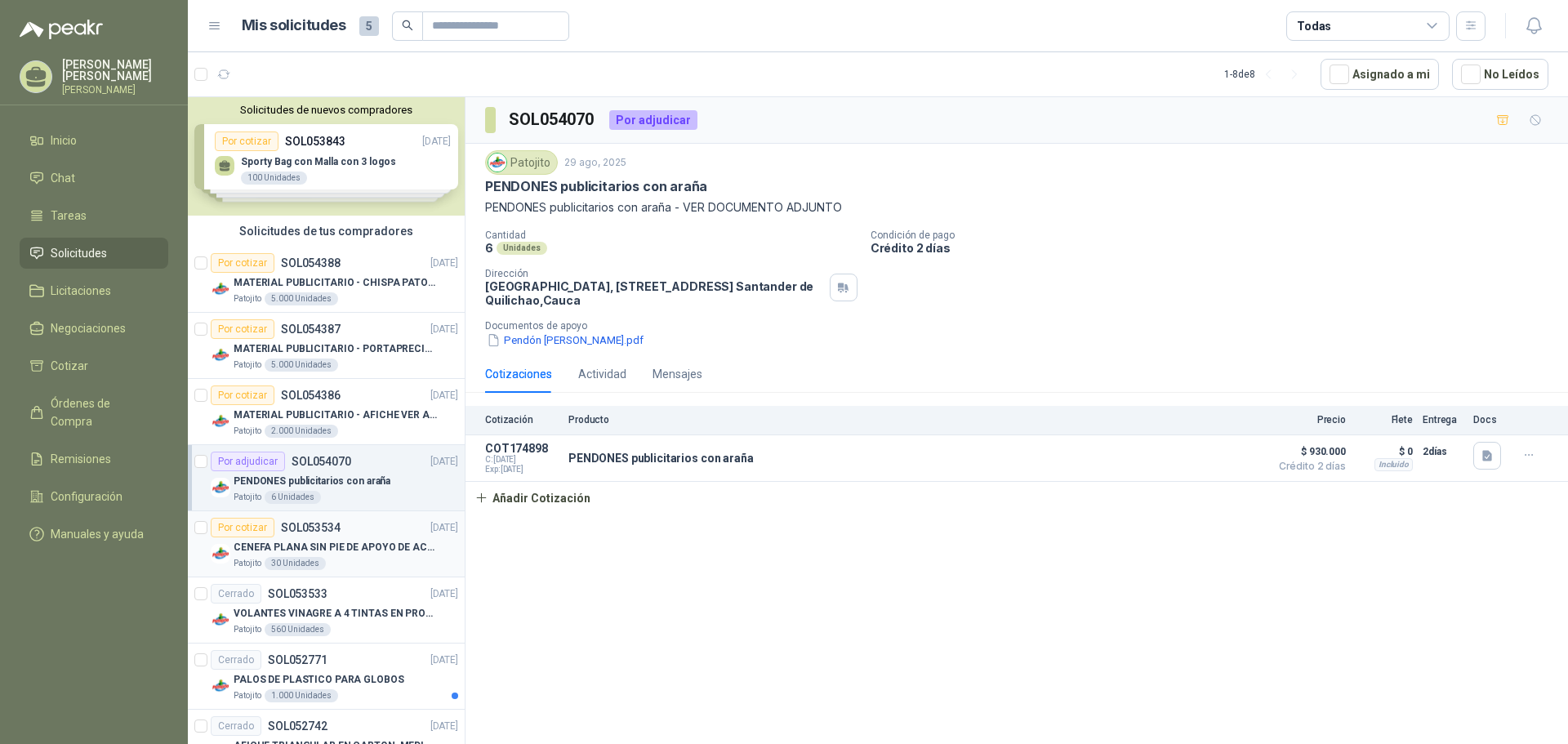
scroll to position [49, 0]
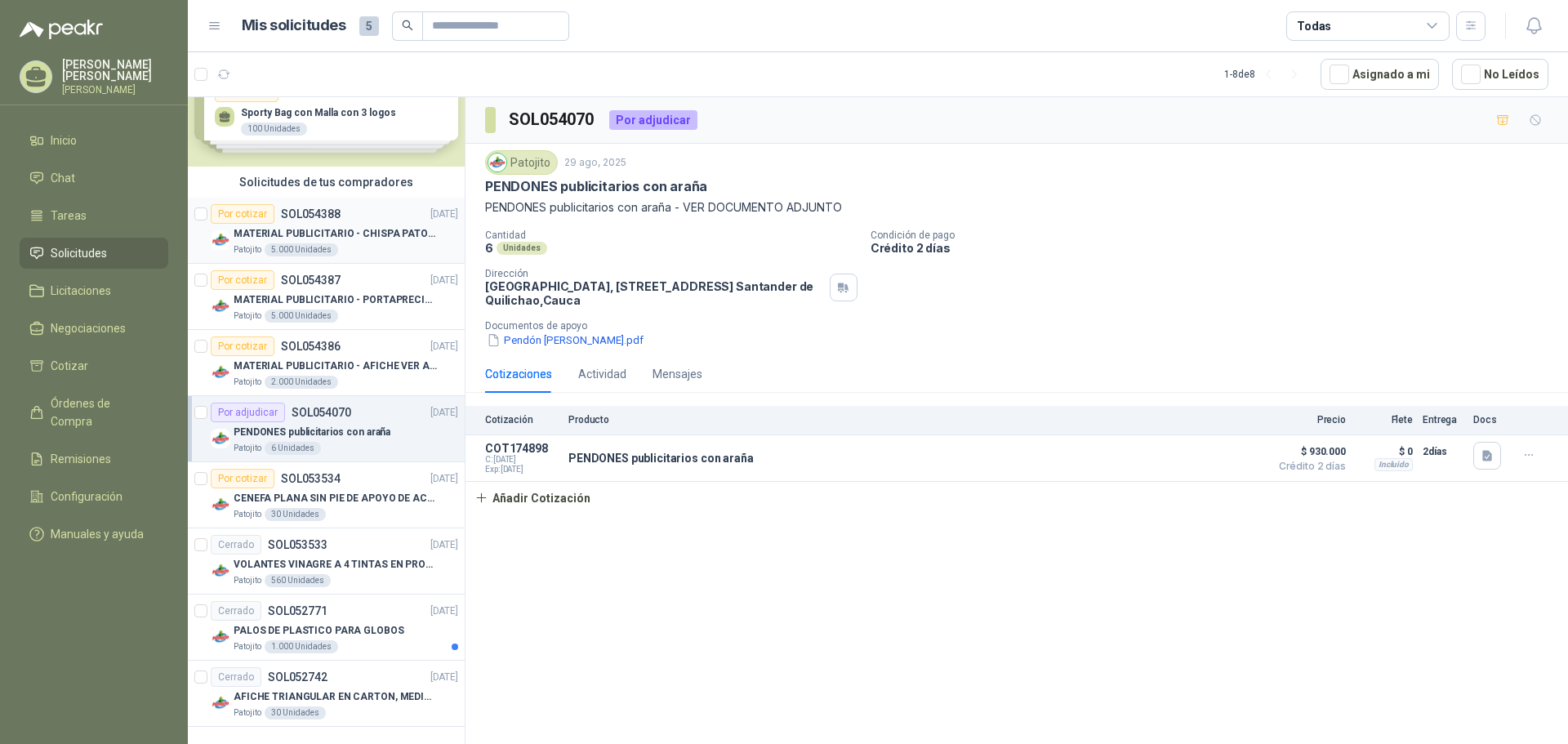
click at [366, 232] on p "MATERIAL PUBLICITARIO - CHISPA PATOJITO VER ADJUNTO" at bounding box center [335, 233] width 203 height 16
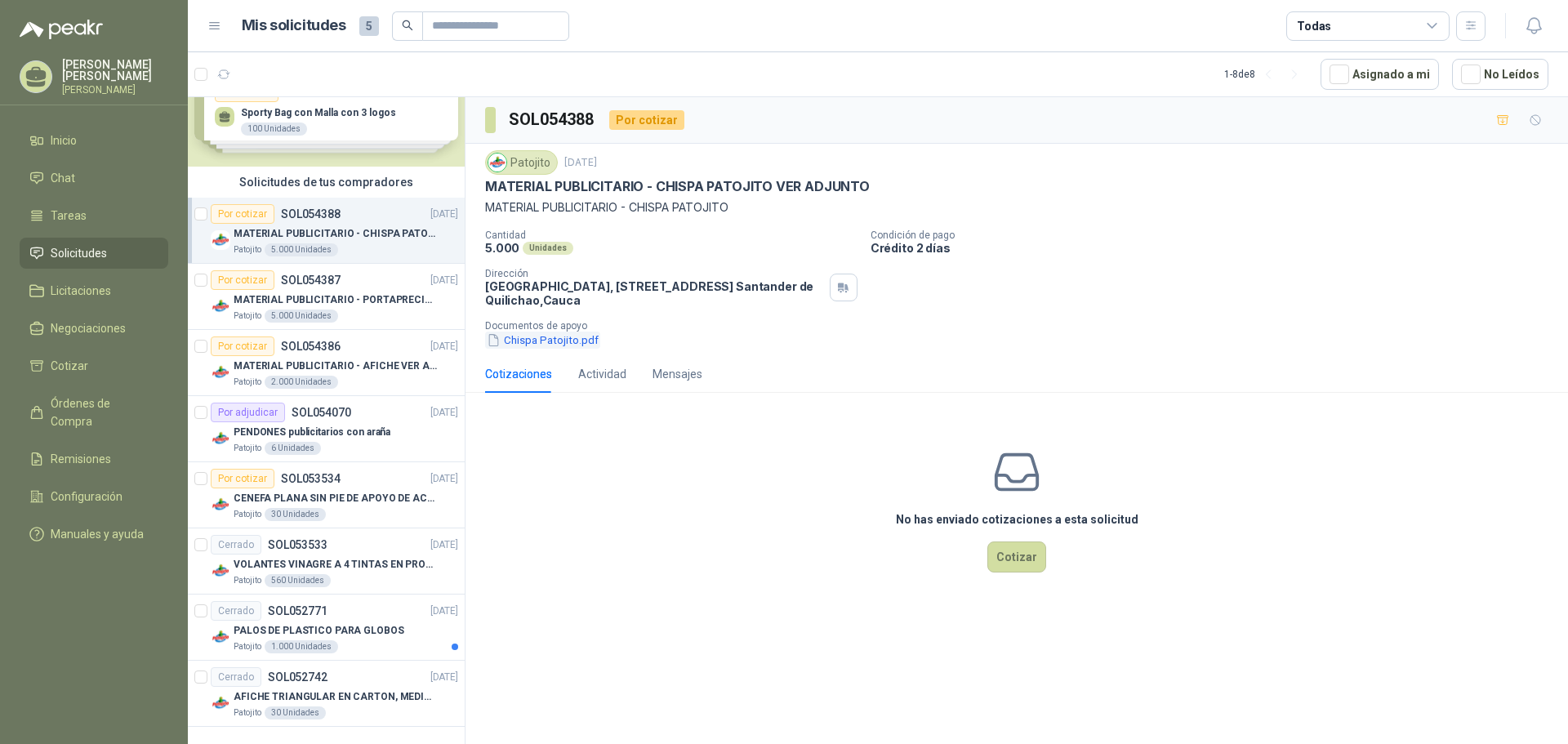
click at [542, 337] on button "Chispa Patojito.pdf" at bounding box center [542, 340] width 115 height 17
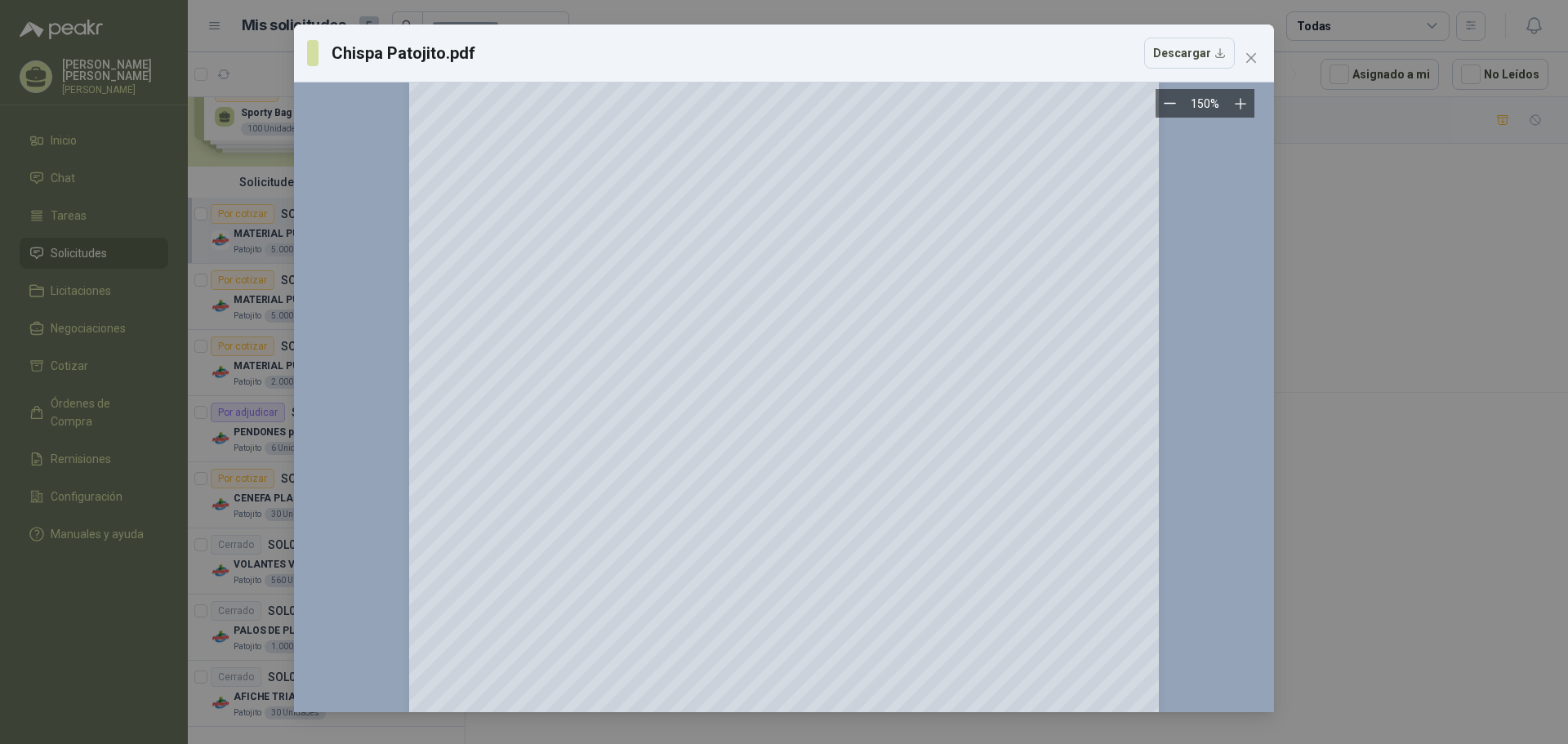
scroll to position [163, 0]
click at [1255, 60] on icon "close" at bounding box center [1252, 58] width 13 height 13
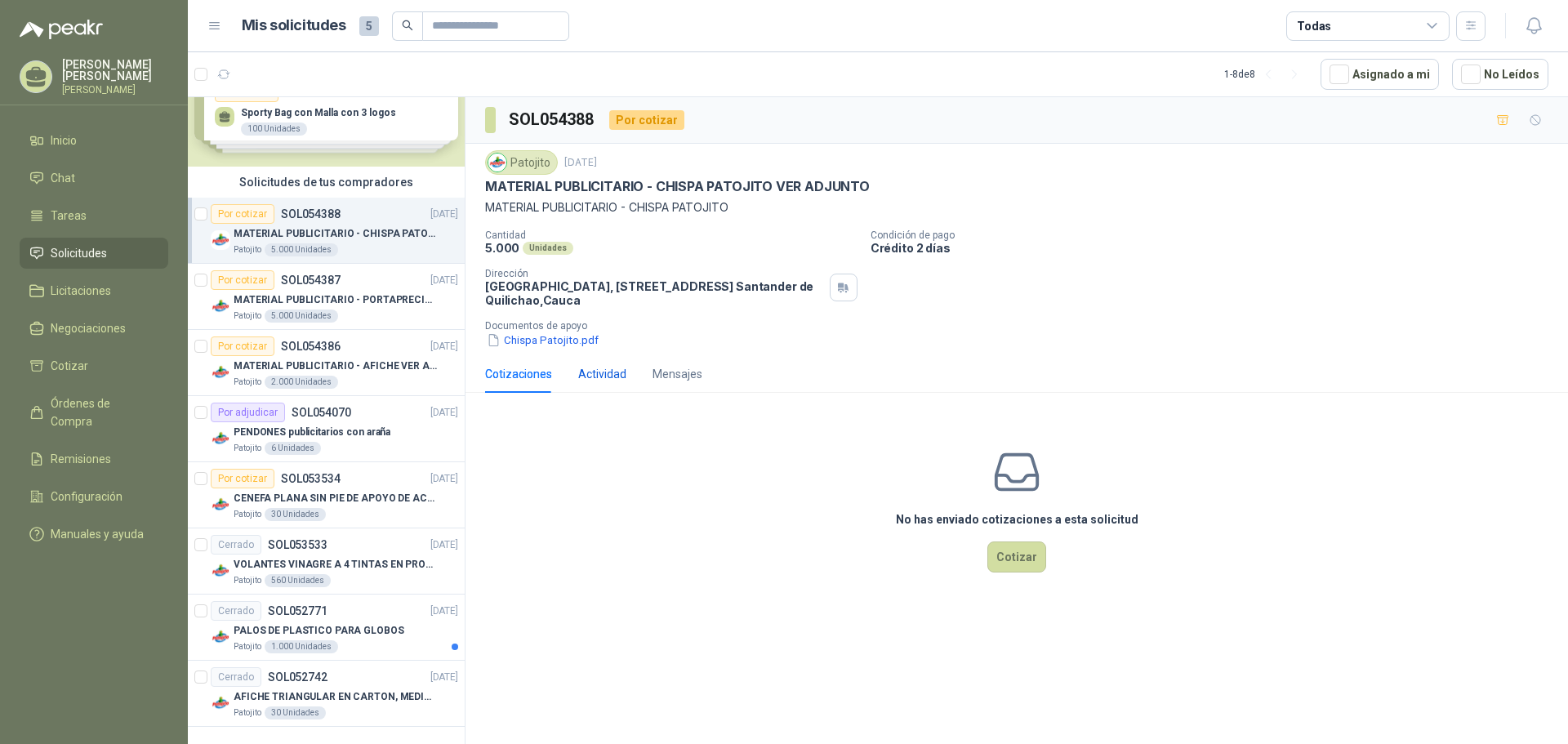
click at [616, 376] on div "Actividad" at bounding box center [603, 373] width 49 height 18
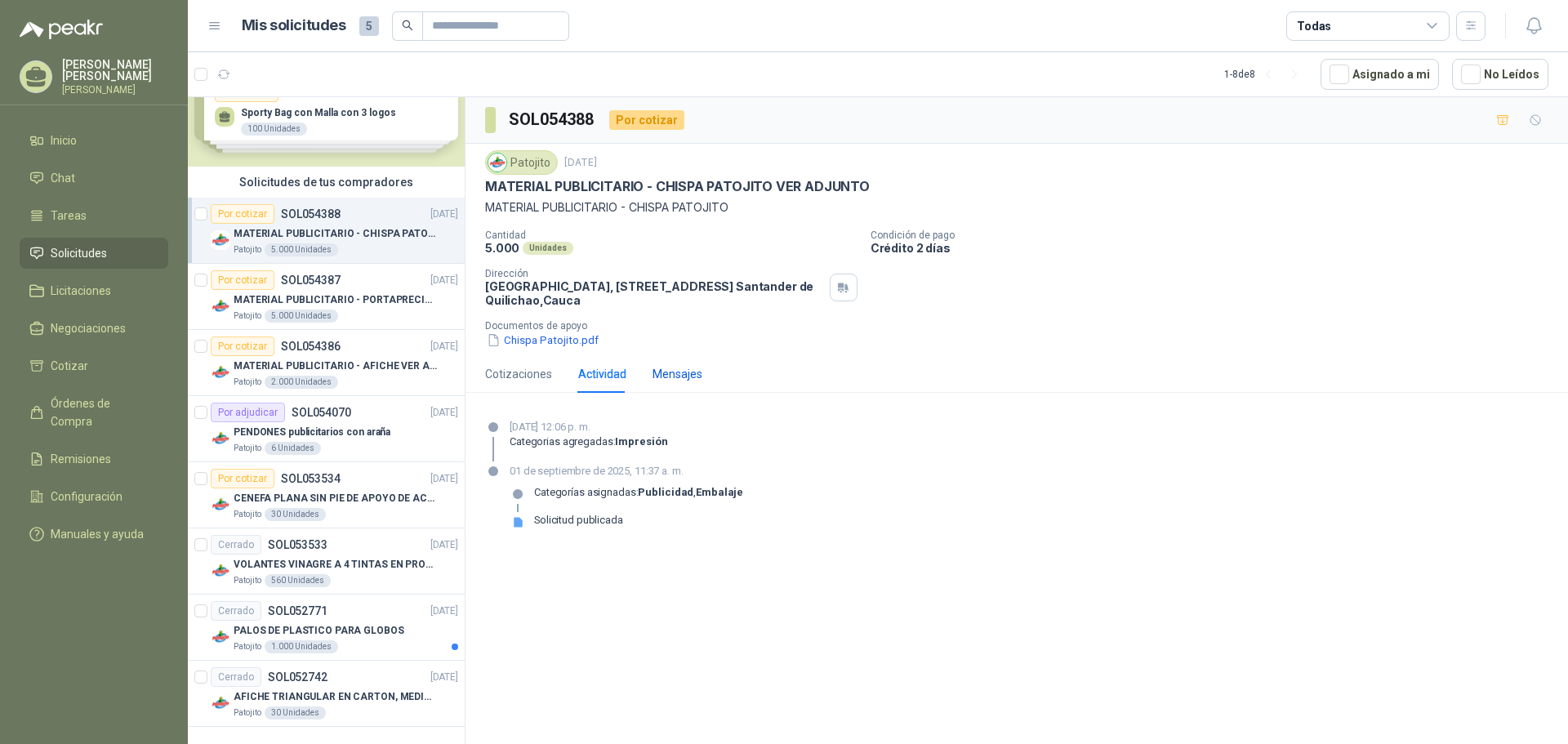
click at [662, 376] on div "Mensajes" at bounding box center [677, 373] width 49 height 18
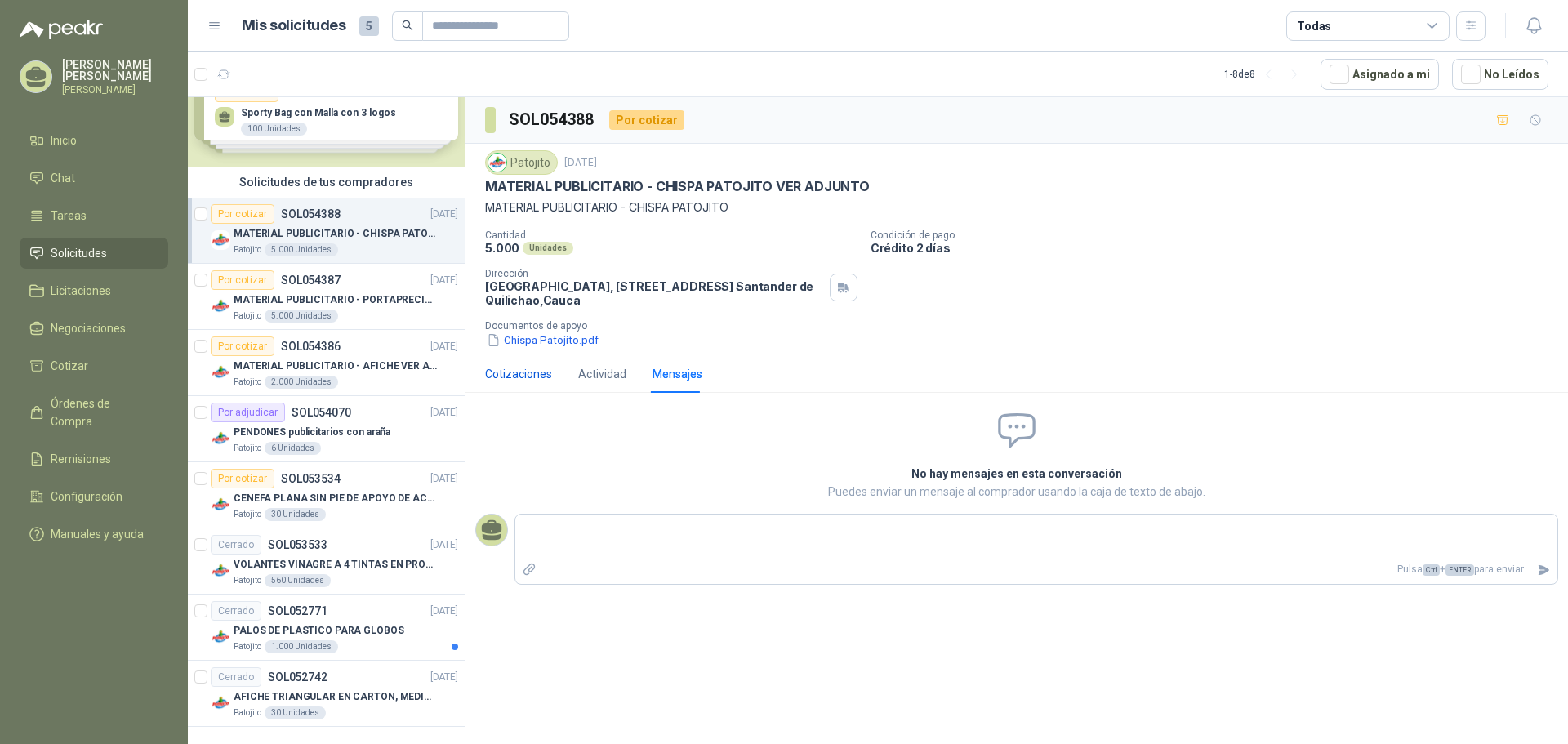
click at [515, 376] on div "Cotizaciones" at bounding box center [519, 373] width 67 height 18
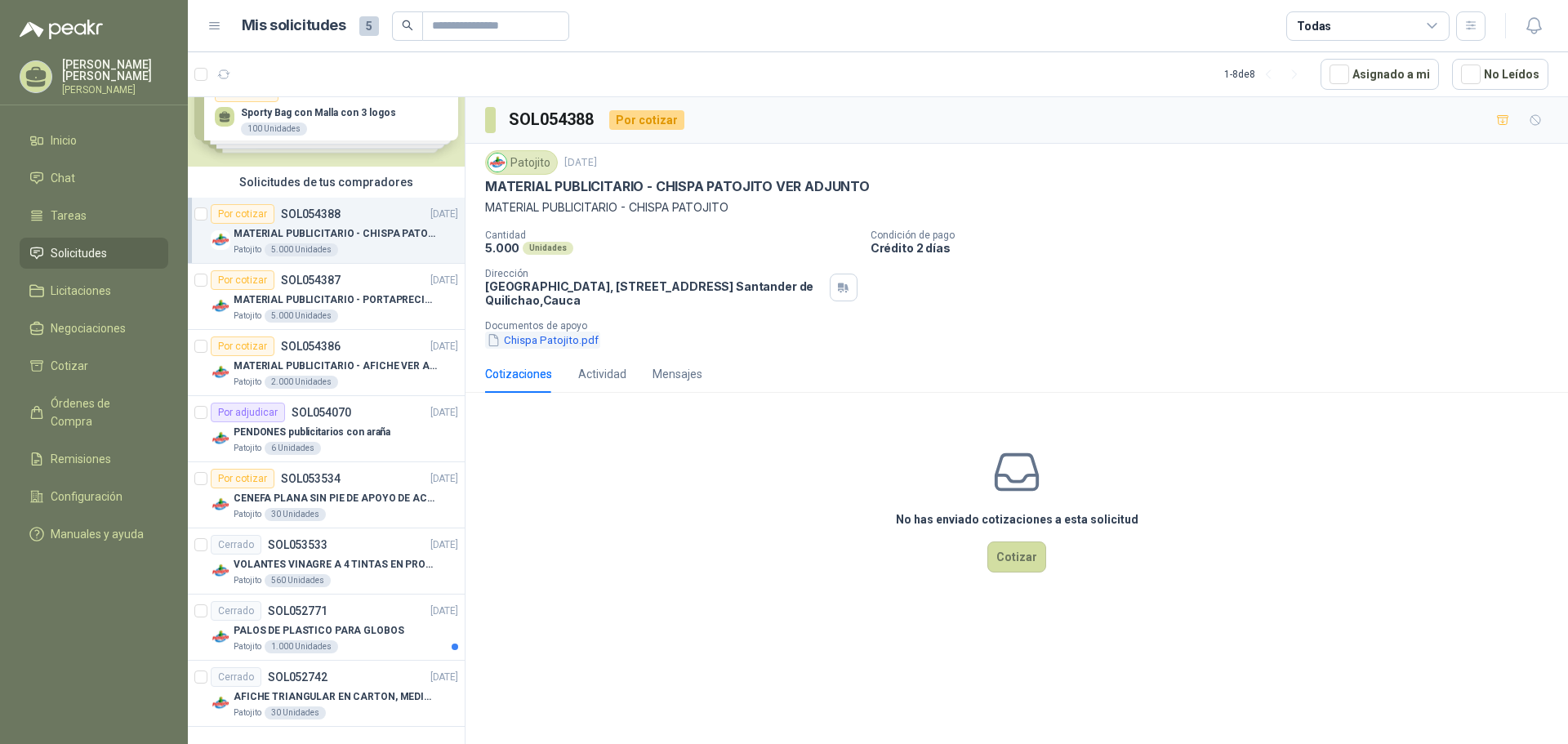
click at [572, 337] on button "Chispa Patojito.pdf" at bounding box center [542, 340] width 115 height 17
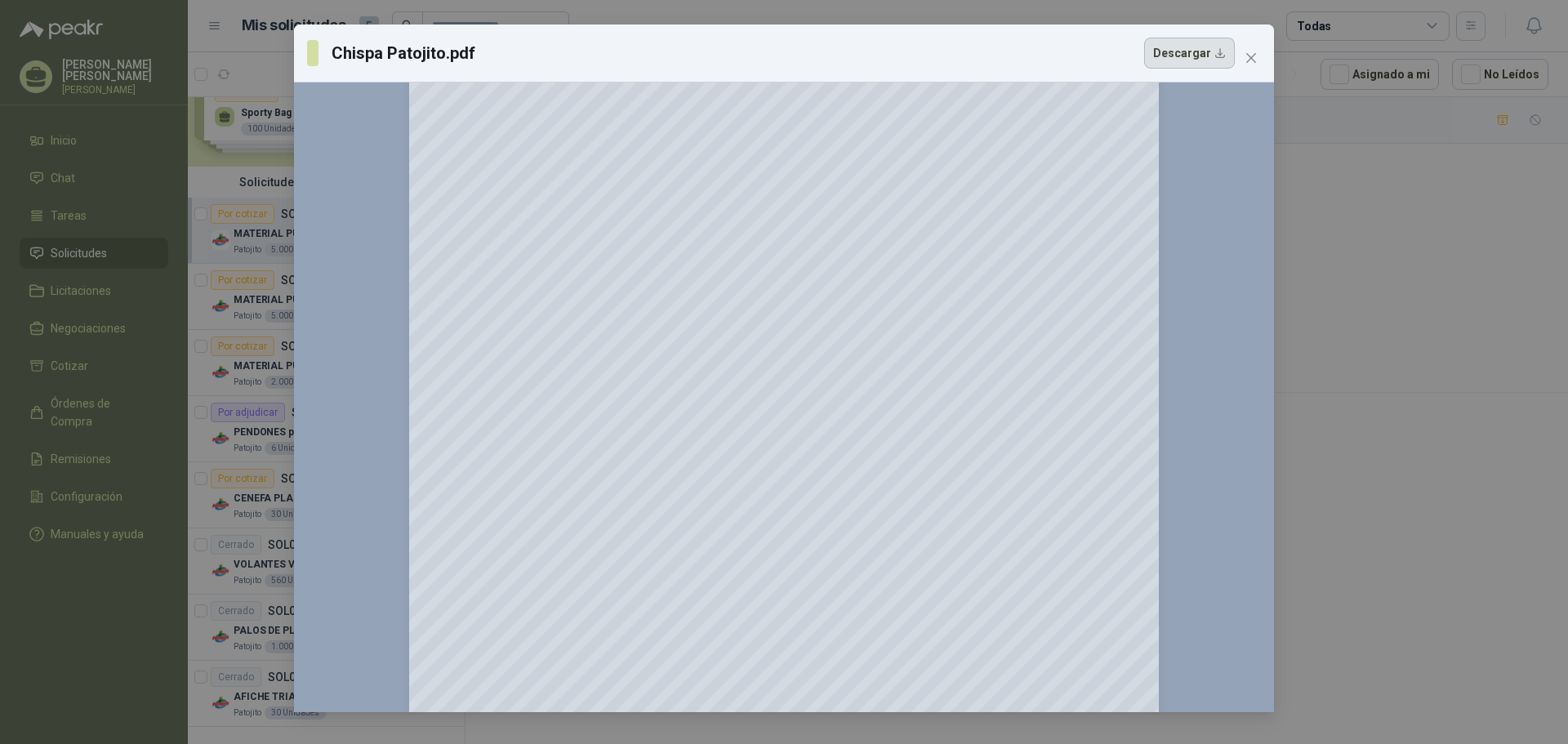
click at [1216, 61] on button "Descargar" at bounding box center [1189, 52] width 91 height 31
click at [1345, 219] on div "Chispa Patojito.pdf Descargar 150 %" at bounding box center [784, 372] width 1568 height 744
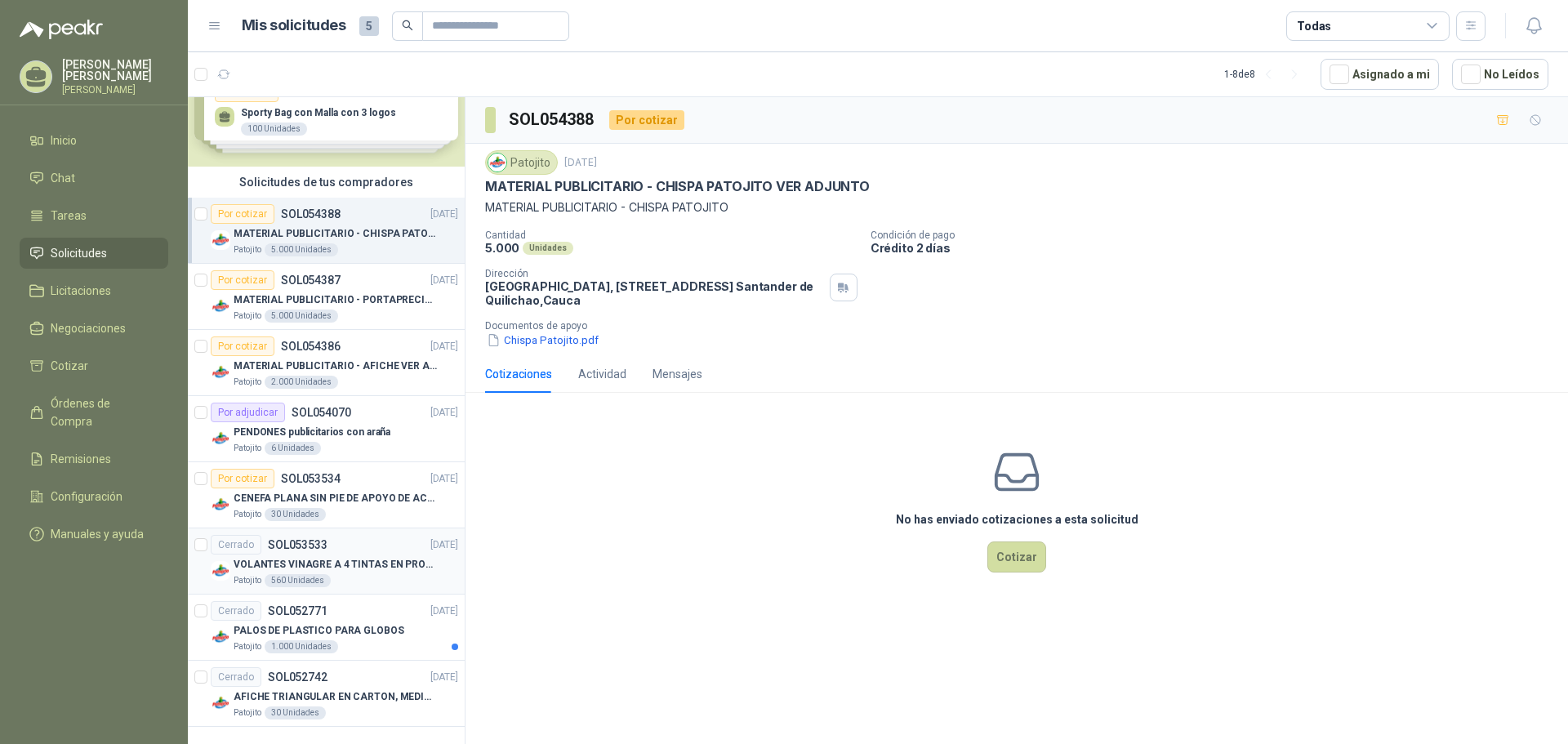
click at [348, 572] on p "VOLANTES VINAGRE A 4 TINTAS EN PROPALCOTE VER ARCHIVO ADJUNTO" at bounding box center [335, 565] width 203 height 16
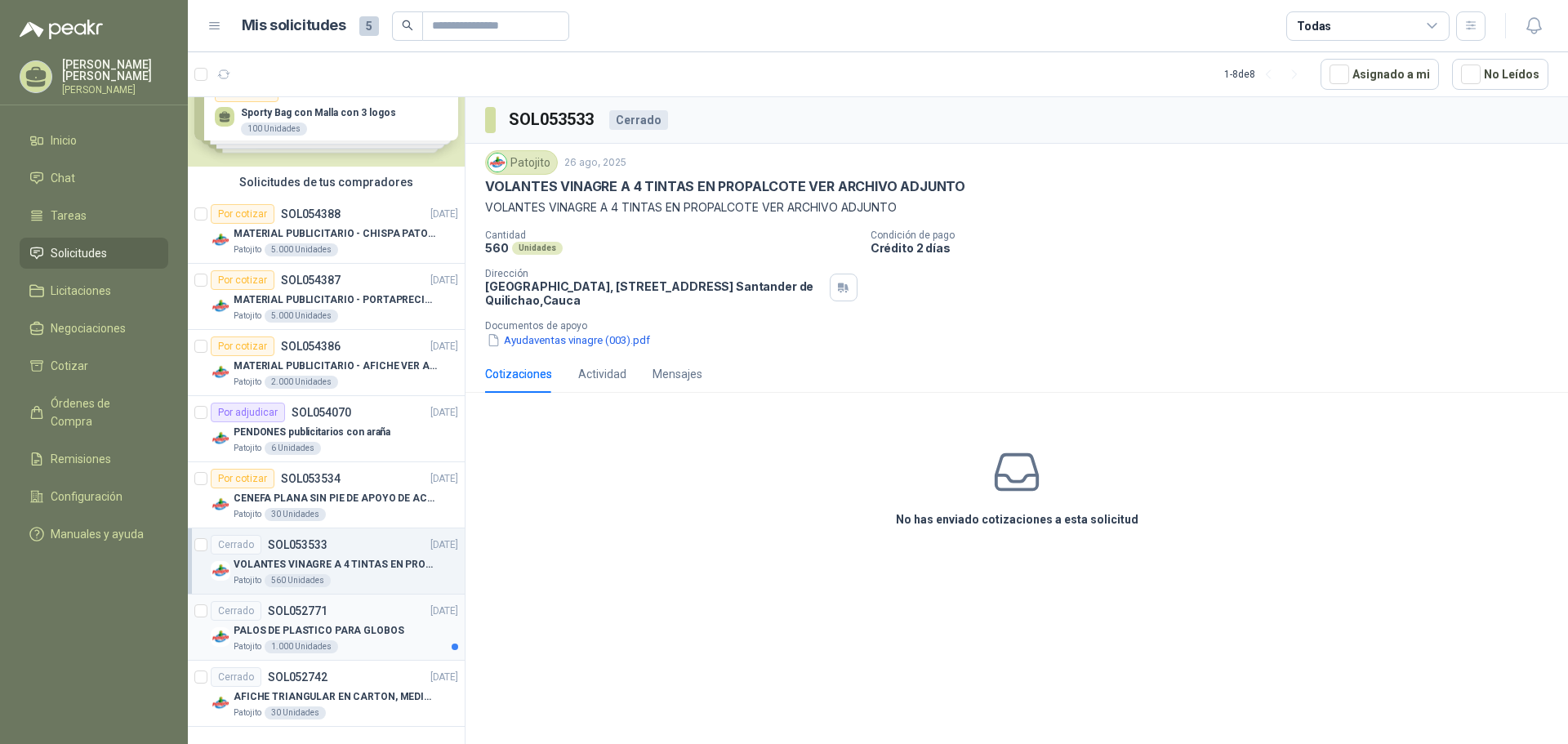
click at [371, 632] on p "PALOS DE PLASTICO PARA GLOBOS" at bounding box center [318, 631] width 171 height 16
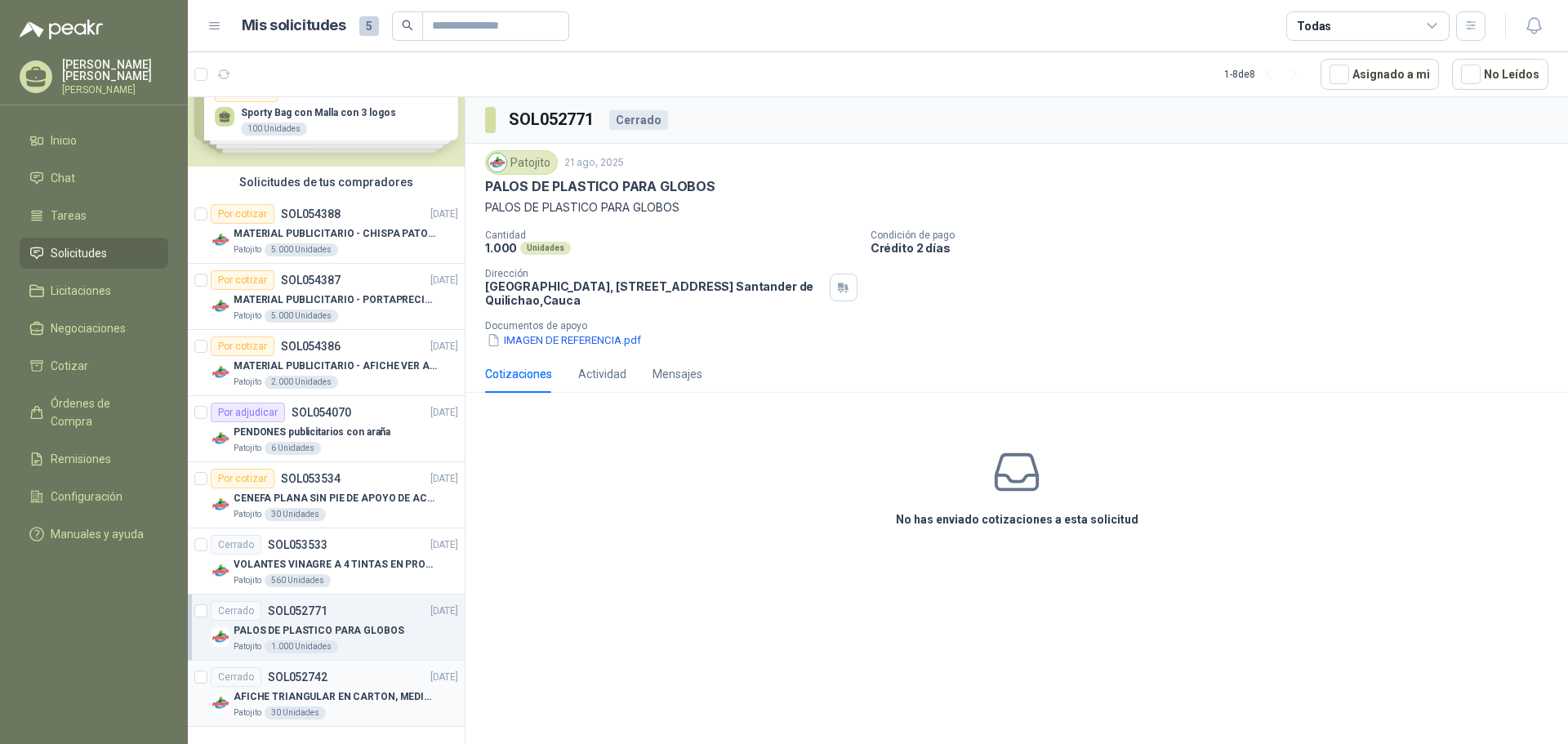
click at [367, 698] on p "AFICHE TRIANGULAR EN CARTON, MEDIDAS 30 CM X 45 CM" at bounding box center [335, 697] width 203 height 16
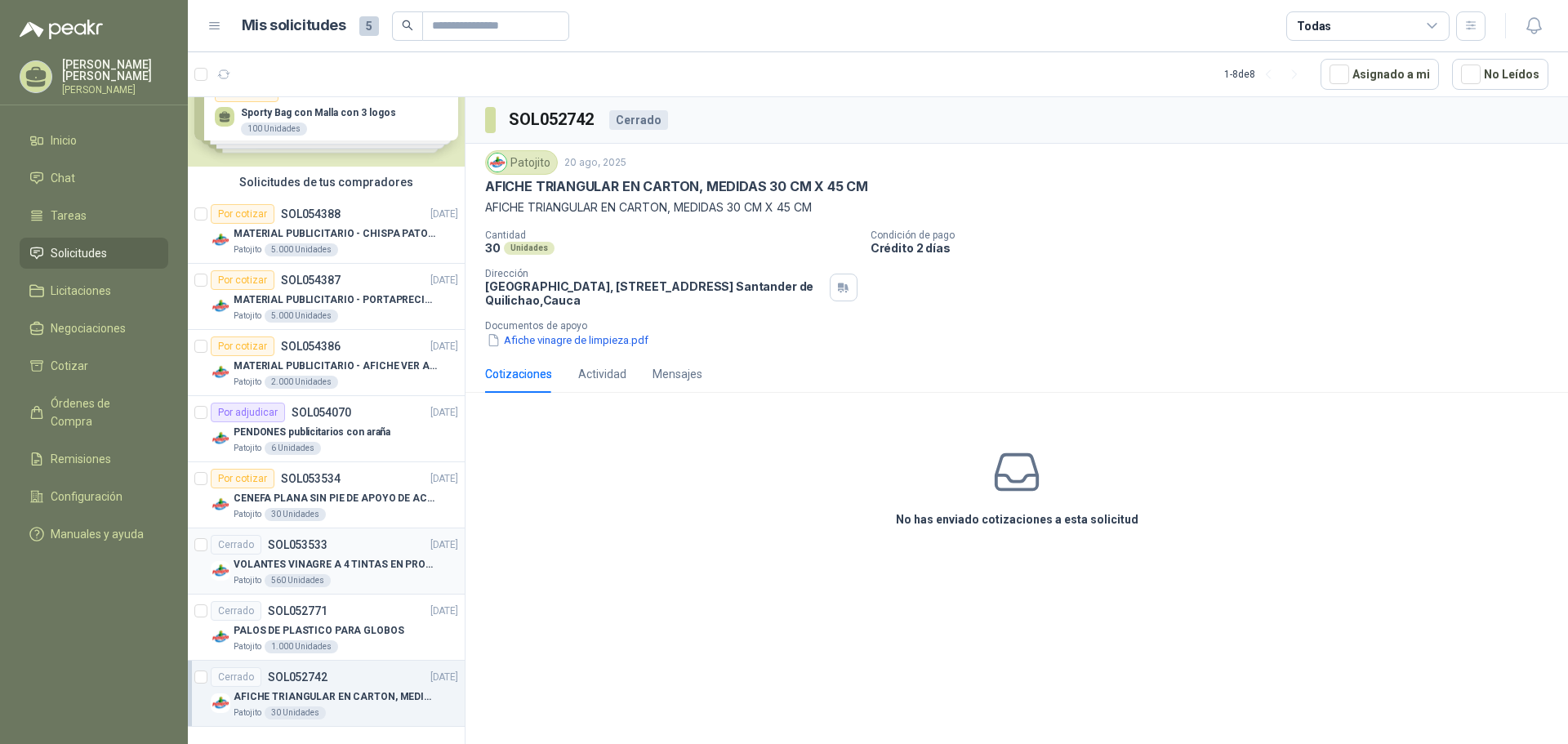
click at [398, 565] on p "VOLANTES VINAGRE A 4 TINTAS EN PROPALCOTE VER ARCHIVO ADJUNTO" at bounding box center [335, 565] width 203 height 16
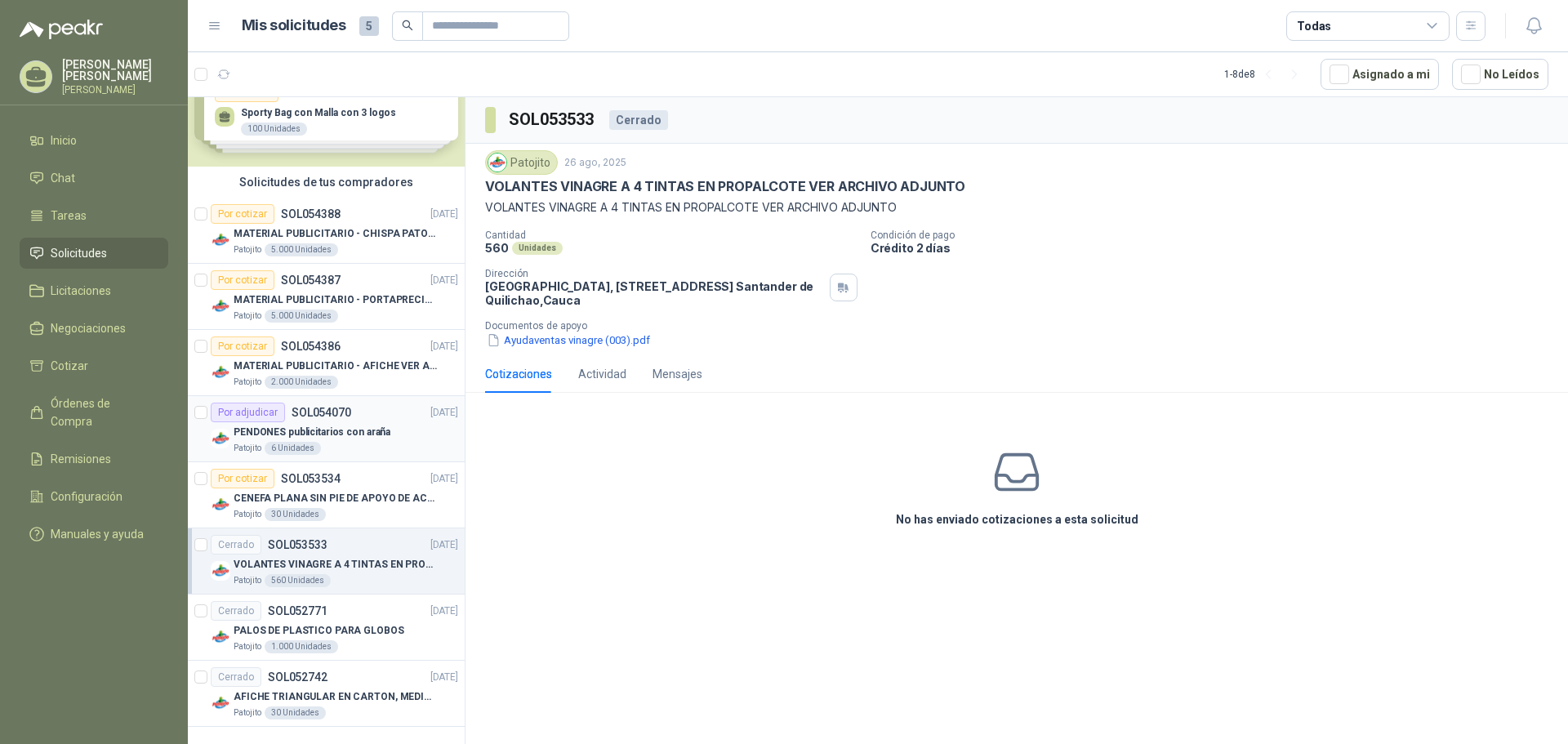
click at [382, 423] on div "PENDONES publicitarios con araña" at bounding box center [345, 431] width 225 height 20
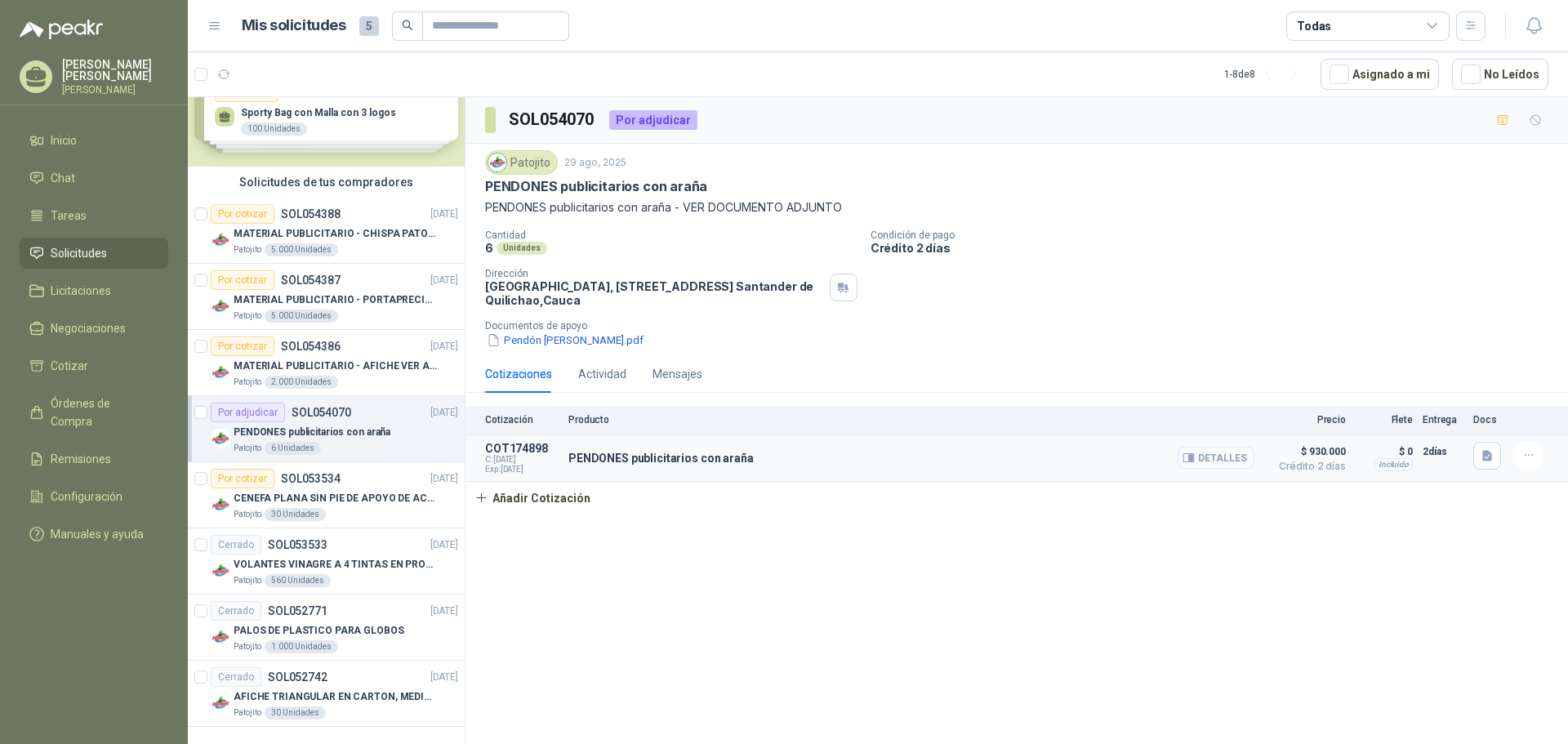
click at [1202, 460] on button "Detalles" at bounding box center [1216, 458] width 77 height 22
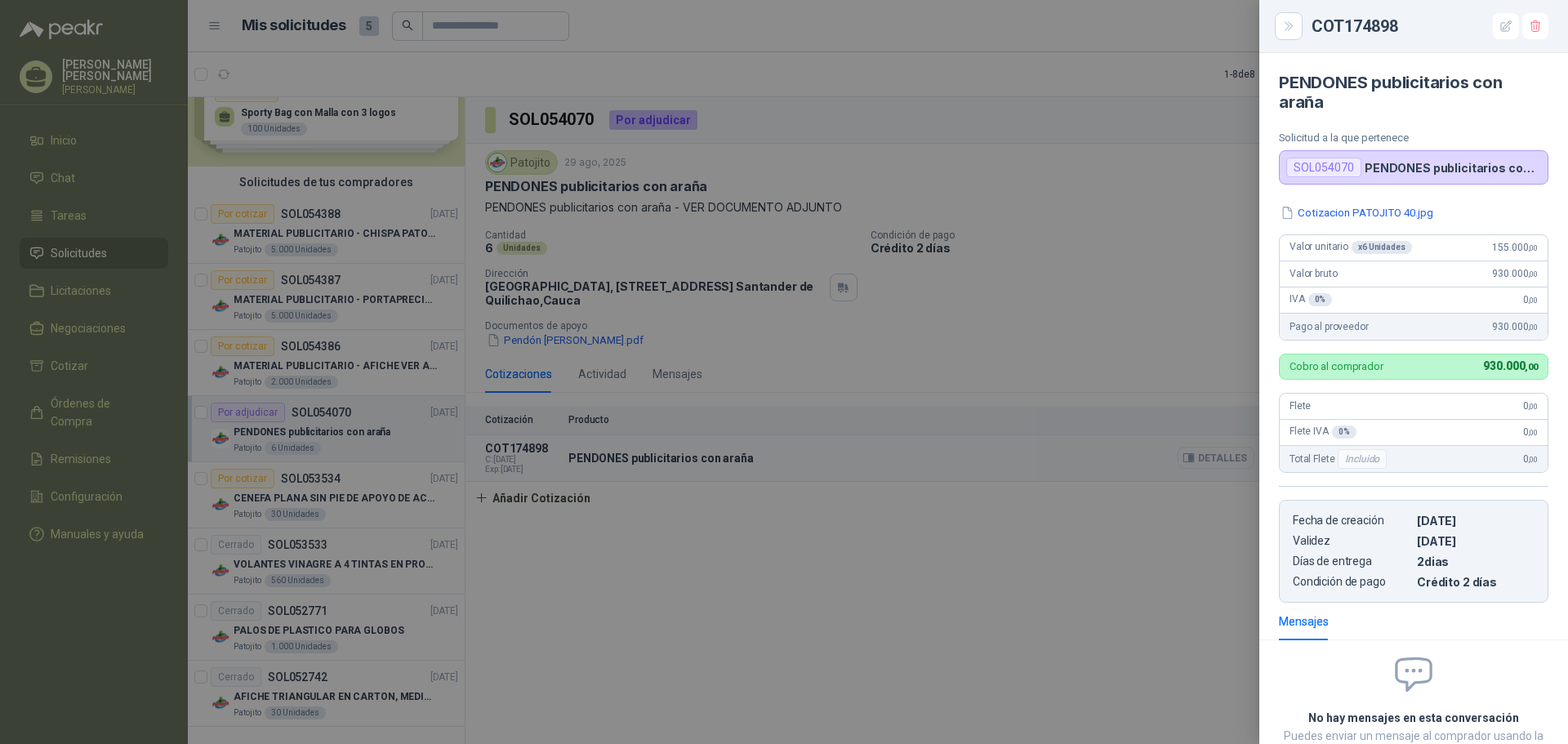
scroll to position [121, 0]
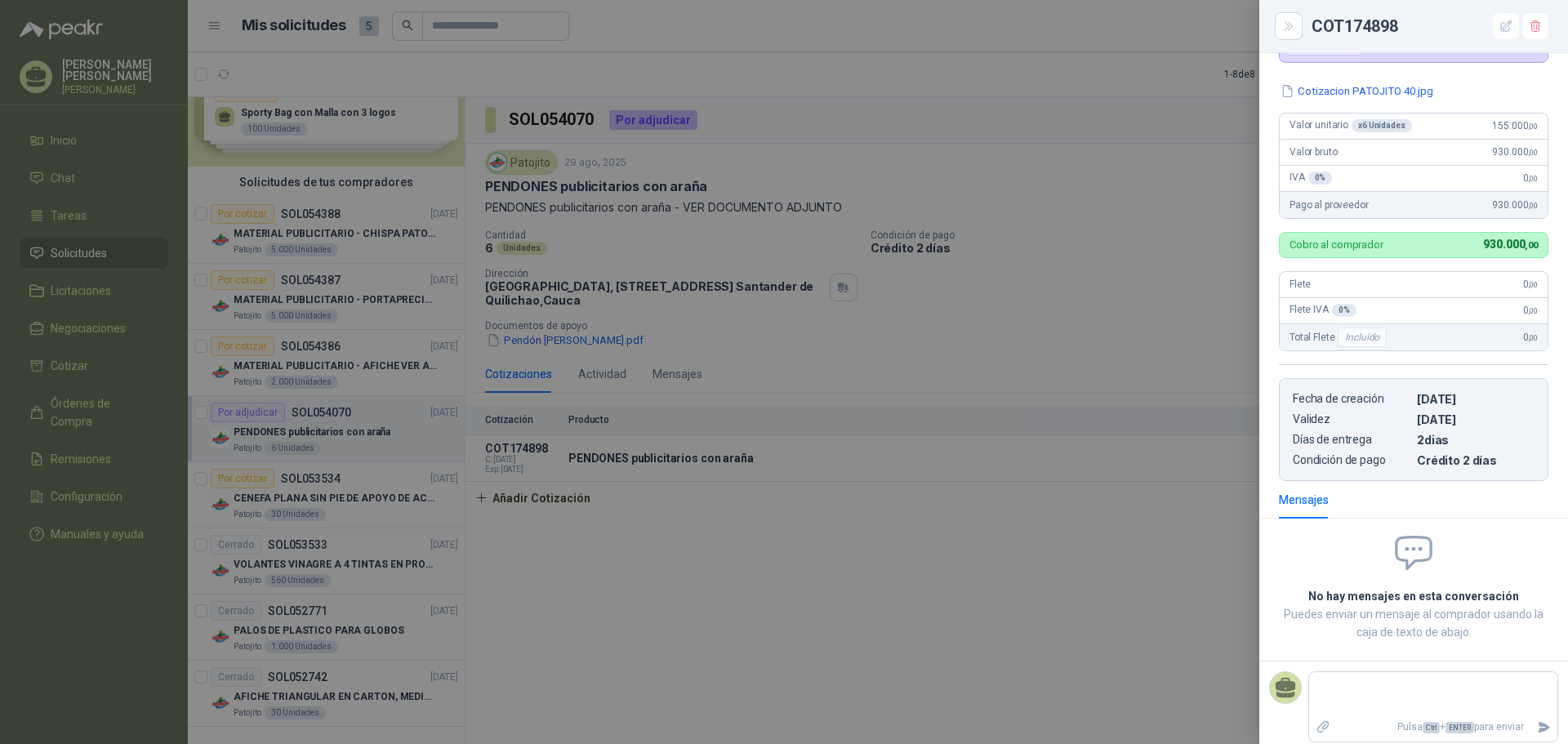
click at [1085, 599] on div at bounding box center [784, 372] width 1568 height 744
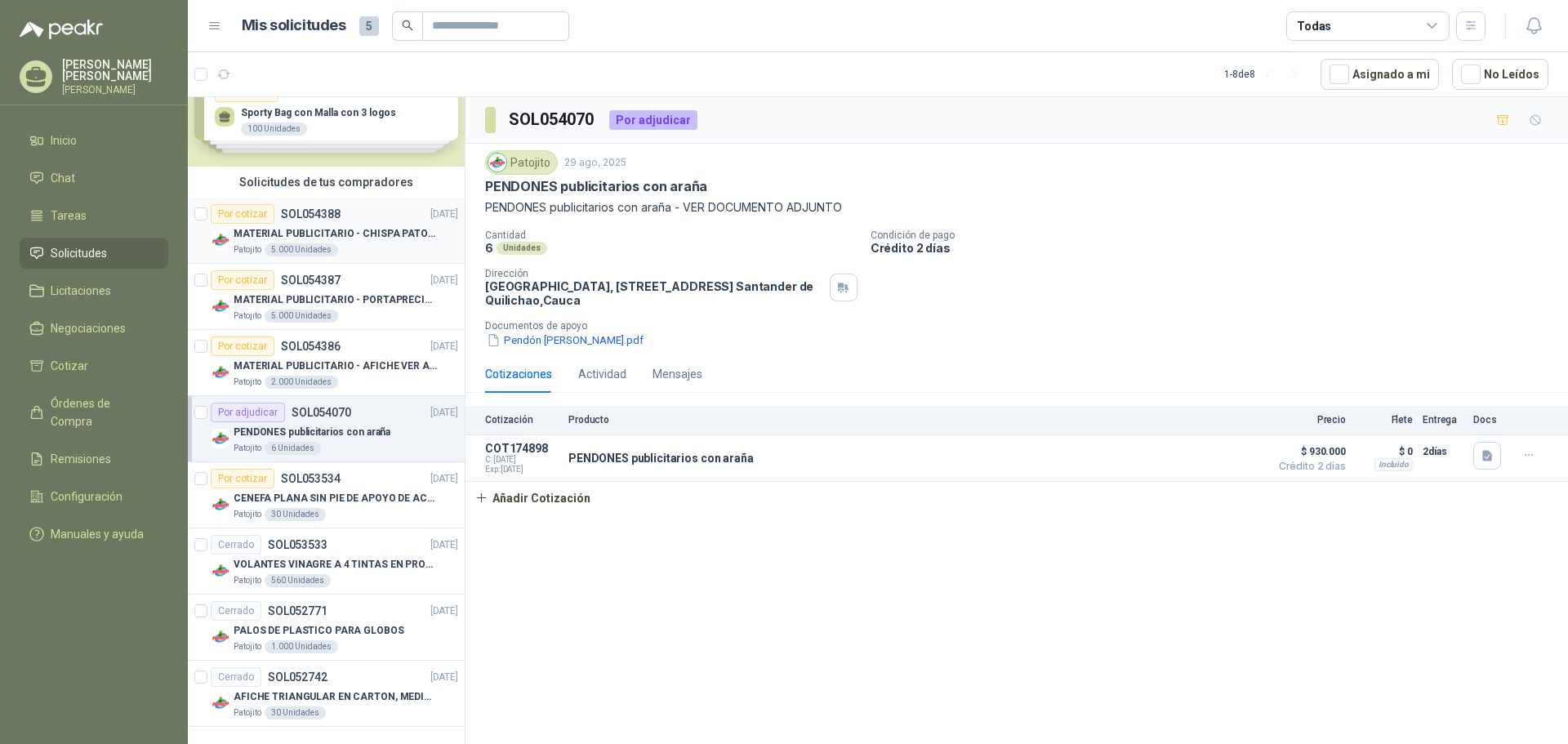
click at [367, 254] on div "Patojito 5.000 Unidades" at bounding box center [345, 250] width 225 height 13
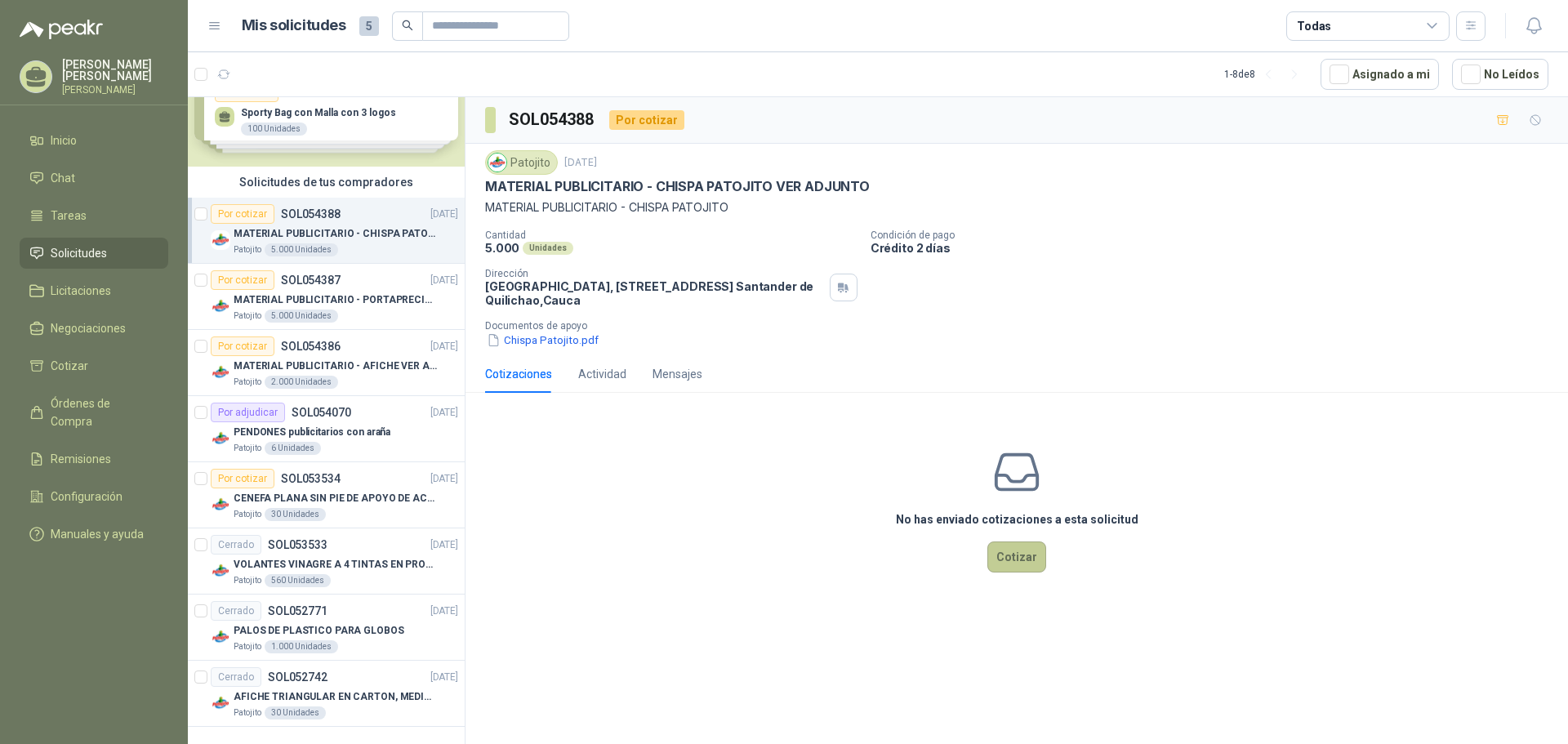
click at [1018, 555] on button "Cotizar" at bounding box center [1016, 556] width 59 height 31
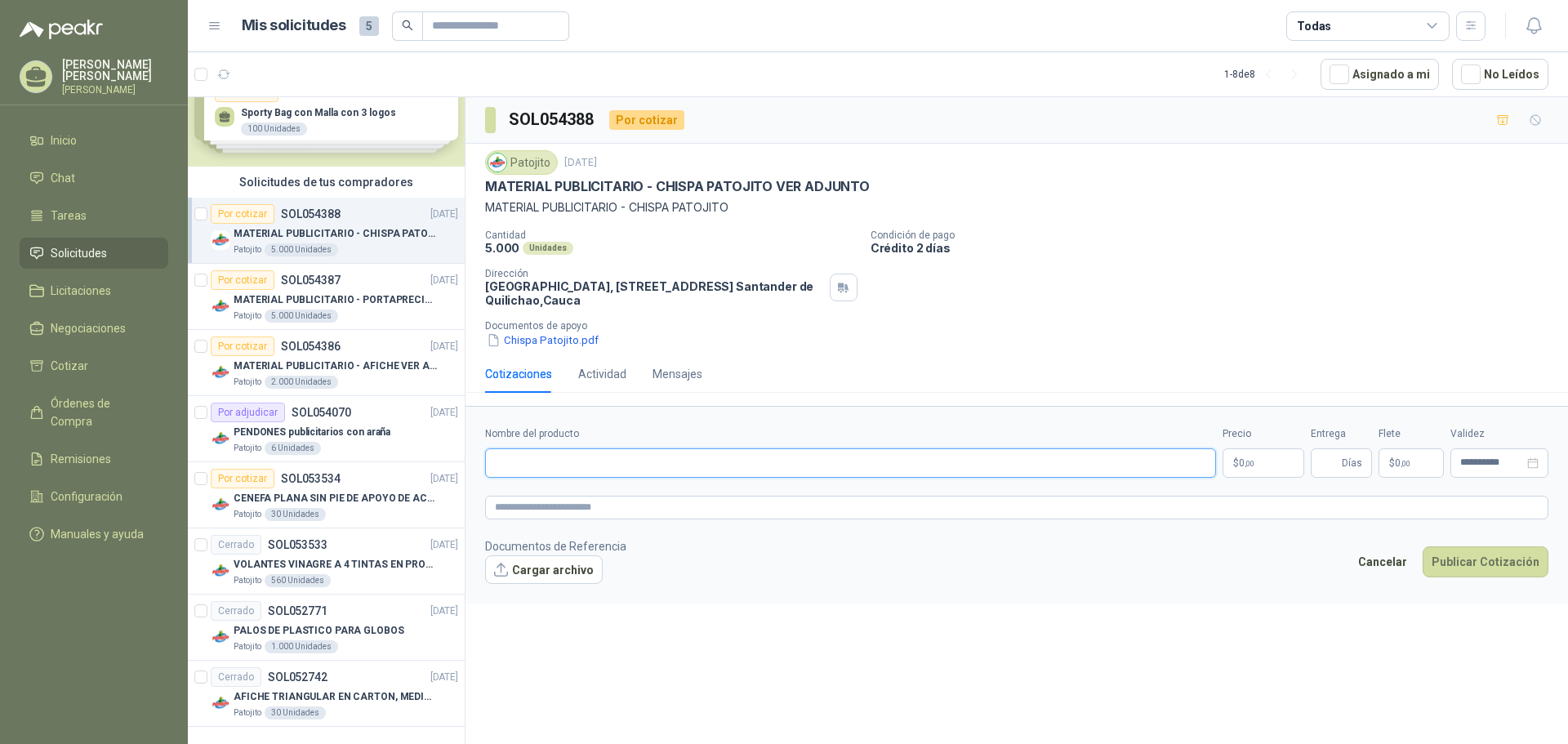
click at [1090, 459] on input "Nombre del producto" at bounding box center [850, 463] width 731 height 30
type input "**********"
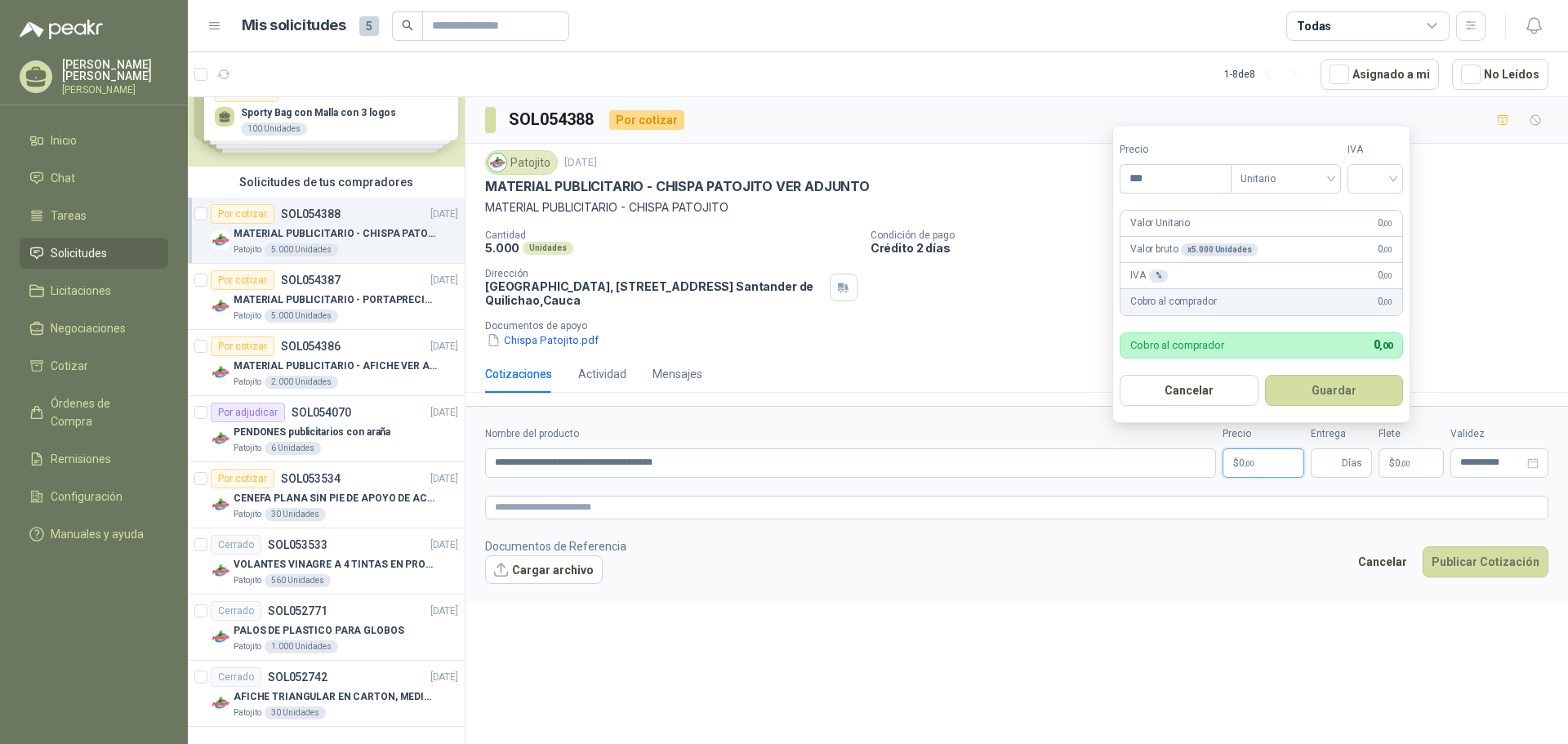
click at [1253, 460] on span ",00" at bounding box center [1250, 464] width 10 height 9
click at [1398, 181] on div at bounding box center [1376, 179] width 56 height 30
type input "*****"
click at [1379, 265] on div "0%" at bounding box center [1379, 264] width 30 height 18
click at [1336, 391] on button "Guardar" at bounding box center [1337, 390] width 141 height 31
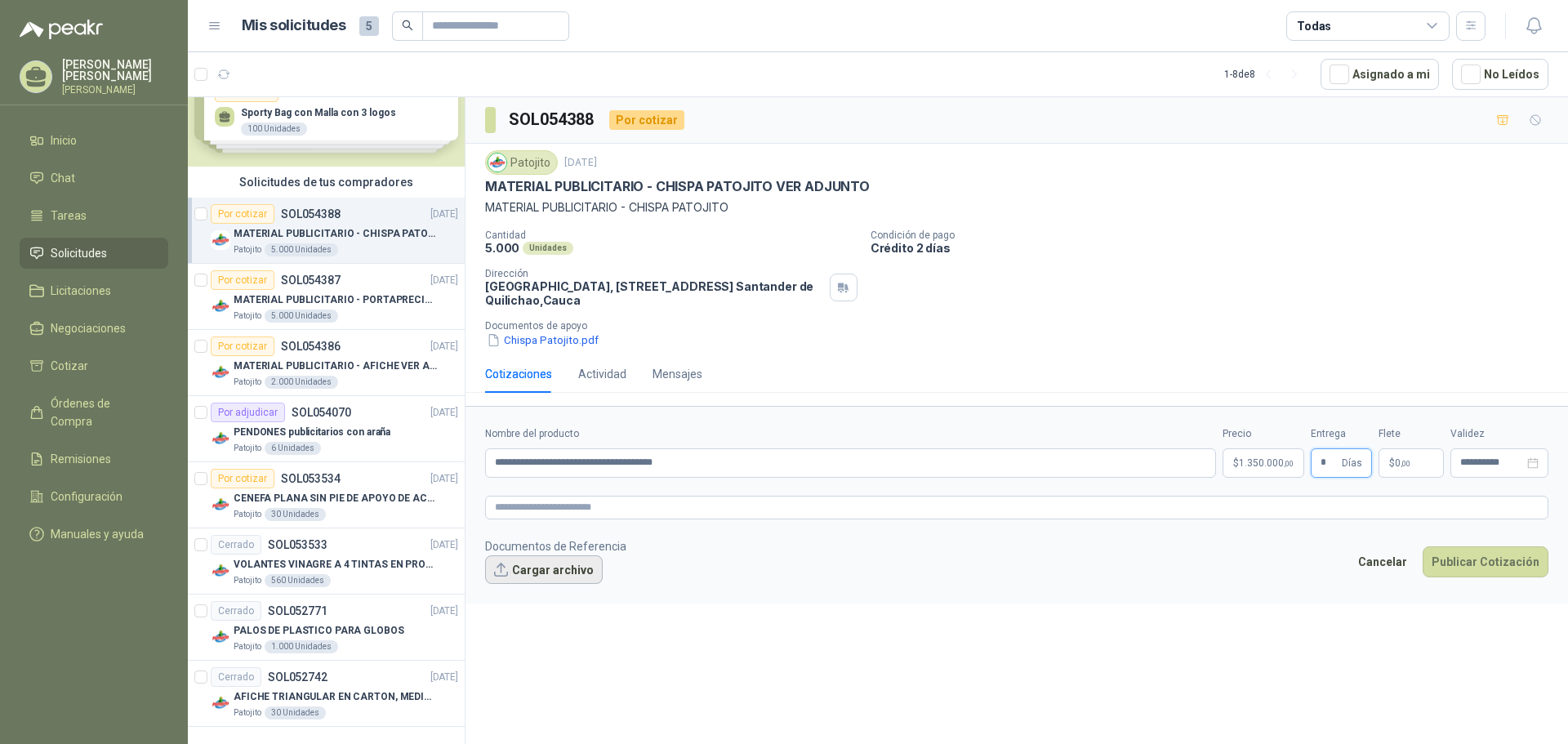
type input "*"
click at [534, 573] on button "Cargar archivo" at bounding box center [544, 570] width 118 height 30
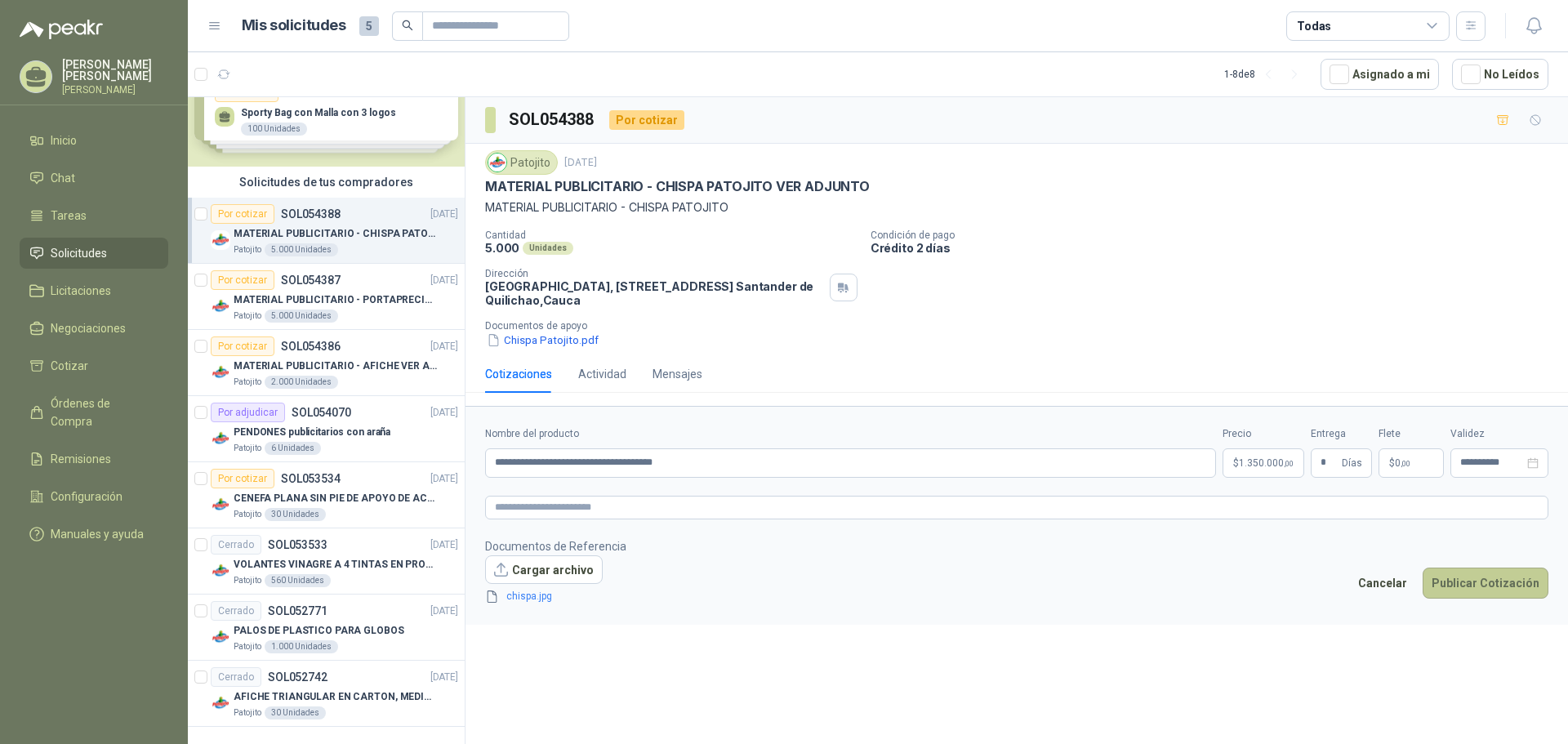
click at [1465, 586] on button "Publicar Cotización" at bounding box center [1486, 583] width 126 height 31
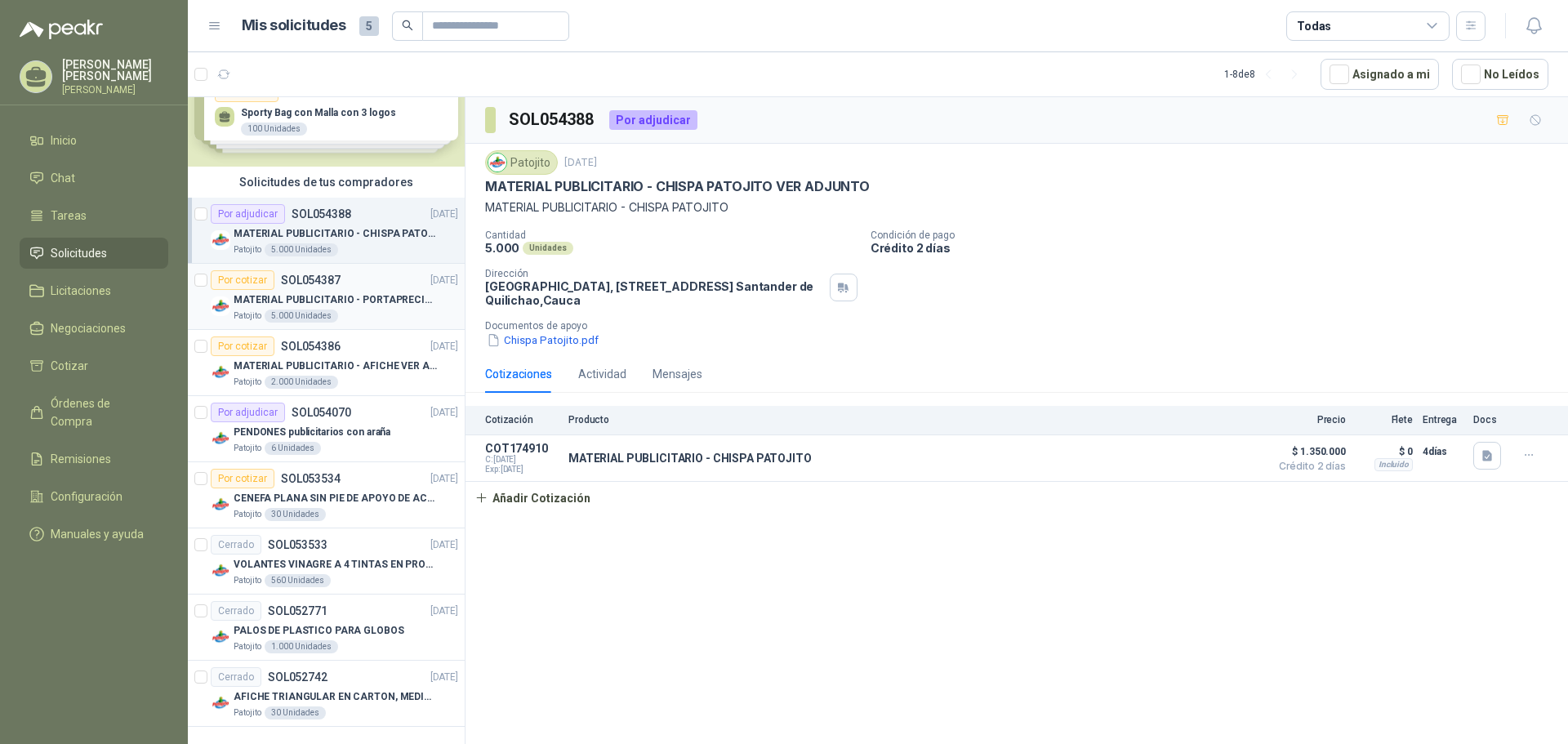
click at [377, 305] on p "MATERIAL PUBLICITARIO - PORTAPRECIOS VER ADJUNTO" at bounding box center [335, 300] width 203 height 16
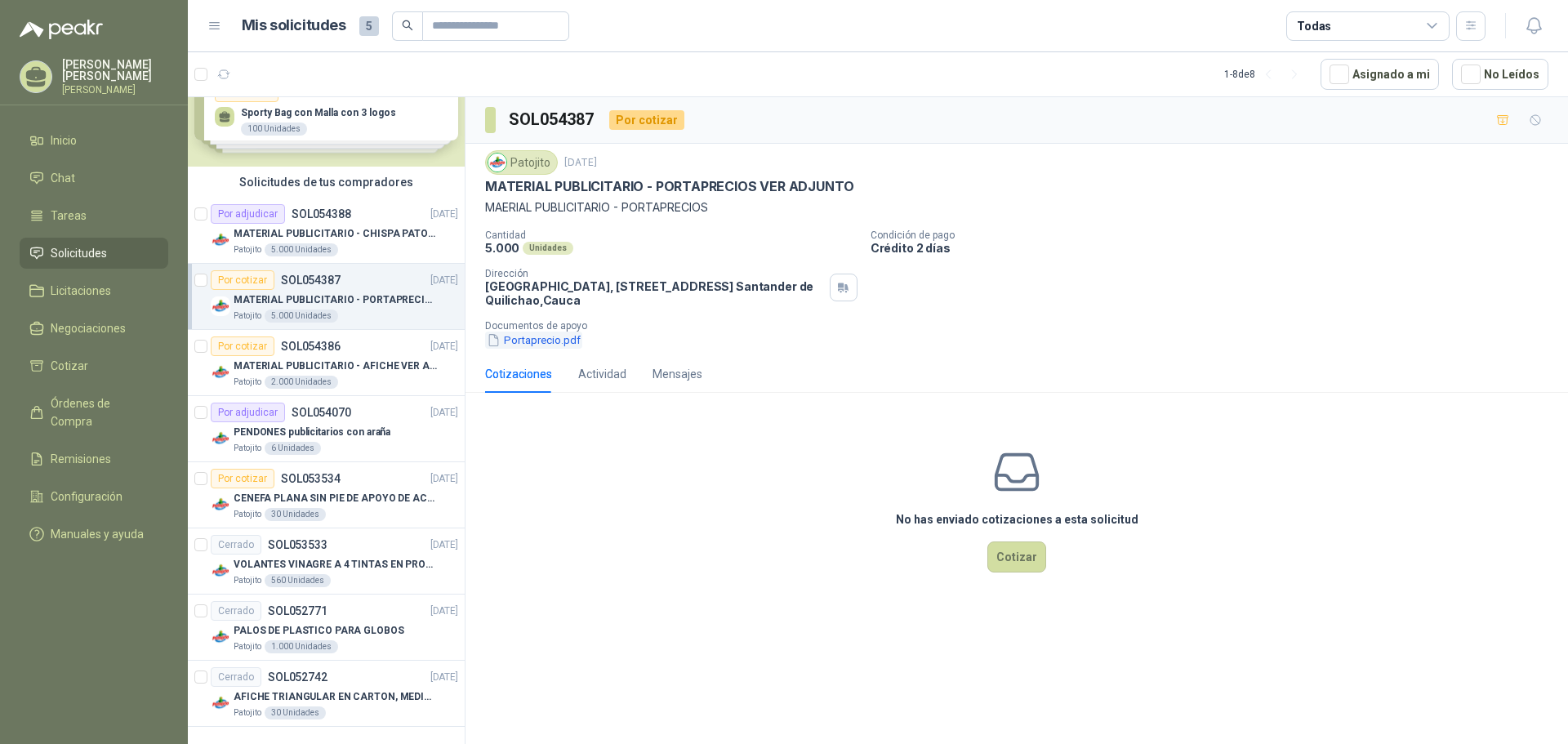
click at [567, 344] on button "Portaprecio.pdf" at bounding box center [534, 340] width 97 height 17
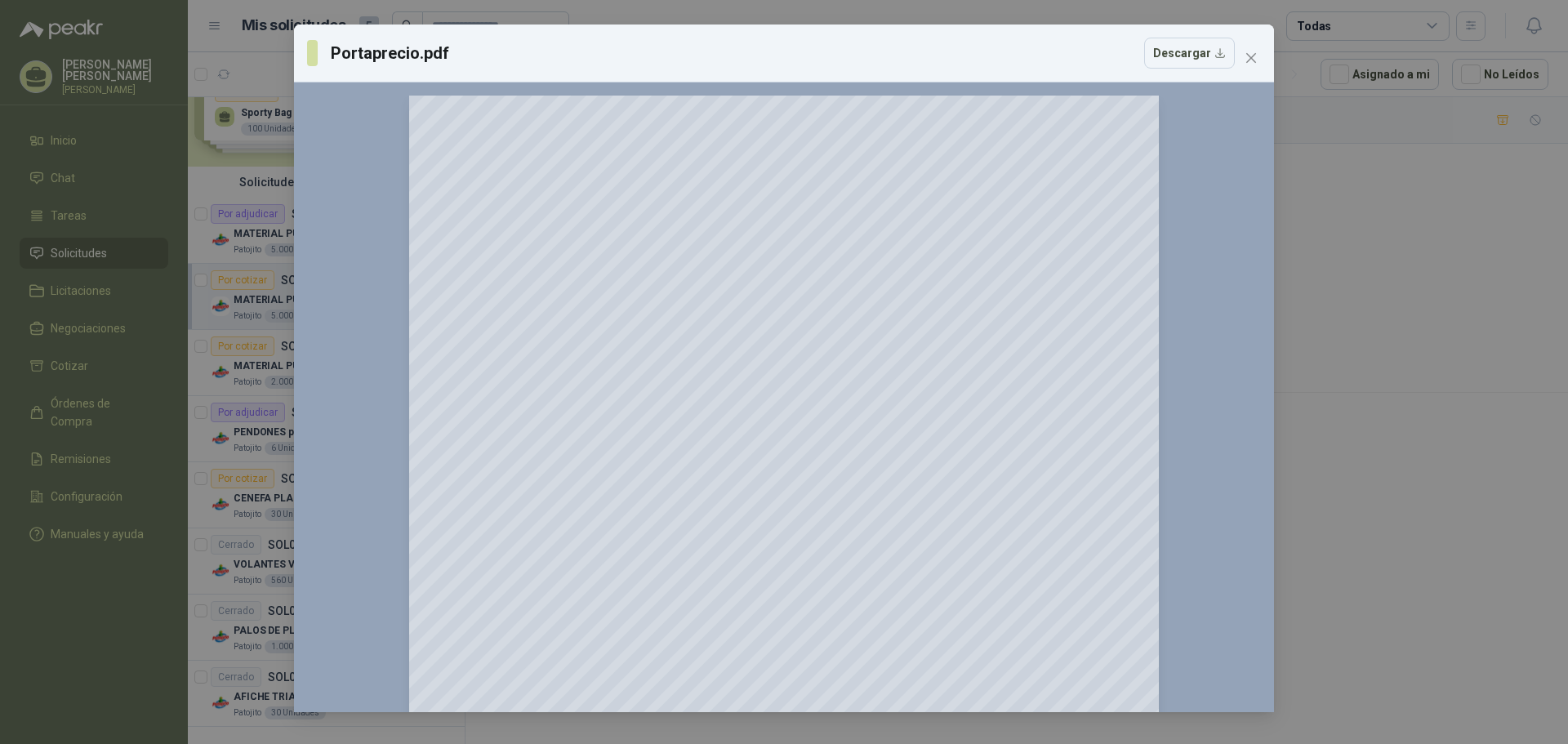
drag, startPoint x: 1250, startPoint y: 52, endPoint x: 1221, endPoint y: 85, distance: 43.9
click at [1250, 53] on icon "close" at bounding box center [1252, 58] width 13 height 13
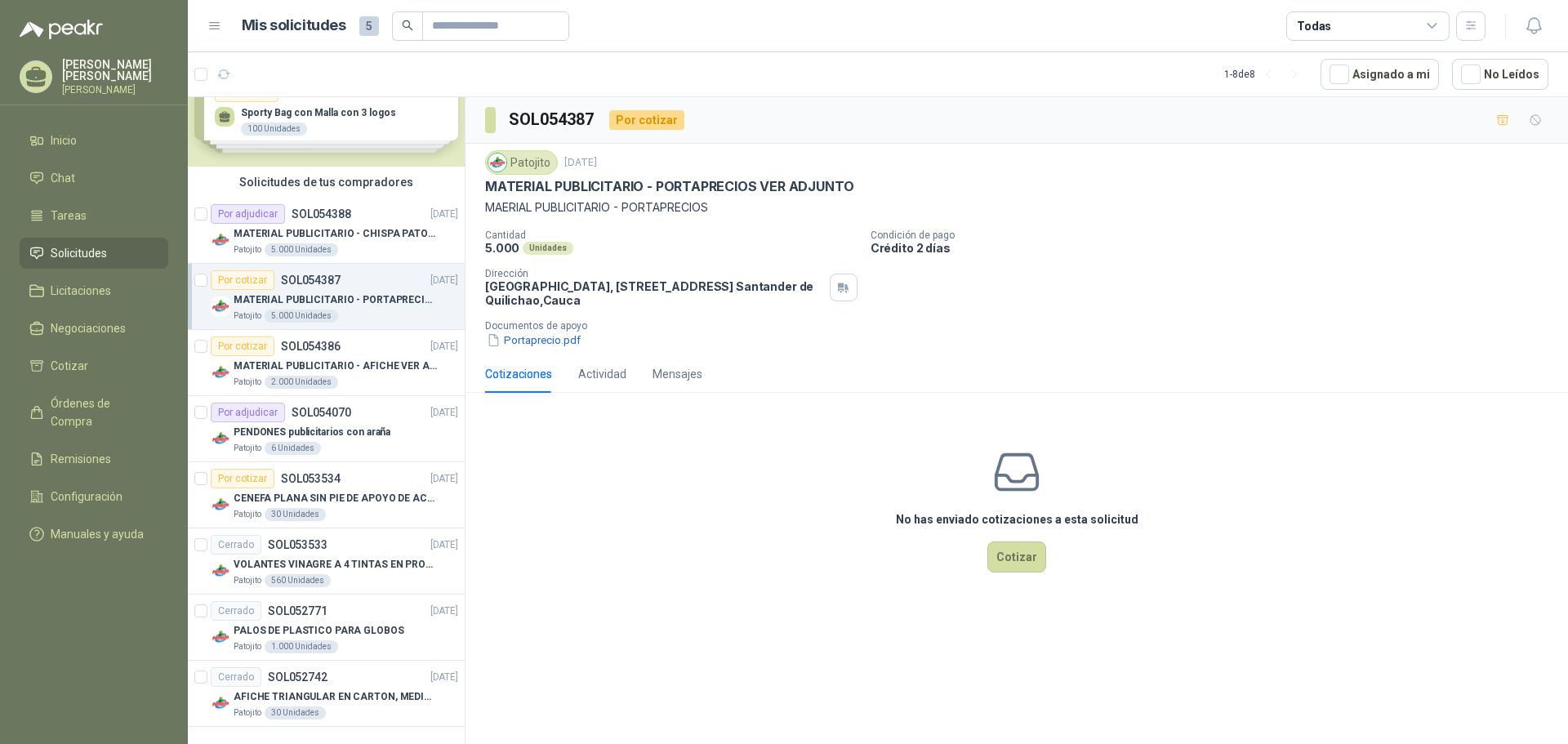
click at [357, 278] on div "Por cotizar SOL054387 [DATE]" at bounding box center [334, 280] width 247 height 20
click at [1018, 558] on button "Cotizar" at bounding box center [1016, 556] width 59 height 31
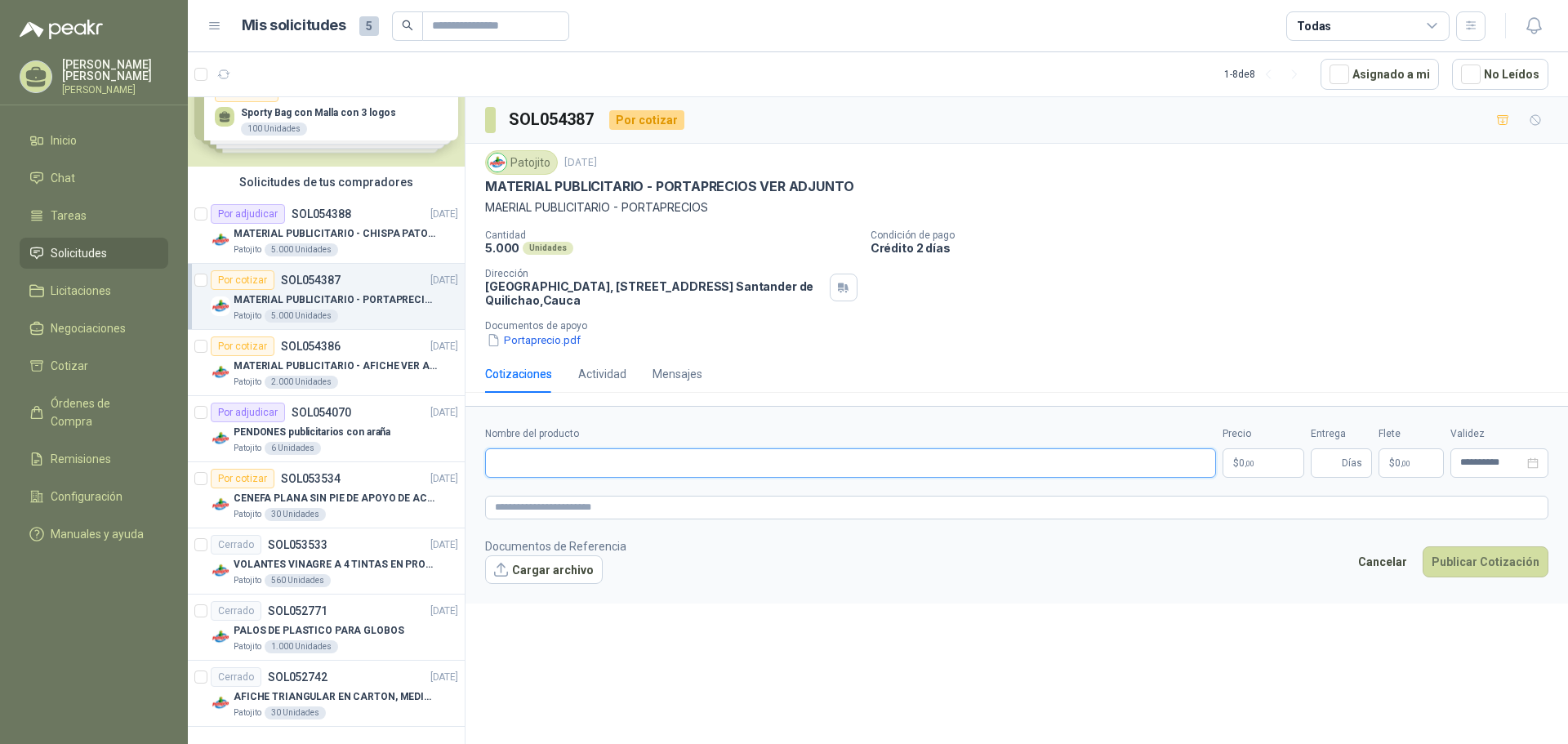
click at [668, 462] on input "Nombre del producto" at bounding box center [850, 463] width 731 height 30
type input "**********"
click at [1251, 454] on p "$ 0 ,00" at bounding box center [1264, 463] width 82 height 30
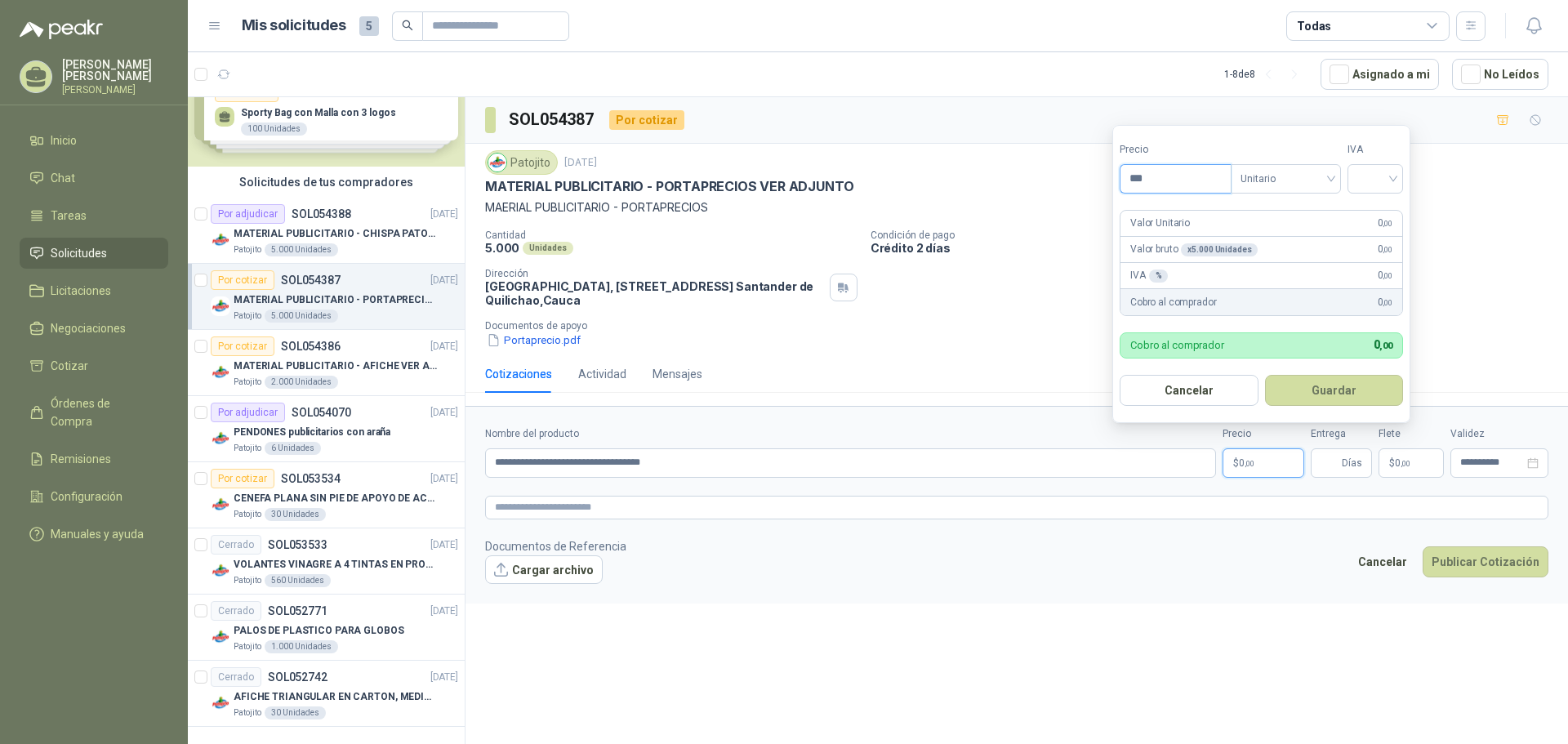
click at [1201, 176] on input "***" at bounding box center [1176, 179] width 110 height 28
click at [1403, 181] on div at bounding box center [1376, 179] width 56 height 30
type input "*****"
click at [1376, 260] on div "0%" at bounding box center [1379, 264] width 30 height 18
click at [1337, 390] on button "Guardar" at bounding box center [1337, 390] width 141 height 31
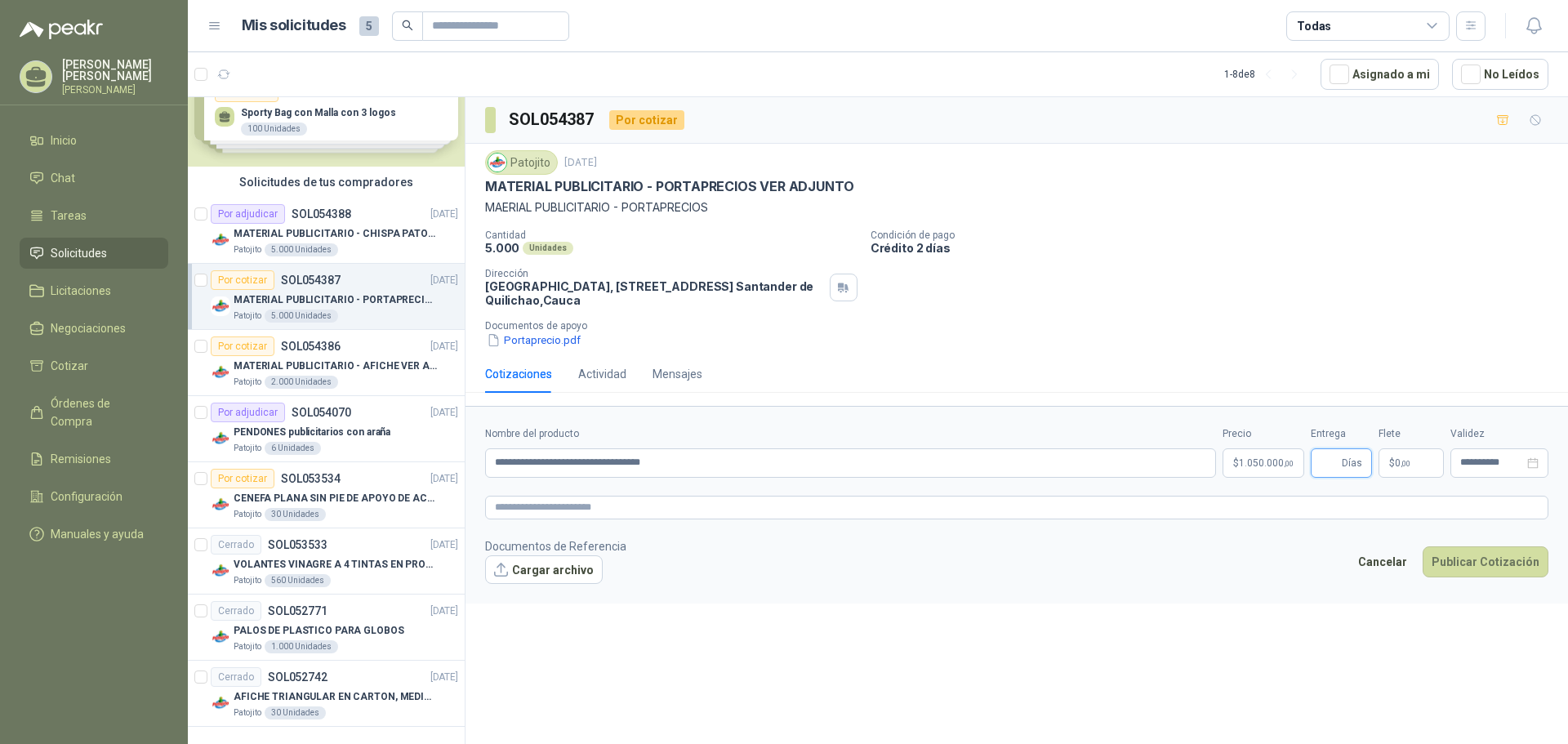
click at [1338, 469] on input "Entrega" at bounding box center [1329, 463] width 18 height 28
type input "*"
click at [559, 572] on button "Cargar archivo" at bounding box center [544, 570] width 118 height 30
click at [1514, 586] on button "Publicar Cotización" at bounding box center [1486, 583] width 126 height 31
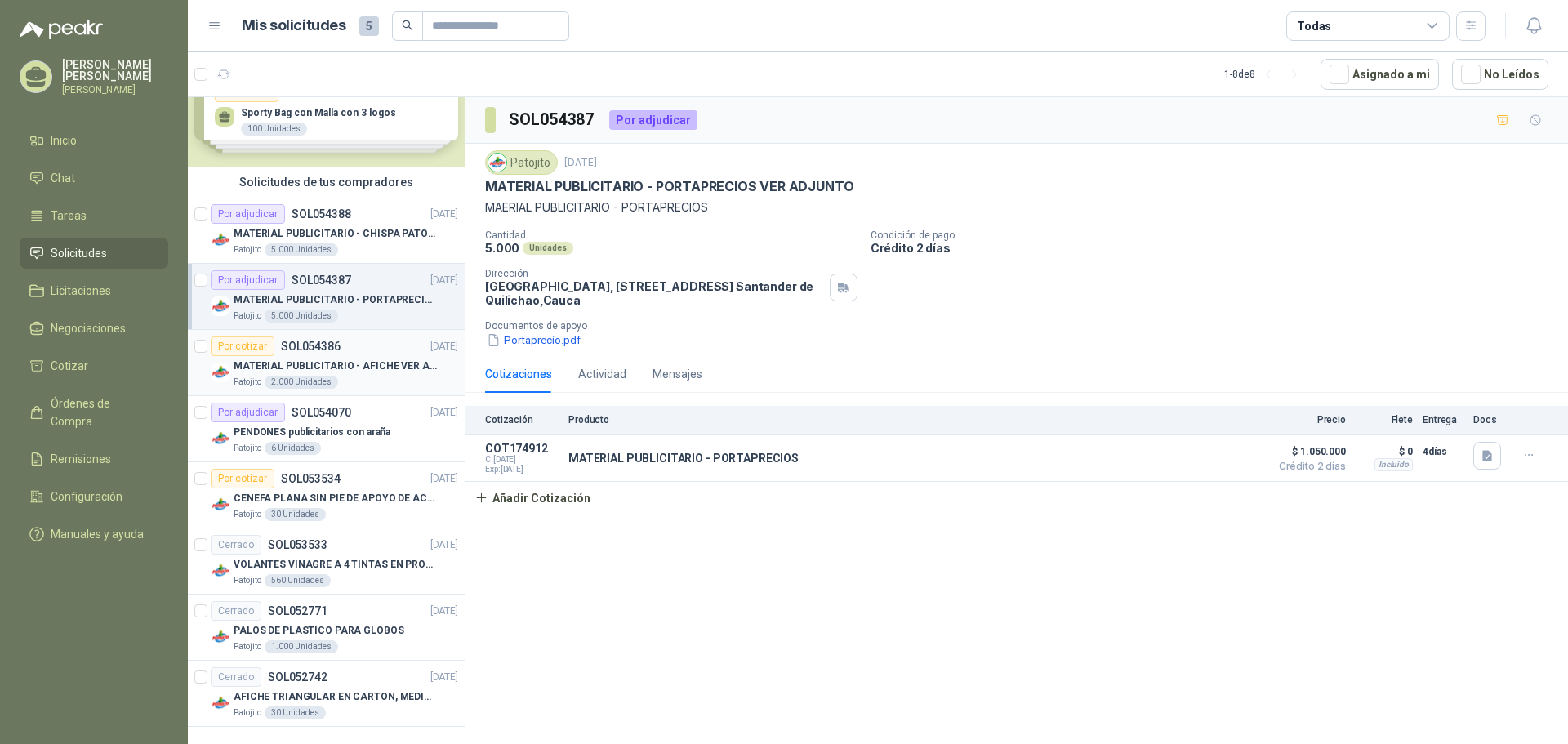
click at [356, 355] on div "Por cotizar SOL054386 [DATE]" at bounding box center [334, 346] width 247 height 20
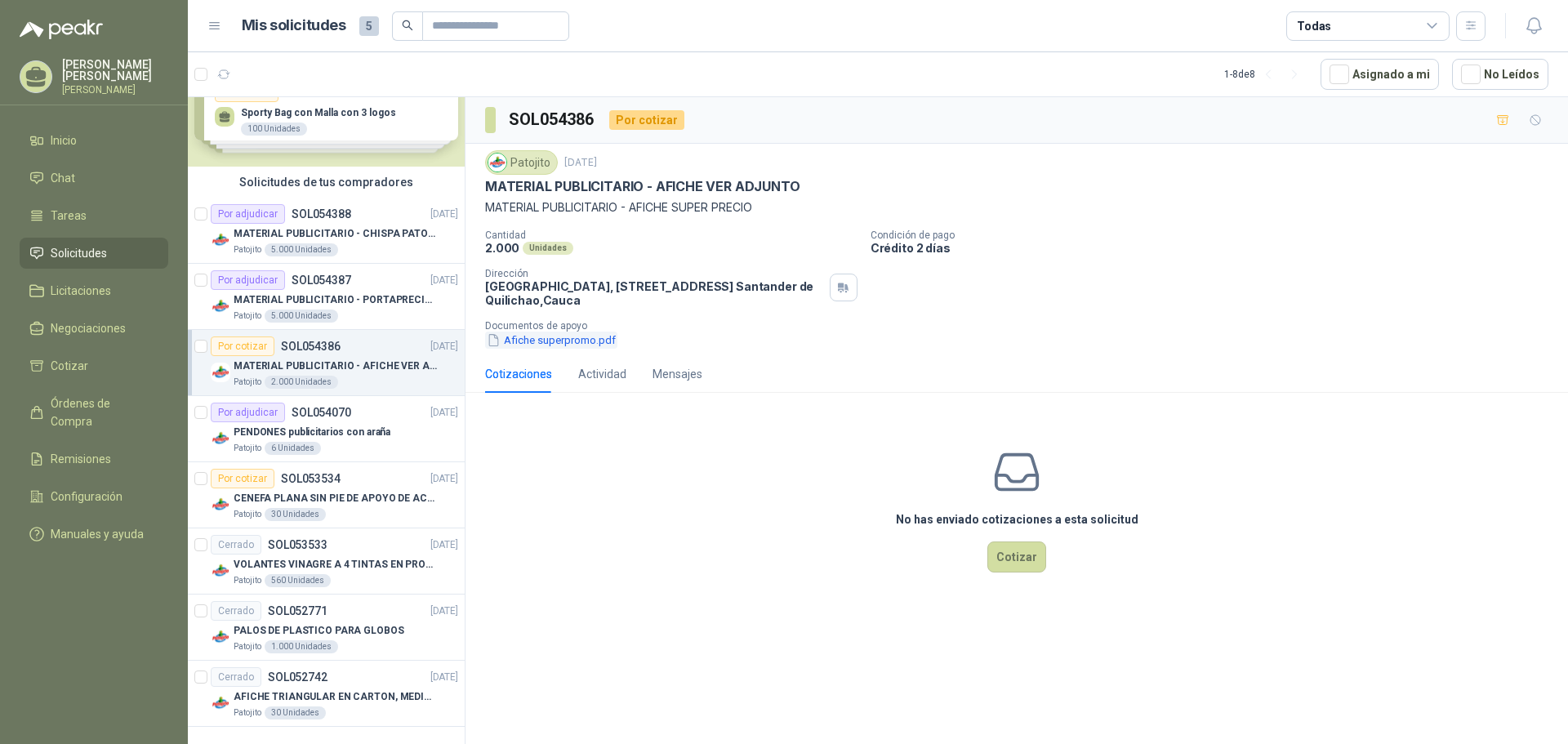
click at [555, 341] on button "Afiche superpromo.pdf" at bounding box center [552, 340] width 133 height 17
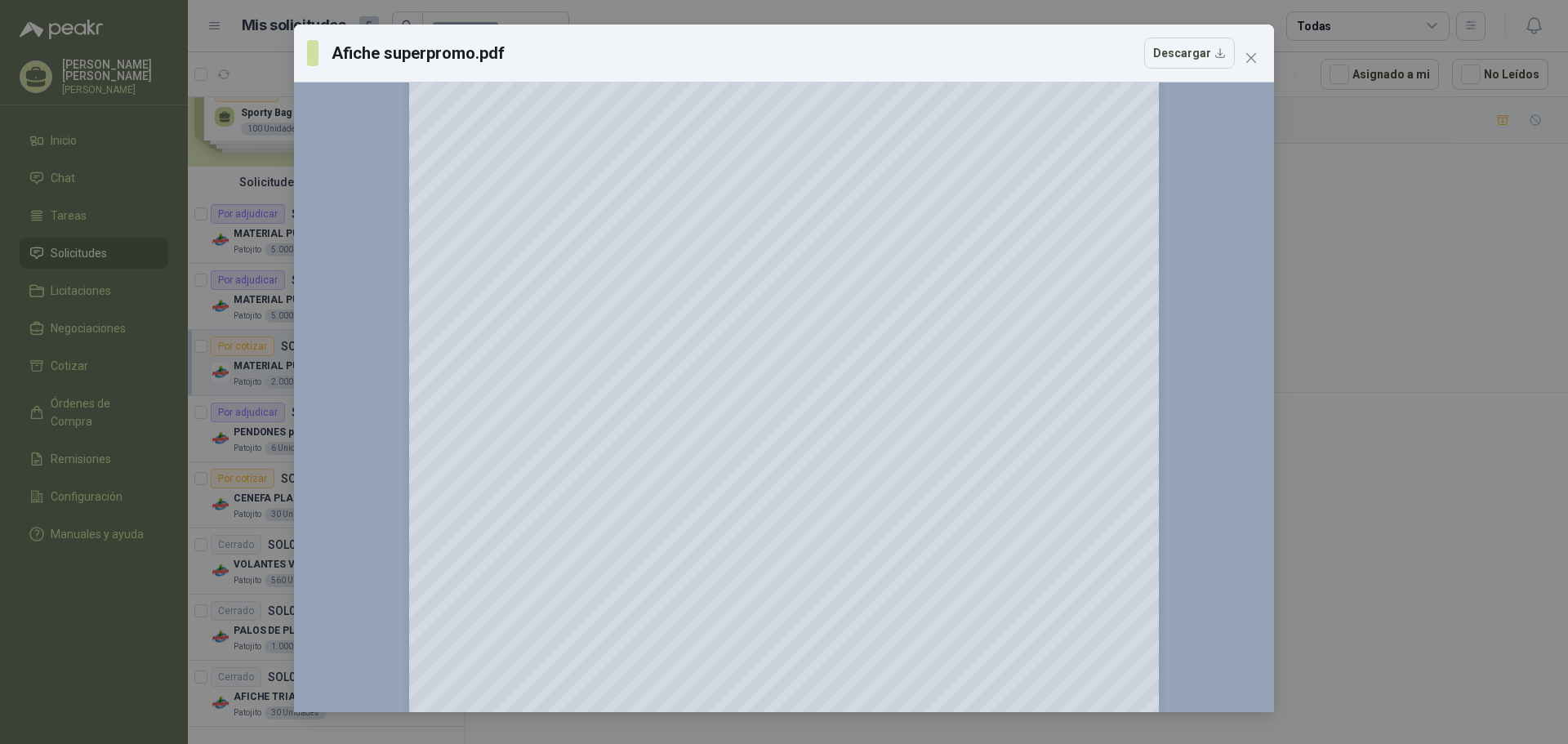
scroll to position [204, 0]
click at [1184, 60] on button "Descargar" at bounding box center [1189, 52] width 91 height 31
click at [990, 190] on div "Afiche superpromo.pdf Descargar 150 %" at bounding box center [784, 368] width 980 height 688
click at [1250, 56] on icon "close" at bounding box center [1252, 58] width 10 height 10
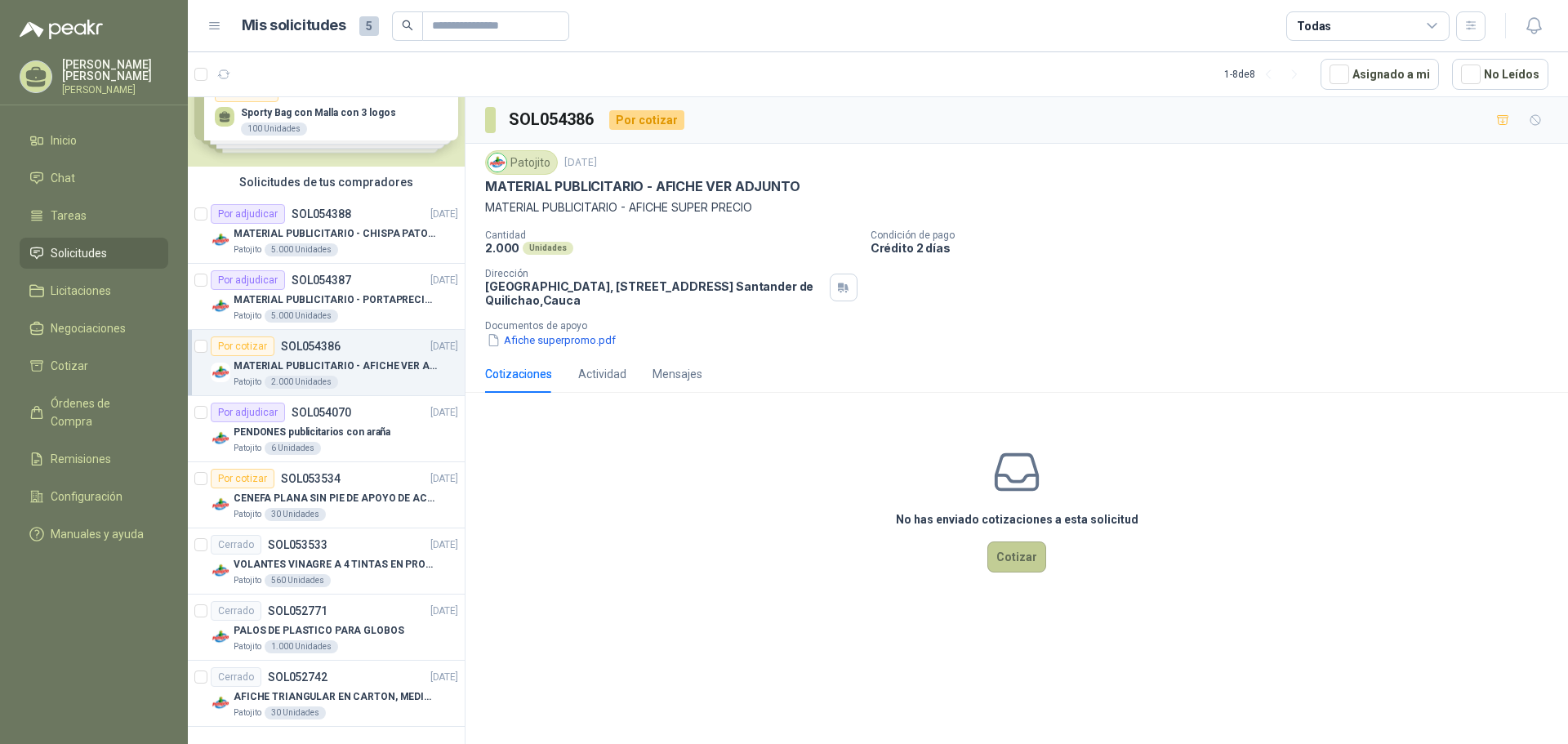
click at [1013, 556] on button "Cotizar" at bounding box center [1016, 556] width 59 height 31
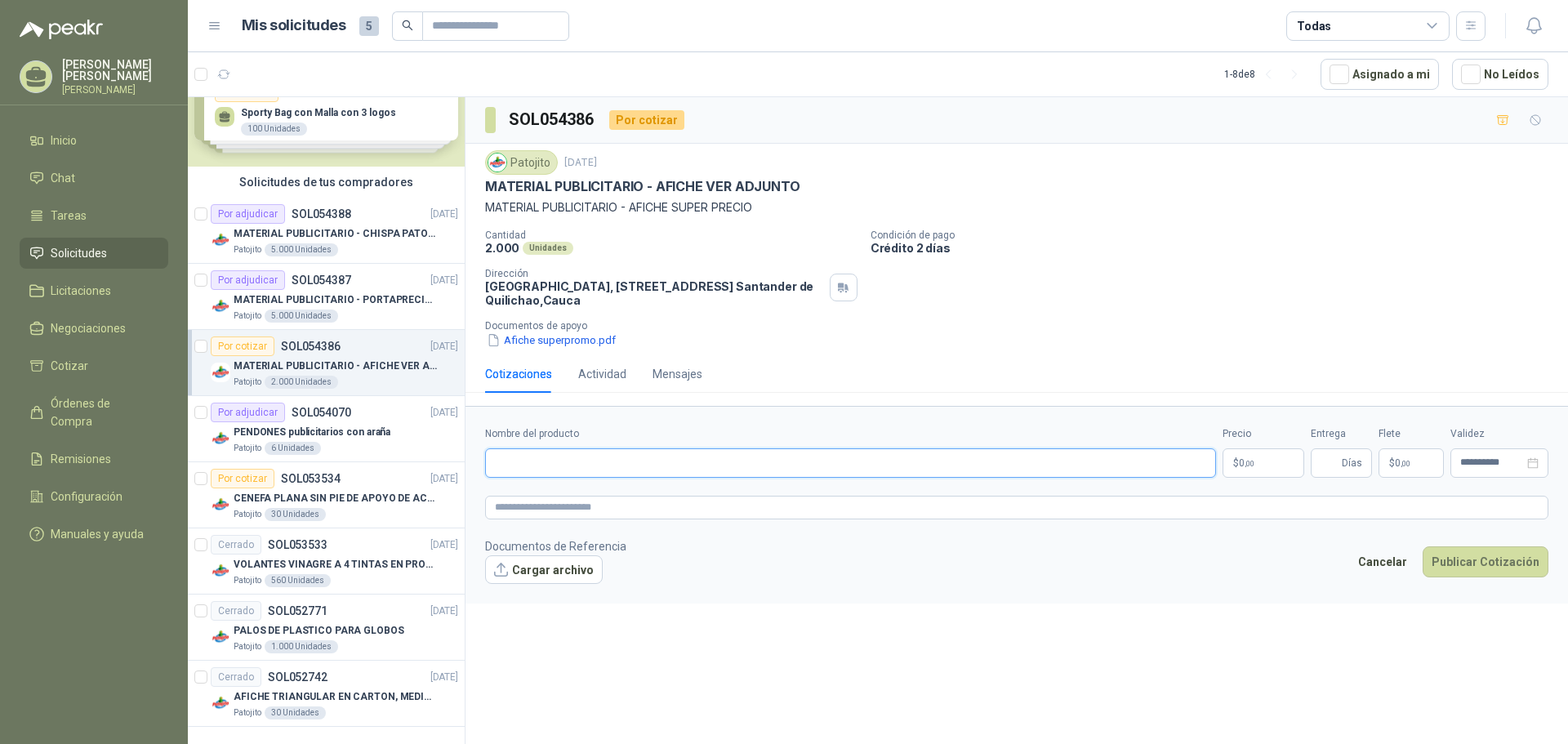
click at [912, 465] on input "Nombre del producto" at bounding box center [850, 463] width 731 height 30
type input "**********"
click at [1252, 460] on span ",00" at bounding box center [1250, 464] width 10 height 9
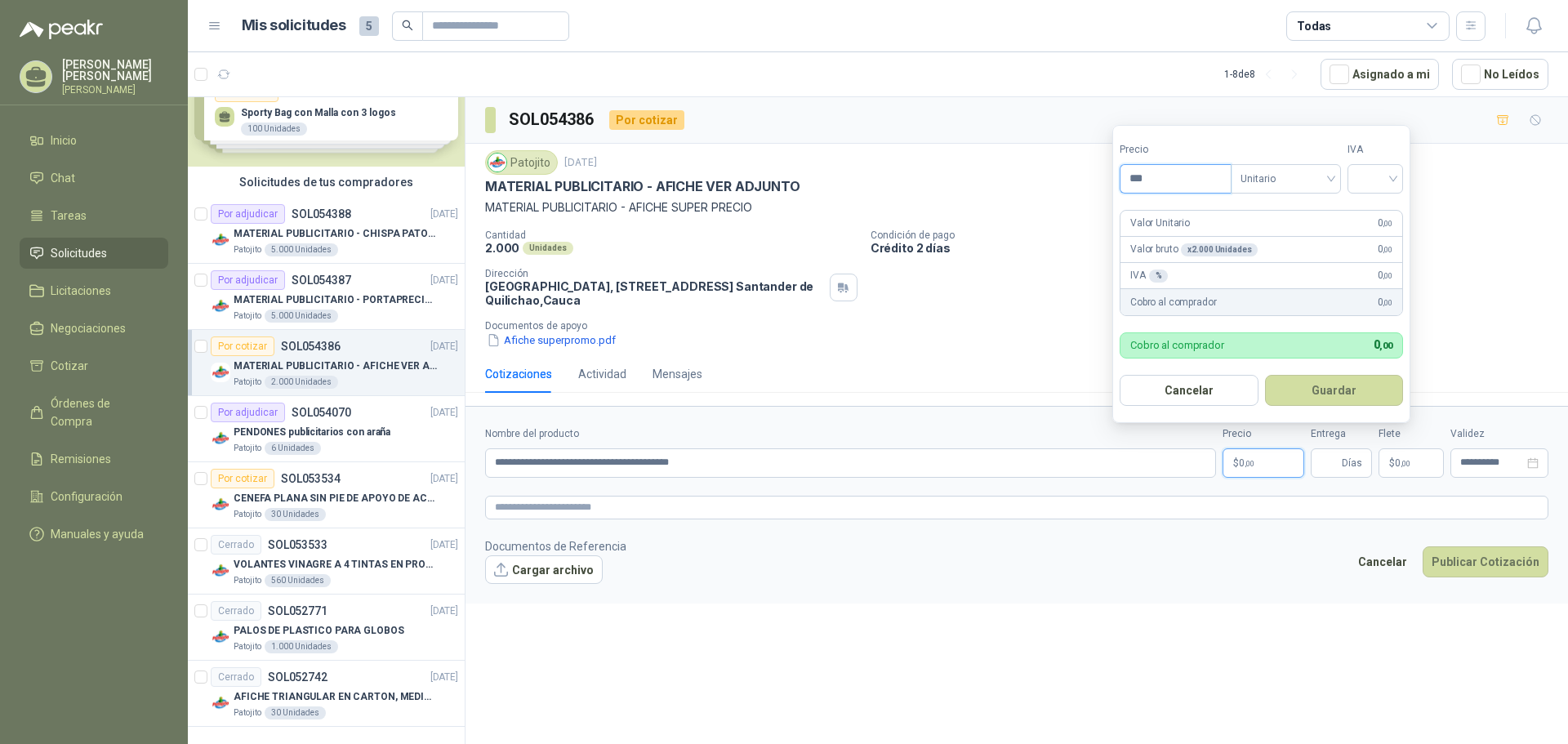
click at [1188, 174] on input "***" at bounding box center [1176, 179] width 110 height 28
type input "*****"
click at [1393, 174] on input "search" at bounding box center [1376, 177] width 36 height 24
click at [1373, 269] on div "0%" at bounding box center [1379, 264] width 30 height 18
click at [1337, 388] on button "Guardar" at bounding box center [1337, 390] width 141 height 31
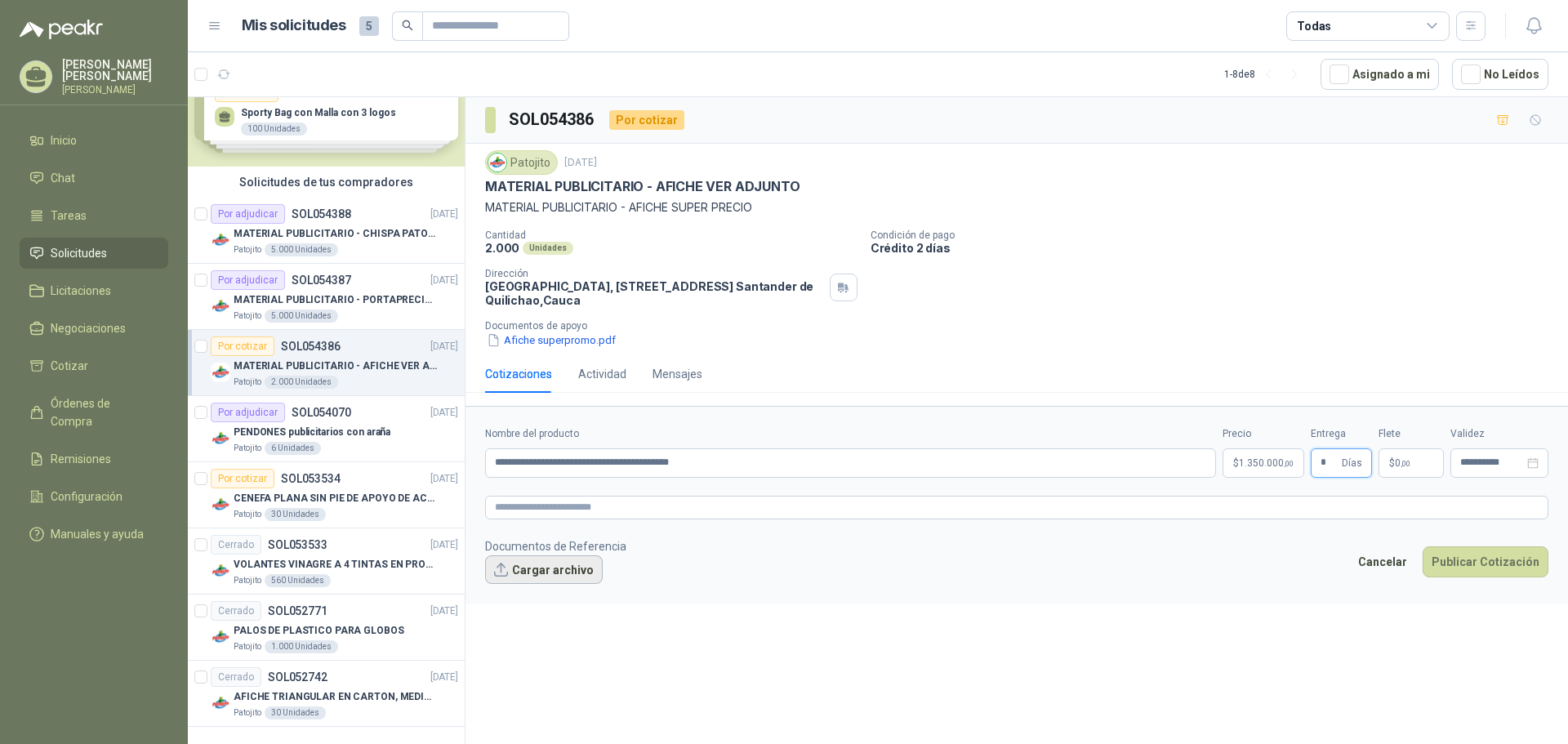
type input "*"
click at [563, 569] on button "Cargar archivo" at bounding box center [544, 570] width 118 height 30
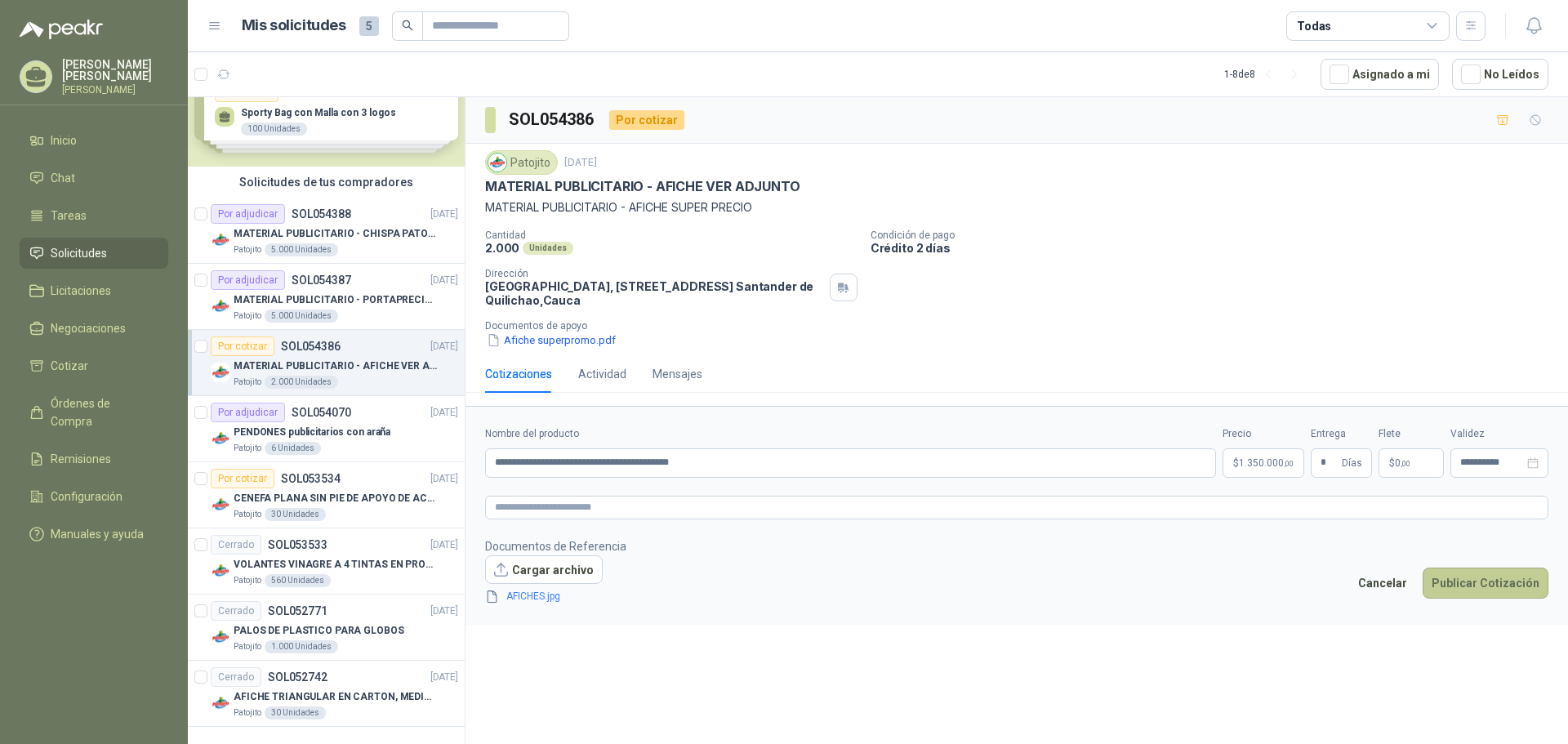
click at [1491, 591] on button "Publicar Cotización" at bounding box center [1486, 583] width 126 height 31
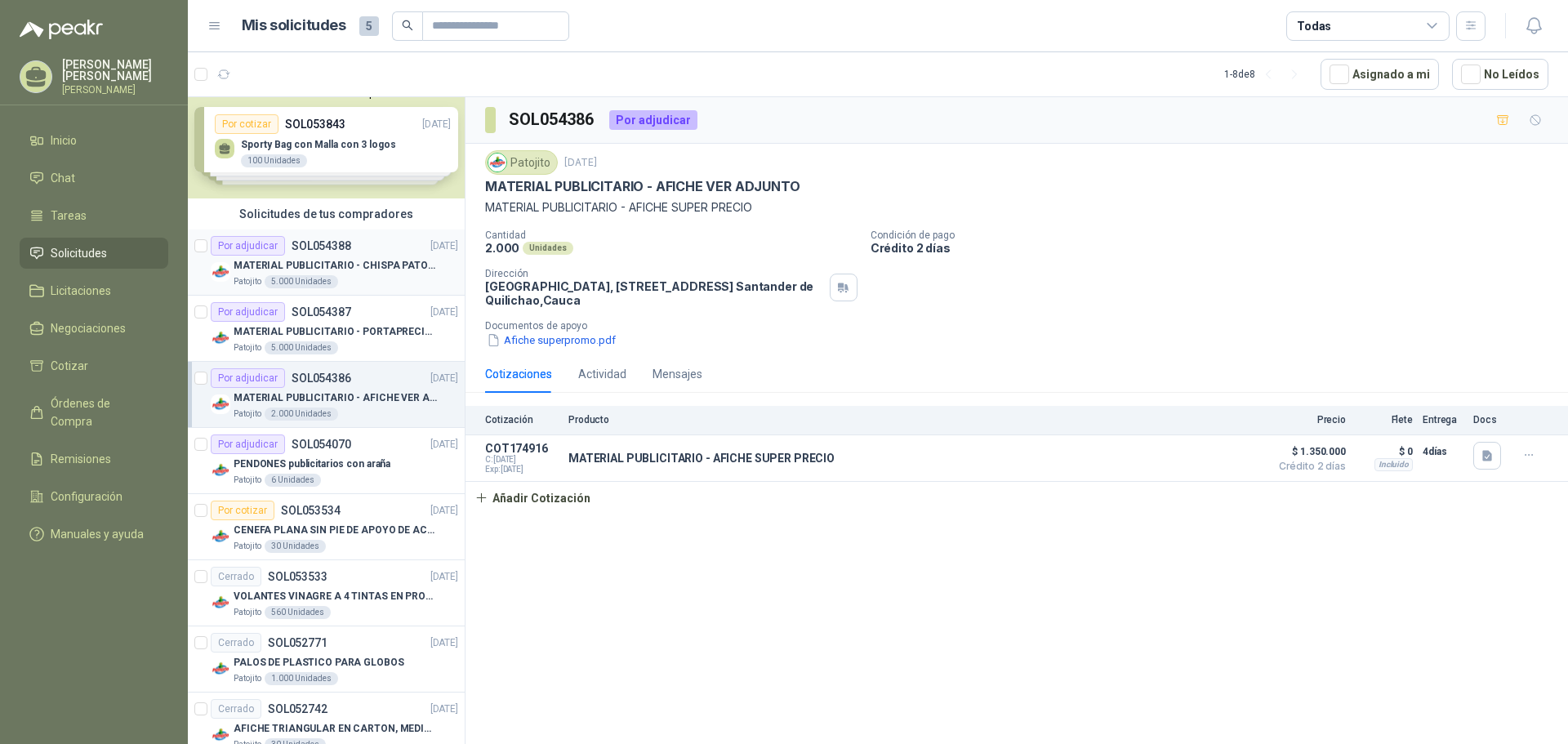
scroll to position [0, 0]
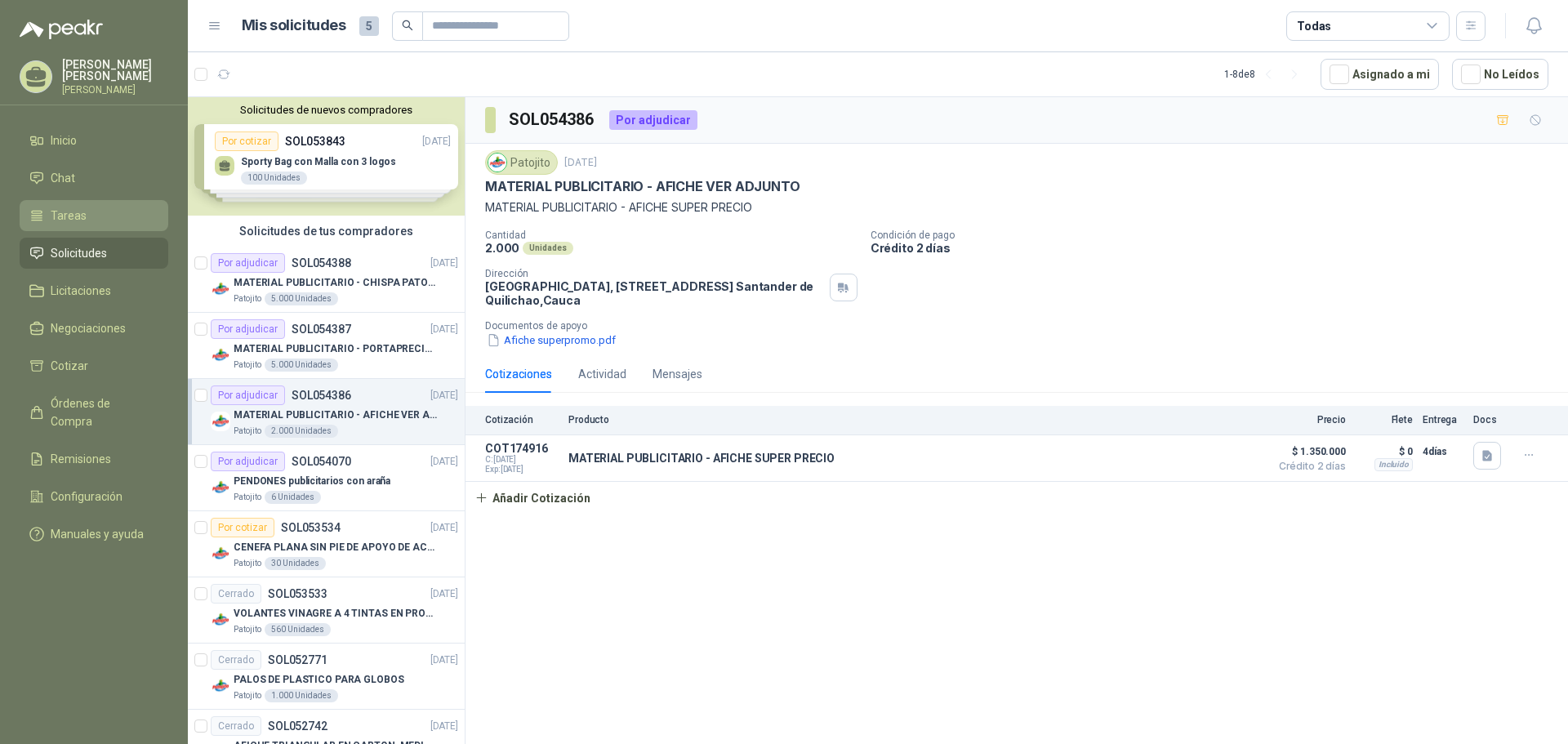
click at [95, 208] on li "Tareas" at bounding box center [94, 215] width 129 height 18
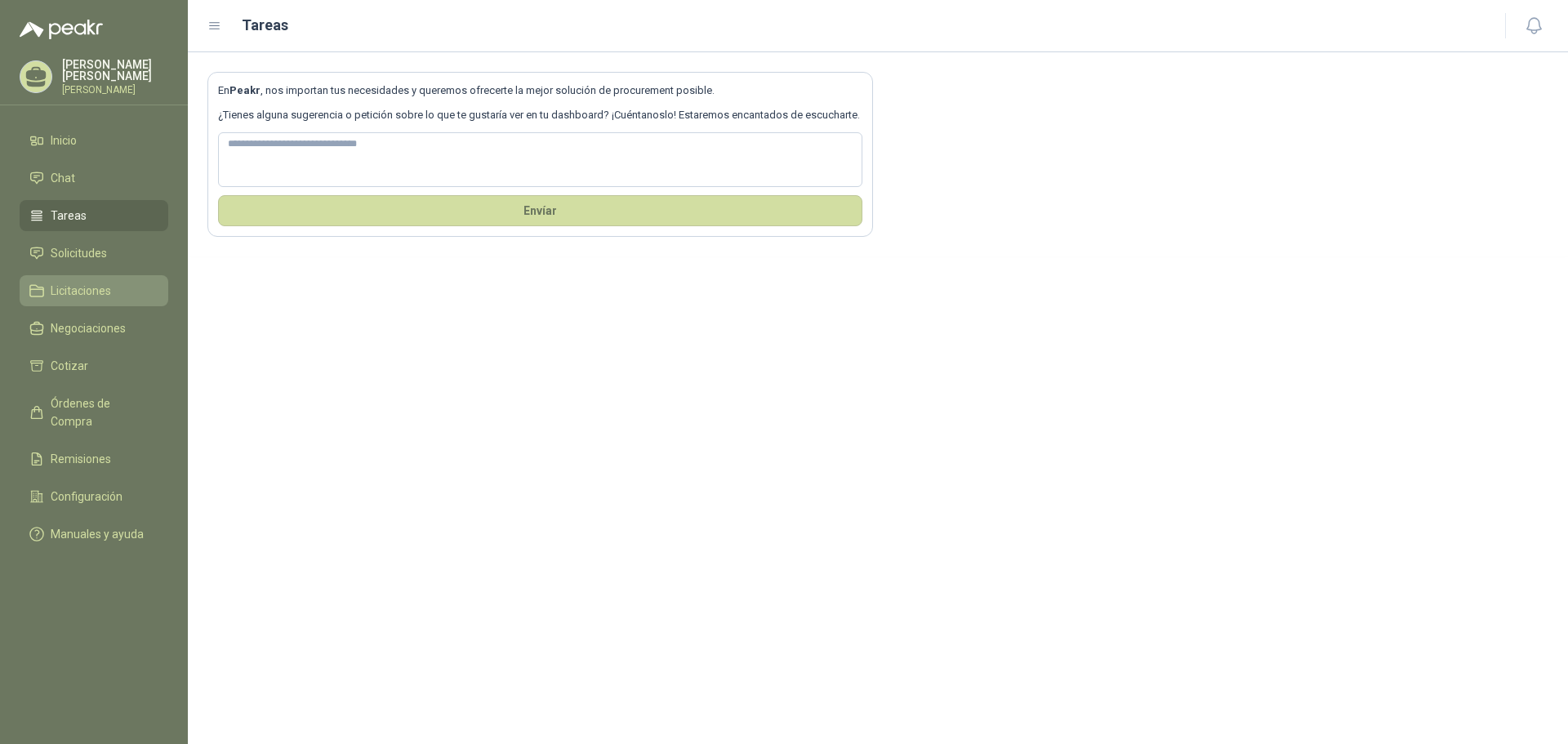
click at [97, 284] on span "Licitaciones" at bounding box center [80, 290] width 61 height 18
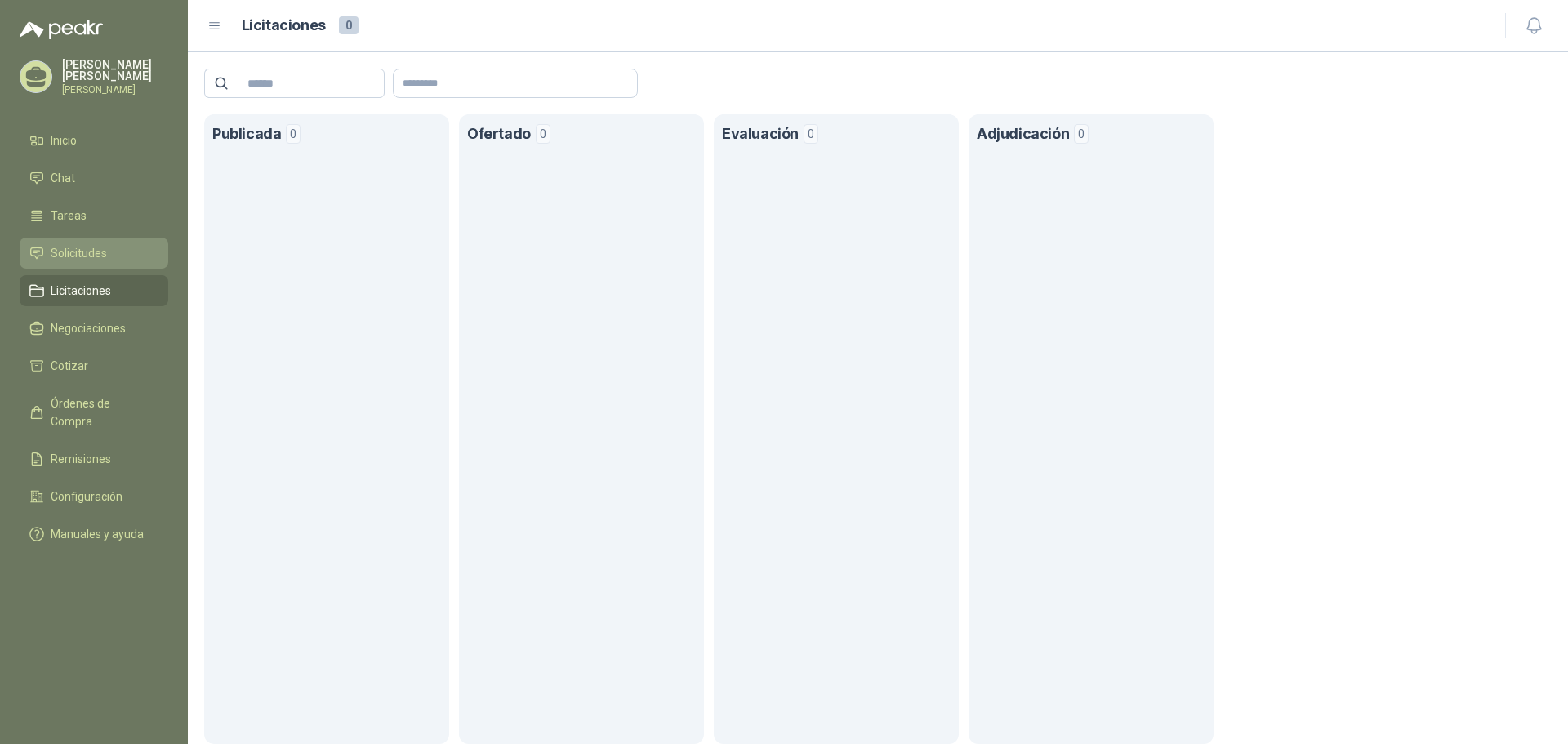
click at [93, 249] on span "Solicitudes" at bounding box center [78, 253] width 56 height 18
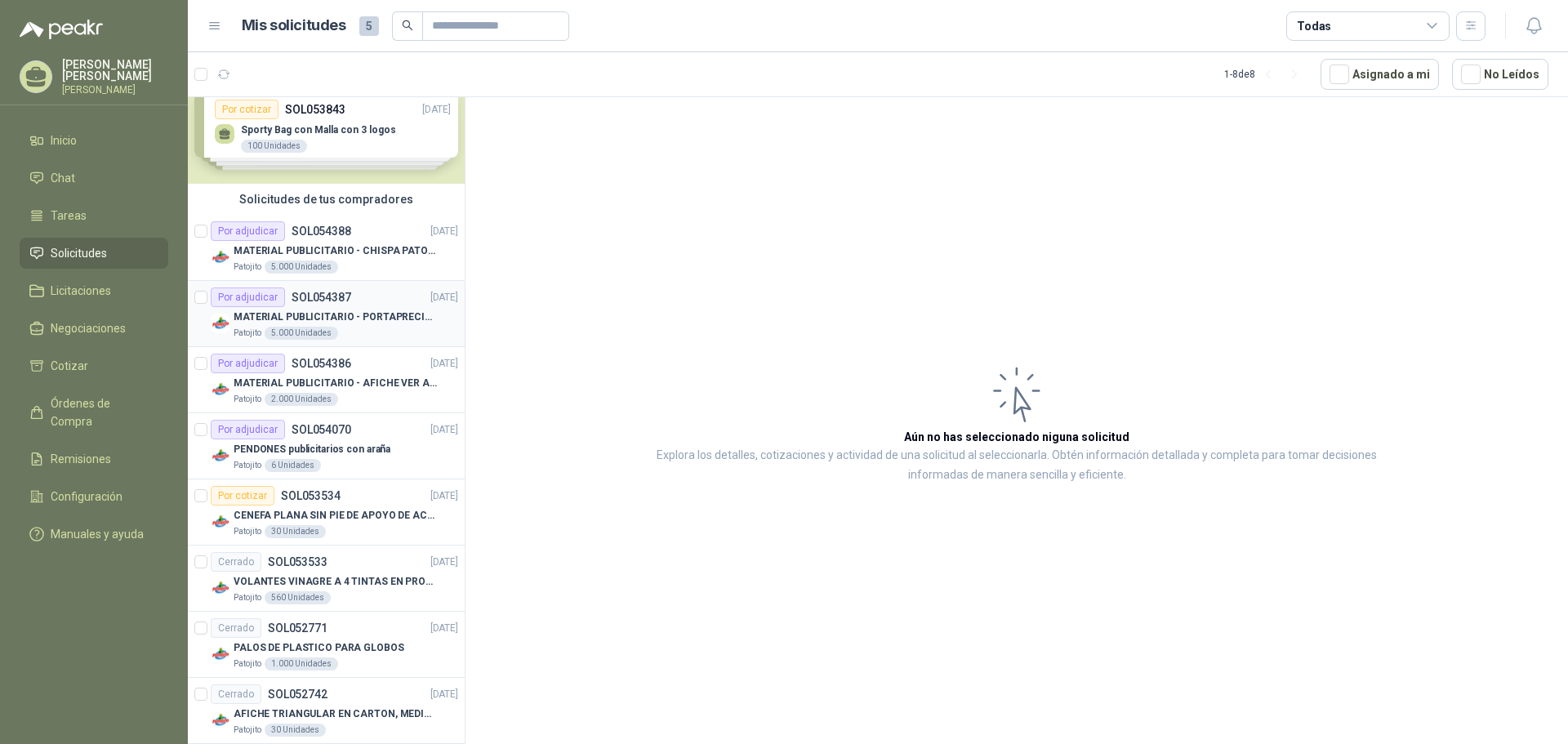
scroll to position [49, 0]
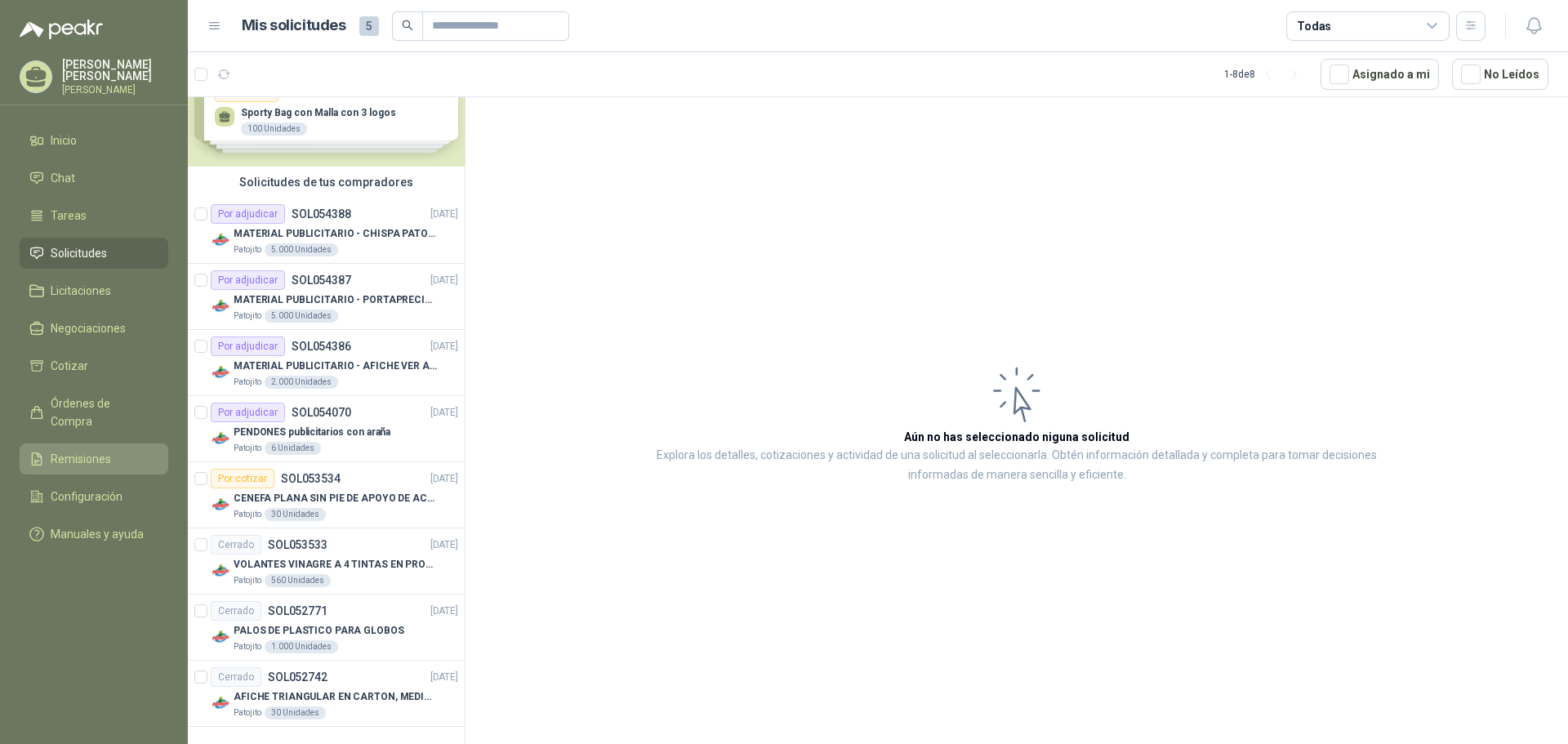
click at [104, 450] on span "Remisiones" at bounding box center [80, 458] width 61 height 18
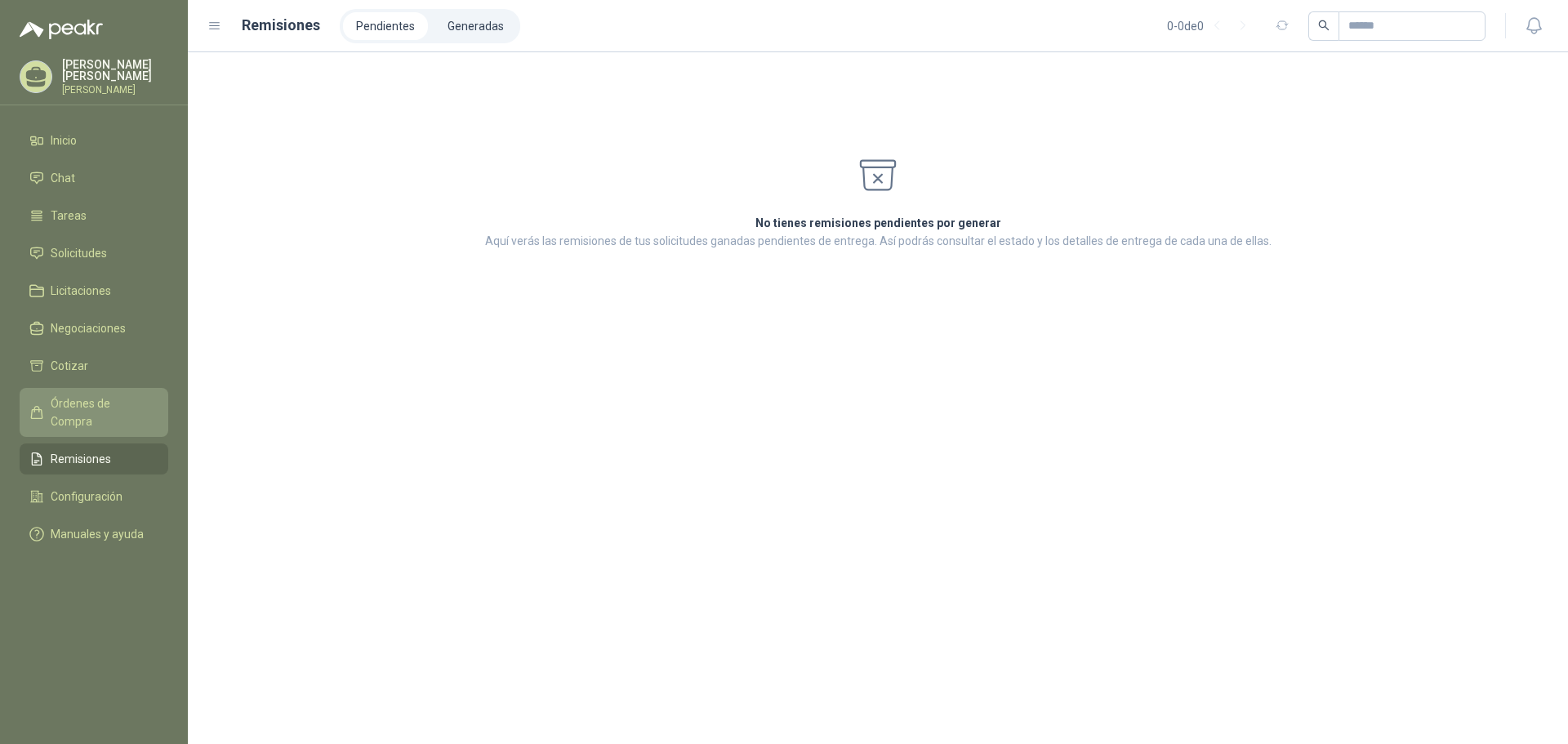
click at [106, 399] on span "Órdenes de Compra" at bounding box center [101, 413] width 102 height 36
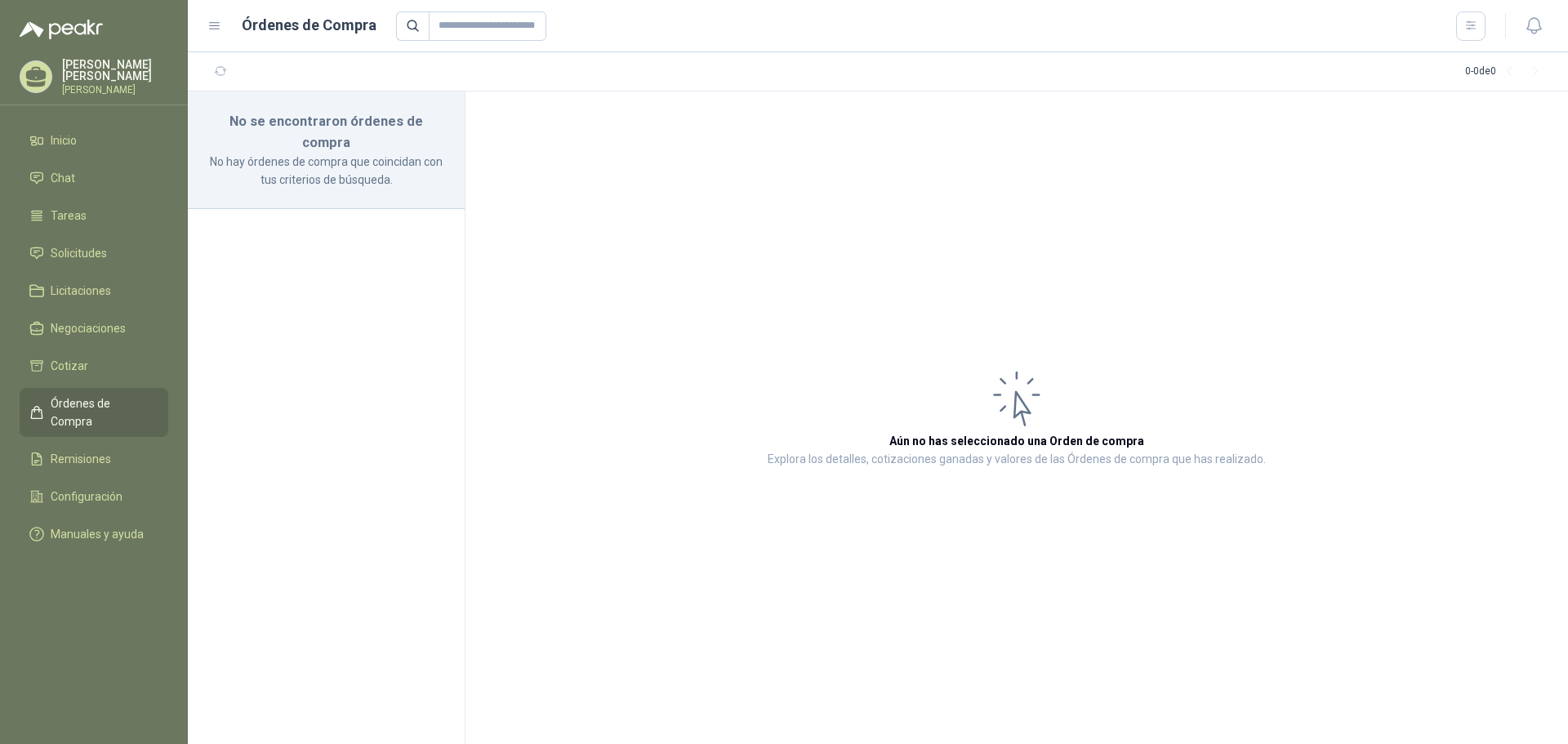
click at [136, 61] on div "[PERSON_NAME] [PERSON_NAME]" at bounding box center [93, 77] width 148 height 36
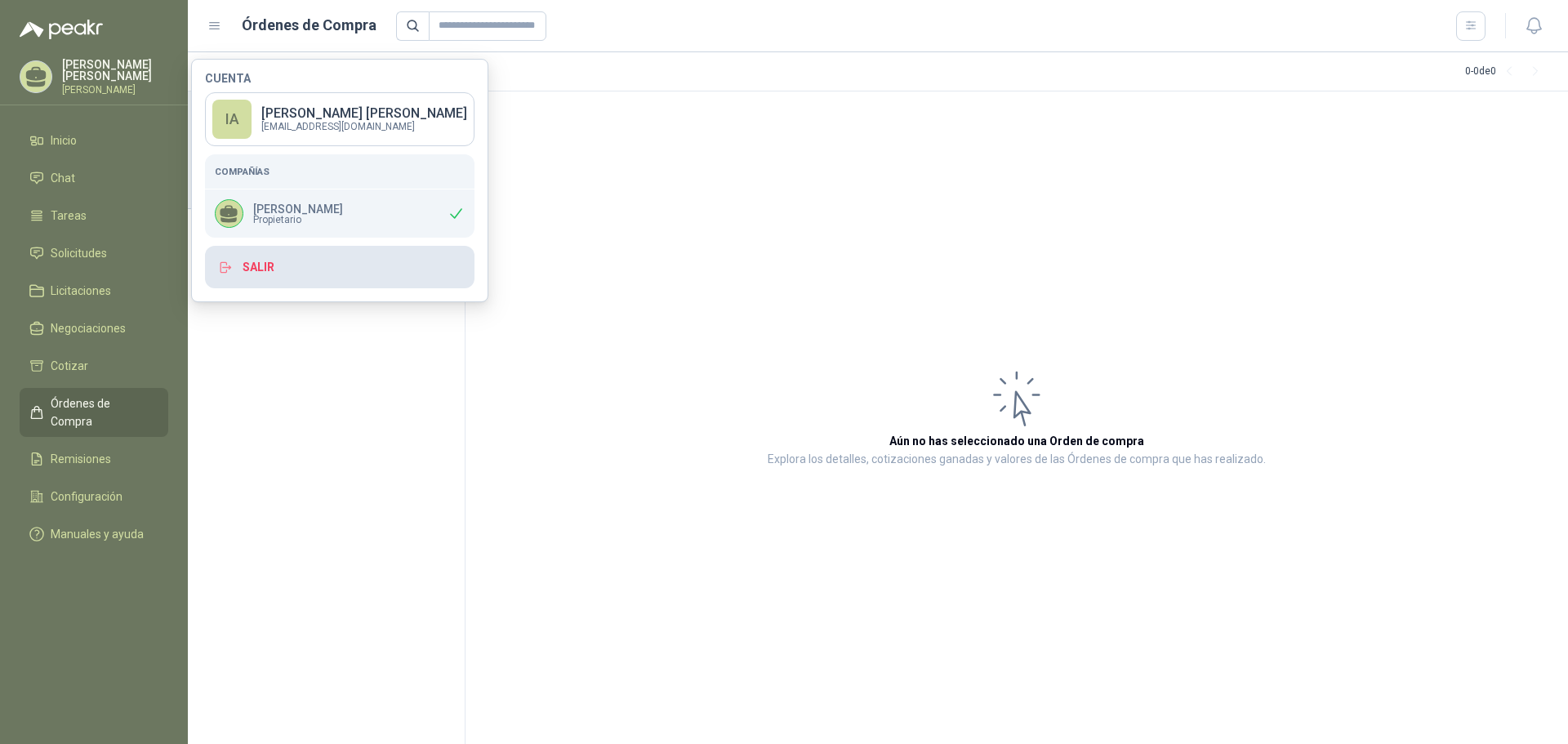
click at [245, 262] on button "Salir" at bounding box center [340, 267] width 270 height 43
